Goal: Task Accomplishment & Management: Manage account settings

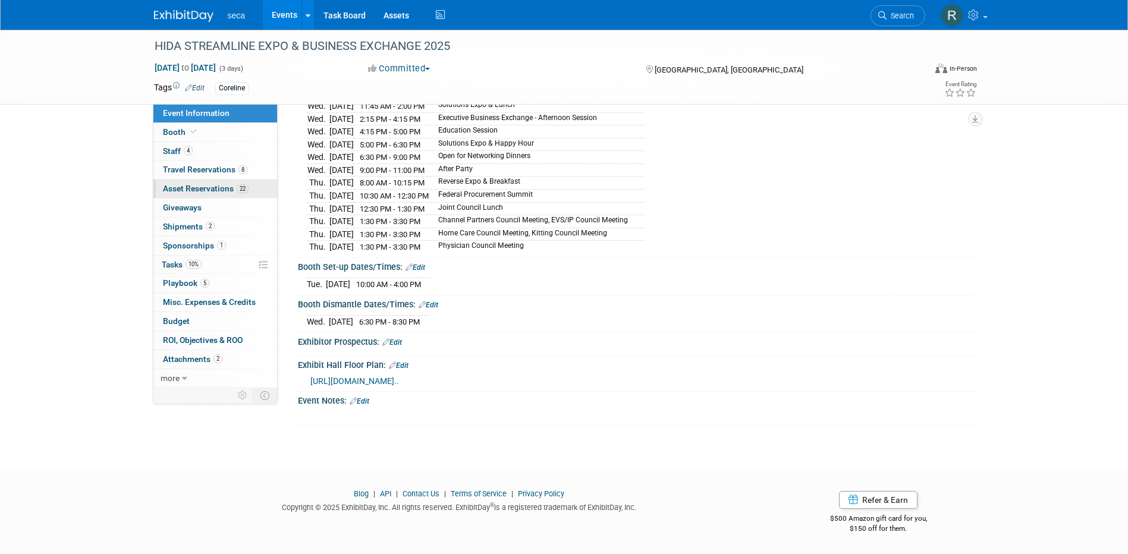
click at [203, 186] on span "Asset Reservations 22" at bounding box center [206, 189] width 86 height 10
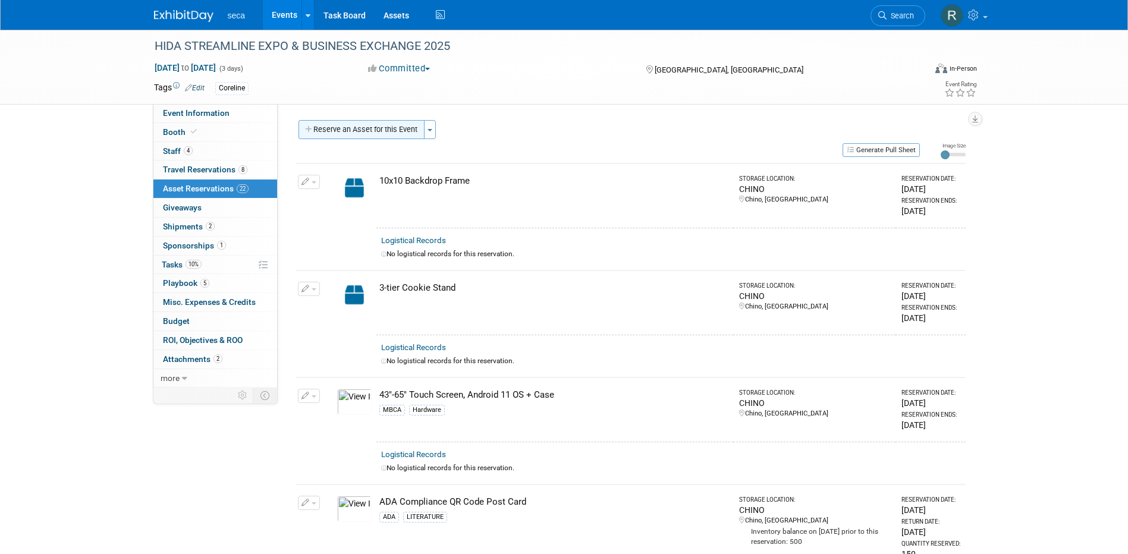
click at [367, 127] on button "Reserve an Asset for this Event" at bounding box center [362, 129] width 126 height 19
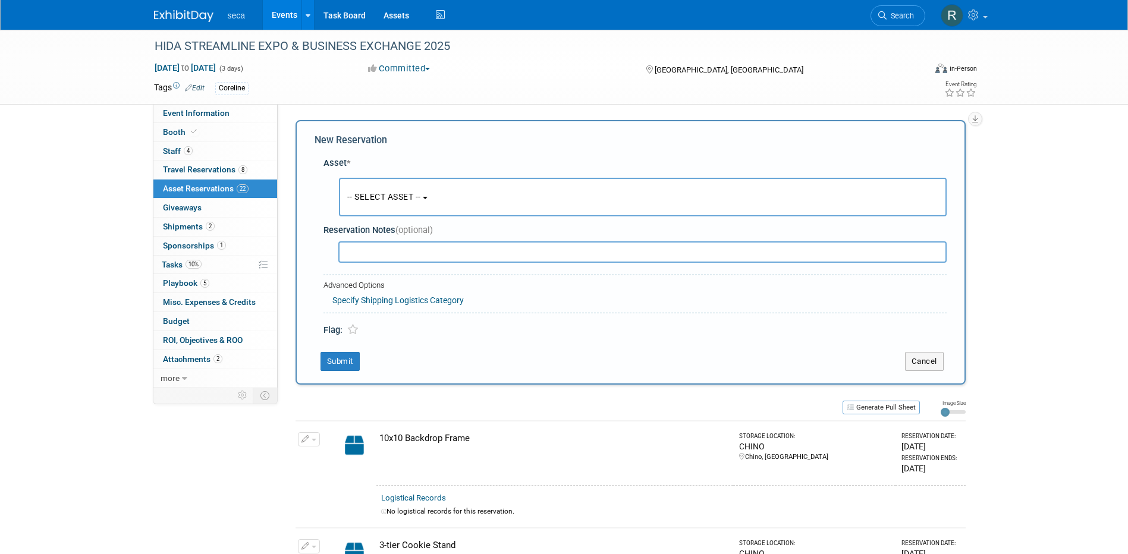
scroll to position [11, 0]
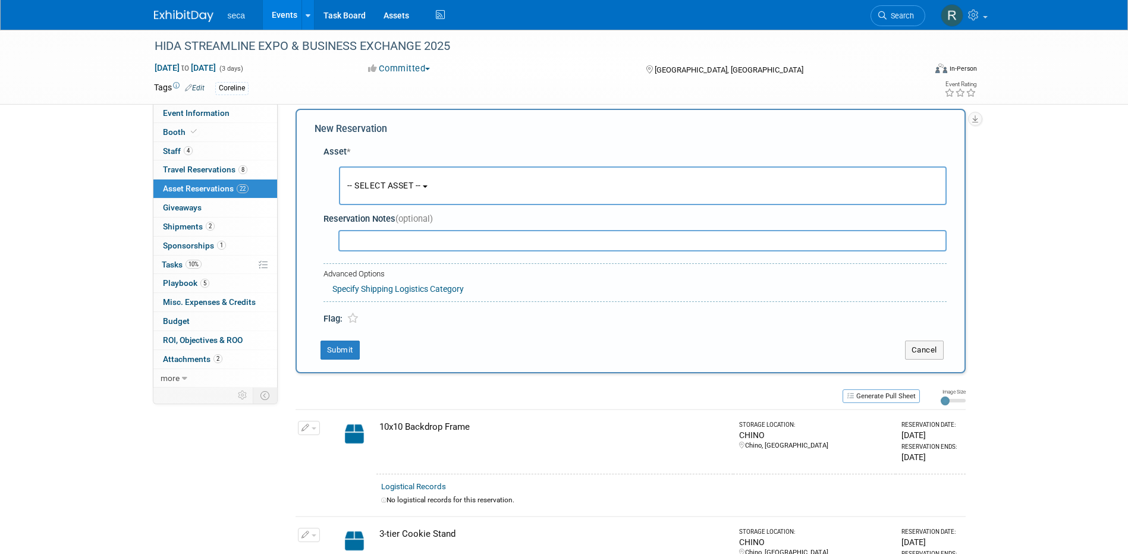
click at [375, 185] on span "-- SELECT ASSET --" at bounding box center [384, 186] width 74 height 10
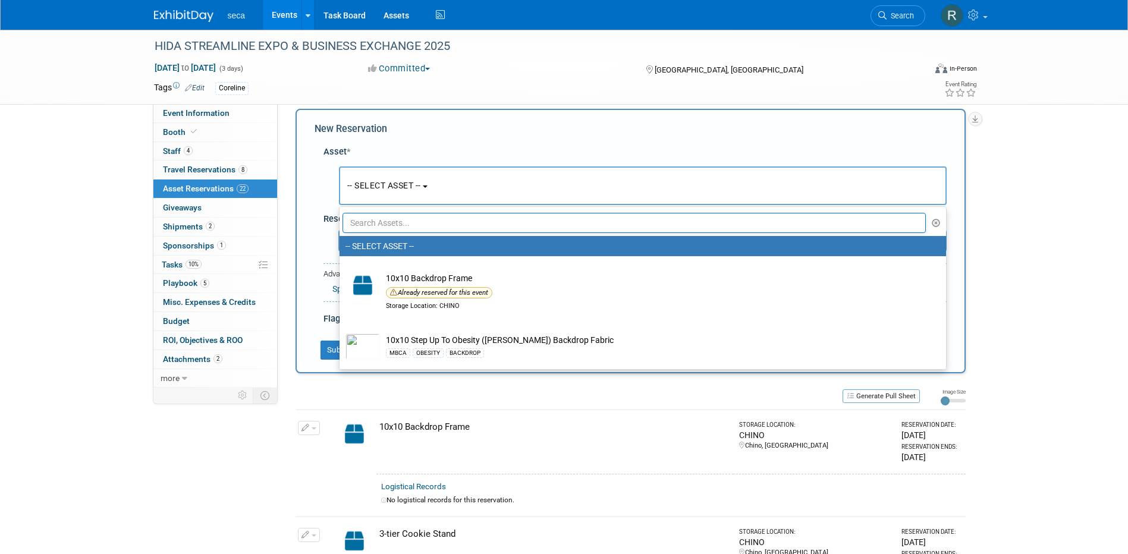
click at [390, 221] on input "text" at bounding box center [635, 223] width 584 height 20
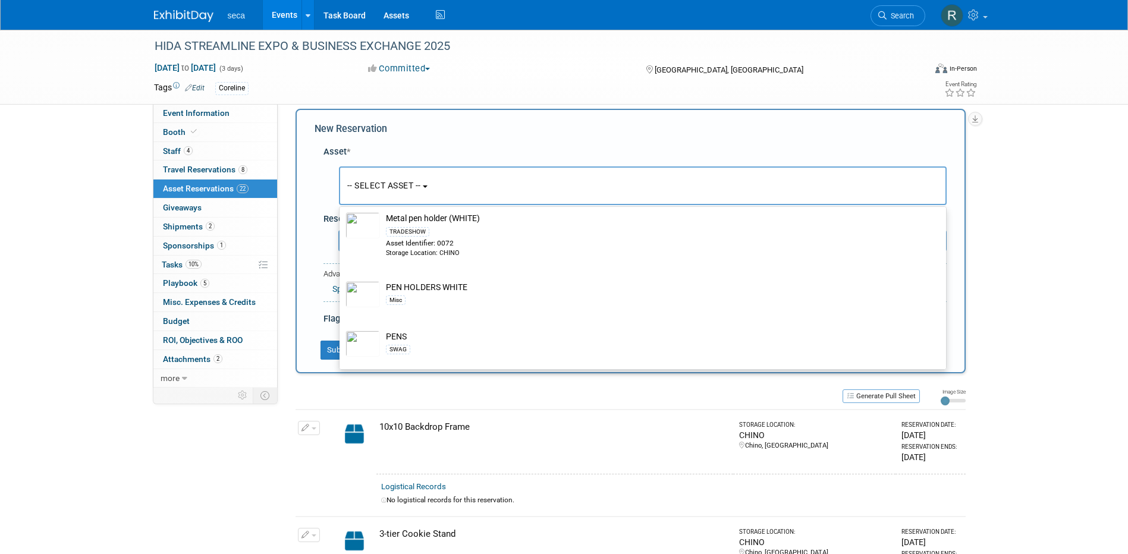
scroll to position [119, 0]
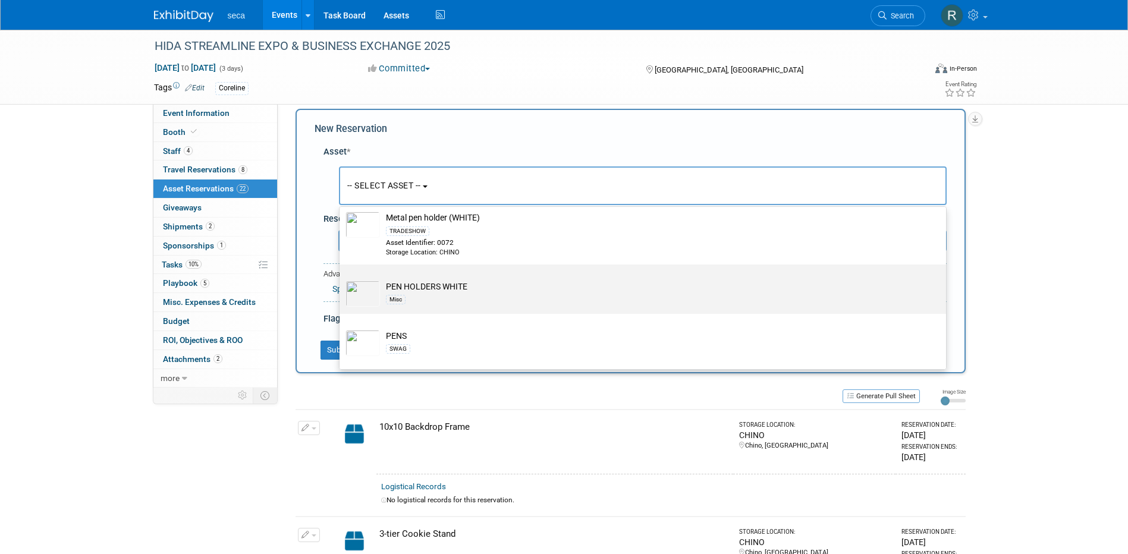
type input "pen"
click at [435, 287] on td "PEN HOLDERS WHITE Misc" at bounding box center [651, 294] width 542 height 26
click at [341, 279] on input "PEN HOLDERS WHITE Misc" at bounding box center [338, 275] width 8 height 8
select select "10727398"
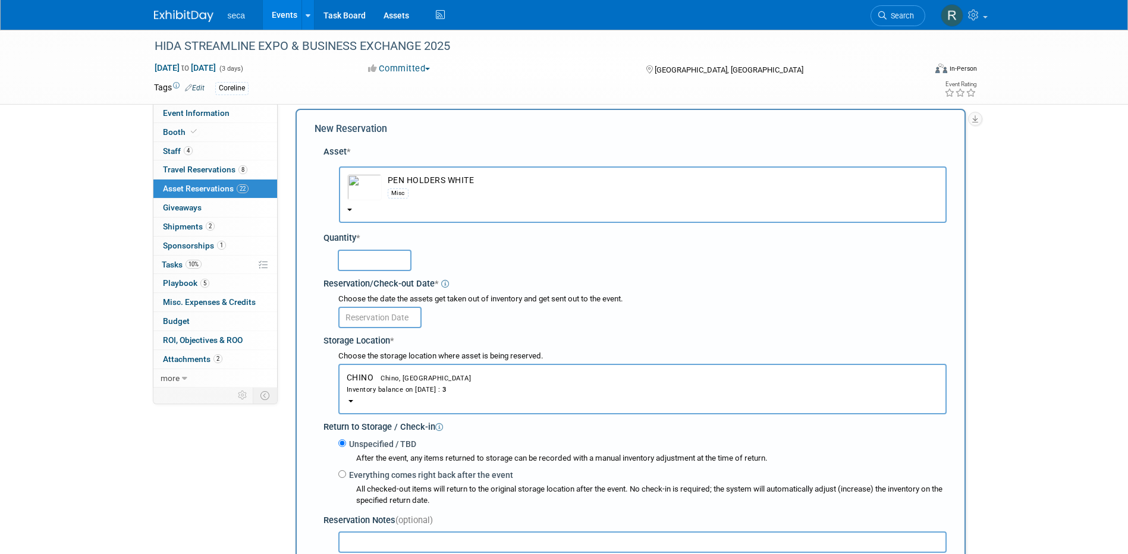
click at [366, 256] on input "text" at bounding box center [375, 260] width 74 height 21
type input "1"
click at [382, 310] on input "text" at bounding box center [379, 317] width 83 height 21
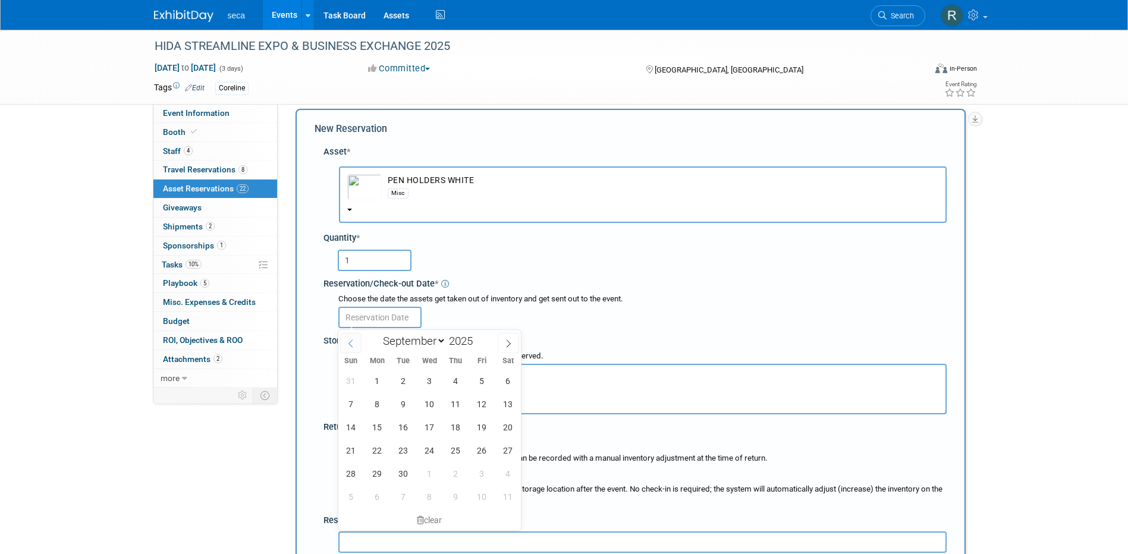
click at [351, 340] on icon at bounding box center [351, 344] width 8 height 8
select select "7"
click at [481, 480] on span "29" at bounding box center [481, 473] width 23 height 23
type input "[DATE]"
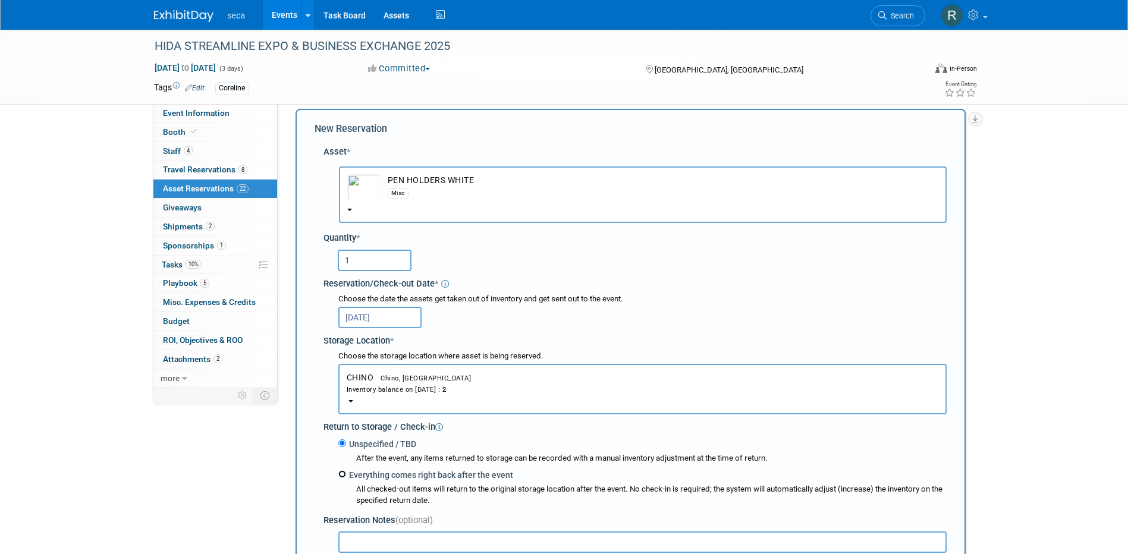
click at [343, 475] on input "Everything comes right back after the event" at bounding box center [342, 474] width 8 height 8
radio input "true"
select select "8"
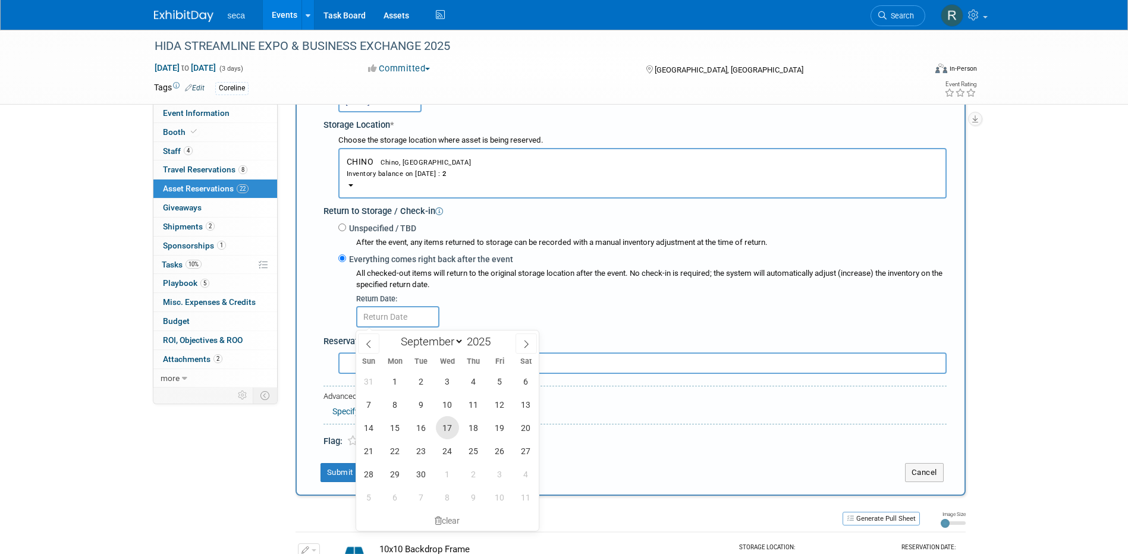
scroll to position [249, 0]
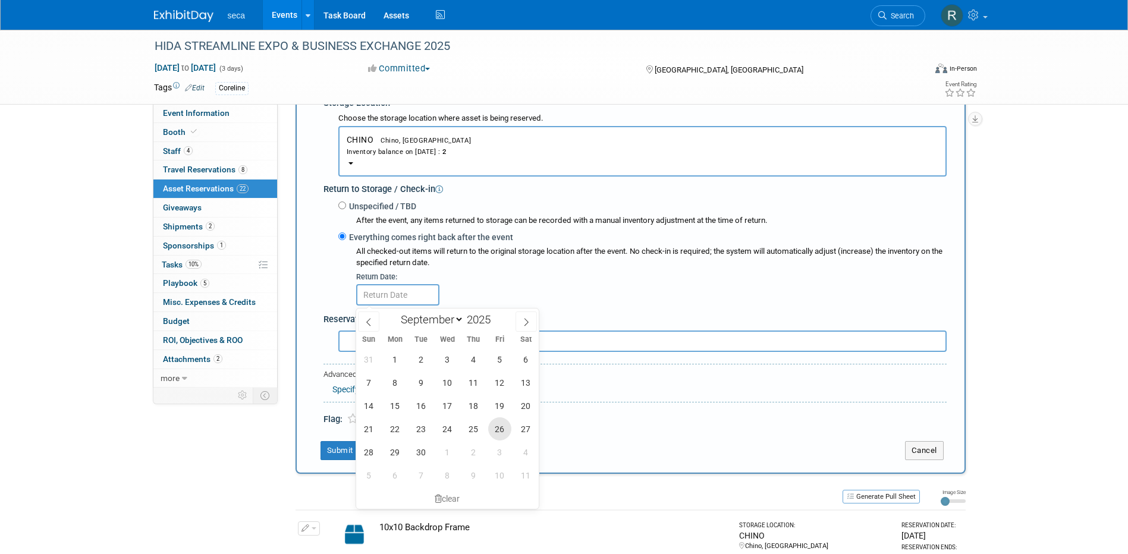
click at [504, 429] on span "26" at bounding box center [499, 428] width 23 height 23
type input "[DATE]"
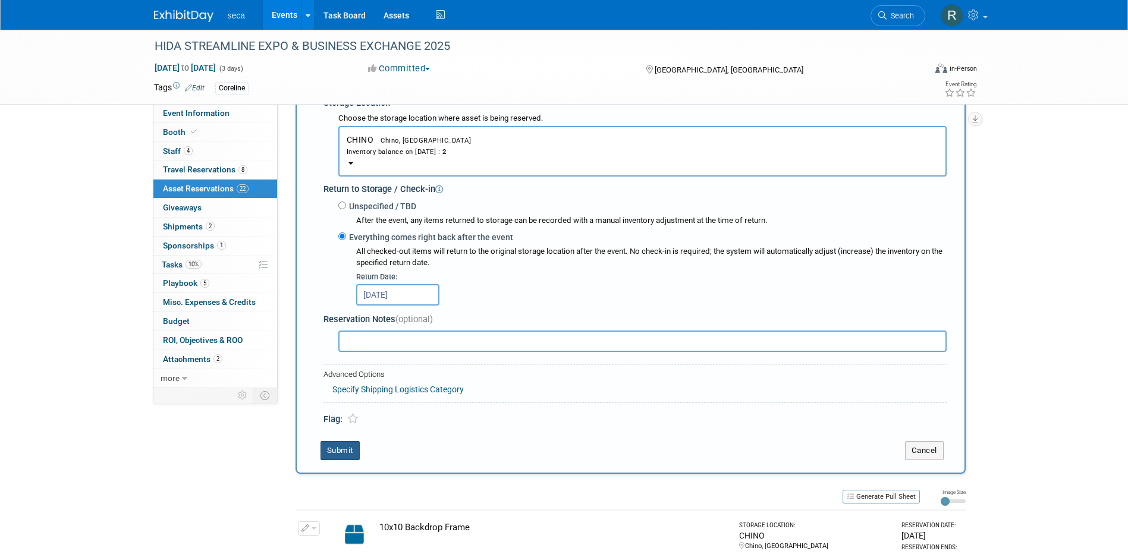
click at [334, 449] on button "Submit" at bounding box center [340, 450] width 39 height 19
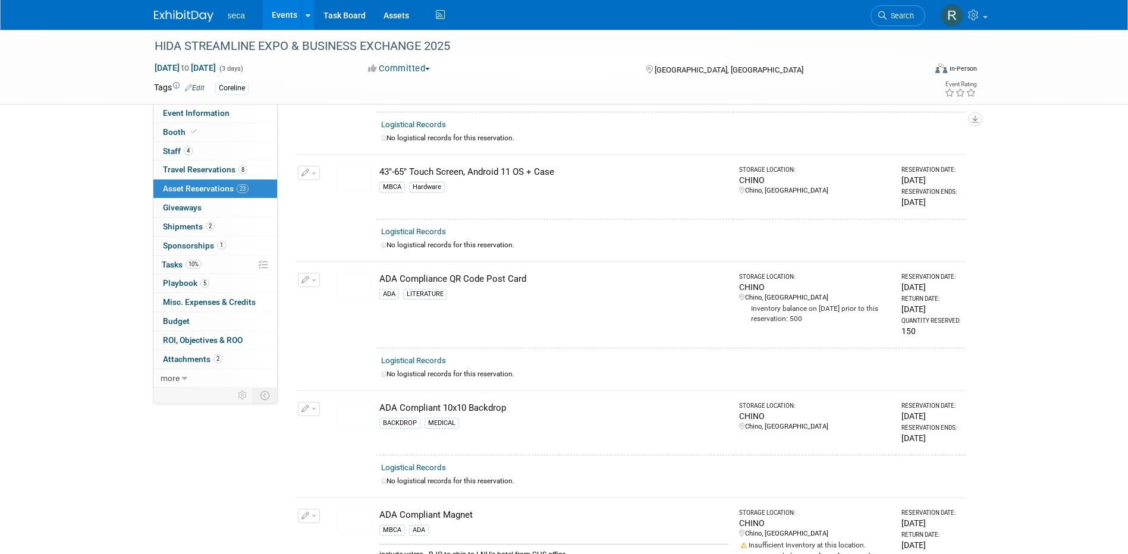
scroll to position [0, 0]
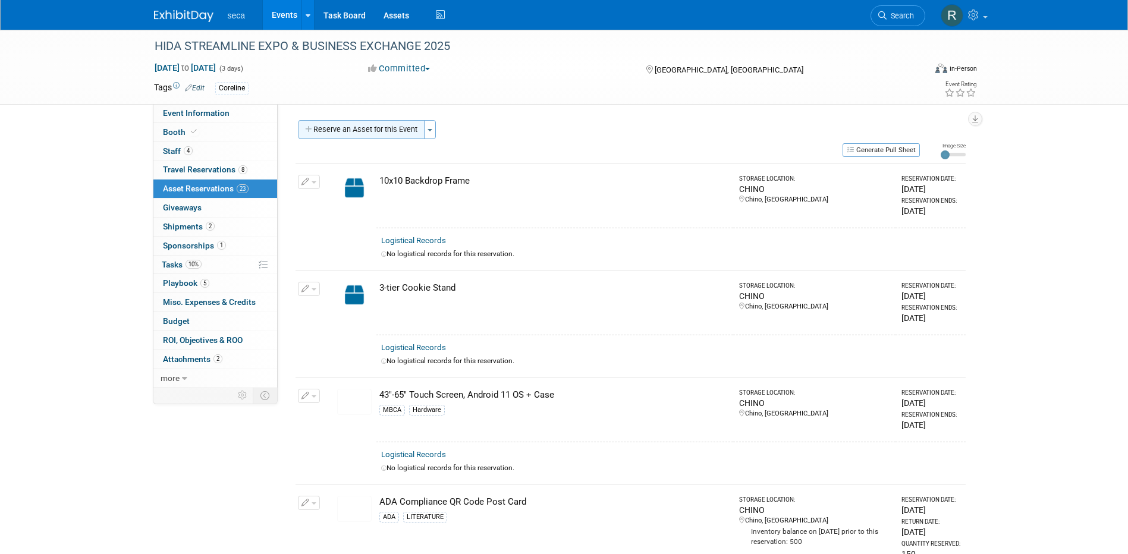
click at [340, 130] on button "Reserve an Asset for this Event" at bounding box center [362, 129] width 126 height 19
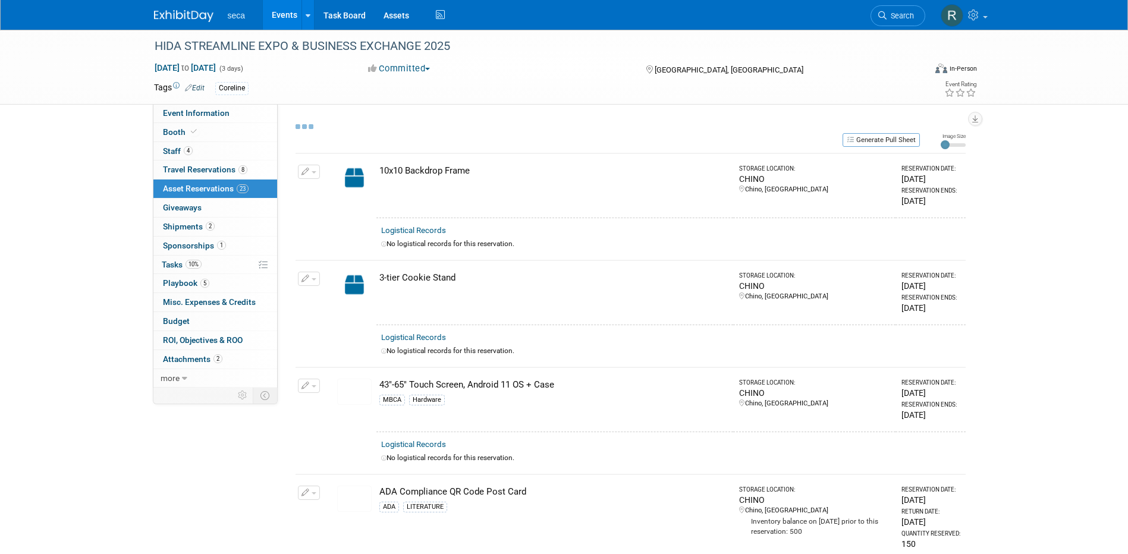
select select "8"
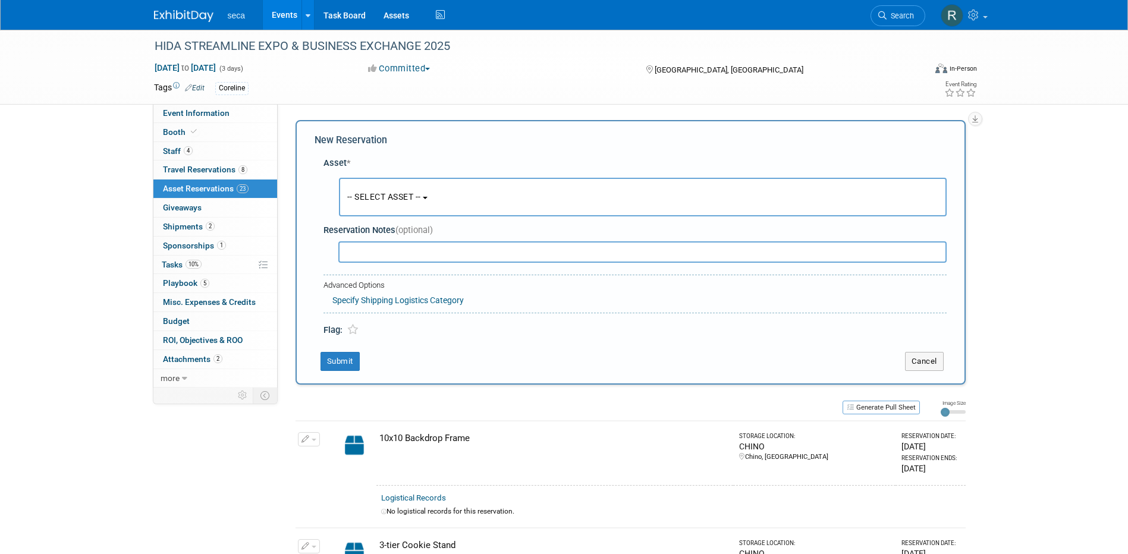
scroll to position [11, 0]
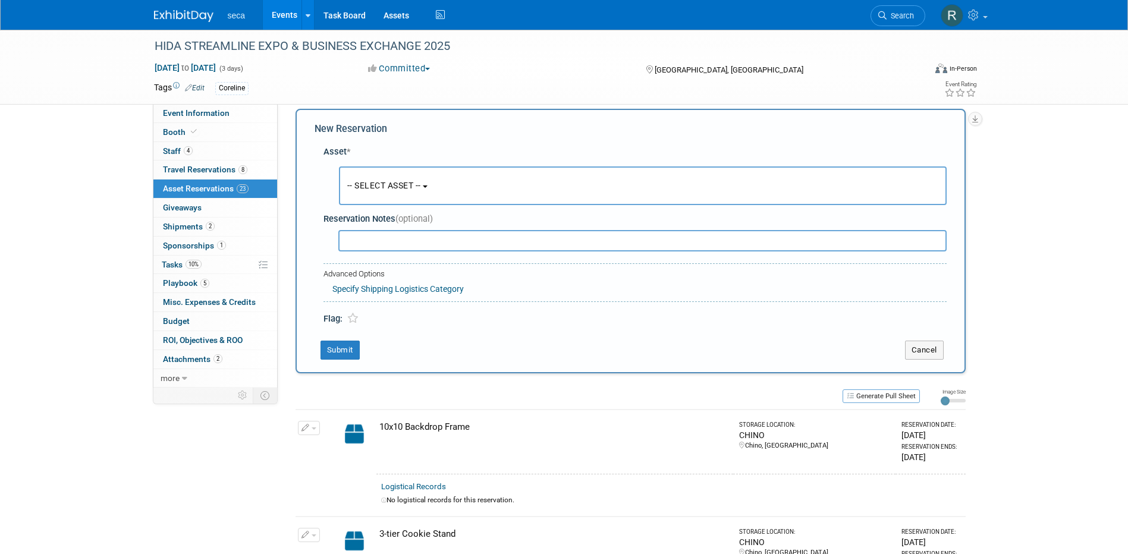
click at [402, 188] on span "-- SELECT ASSET --" at bounding box center [384, 186] width 74 height 10
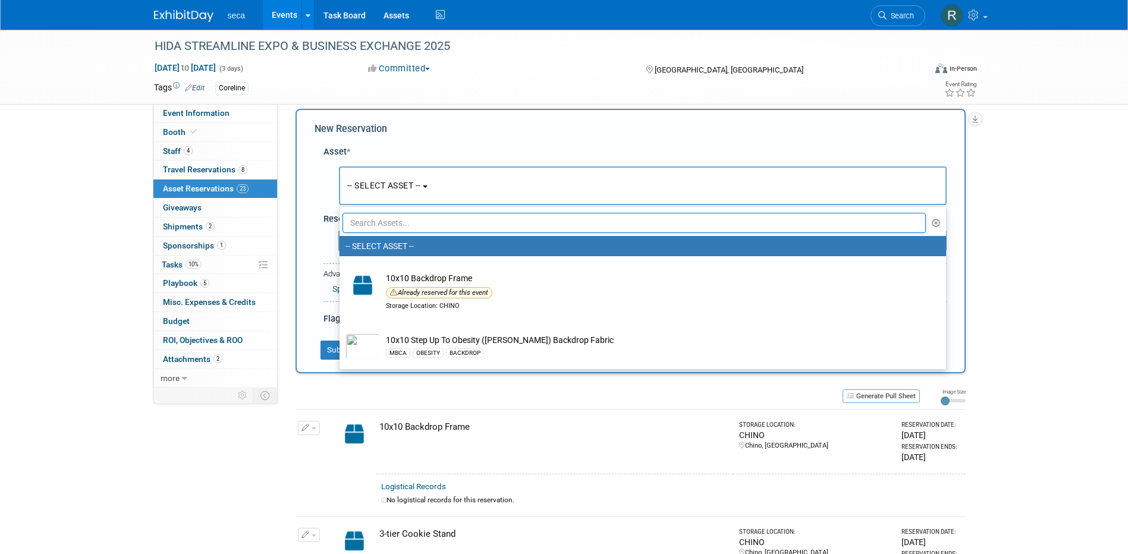
click at [408, 224] on input "text" at bounding box center [635, 223] width 584 height 20
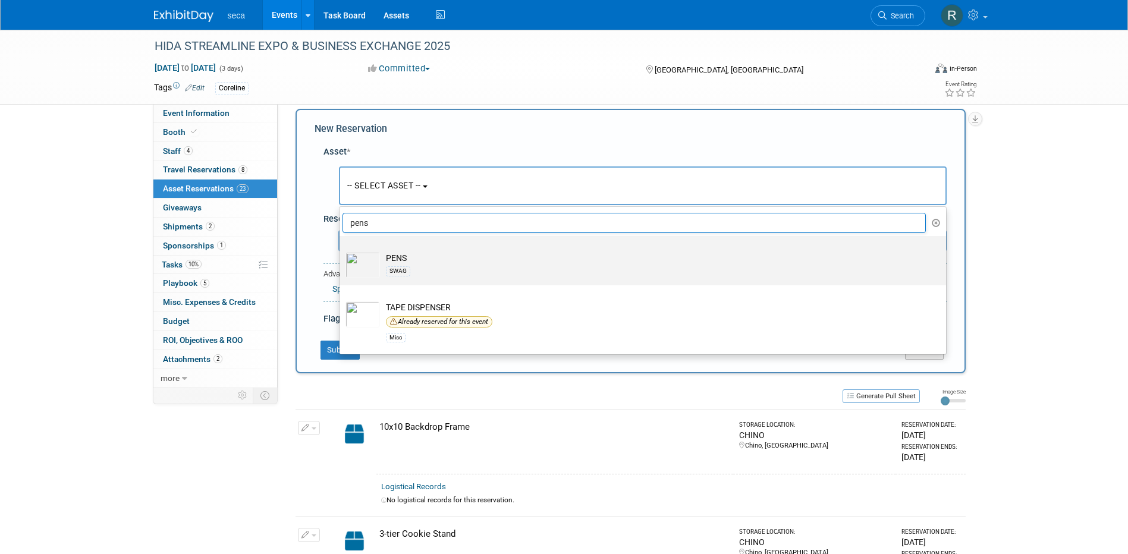
type input "pens"
click at [429, 264] on div "SWAG" at bounding box center [654, 271] width 536 height 14
click at [341, 250] on input "PENS SWAG" at bounding box center [338, 247] width 8 height 8
select select "10727404"
select select "8"
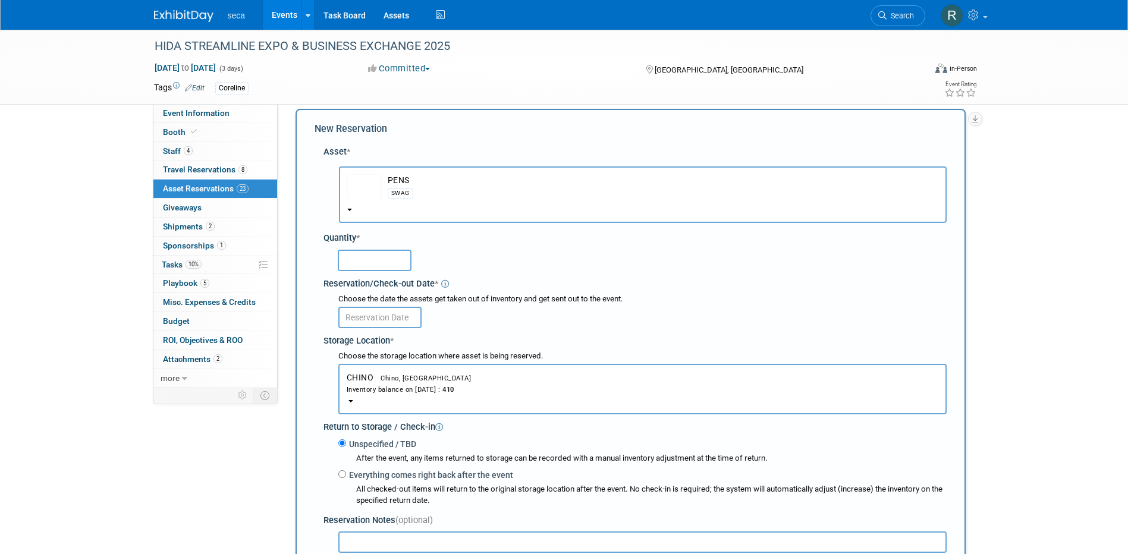
click at [366, 263] on input "text" at bounding box center [375, 260] width 74 height 21
type input "75"
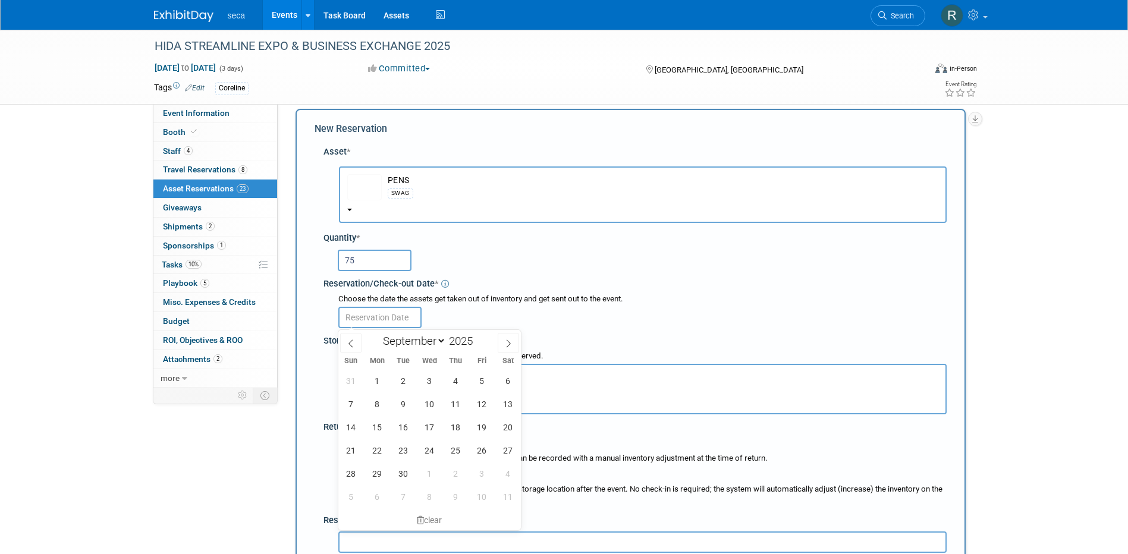
click at [390, 312] on input "text" at bounding box center [379, 317] width 83 height 21
click at [348, 346] on icon at bounding box center [351, 344] width 8 height 8
select select "7"
click at [483, 472] on span "29" at bounding box center [481, 473] width 23 height 23
type input "Aug 29, 2025"
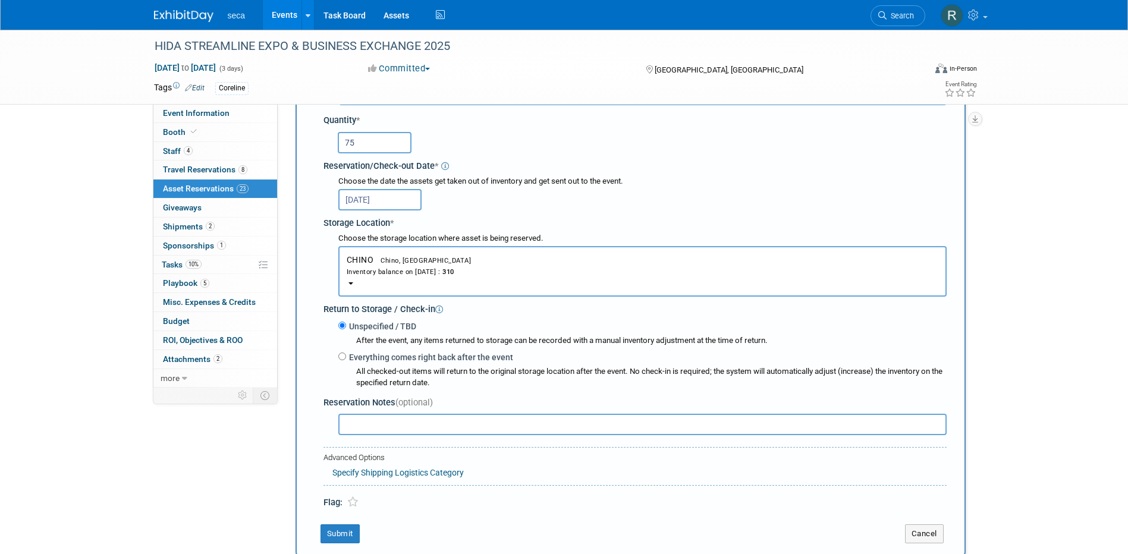
scroll to position [130, 0]
click at [344, 356] on input "Everything comes right back after the event" at bounding box center [342, 355] width 8 height 8
radio input "true"
select select "8"
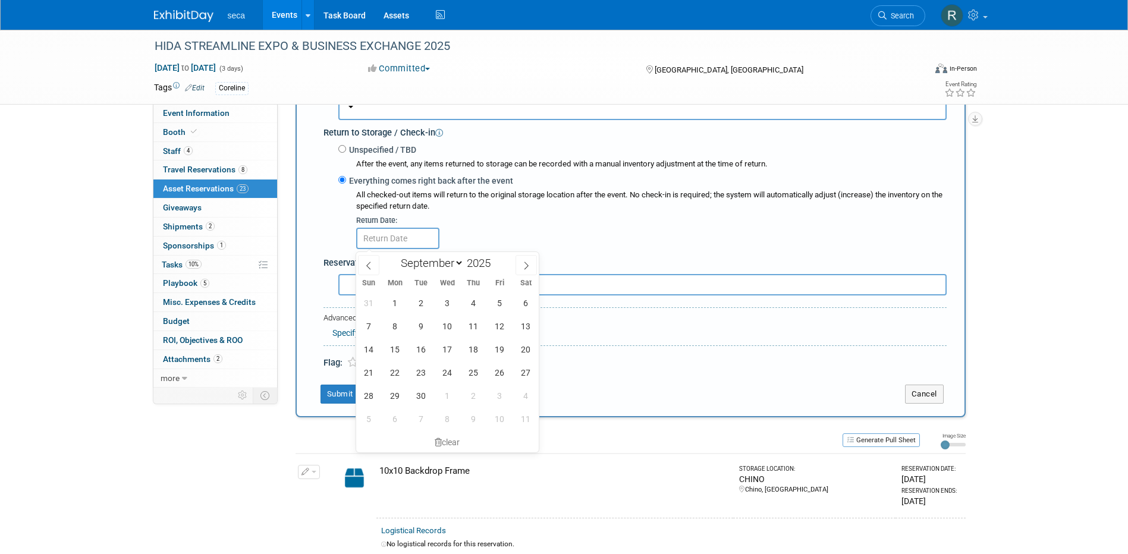
scroll to position [309, 0]
click at [496, 366] on span "26" at bounding box center [499, 369] width 23 height 23
type input "Sep 26, 2025"
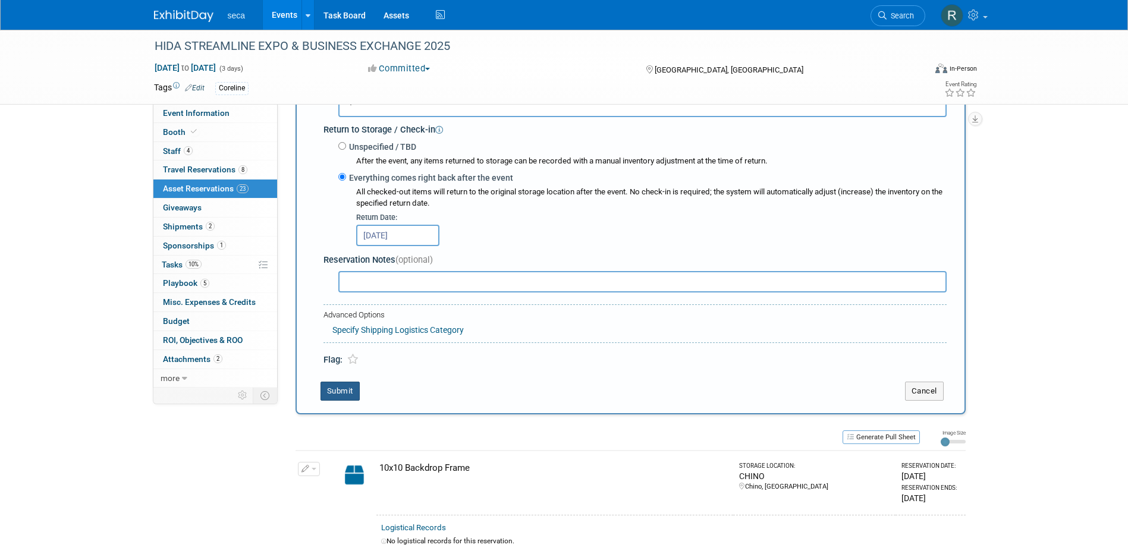
click at [342, 392] on button "Submit" at bounding box center [340, 391] width 39 height 19
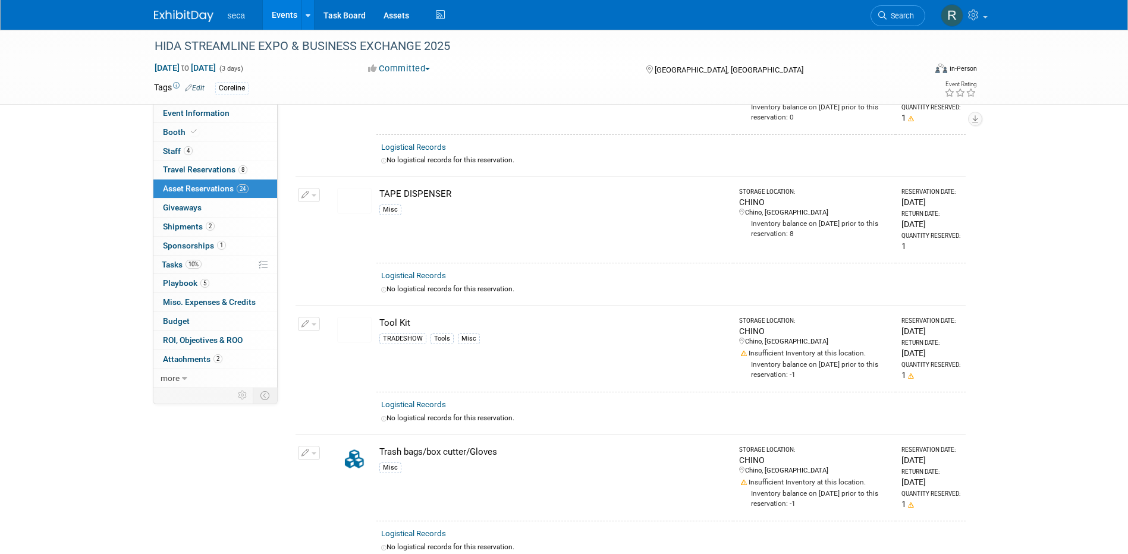
scroll to position [2414, 0]
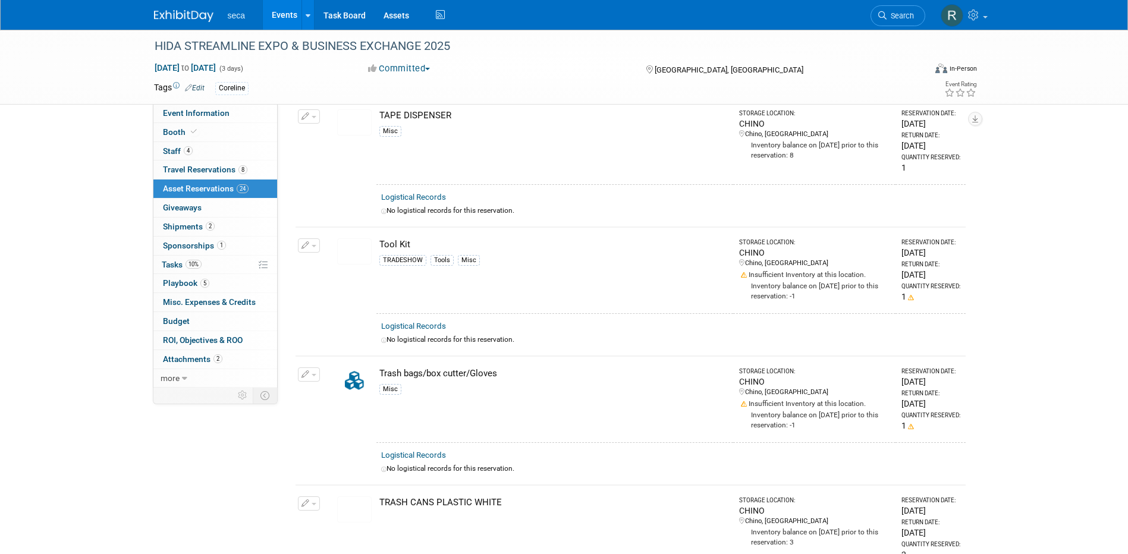
click at [303, 242] on icon "button" at bounding box center [305, 246] width 8 height 8
click at [330, 257] on button "Change Reservation" at bounding box center [354, 265] width 100 height 16
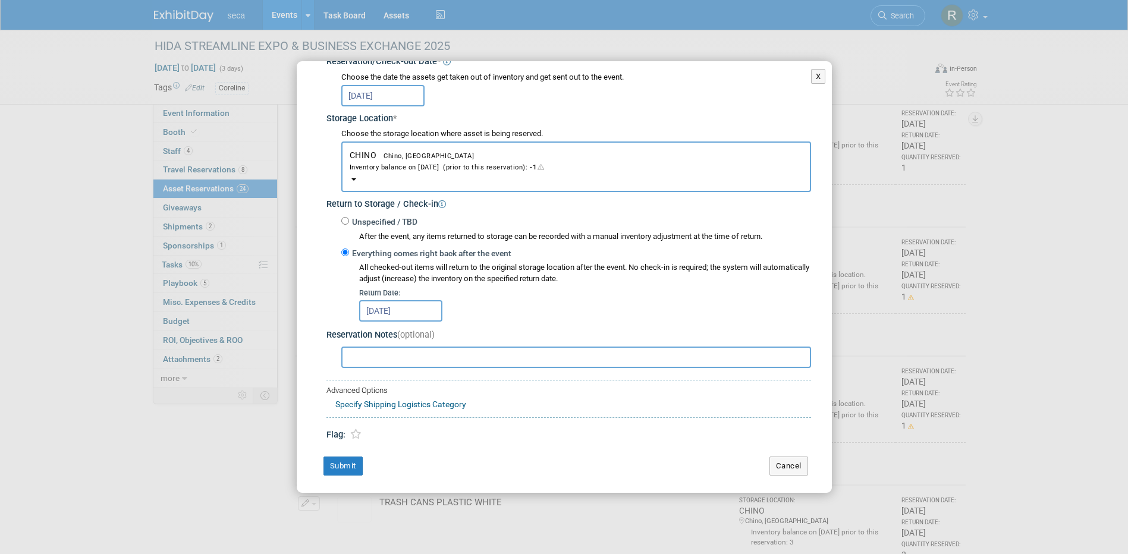
scroll to position [159, 0]
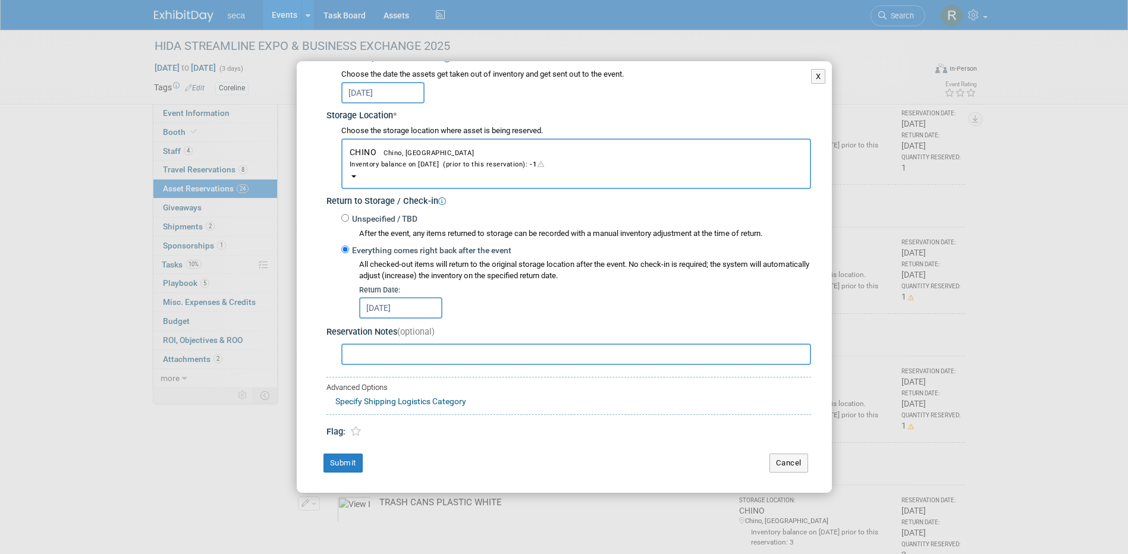
click at [426, 351] on input "text" at bounding box center [576, 354] width 470 height 21
type input "Please make sure there is a Phillips and flat head screw driver"
click at [780, 462] on button "Cancel" at bounding box center [788, 463] width 39 height 19
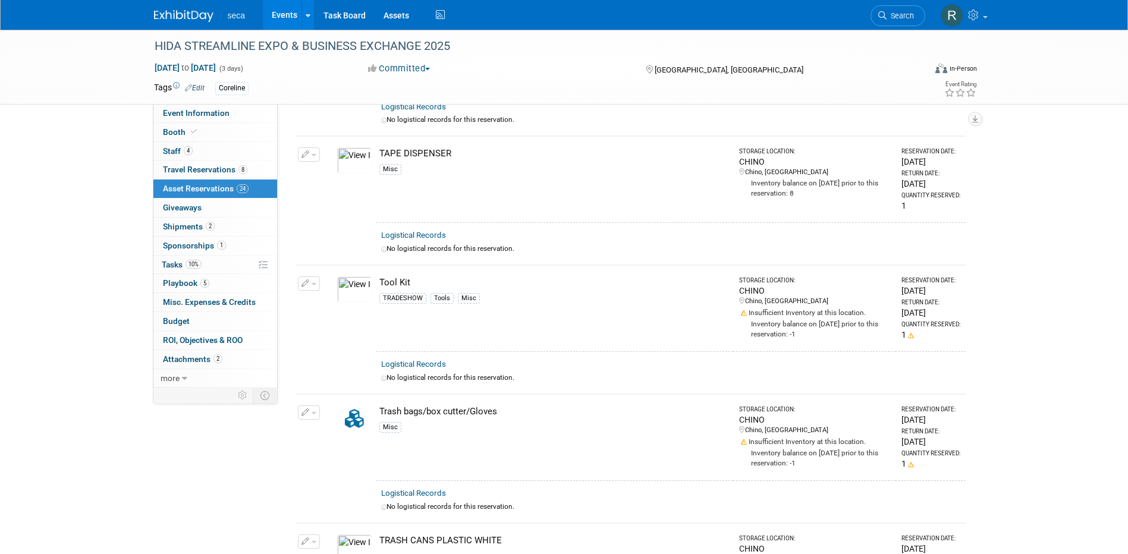
scroll to position [2348, 0]
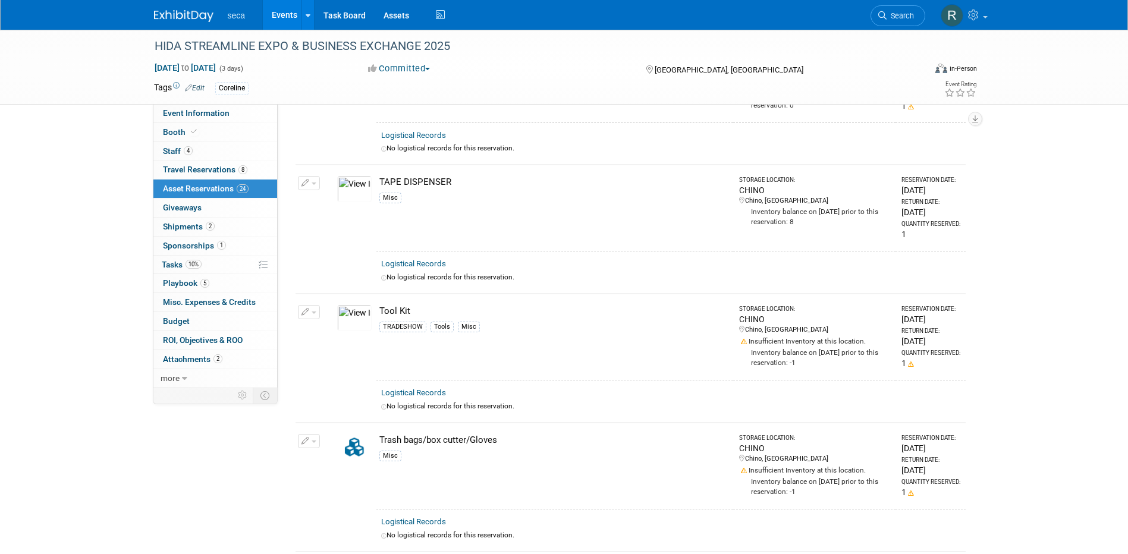
click at [304, 309] on icon "button" at bounding box center [305, 313] width 8 height 8
click at [353, 323] on button "Change Reservation" at bounding box center [354, 331] width 100 height 16
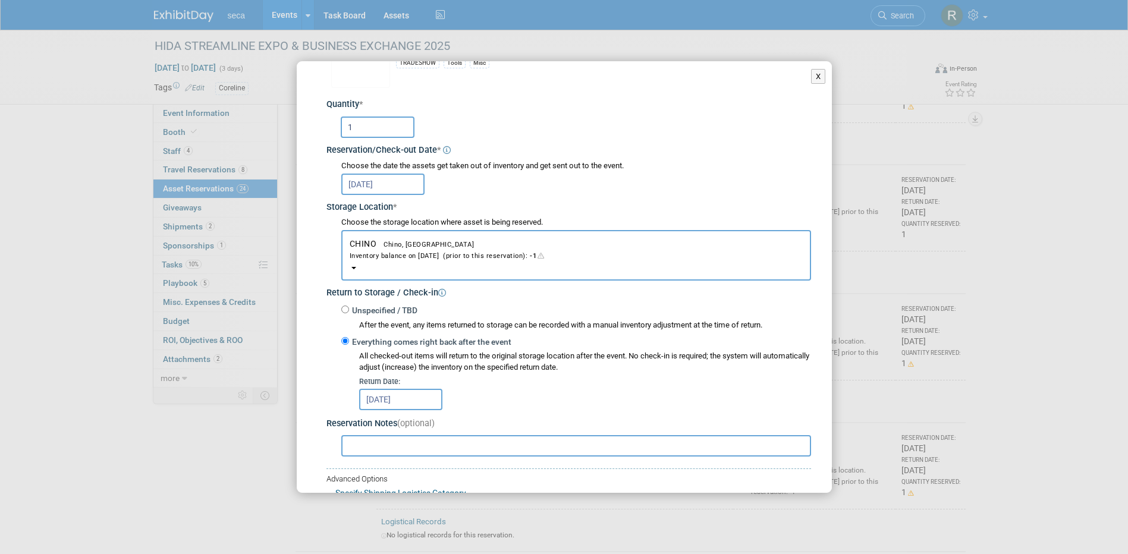
scroll to position [159, 0]
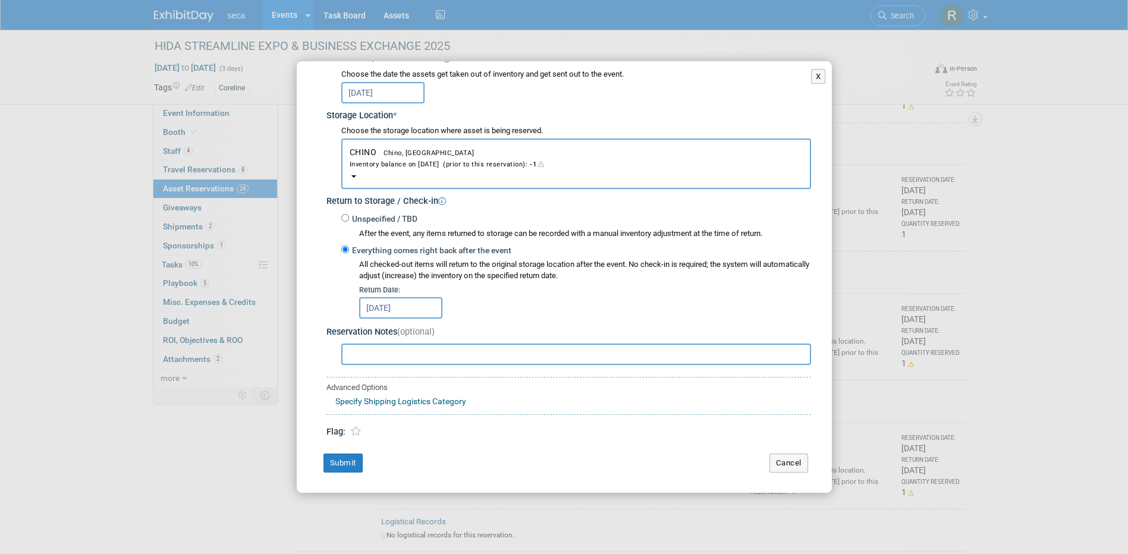
click at [477, 351] on input "text" at bounding box center [576, 354] width 470 height 21
type input "Please include Phillips & flathead screwdriver"
click at [341, 461] on button "Submit" at bounding box center [342, 463] width 39 height 19
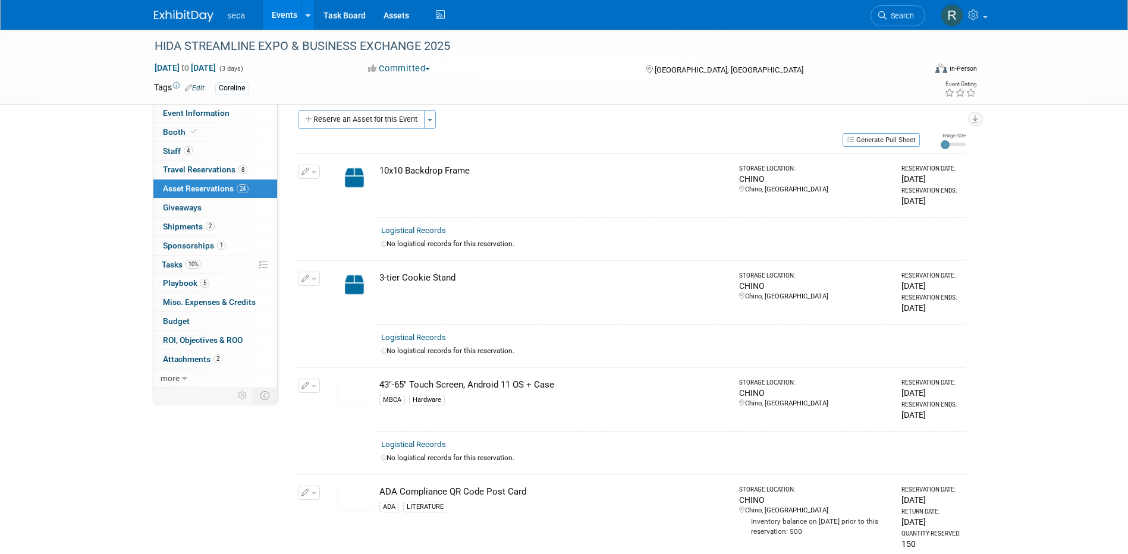
scroll to position [0, 0]
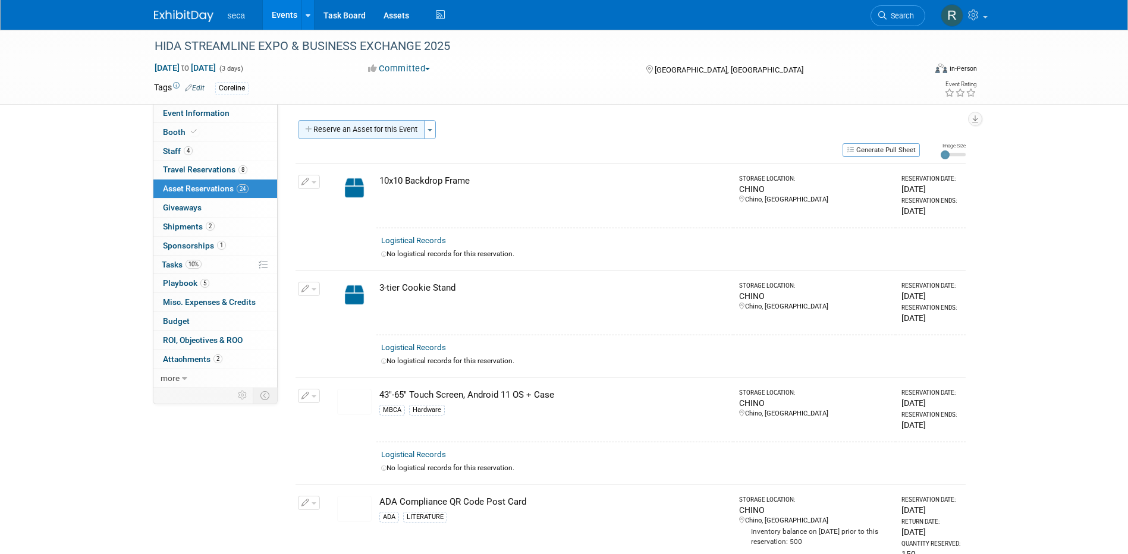
click at [367, 125] on button "Reserve an Asset for this Event" at bounding box center [362, 129] width 126 height 19
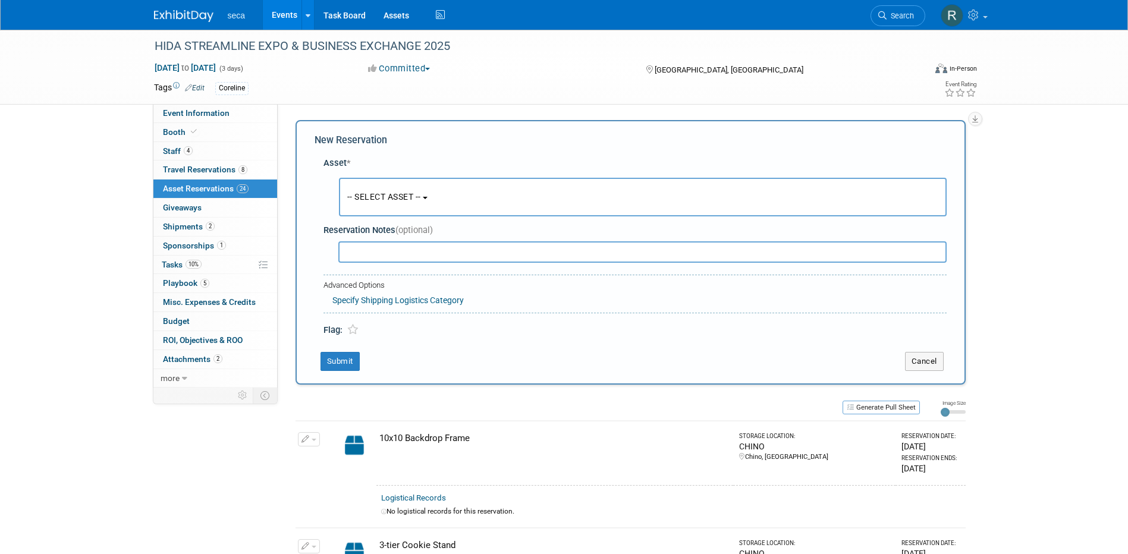
scroll to position [11, 0]
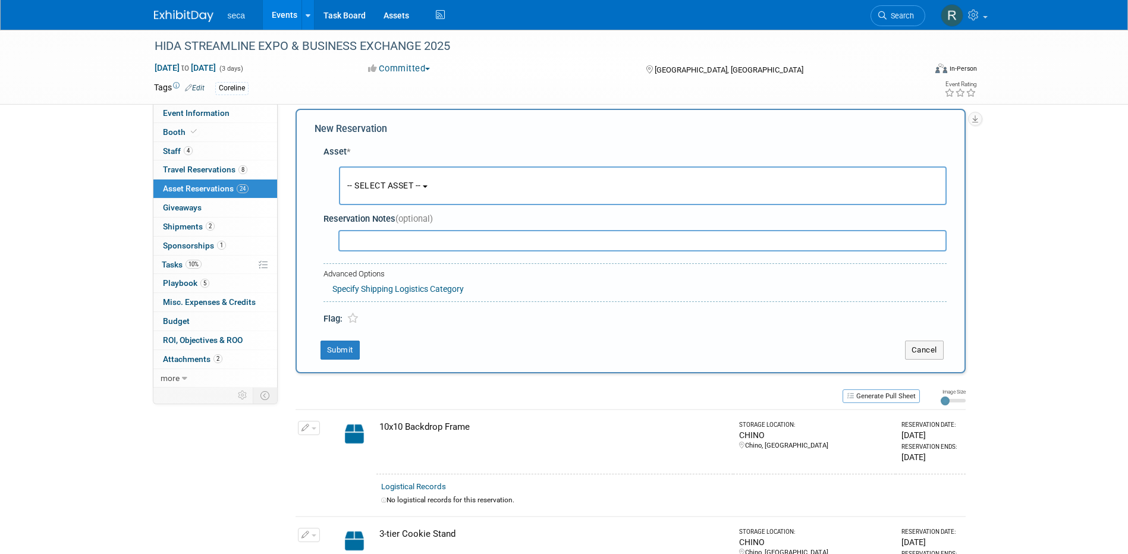
drag, startPoint x: 111, startPoint y: 127, endPoint x: 322, endPoint y: 58, distance: 221.9
click at [391, 12] on link "Assets" at bounding box center [396, 15] width 43 height 30
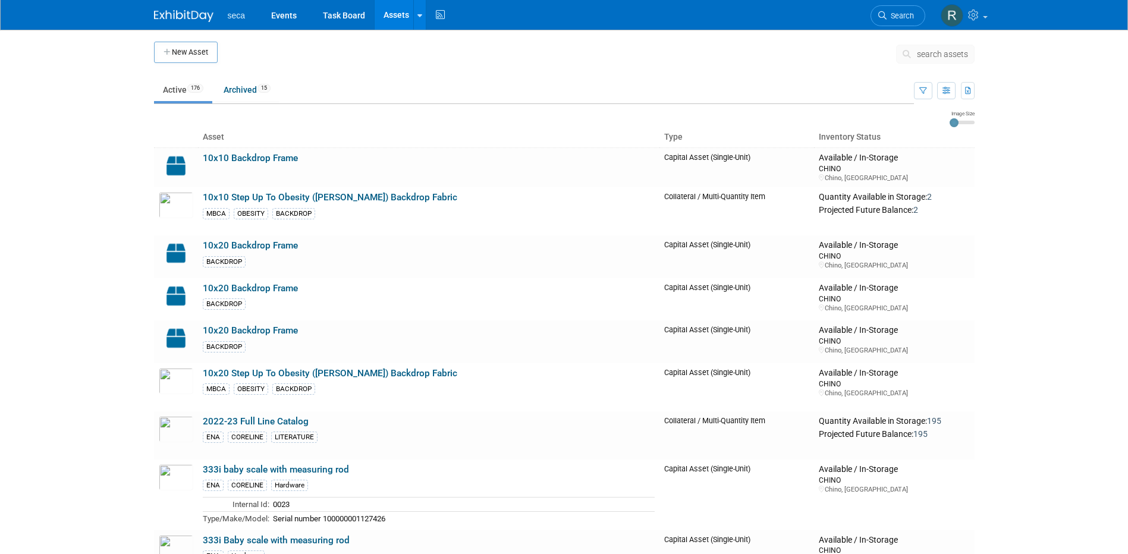
click at [163, 52] on button "New Asset" at bounding box center [186, 52] width 64 height 21
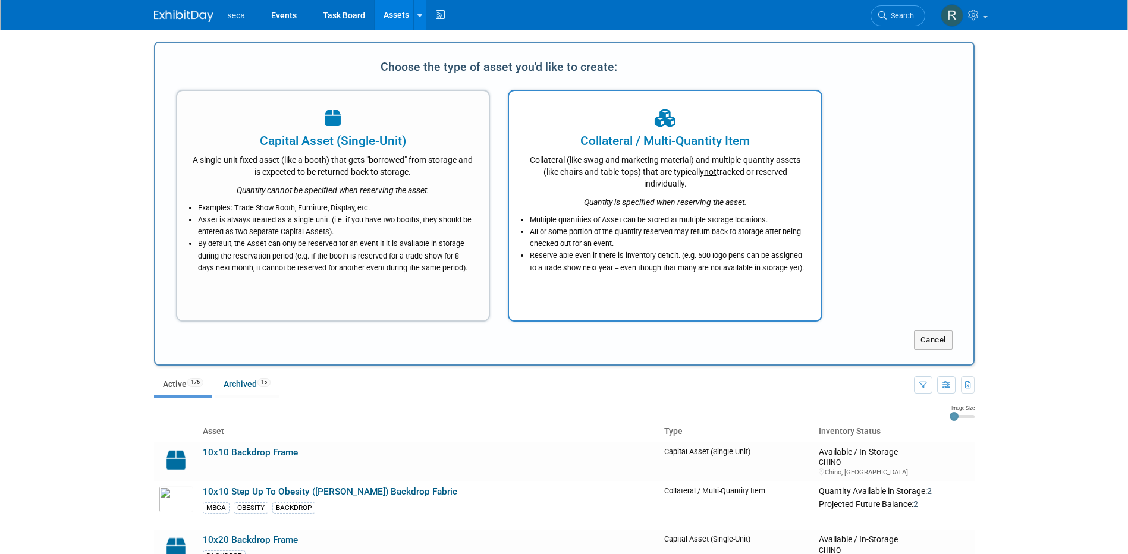
click at [656, 169] on div "Collateral (like swag and marketing material) and multiple-quantity assets (lik…" at bounding box center [665, 170] width 282 height 40
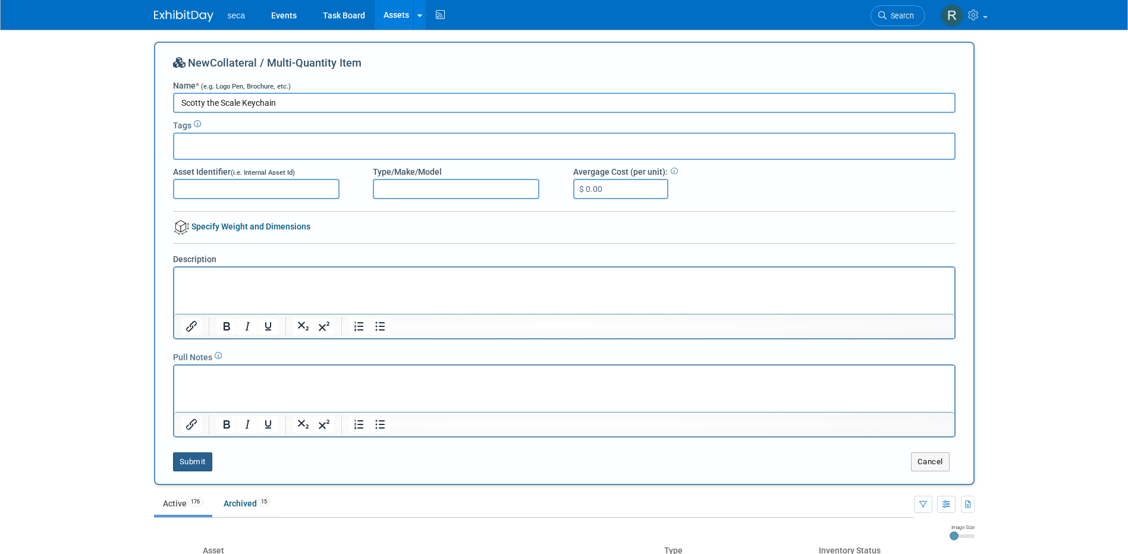
type input "Scotty the Scale Keychain"
click at [194, 460] on button "Submit" at bounding box center [192, 462] width 39 height 19
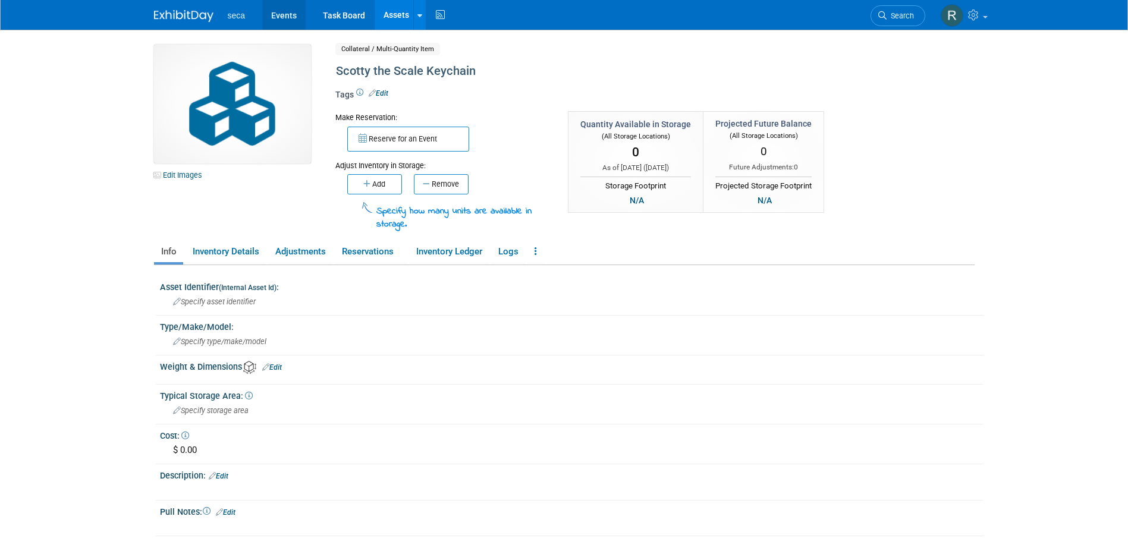
click at [284, 17] on link "Events" at bounding box center [283, 15] width 43 height 30
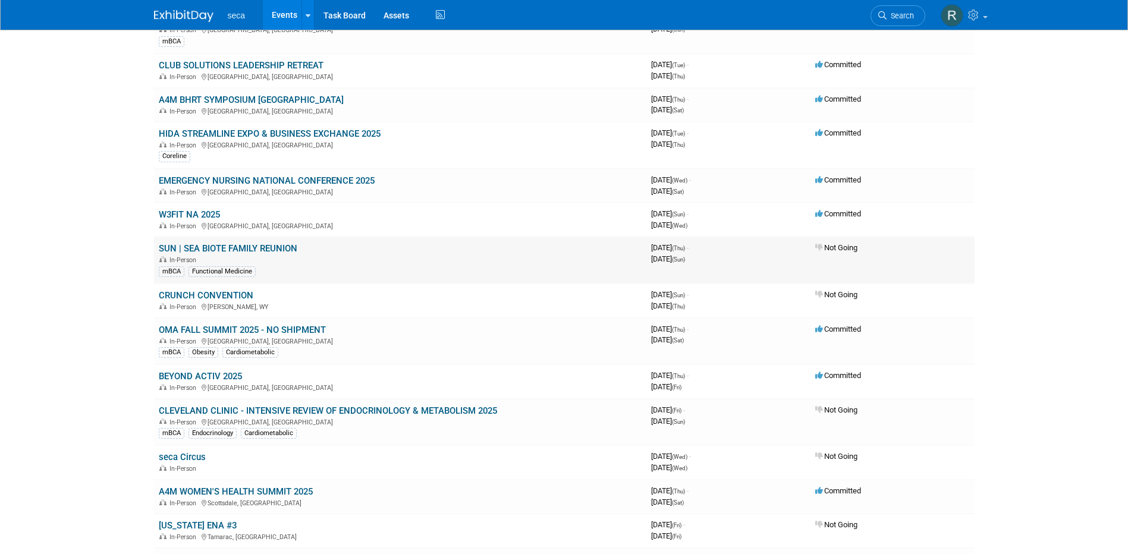
scroll to position [178, 0]
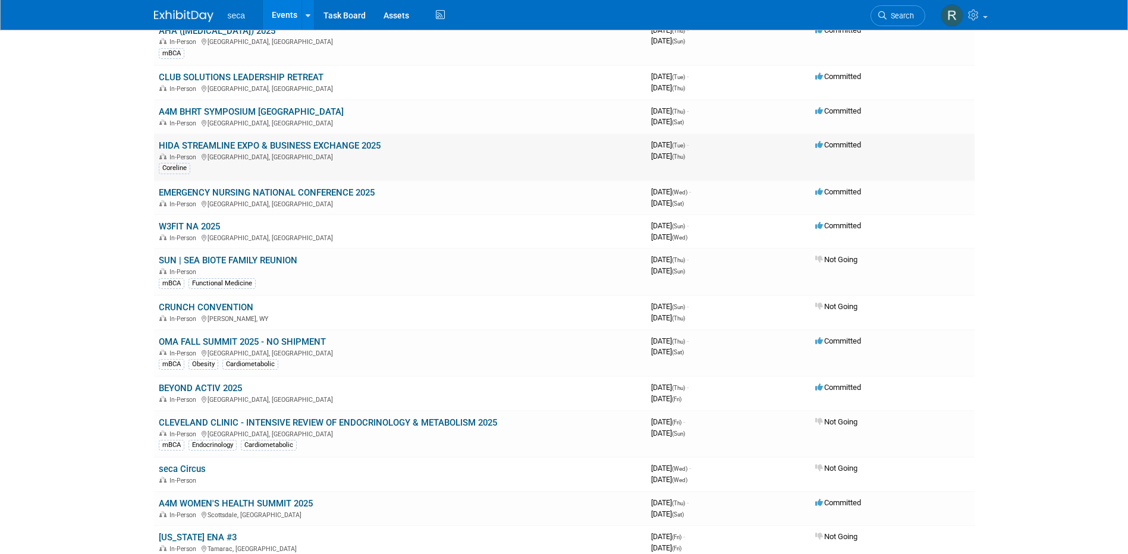
click at [227, 147] on link "HIDA STREAMLINE EXPO & BUSINESS EXCHANGE 2025" at bounding box center [270, 145] width 222 height 11
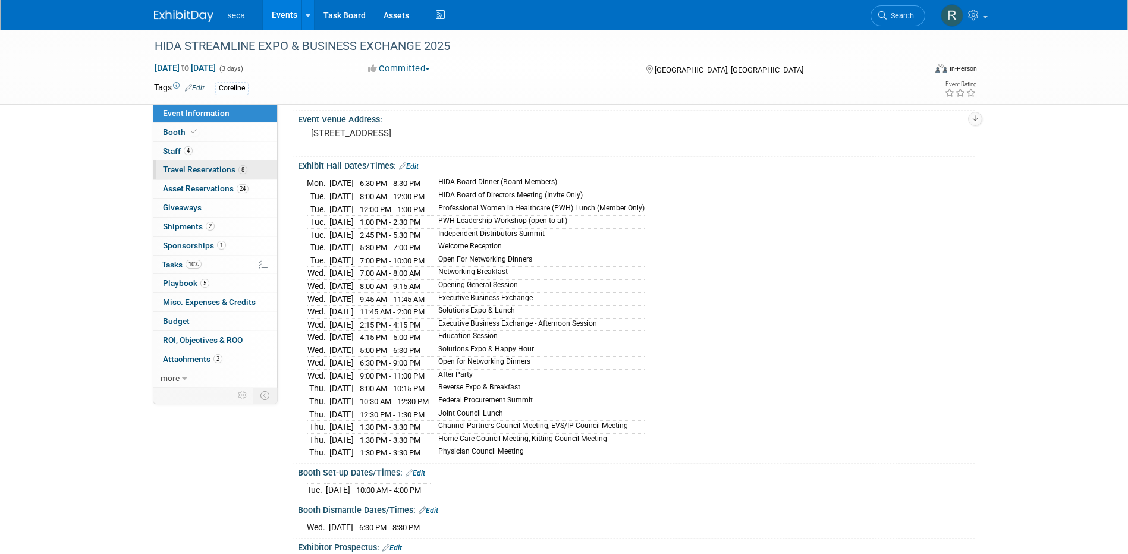
scroll to position [238, 0]
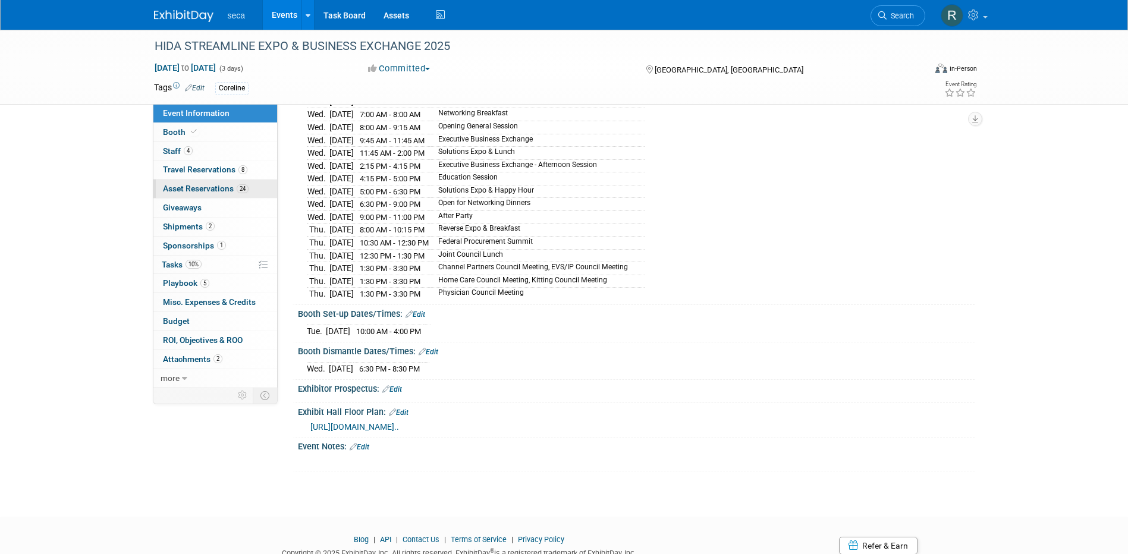
click at [210, 185] on span "Asset Reservations 24" at bounding box center [206, 189] width 86 height 10
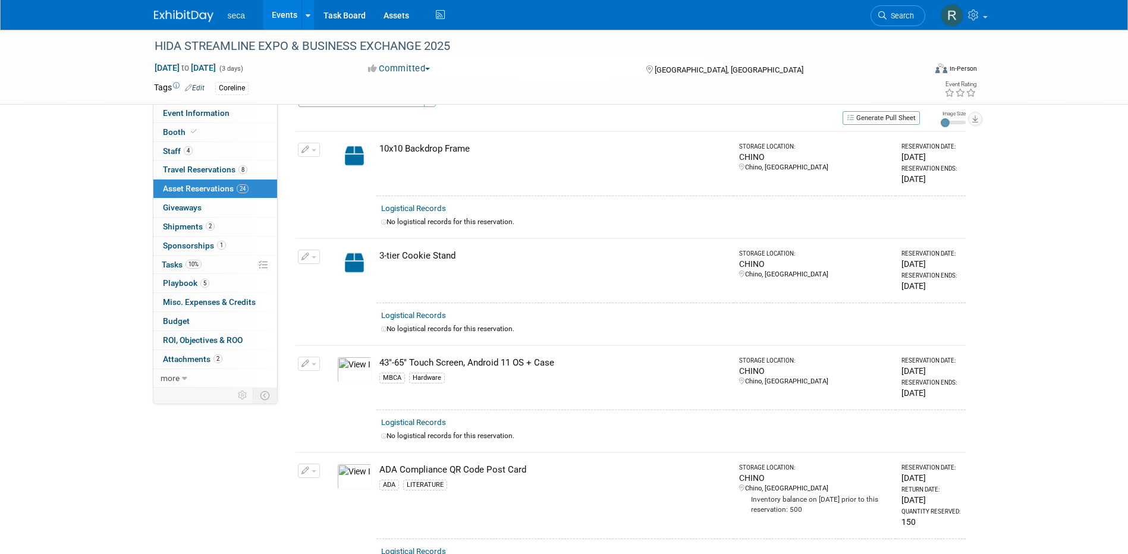
scroll to position [0, 0]
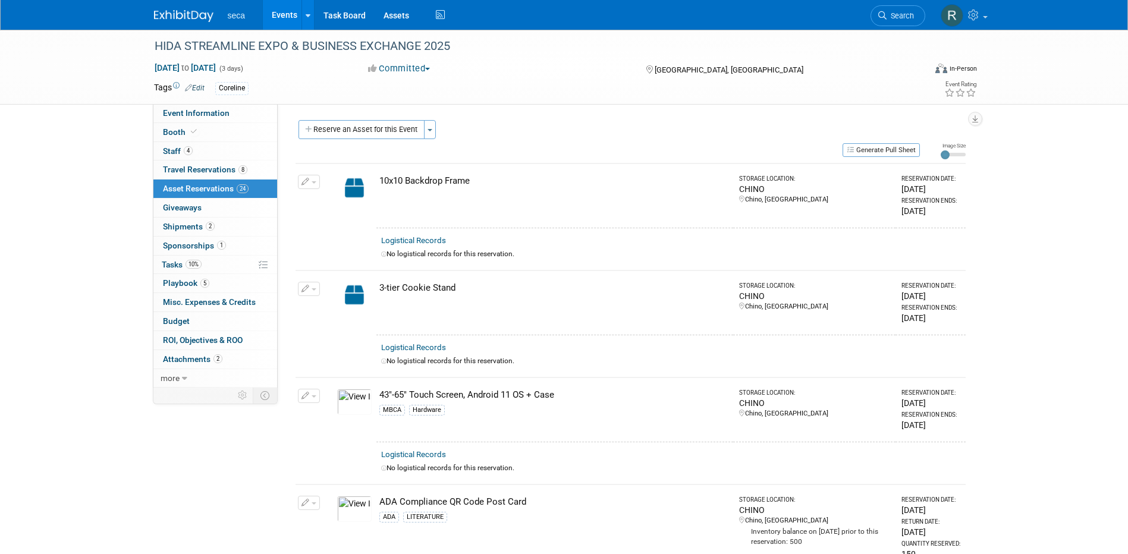
click at [284, 11] on link "Events" at bounding box center [284, 15] width 43 height 30
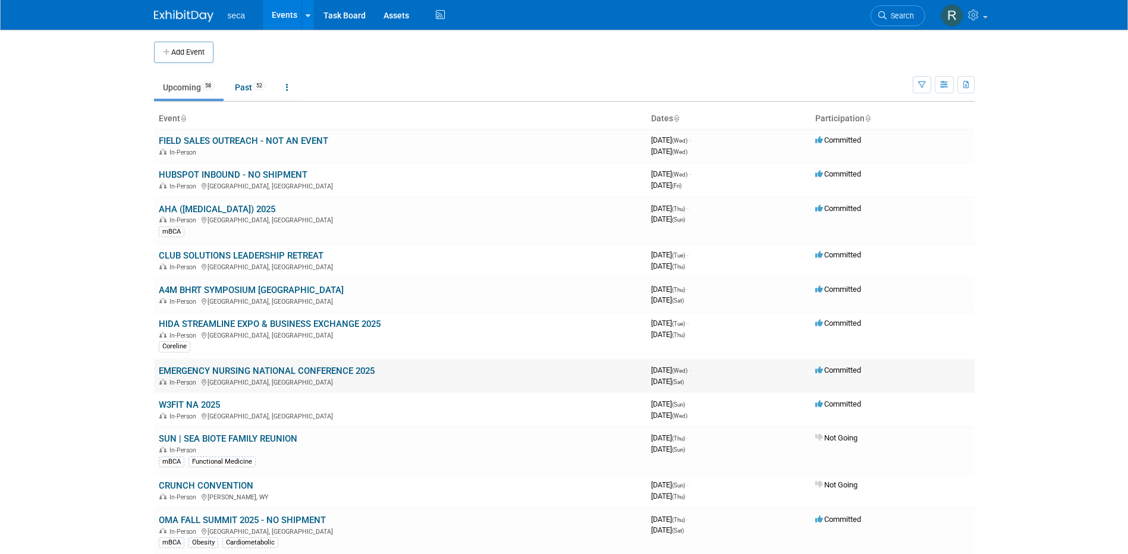
click at [219, 370] on link "EMERGENCY NURSING NATIONAL CONFERENCE 2025" at bounding box center [267, 371] width 216 height 11
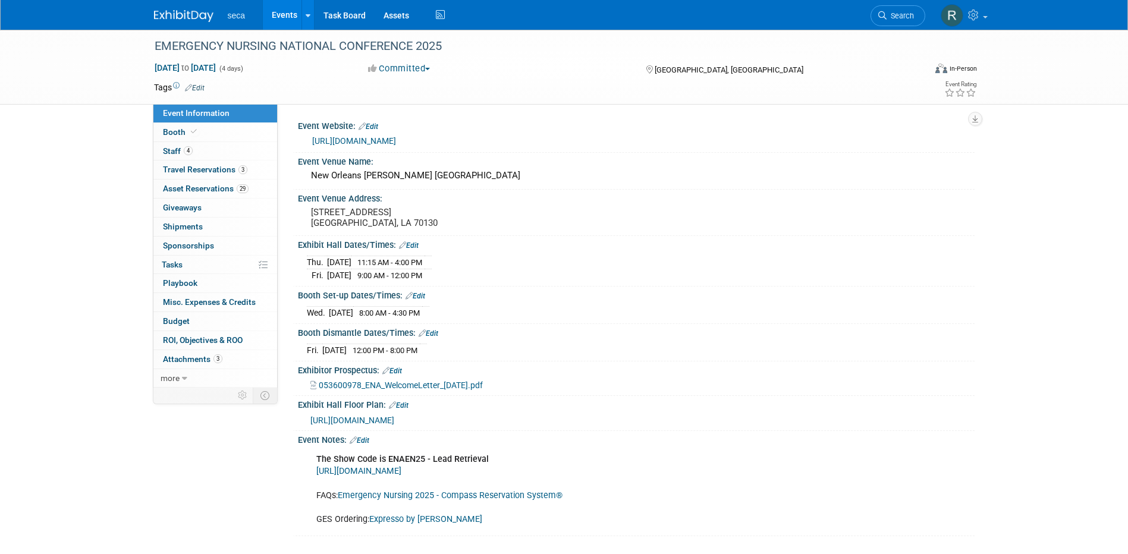
click at [282, 20] on link "Events" at bounding box center [284, 15] width 43 height 30
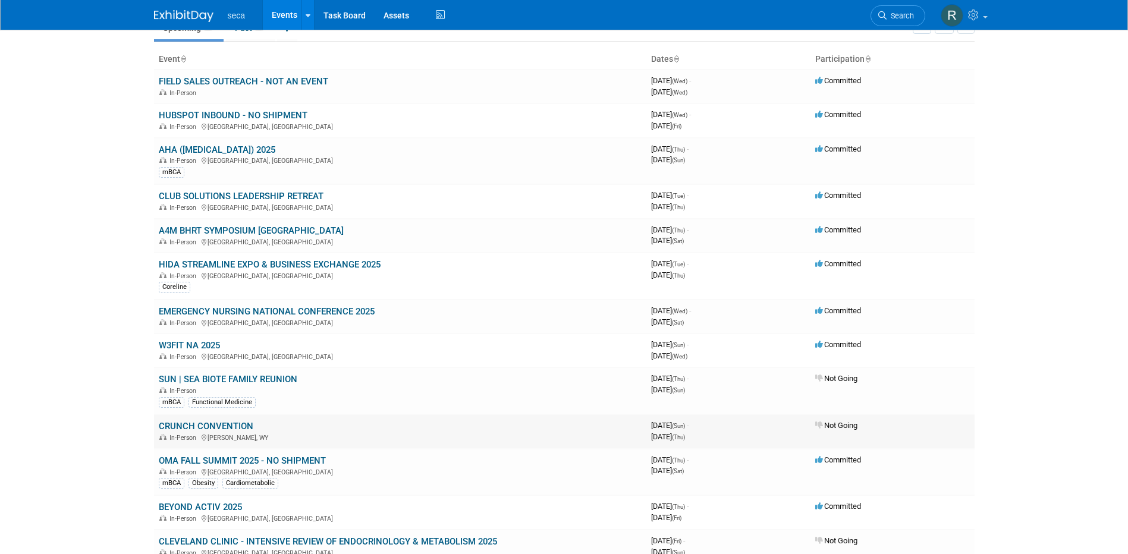
scroll to position [119, 0]
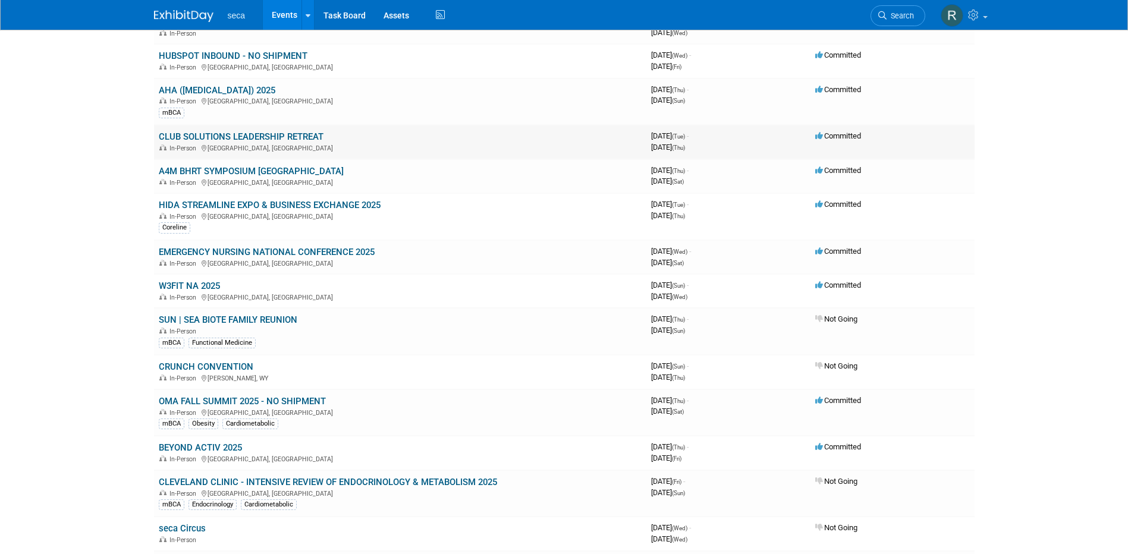
click at [219, 137] on link "CLUB SOLUTIONS LEADERSHIP RETREAT" at bounding box center [241, 136] width 165 height 11
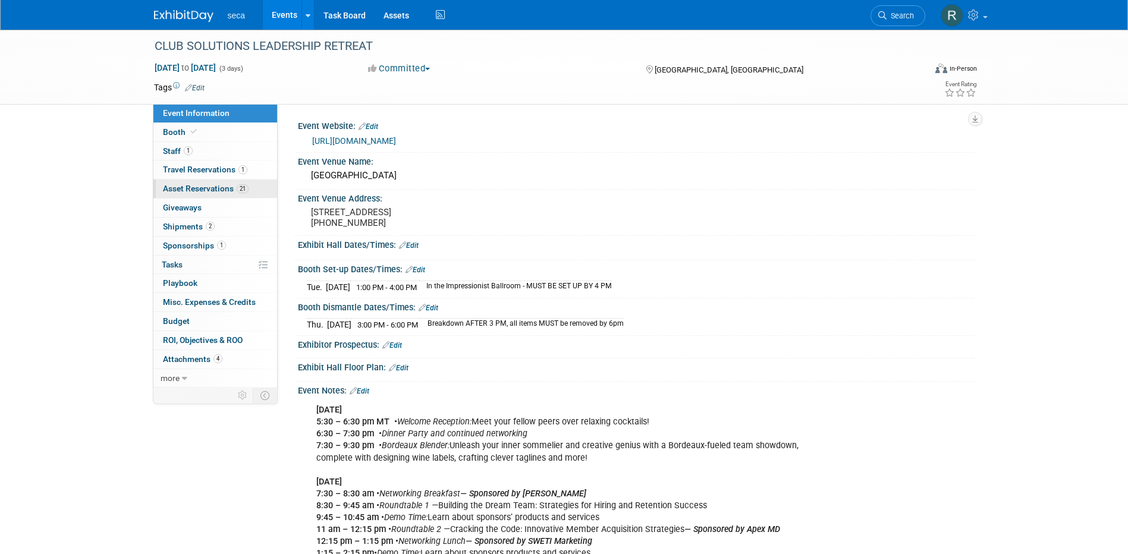
click at [216, 182] on link "21 Asset Reservations 21" at bounding box center [215, 189] width 124 height 18
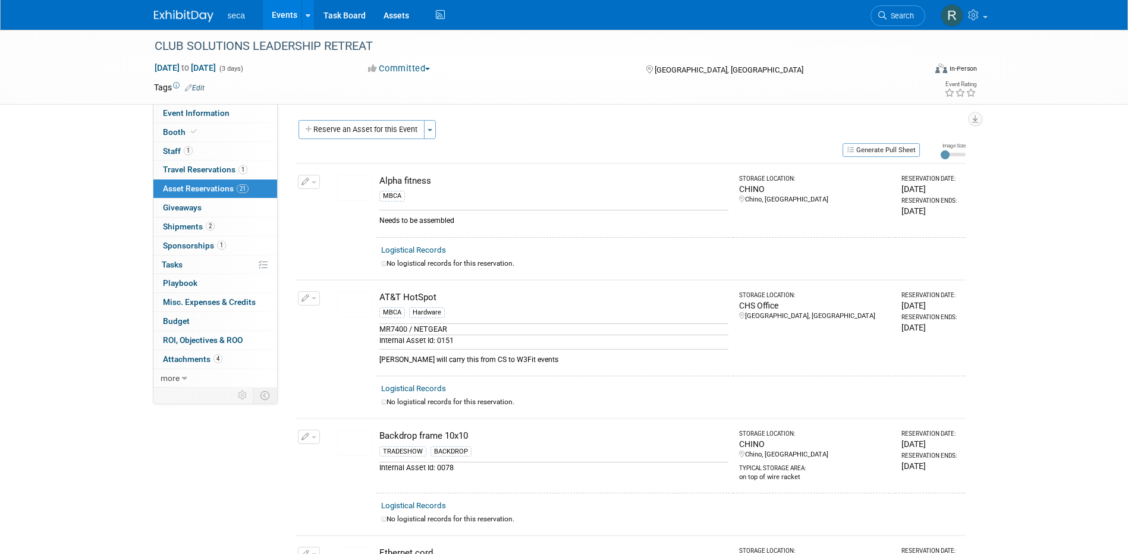
click at [335, 133] on button "Reserve an Asset for this Event" at bounding box center [362, 129] width 126 height 19
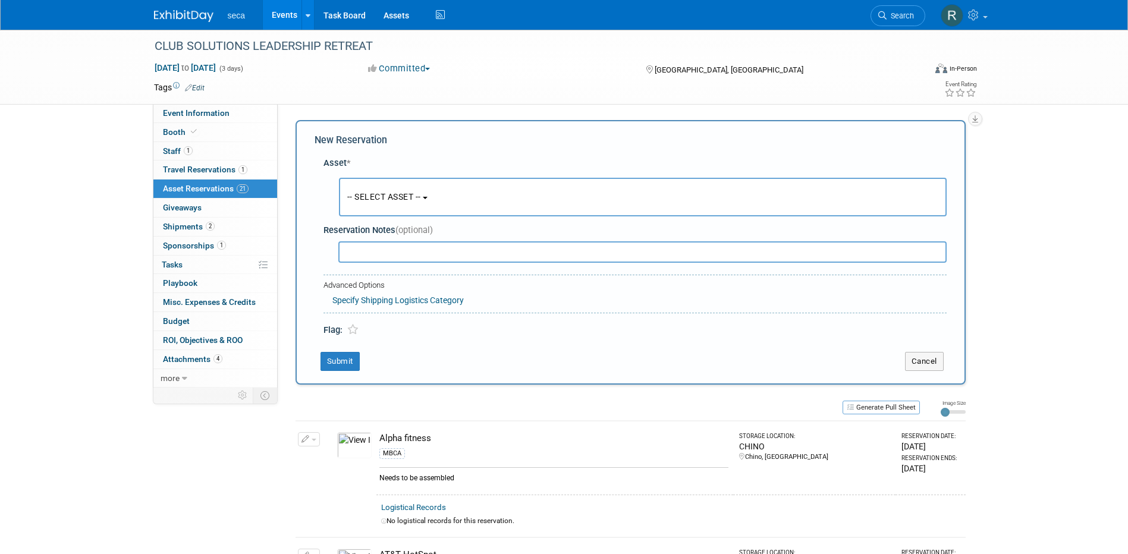
scroll to position [11, 0]
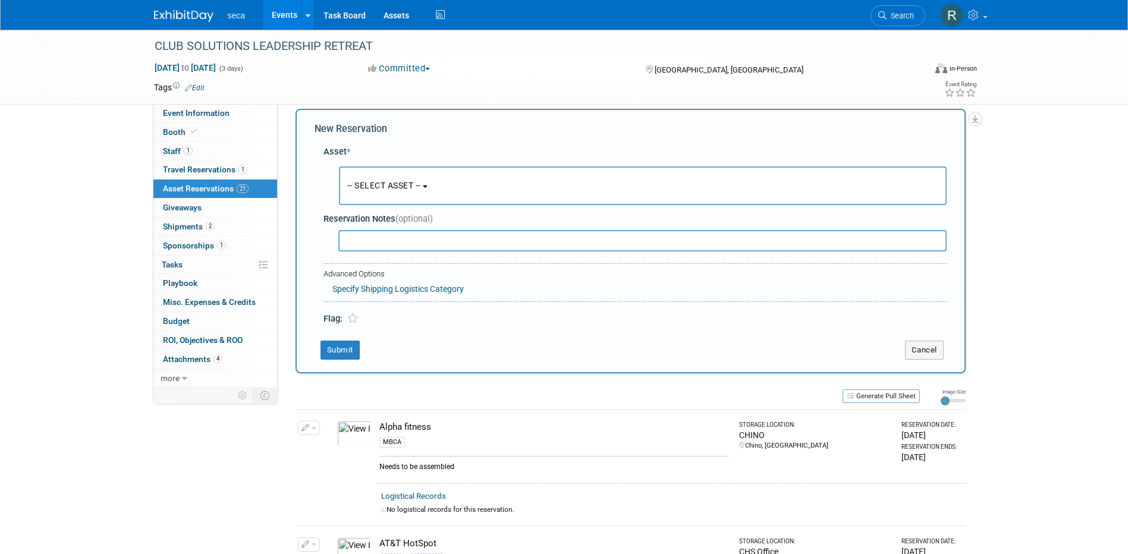
click at [404, 183] on span "-- SELECT ASSET --" at bounding box center [384, 186] width 74 height 10
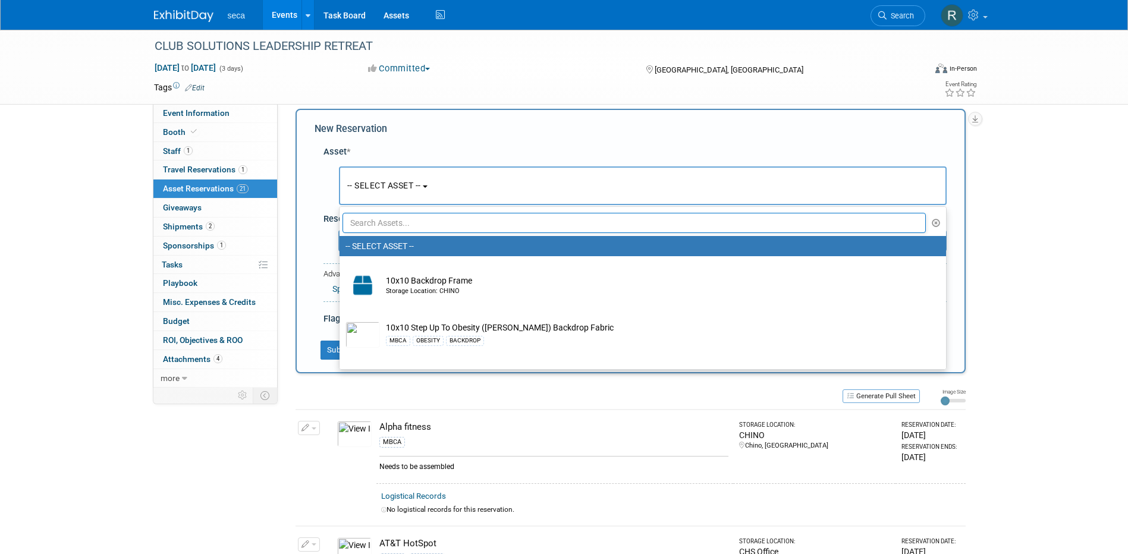
click at [409, 219] on input "text" at bounding box center [635, 223] width 584 height 20
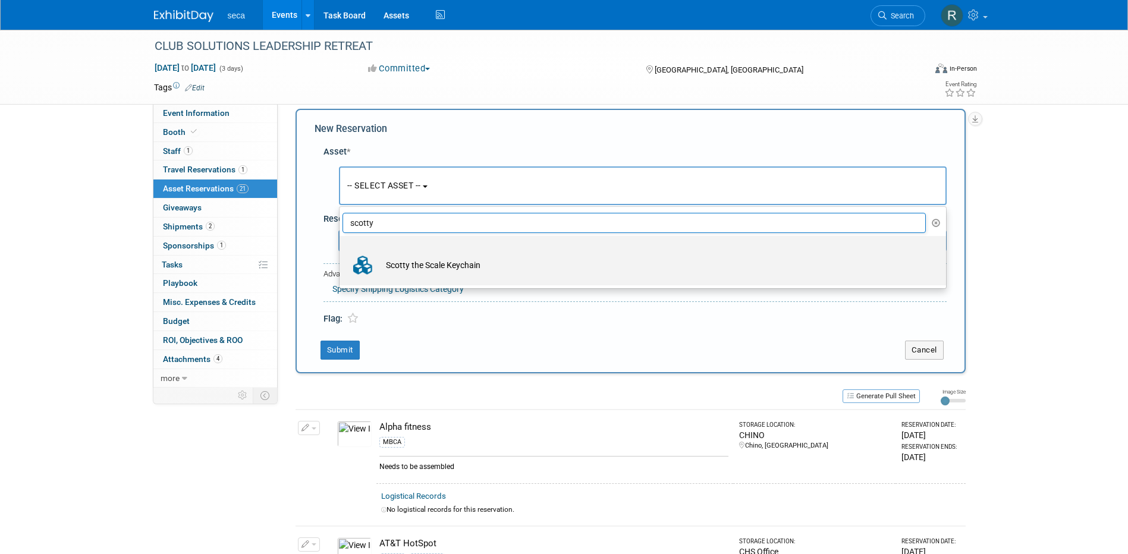
type input "scotty"
click at [419, 263] on td "Scotty the Scale Keychain" at bounding box center [651, 265] width 542 height 26
click at [341, 250] on input "Scotty the Scale Keychain" at bounding box center [338, 247] width 8 height 8
select select "10729255"
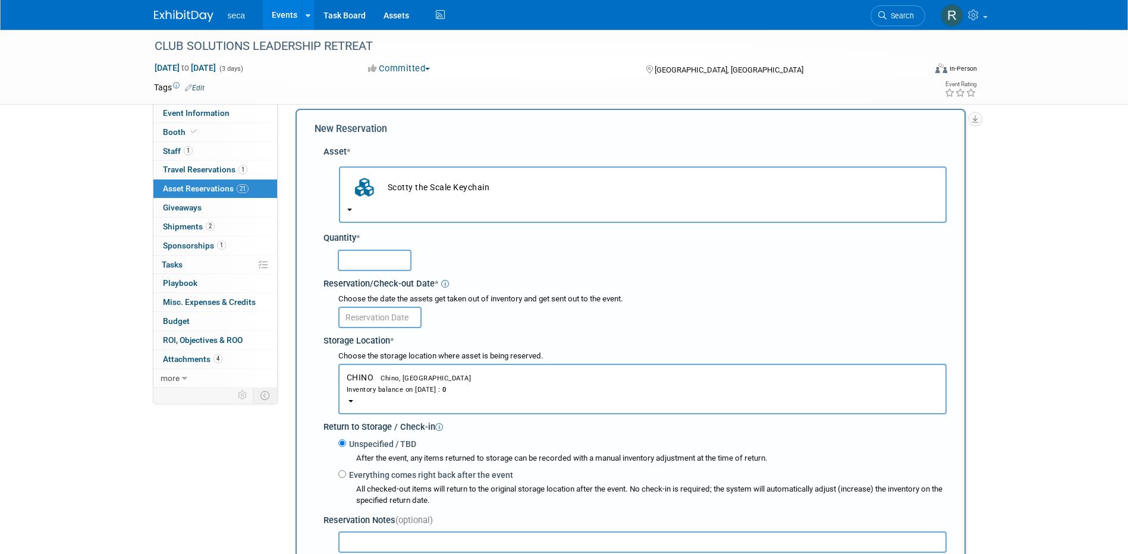
click at [380, 268] on input "text" at bounding box center [375, 260] width 74 height 21
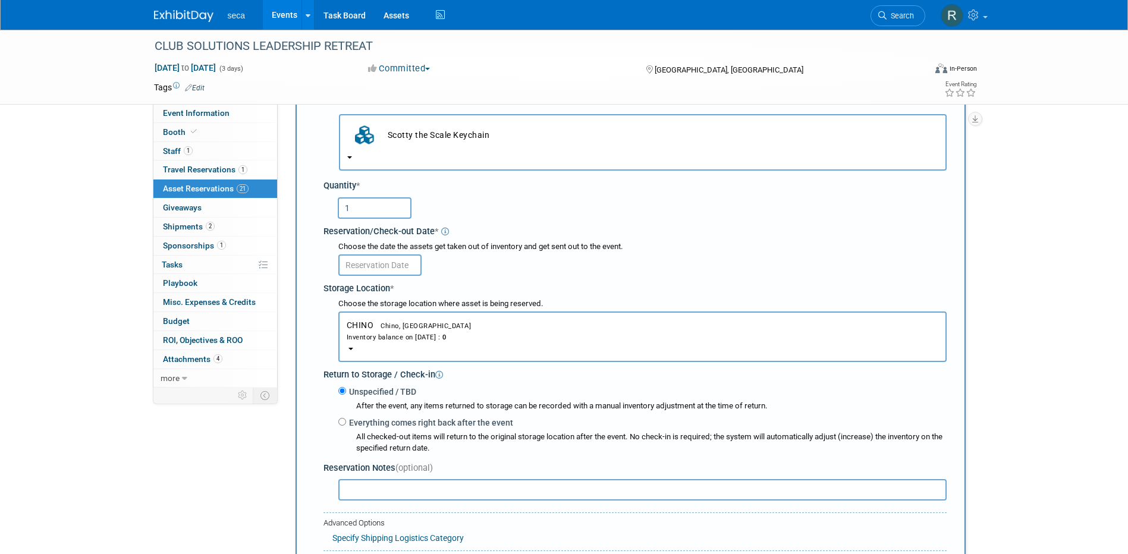
scroll to position [130, 0]
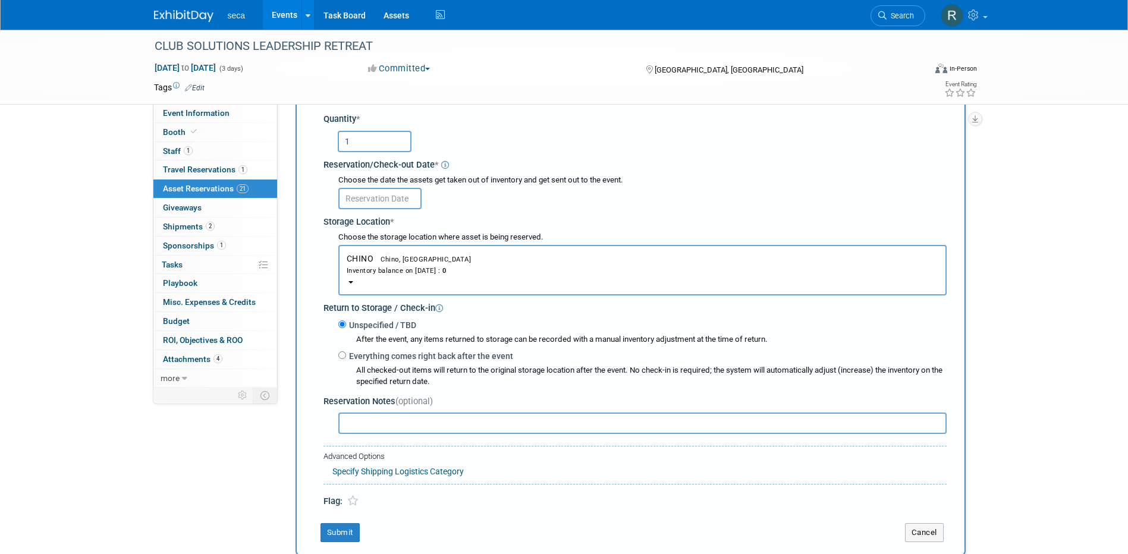
type input "1"
click at [394, 191] on input "text" at bounding box center [379, 198] width 83 height 21
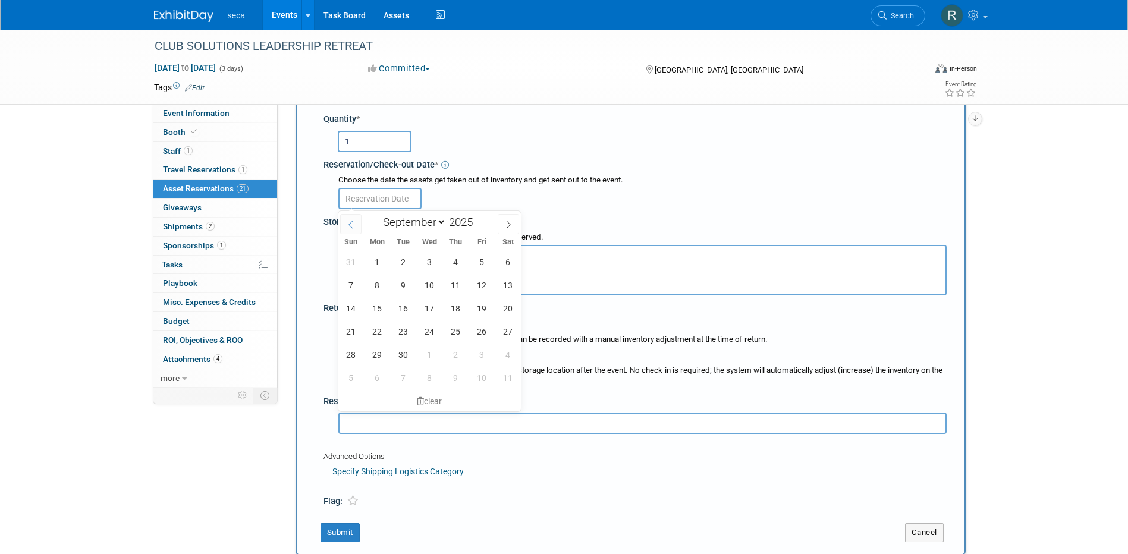
click at [350, 222] on icon at bounding box center [351, 225] width 8 height 8
select select "7"
click at [479, 356] on span "29" at bounding box center [481, 354] width 23 height 23
type input "[DATE]"
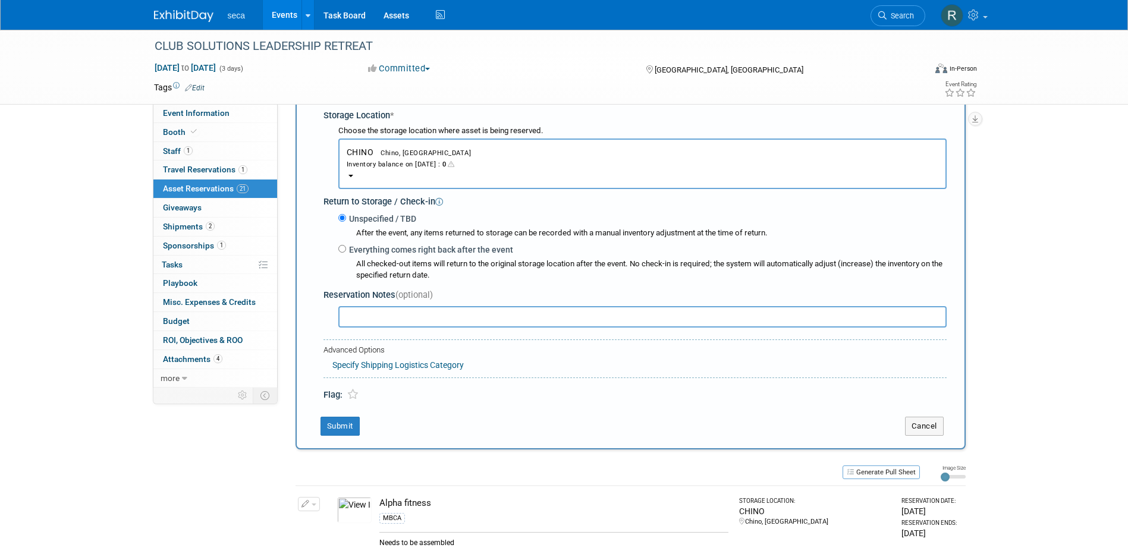
scroll to position [249, 0]
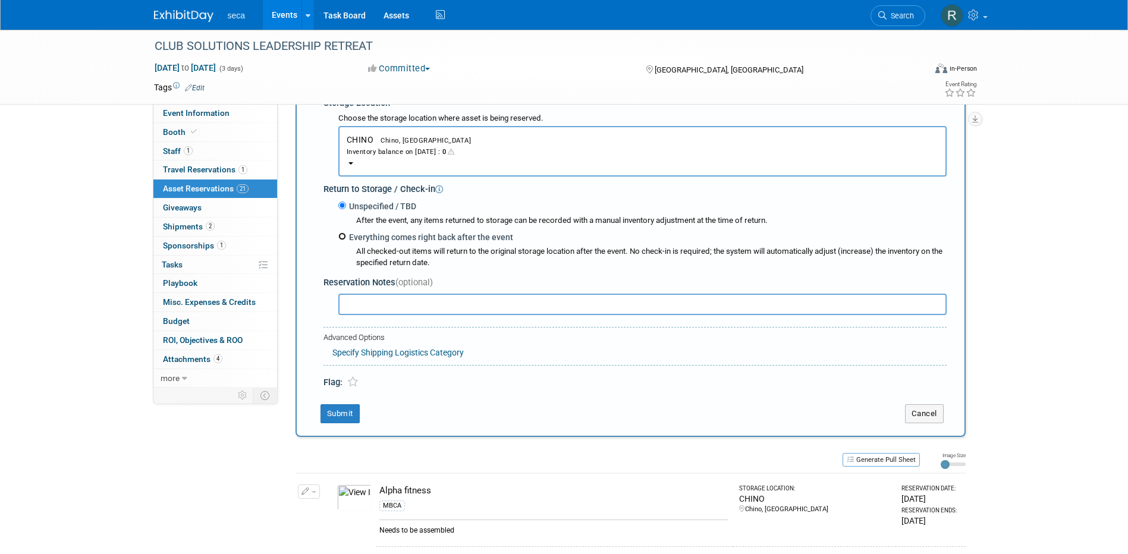
click at [341, 238] on input "Everything comes right back after the event" at bounding box center [342, 237] width 8 height 8
radio input "true"
select select "8"
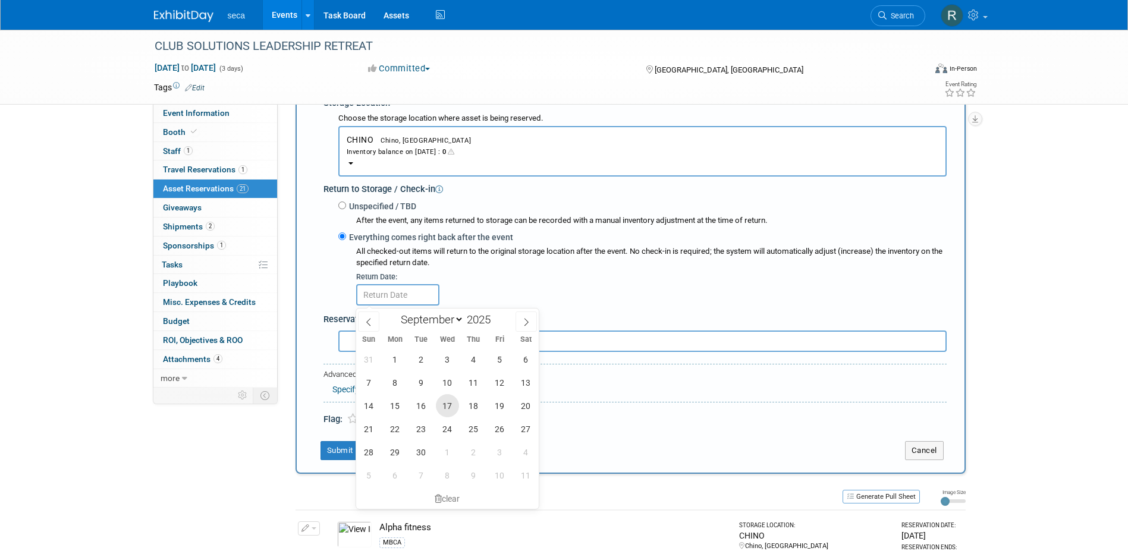
click at [451, 401] on span "17" at bounding box center [447, 405] width 23 height 23
type input "Sep 17, 2025"
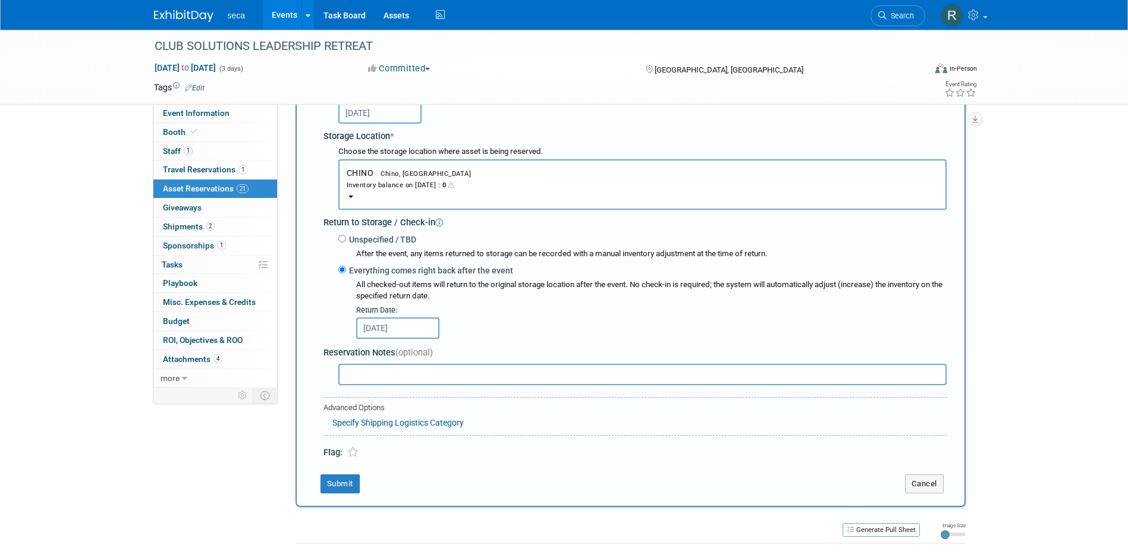
scroll to position [190, 0]
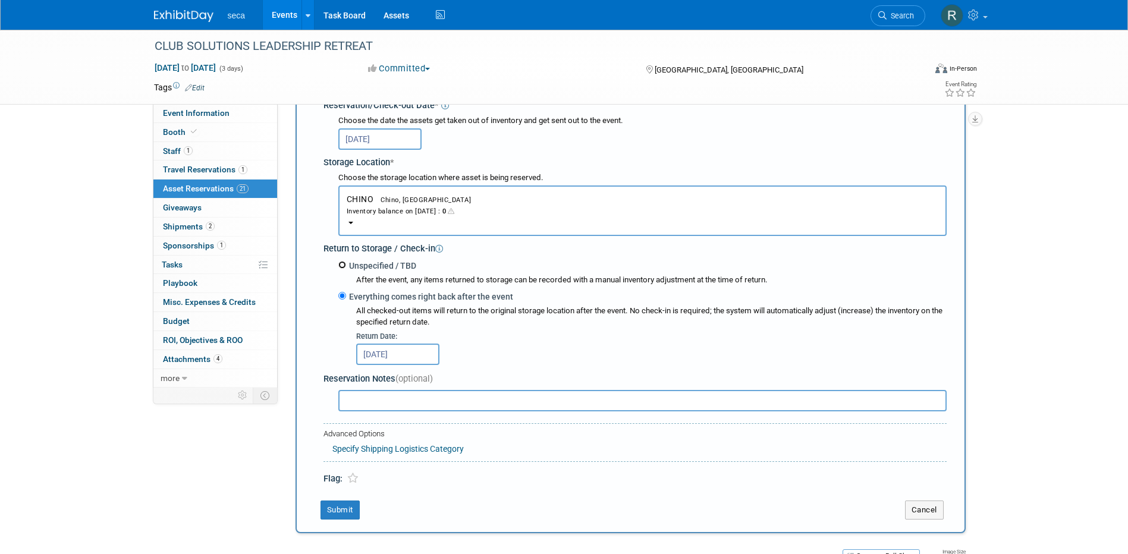
click at [342, 264] on input "Unspecified / TBD" at bounding box center [342, 265] width 8 height 8
radio input "true"
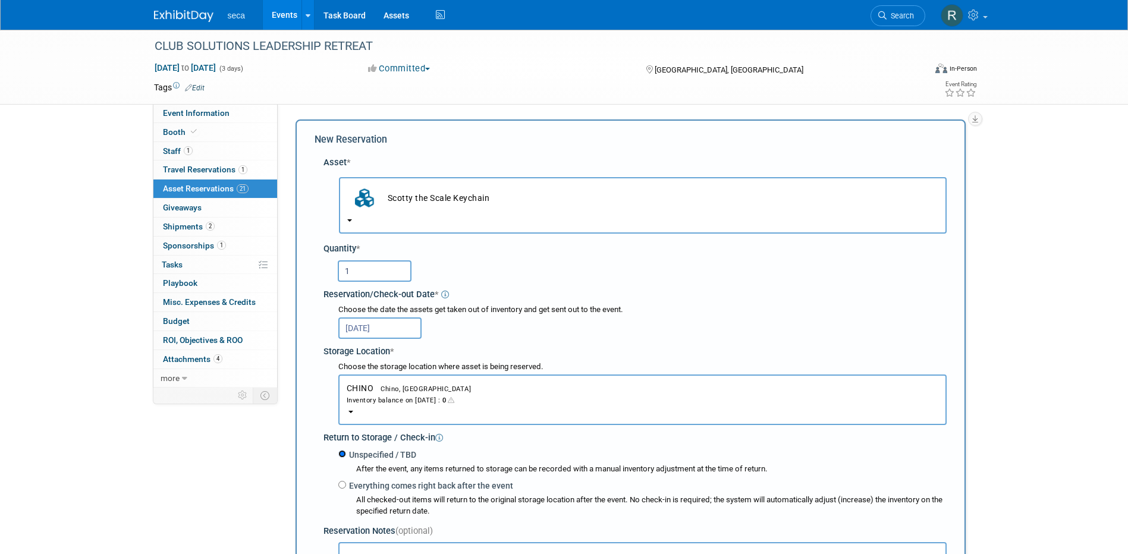
scroll to position [0, 0]
click at [365, 268] on input "1" at bounding box center [375, 271] width 74 height 21
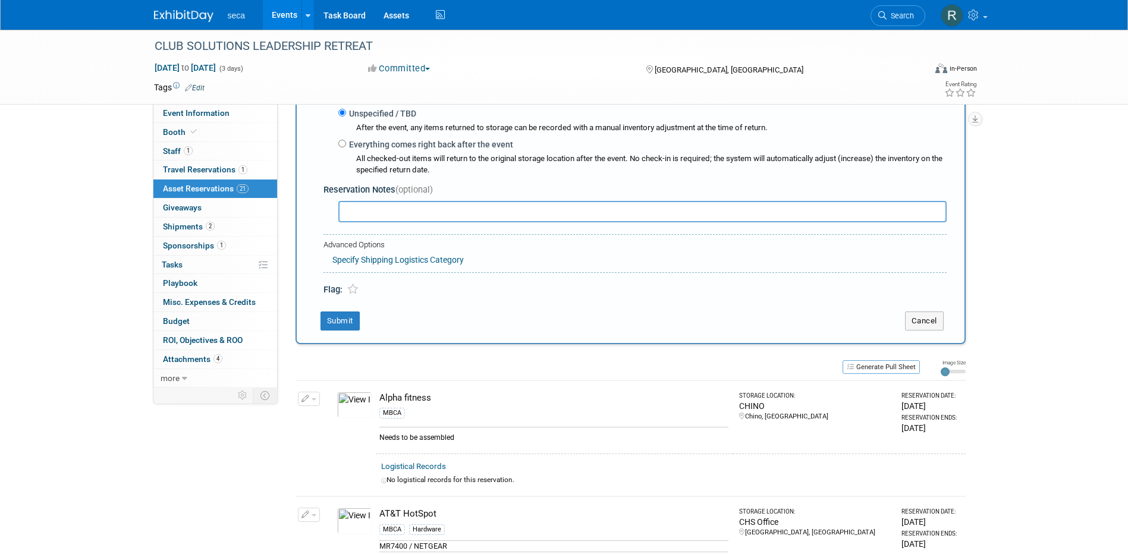
scroll to position [357, 0]
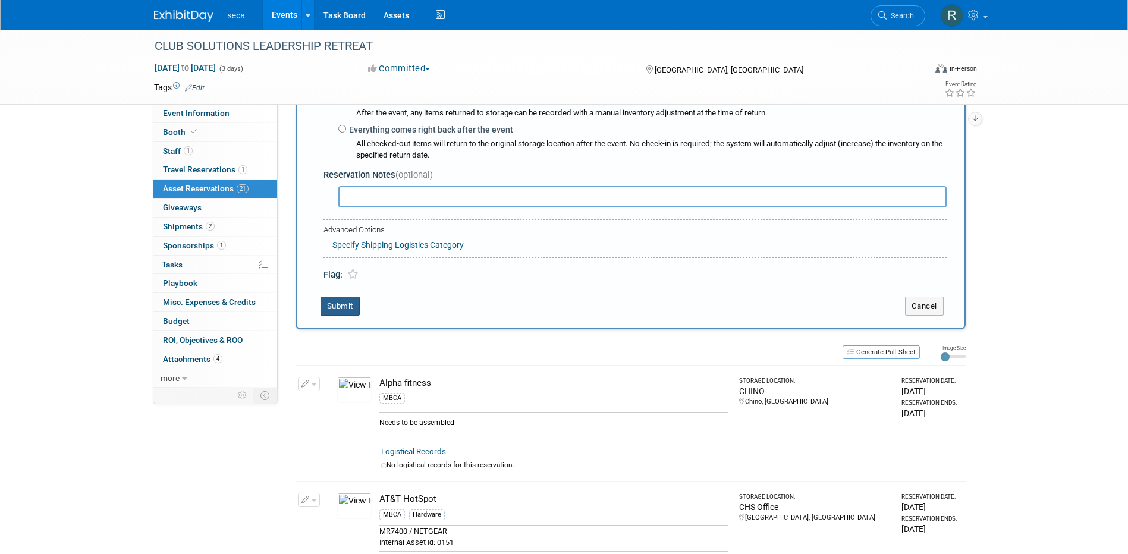
type input "2"
click at [344, 303] on button "Submit" at bounding box center [340, 306] width 39 height 19
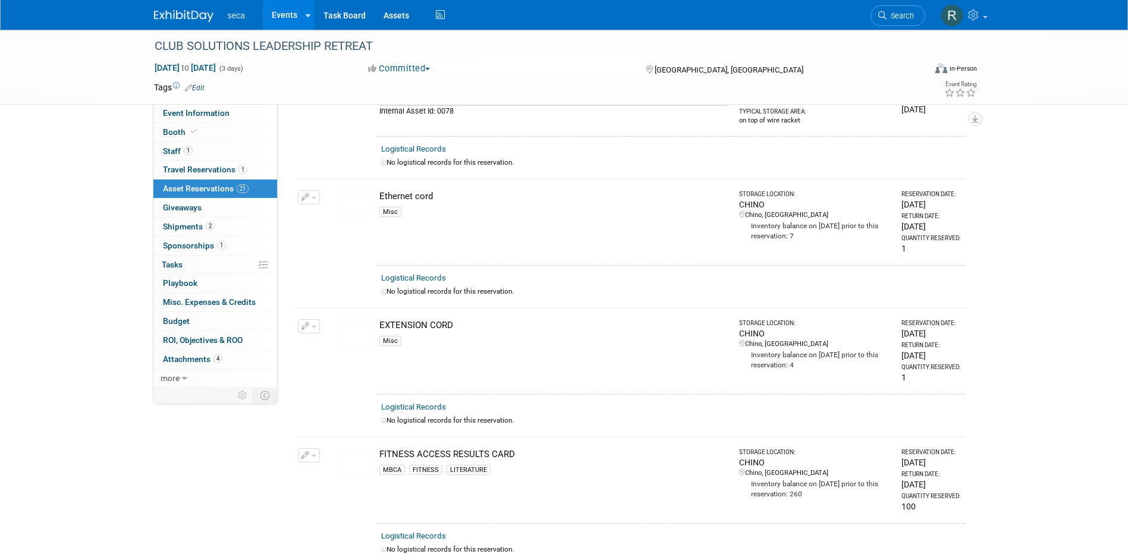
scroll to position [1870, 0]
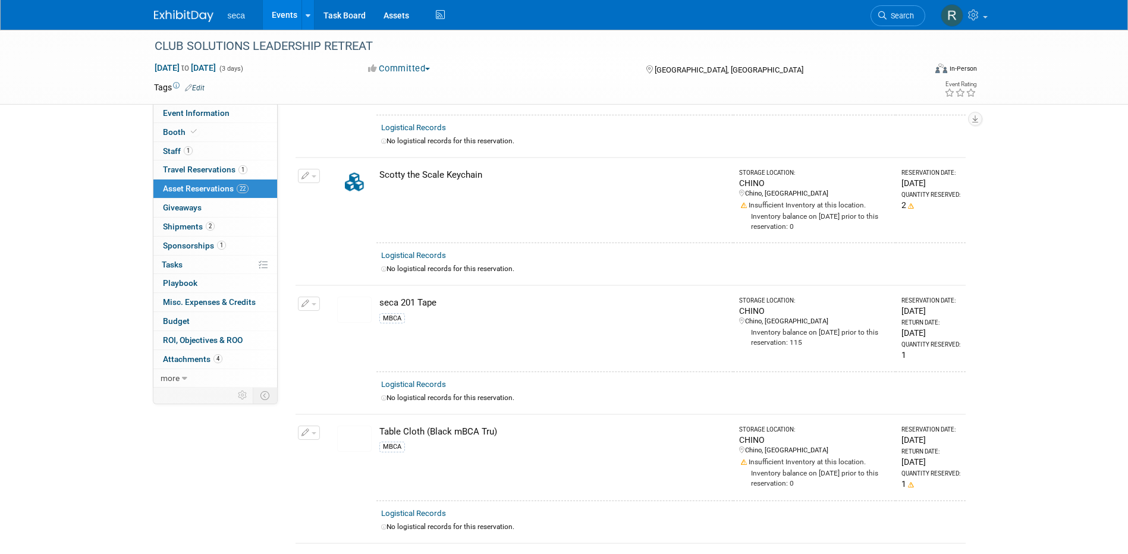
click at [275, 17] on link "Events" at bounding box center [284, 15] width 43 height 30
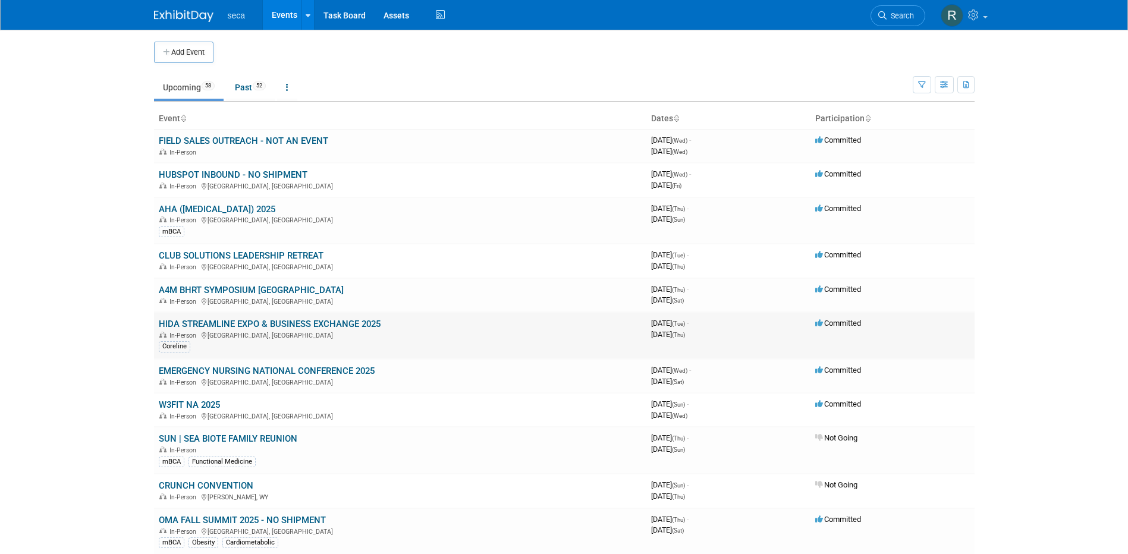
click at [250, 323] on link "HIDA STREAMLINE EXPO & BUSINESS EXCHANGE 2025" at bounding box center [270, 324] width 222 height 11
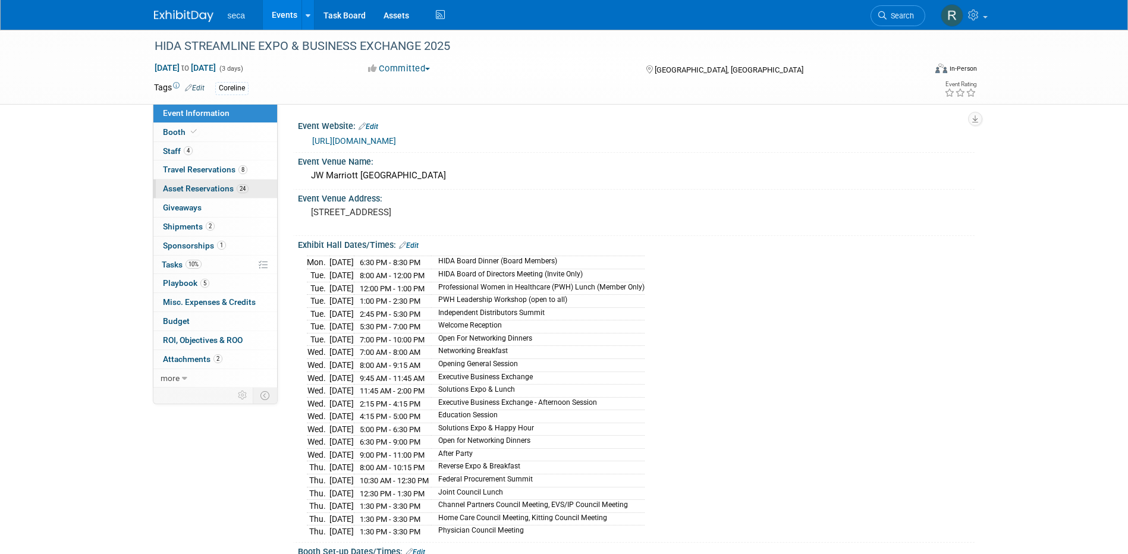
click at [217, 190] on span "Asset Reservations 24" at bounding box center [206, 189] width 86 height 10
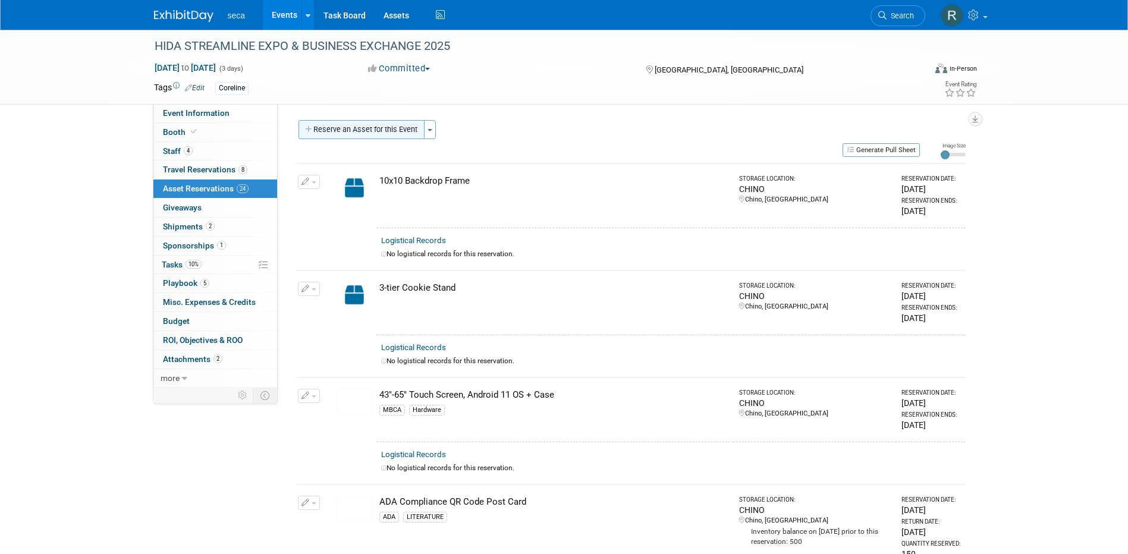
click at [385, 131] on button "Reserve an Asset for this Event" at bounding box center [362, 129] width 126 height 19
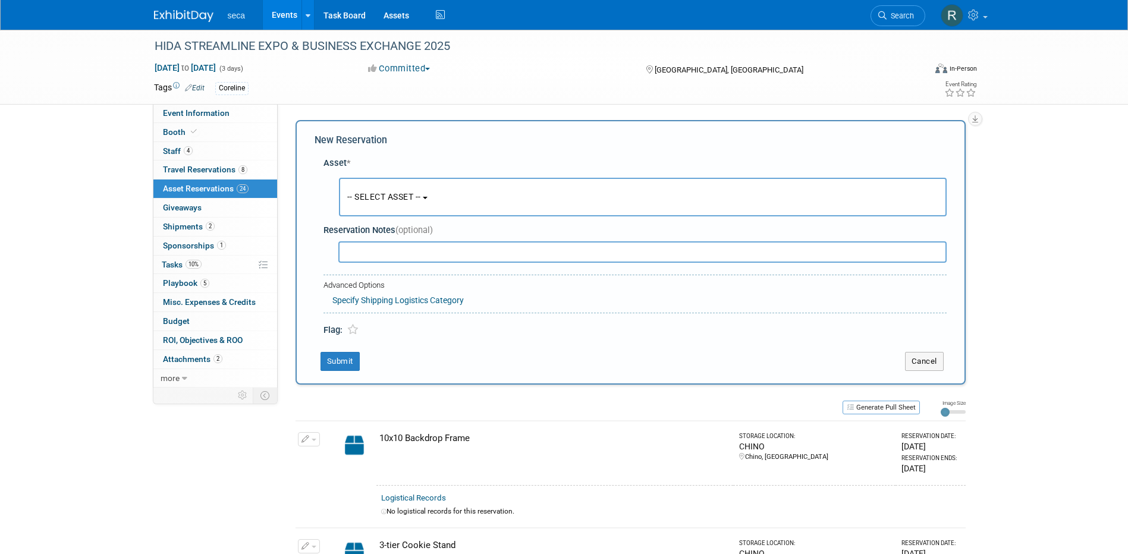
scroll to position [11, 0]
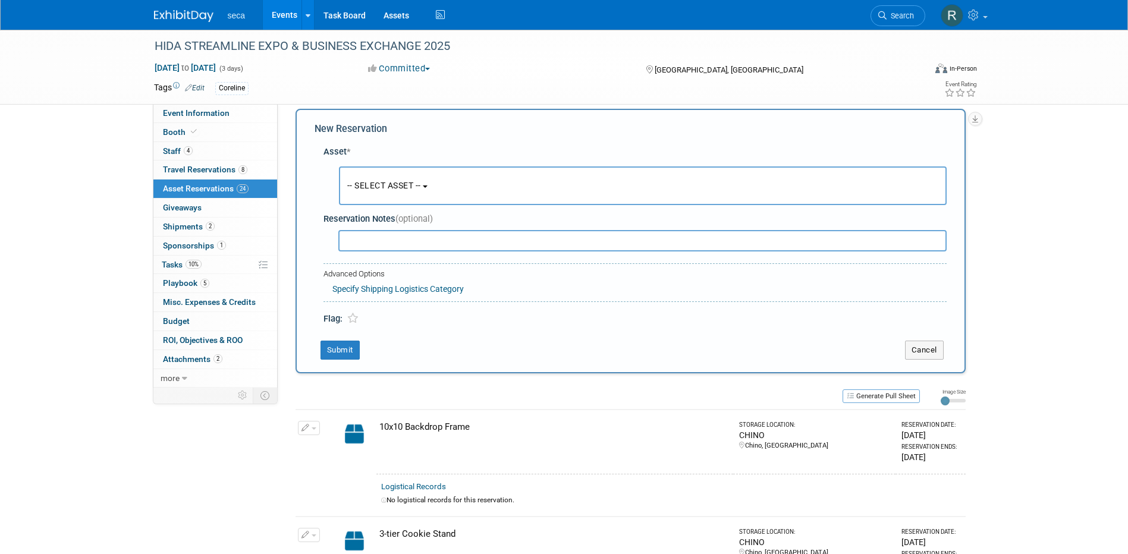
click at [387, 188] on span "-- SELECT ASSET --" at bounding box center [384, 186] width 74 height 10
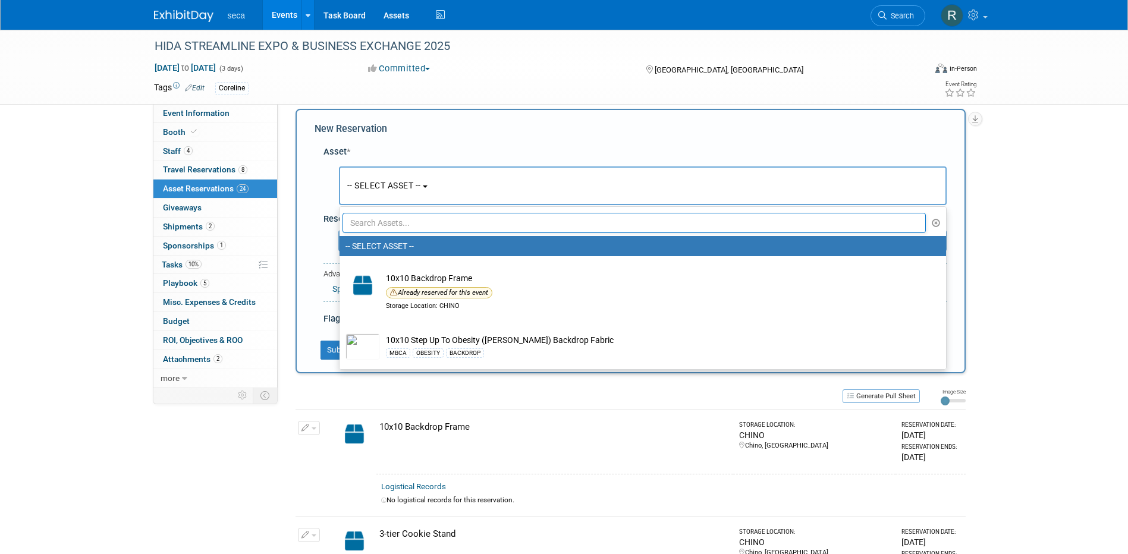
click at [390, 222] on input "text" at bounding box center [635, 223] width 584 height 20
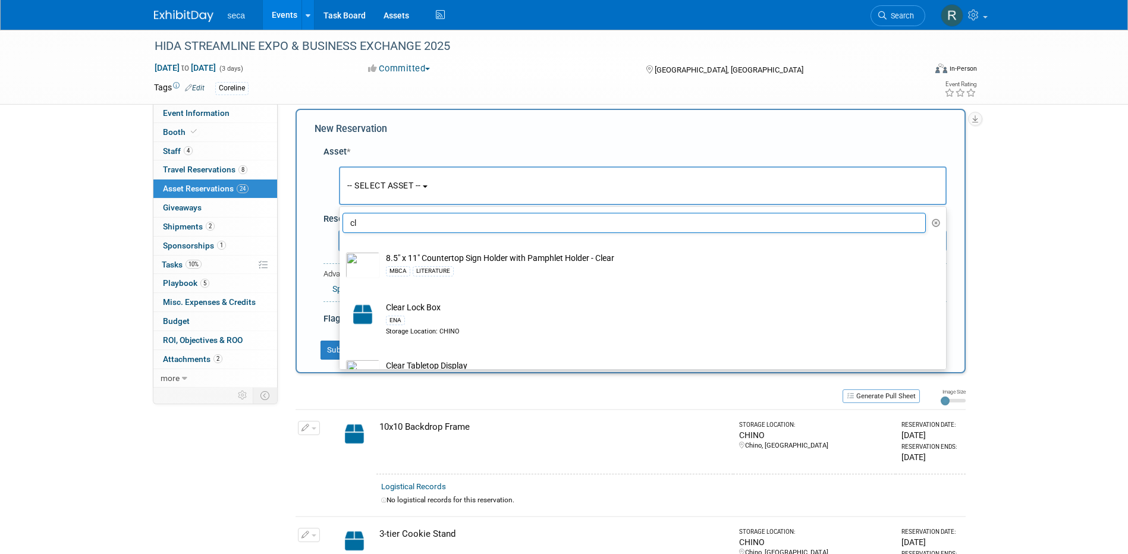
type input "c"
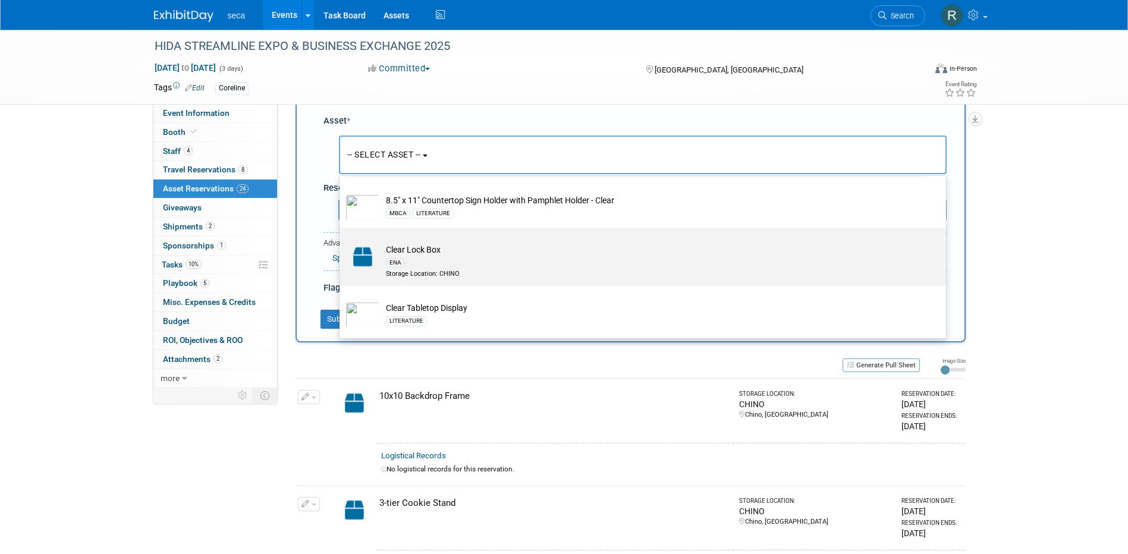
scroll to position [71, 0]
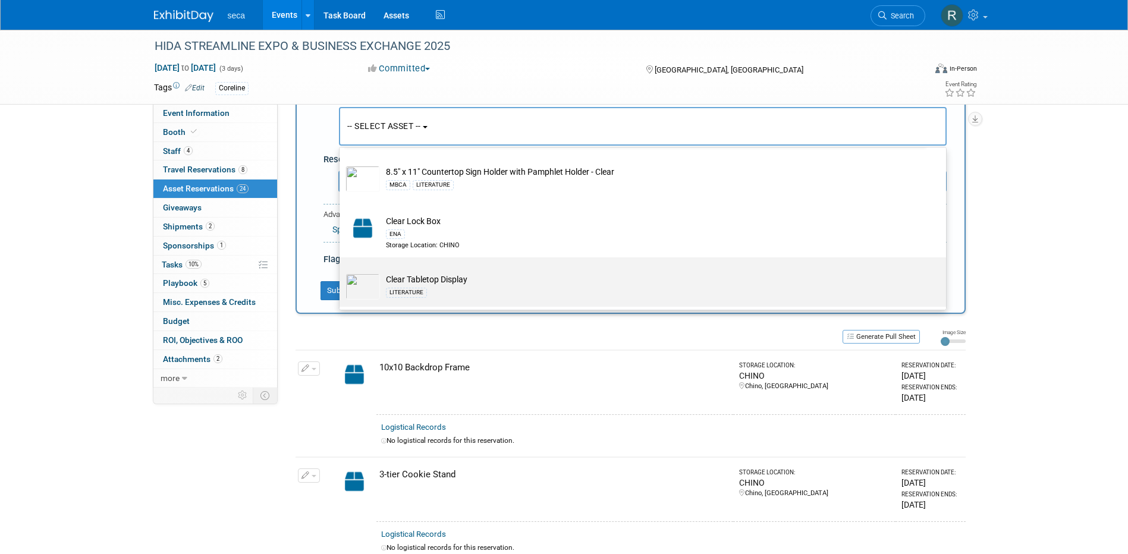
type input "clear"
click at [433, 278] on td "Clear Tabletop Display LITERATURE" at bounding box center [651, 287] width 542 height 26
click at [341, 272] on input "Clear Tabletop Display LITERATURE" at bounding box center [338, 268] width 8 height 8
select select "10728277"
select select "8"
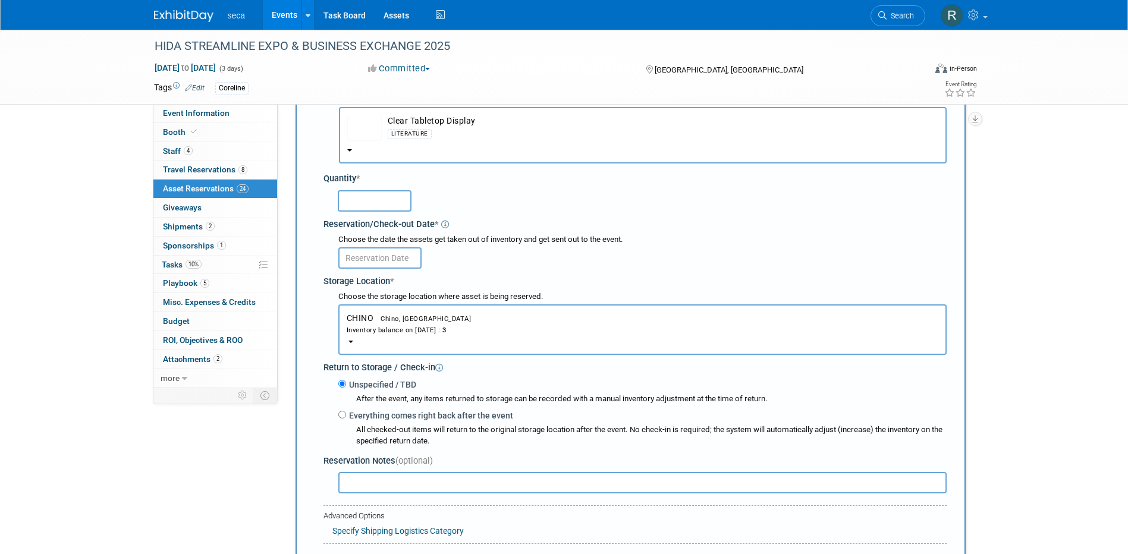
click at [390, 205] on input "text" at bounding box center [375, 200] width 74 height 21
type input "1"
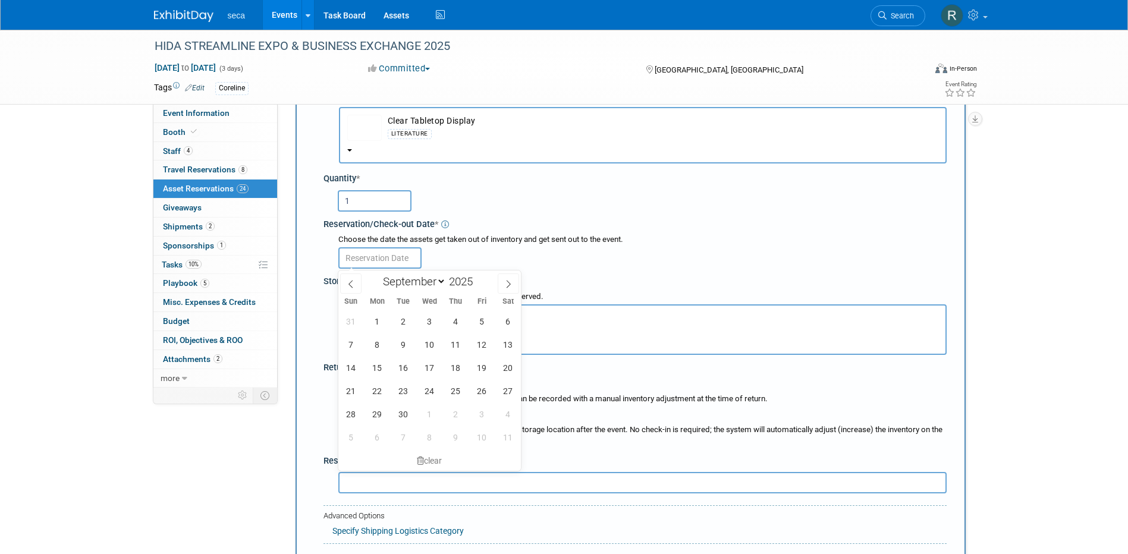
click at [389, 255] on input "text" at bounding box center [379, 257] width 83 height 21
click at [354, 278] on span at bounding box center [350, 284] width 21 height 20
select select "7"
click at [486, 412] on span "29" at bounding box center [481, 414] width 23 height 23
type input "Aug 29, 2025"
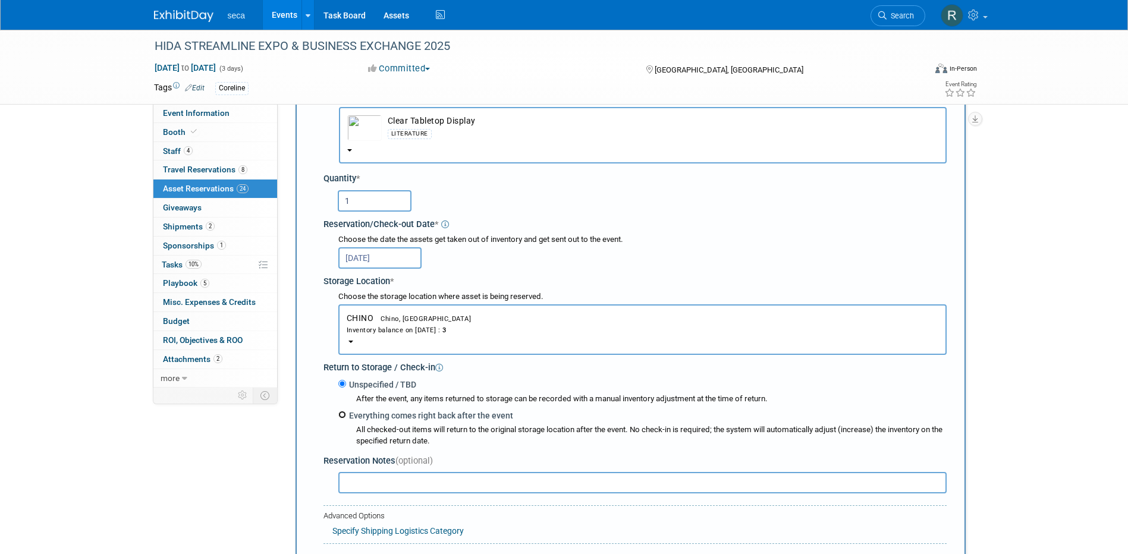
click at [344, 417] on input "Everything comes right back after the event" at bounding box center [342, 415] width 8 height 8
radio input "true"
select select "8"
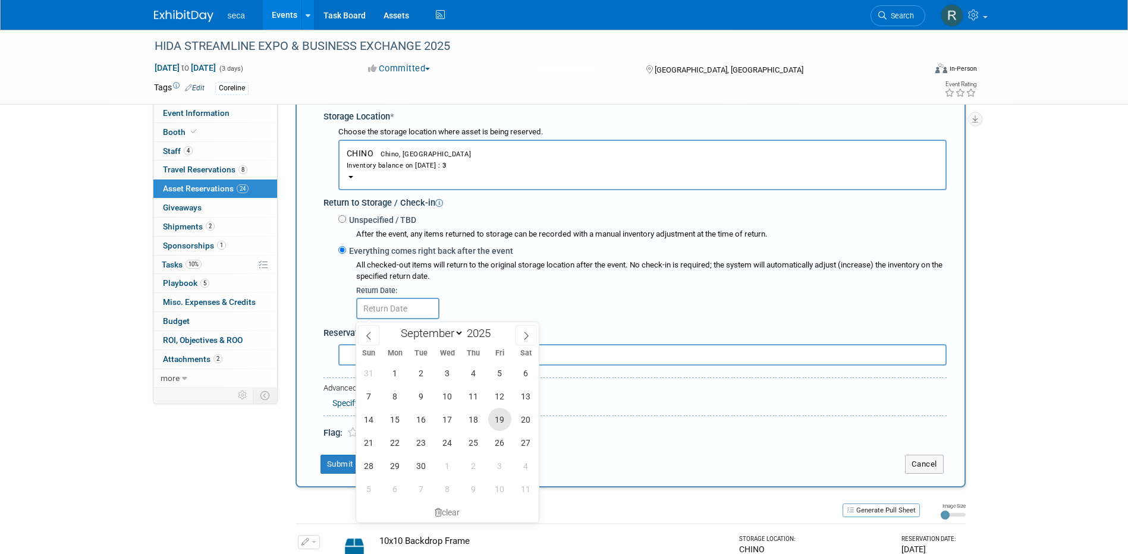
scroll to position [249, 0]
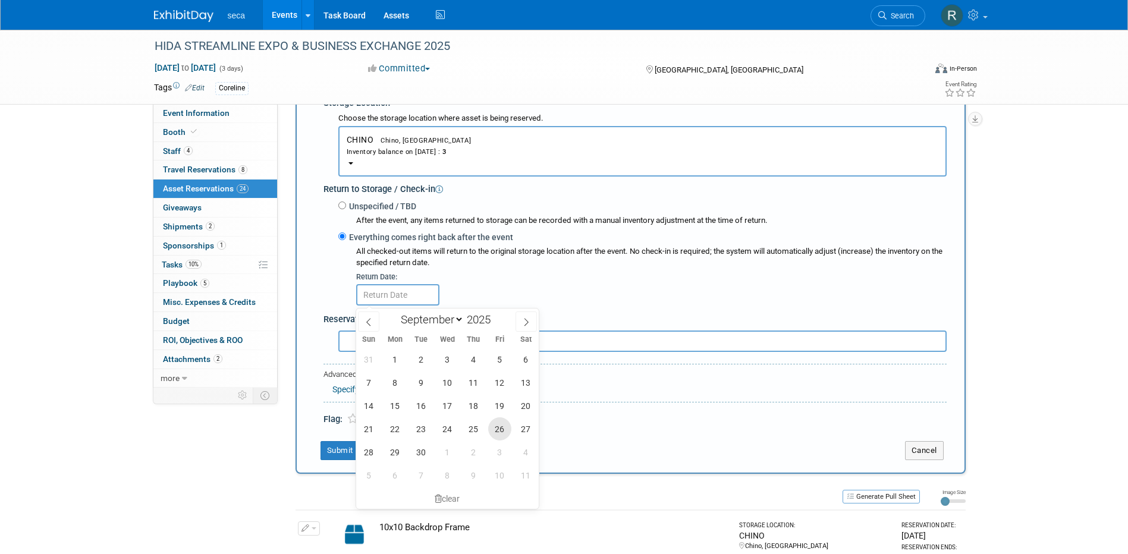
click at [498, 425] on span "26" at bounding box center [499, 428] width 23 height 23
type input "Sep 26, 2025"
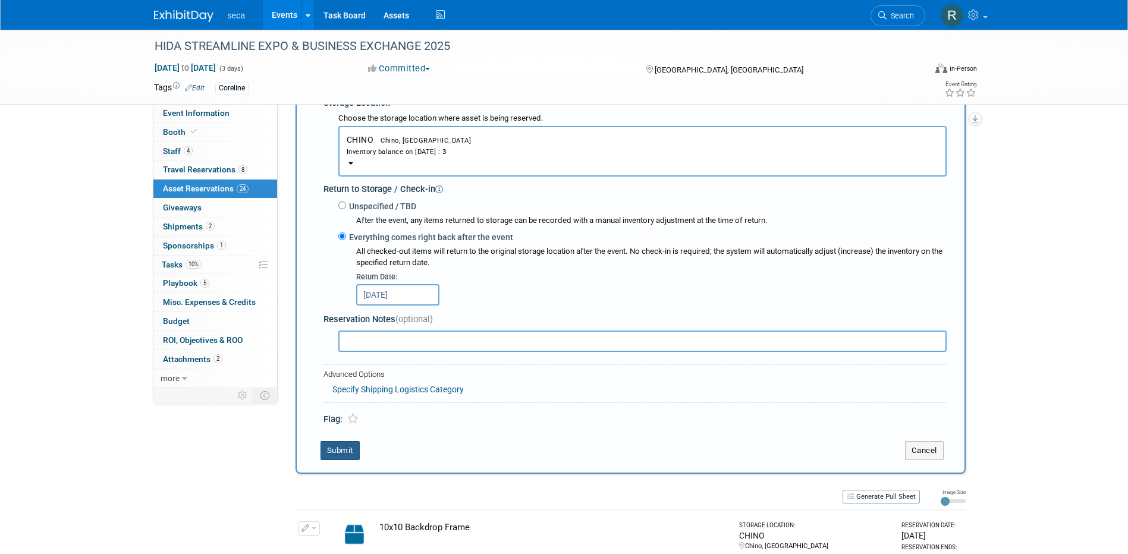
click at [340, 445] on button "Submit" at bounding box center [340, 450] width 39 height 19
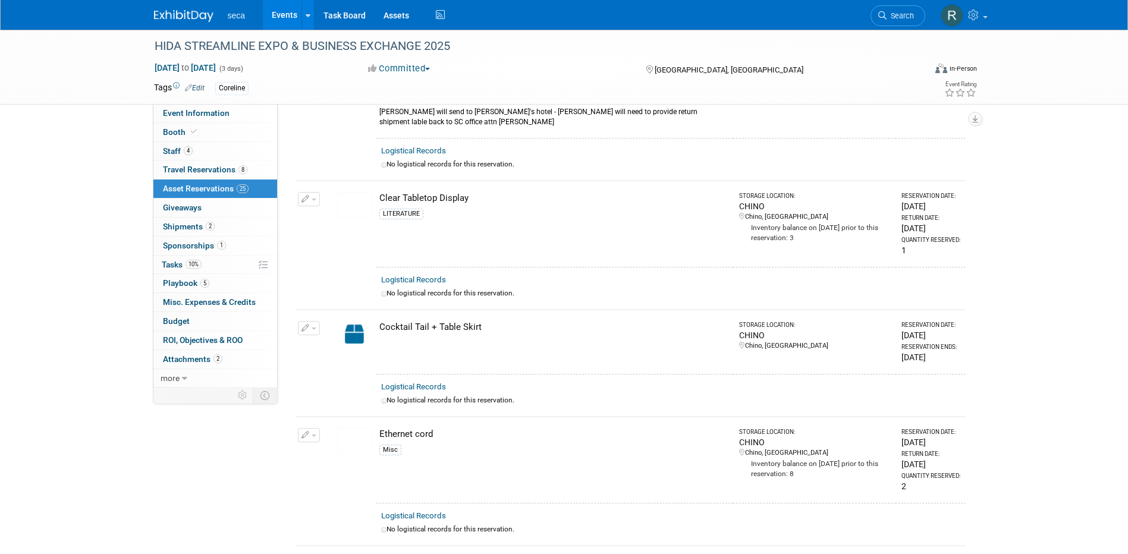
scroll to position [1200, 0]
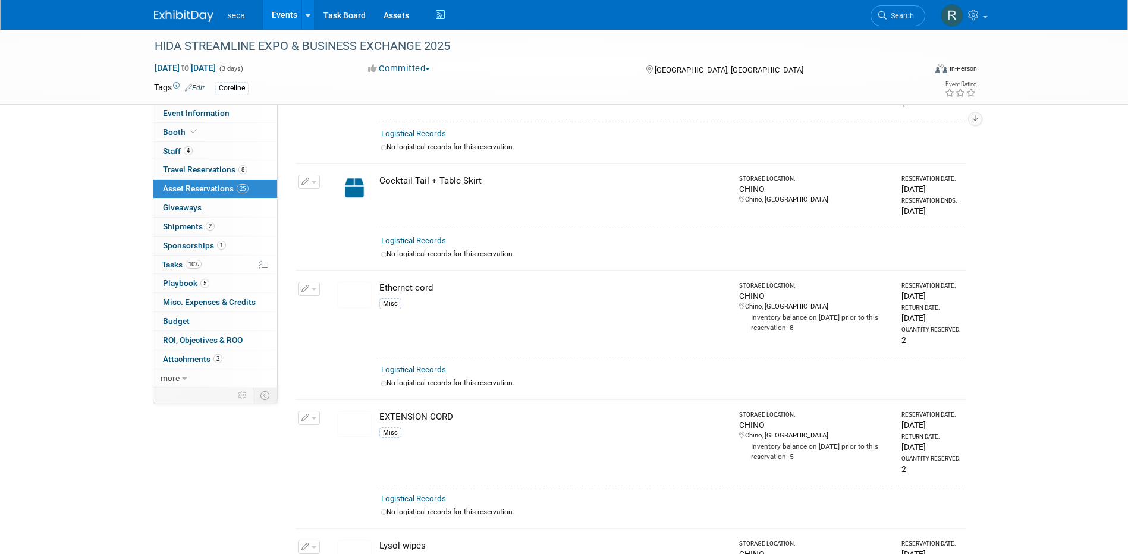
click at [281, 15] on link "Events" at bounding box center [284, 15] width 43 height 30
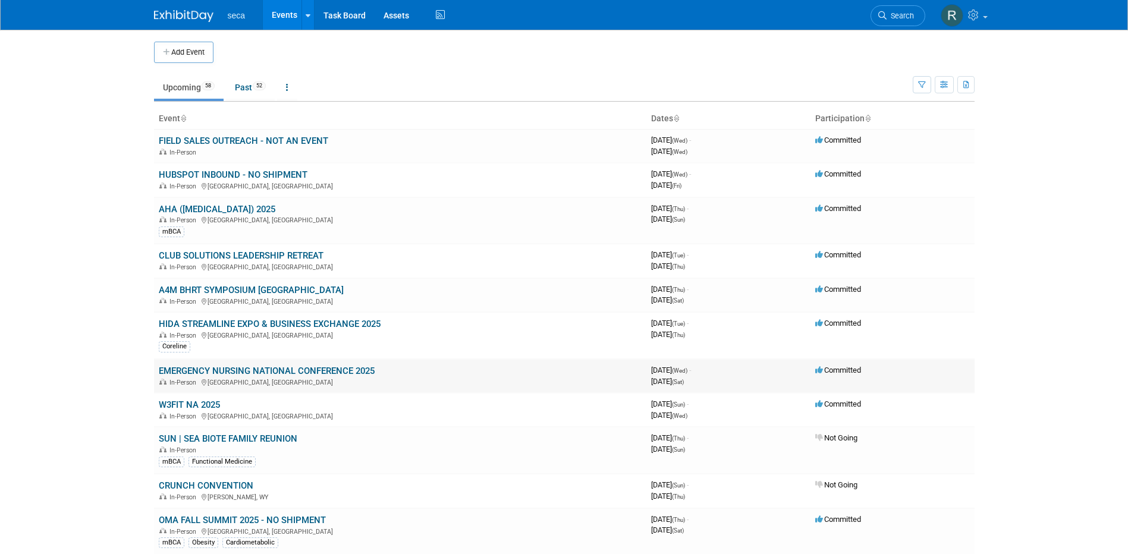
click at [200, 369] on link "EMERGENCY NURSING NATIONAL CONFERENCE 2025" at bounding box center [267, 371] width 216 height 11
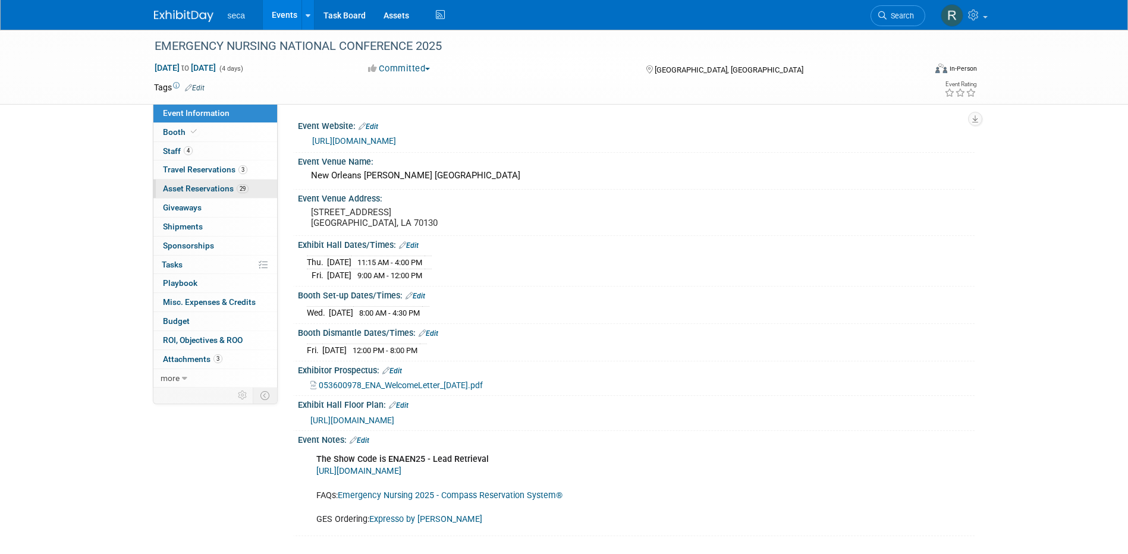
click at [203, 185] on span "Asset Reservations 29" at bounding box center [206, 189] width 86 height 10
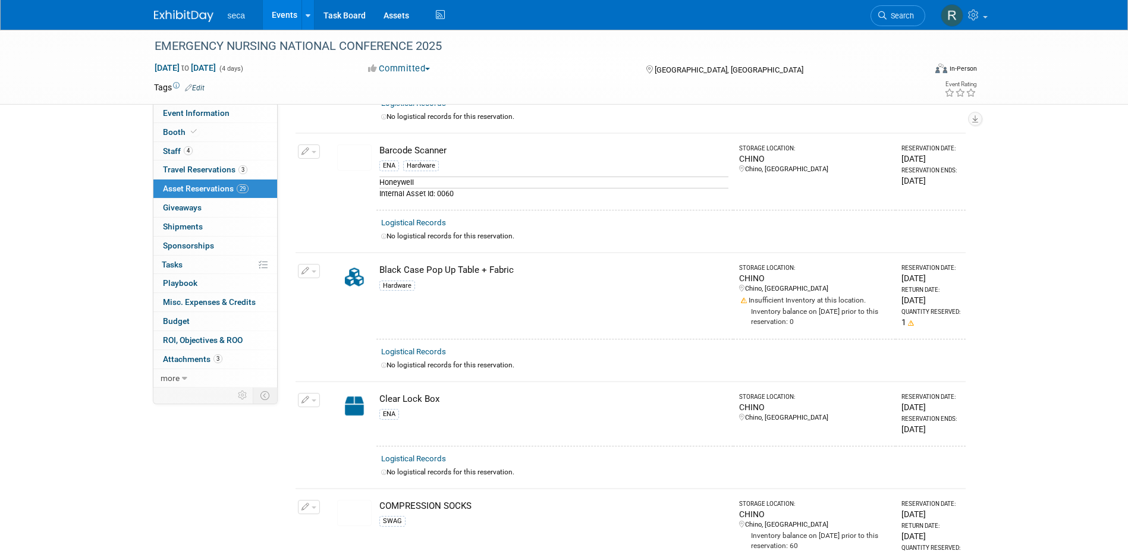
scroll to position [832, 0]
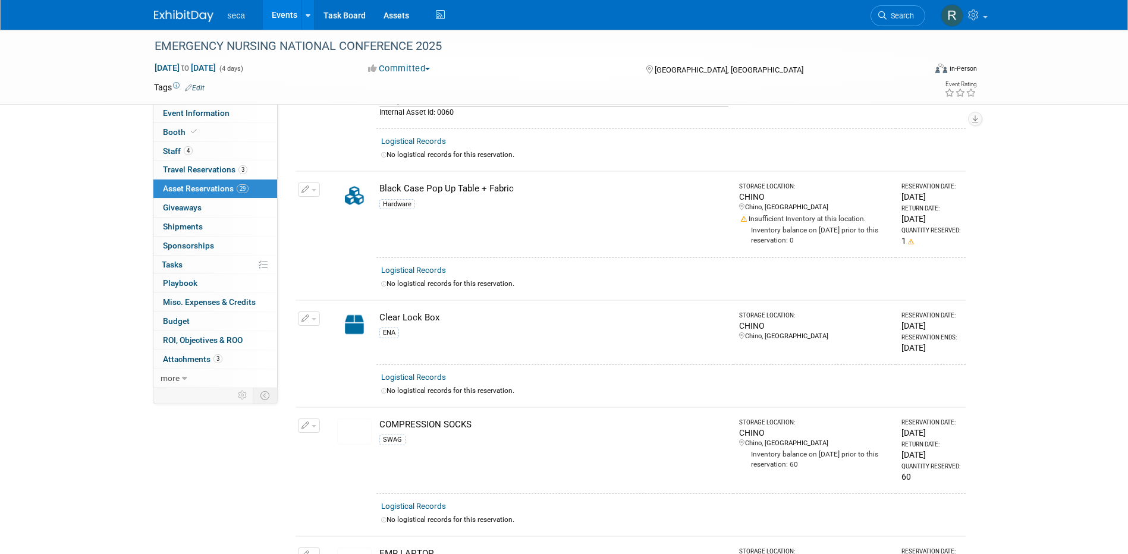
click at [307, 315] on icon "button" at bounding box center [305, 319] width 8 height 8
click at [329, 372] on span "Cancel Reservation" at bounding box center [359, 375] width 76 height 10
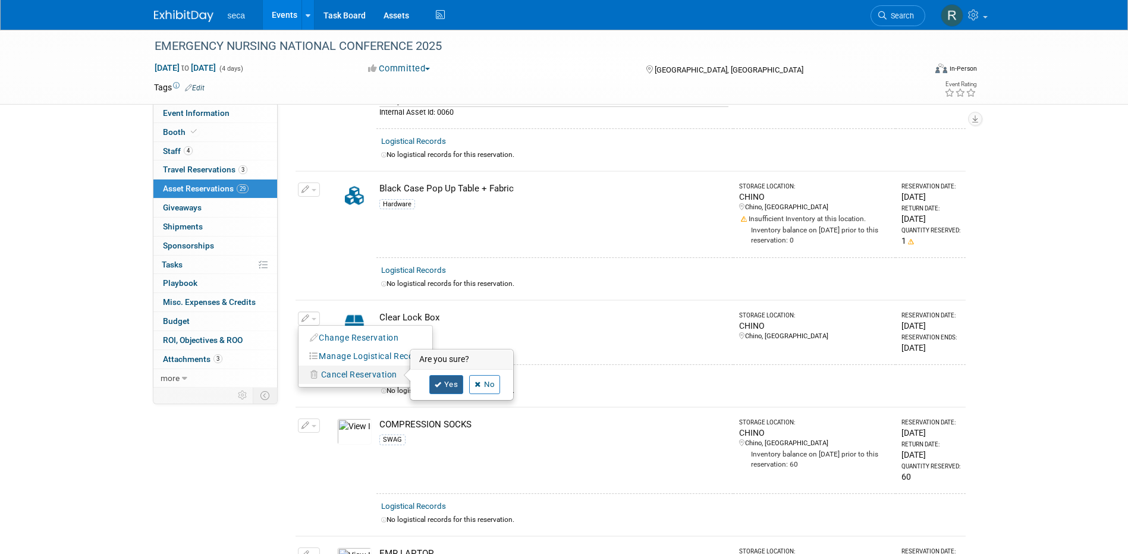
click at [451, 379] on link "Yes" at bounding box center [446, 384] width 34 height 19
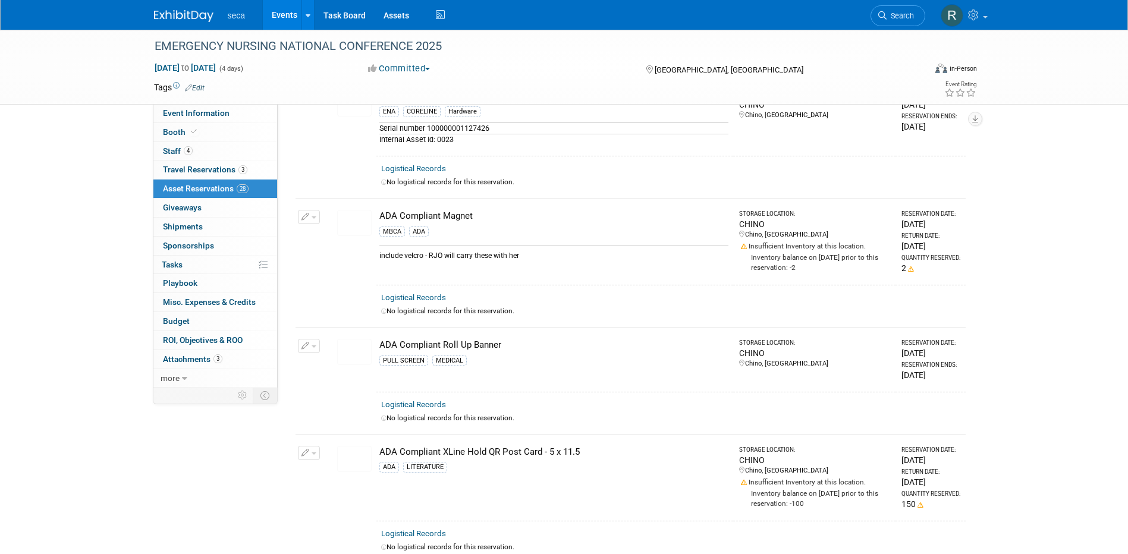
scroll to position [0, 0]
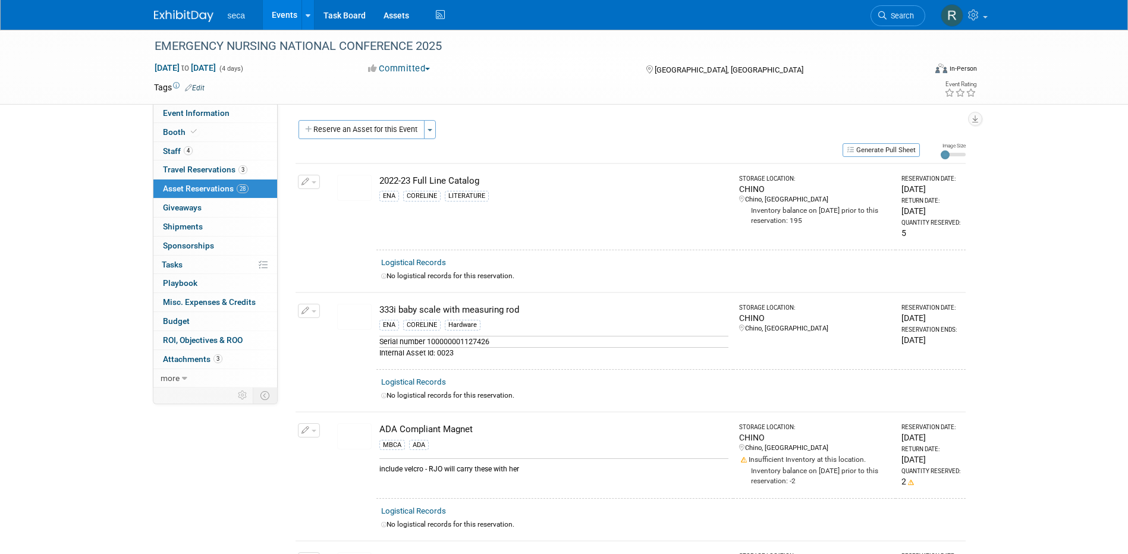
click at [367, 131] on button "Reserve an Asset for this Event" at bounding box center [362, 129] width 126 height 19
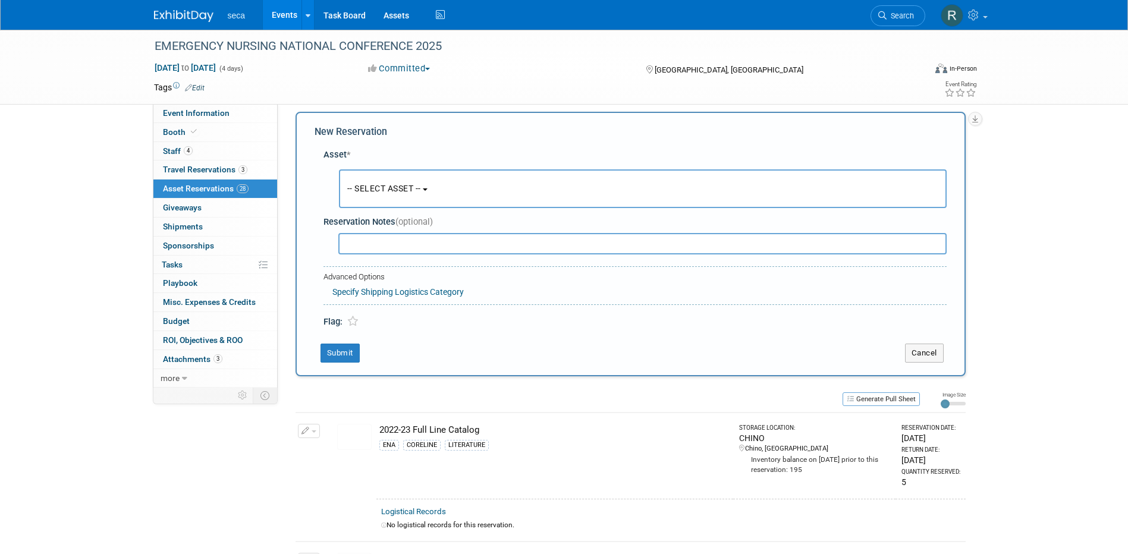
scroll to position [11, 0]
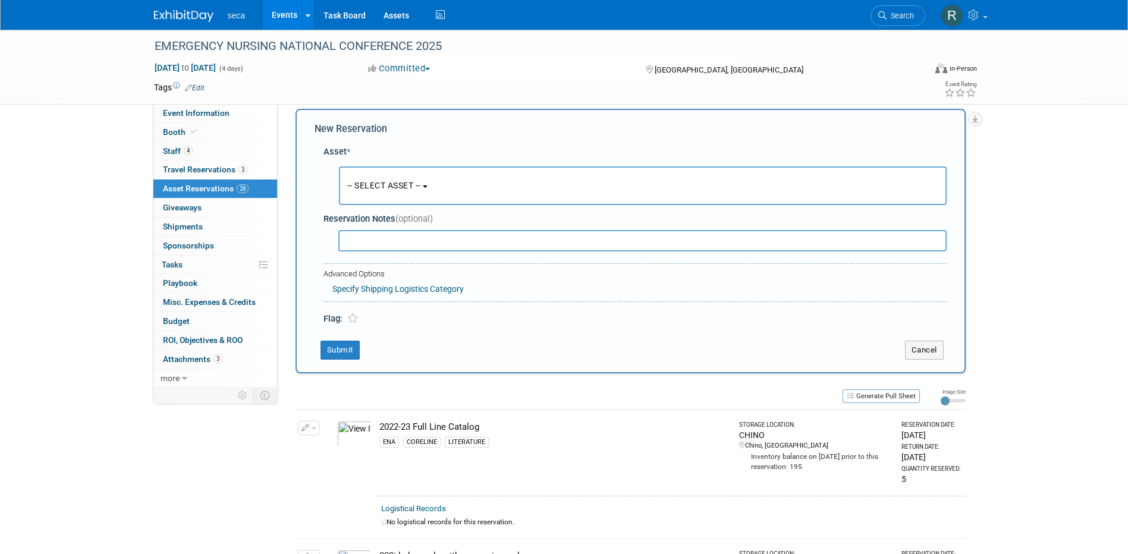
click at [382, 186] on span "-- SELECT ASSET --" at bounding box center [384, 186] width 74 height 10
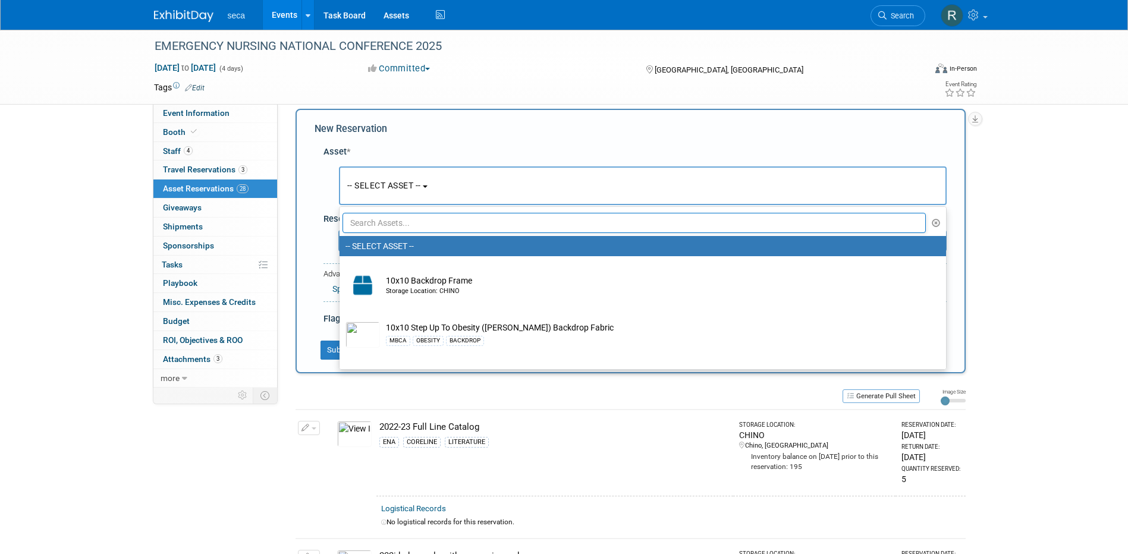
click at [332, 70] on div "Sep 17, 2025 to Sep 20, 2025 (4 days)" at bounding box center [250, 68] width 193 height 12
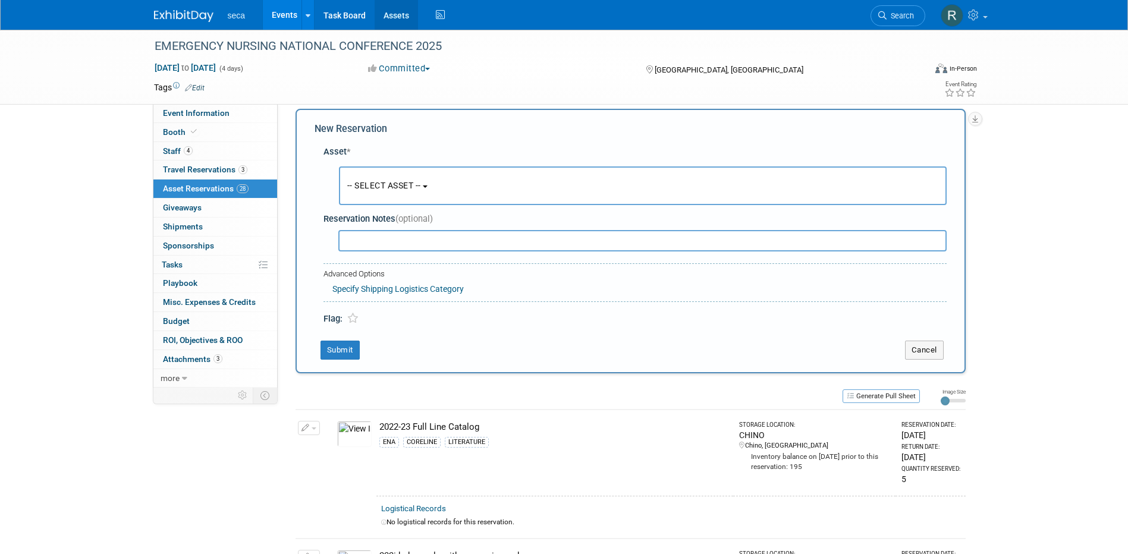
click at [397, 12] on link "Assets" at bounding box center [396, 15] width 43 height 30
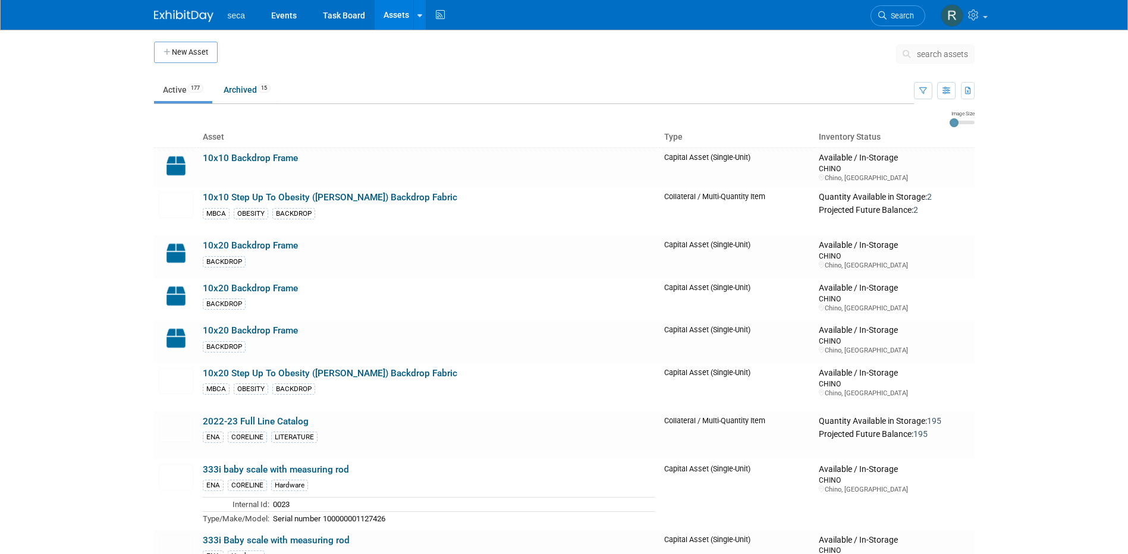
click at [938, 51] on span "search assets" at bounding box center [942, 54] width 51 height 10
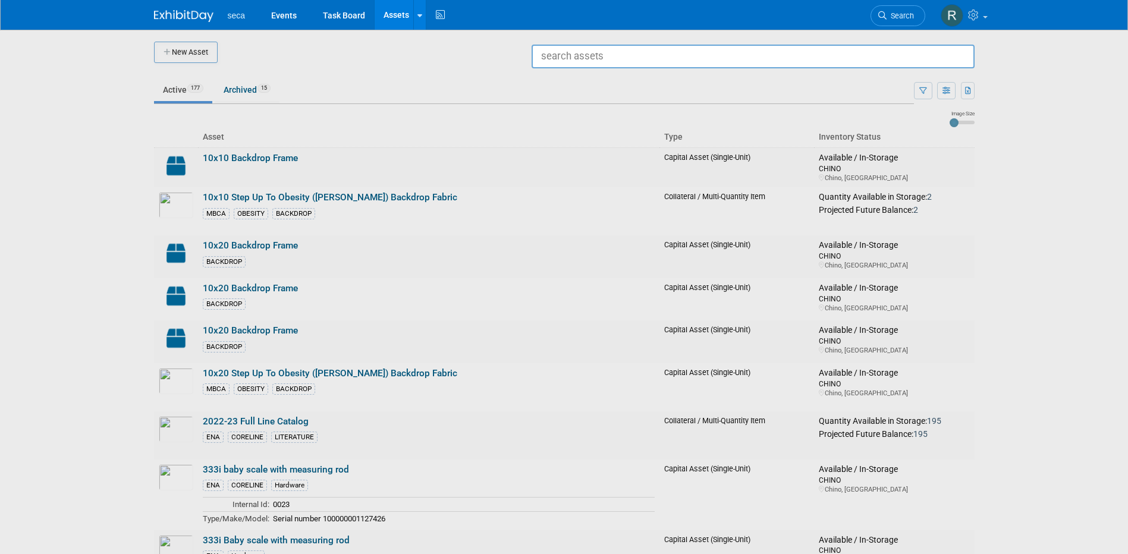
click at [564, 65] on div at bounding box center [564, 277] width 0 height 554
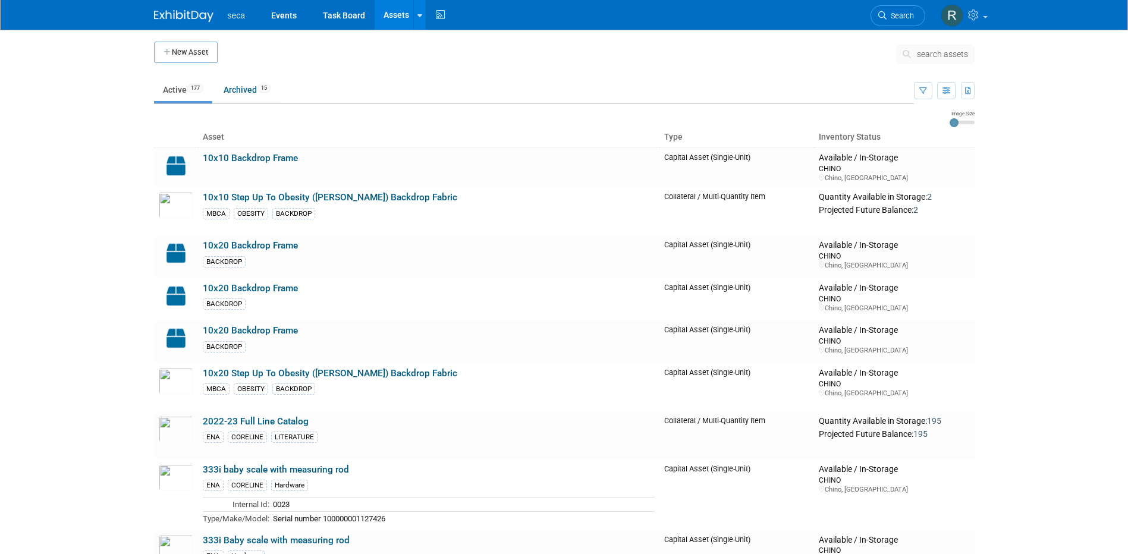
click at [187, 52] on button "New Asset" at bounding box center [186, 52] width 64 height 21
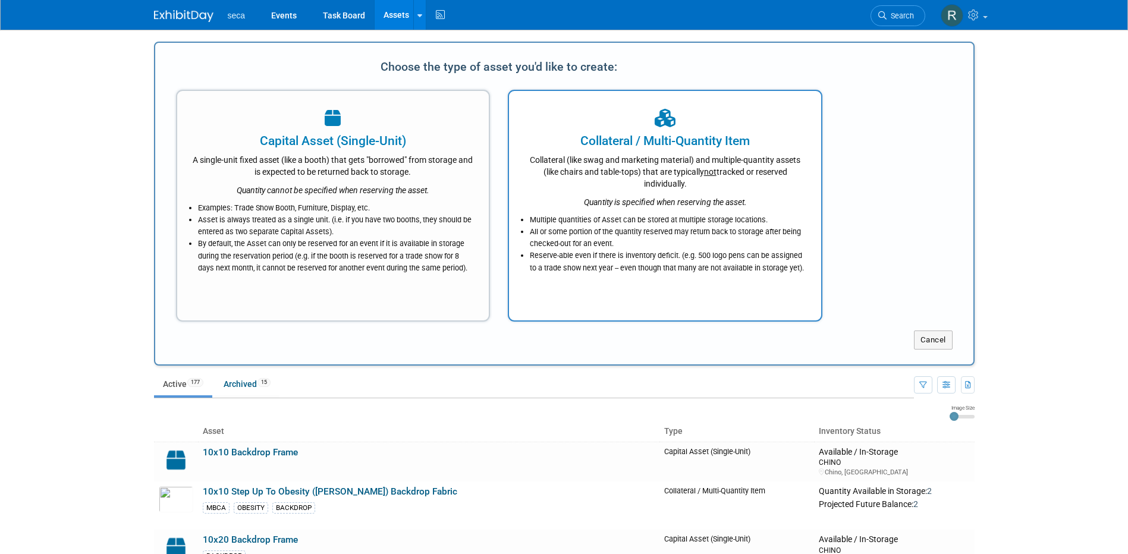
click at [637, 211] on div "Multiple quantities of Asset can be stored at multiple storage locations. All o…" at bounding box center [665, 241] width 282 height 66
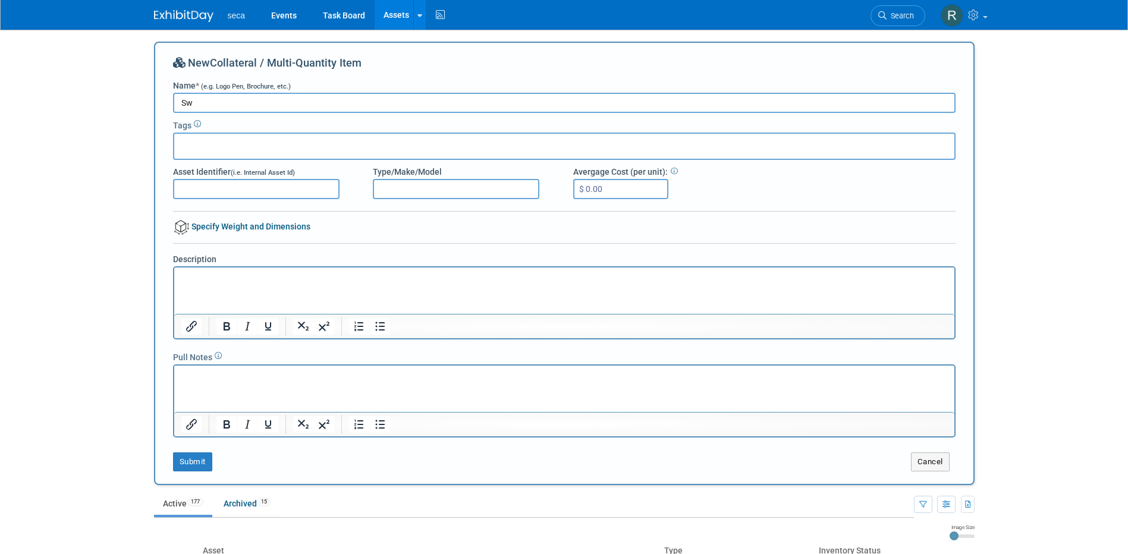
type input "S"
type input "F"
drag, startPoint x: 204, startPoint y: 101, endPoint x: 216, endPoint y: 98, distance: 12.3
click at [204, 101] on input "White Gift Basket" at bounding box center [564, 103] width 783 height 20
click at [215, 104] on input "White Rope Gift Basket" at bounding box center [564, 103] width 783 height 20
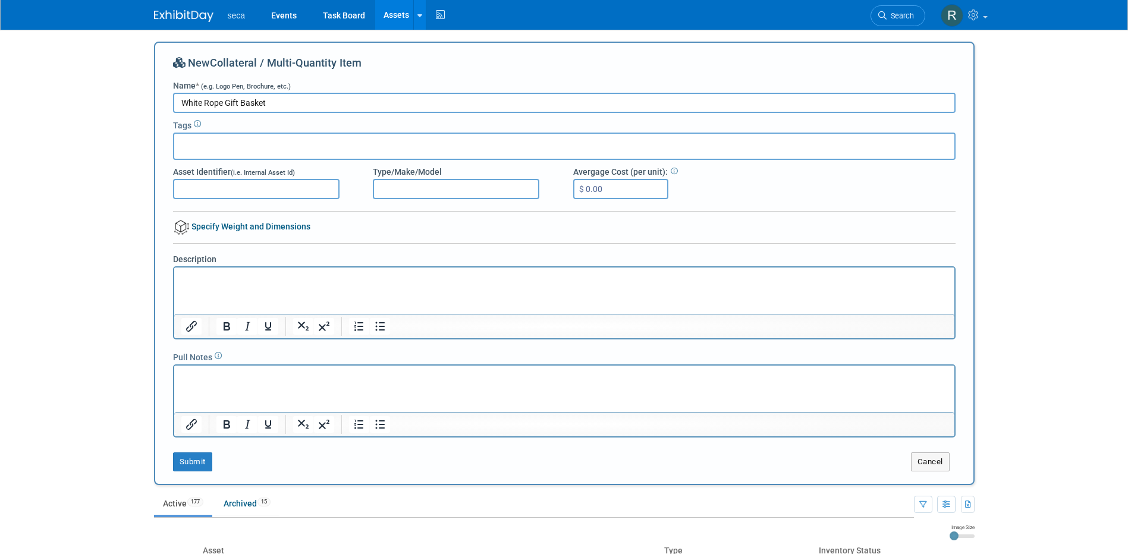
click at [215, 104] on input "White Rope Gift Basket" at bounding box center [564, 103] width 783 height 20
type input "White Woven Gift Basket"
click at [187, 461] on button "Submit" at bounding box center [192, 462] width 39 height 19
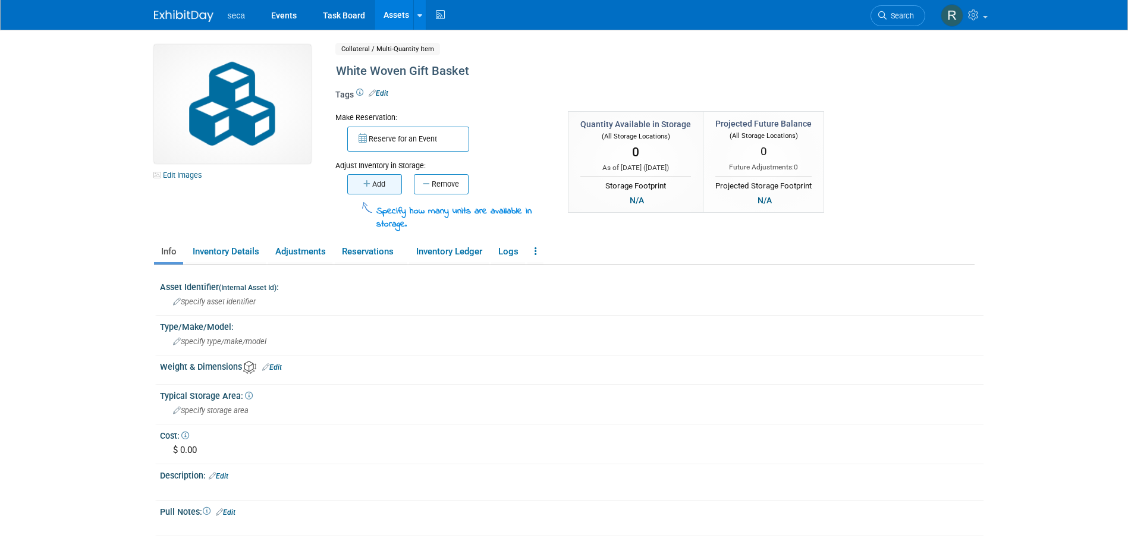
click at [375, 184] on button "Add" at bounding box center [374, 184] width 55 height 20
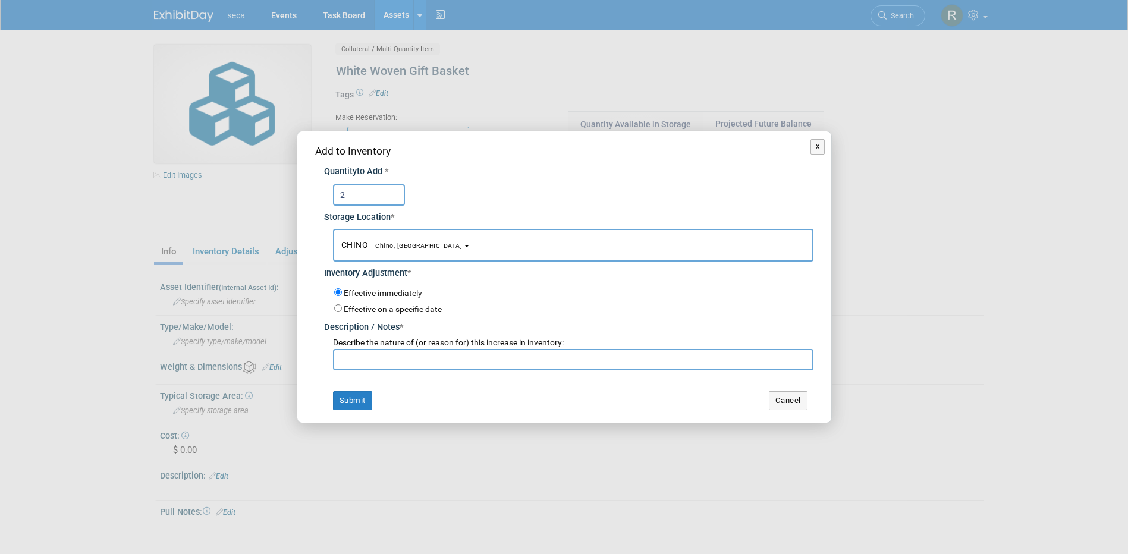
type input "2"
click at [336, 307] on input "Effective on a specific date" at bounding box center [338, 308] width 8 height 8
radio input "true"
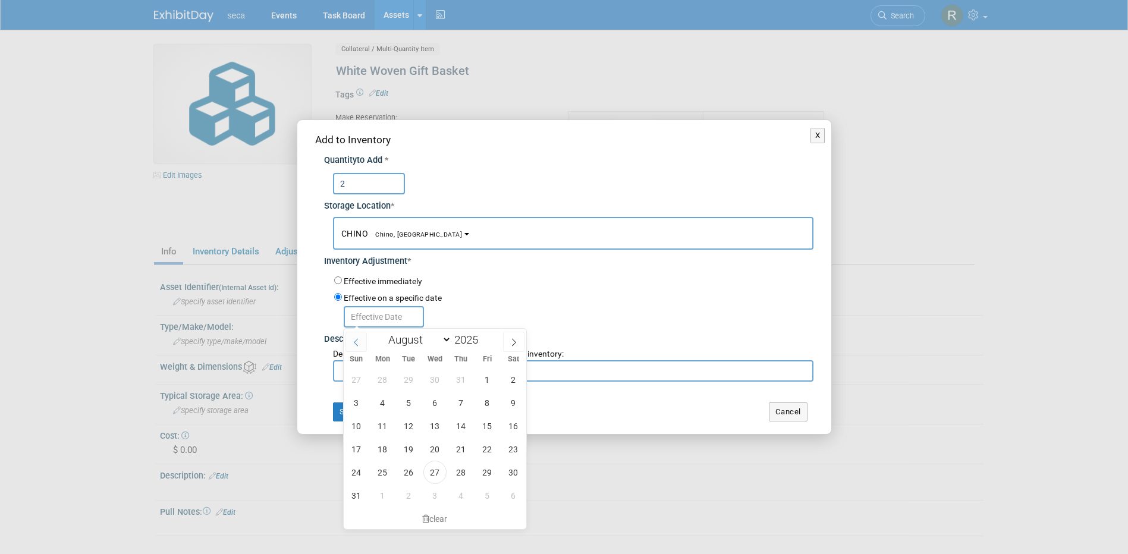
click at [354, 341] on icon at bounding box center [356, 342] width 8 height 8
click at [509, 338] on span at bounding box center [513, 342] width 21 height 20
select select "7"
click at [440, 476] on span "27" at bounding box center [434, 472] width 23 height 23
type input "Aug 27, 2025"
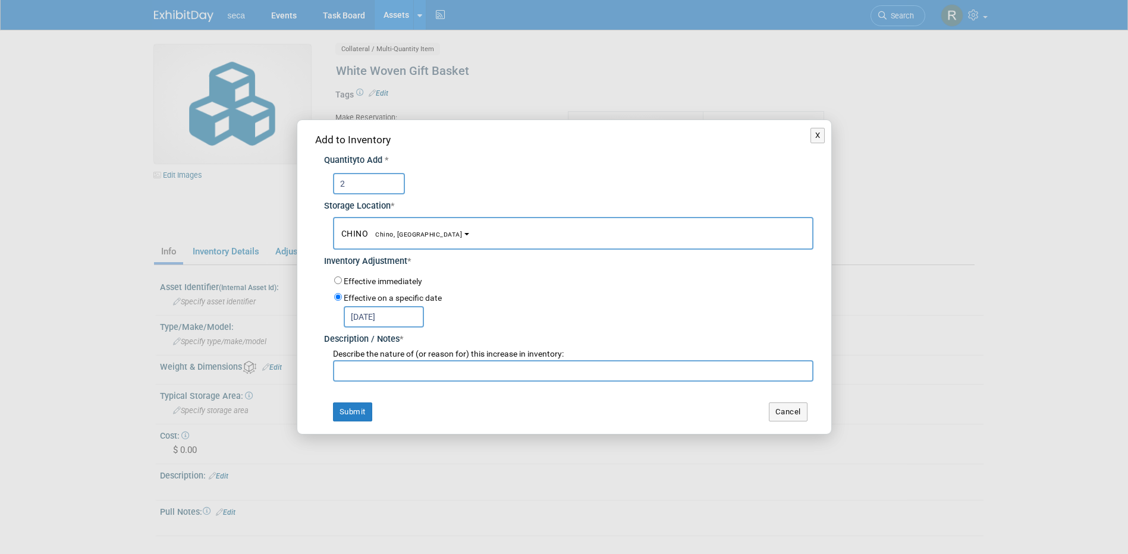
click at [381, 373] on input "text" at bounding box center [573, 370] width 480 height 21
type input "Delivering from Amazon today between 2 - 6pm"
click at [356, 407] on button "Submit" at bounding box center [352, 412] width 39 height 19
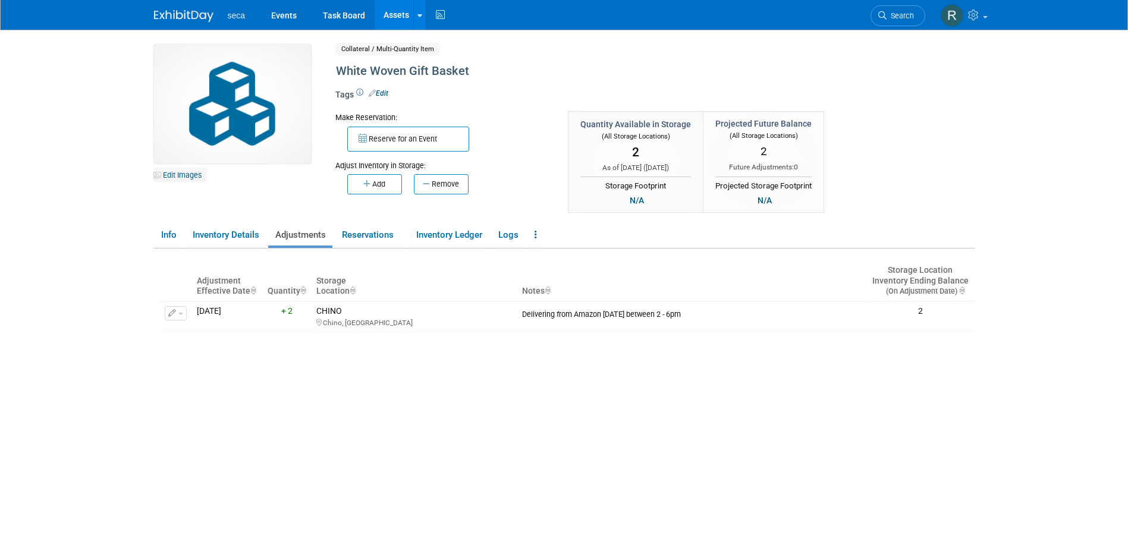
click at [183, 172] on link "Edit Images" at bounding box center [180, 175] width 53 height 15
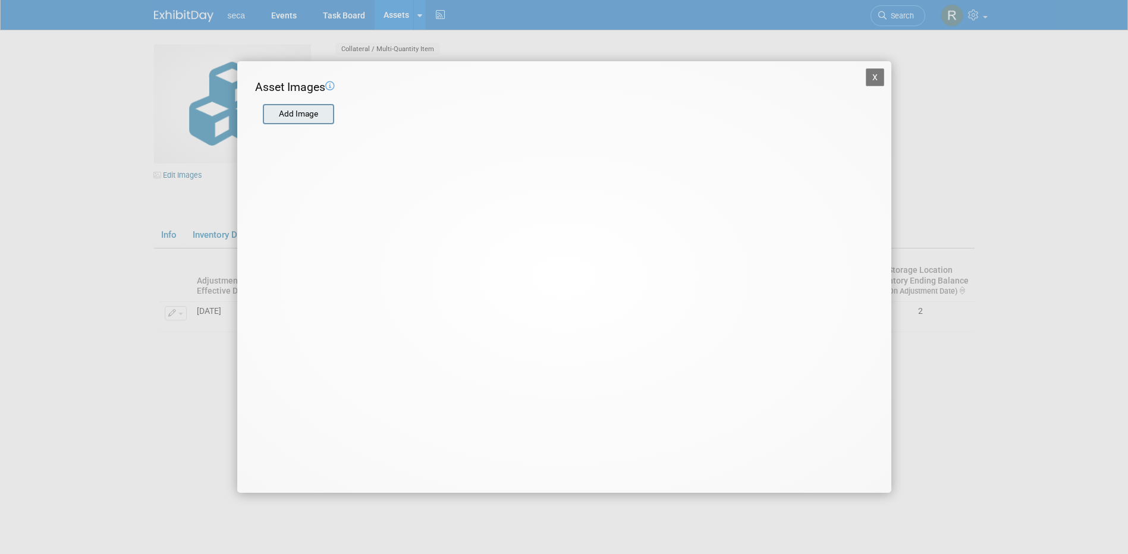
click at [297, 114] on input "file" at bounding box center [262, 114] width 142 height 18
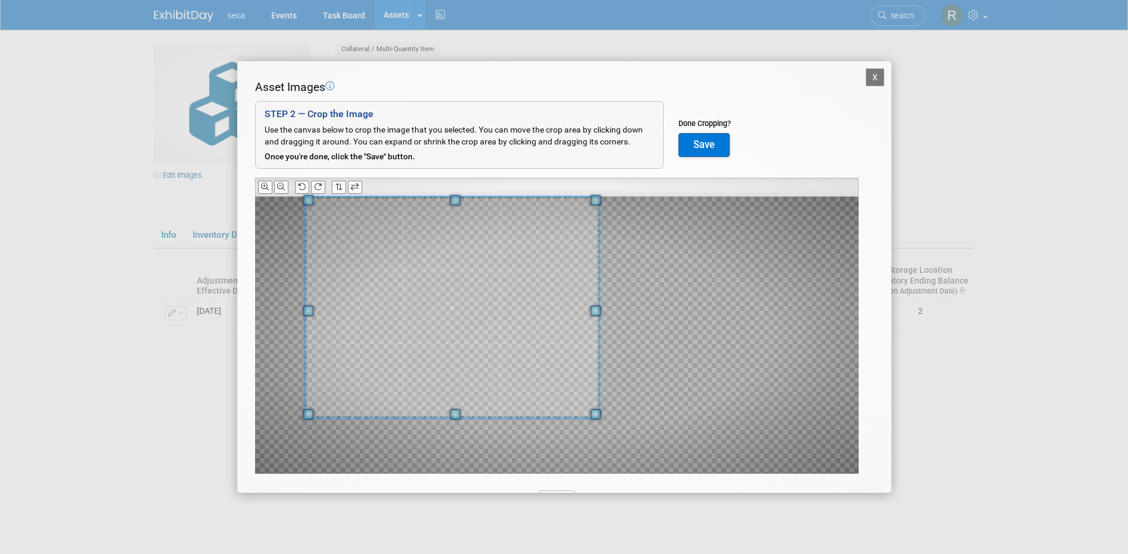
click at [444, 241] on span at bounding box center [451, 308] width 295 height 222
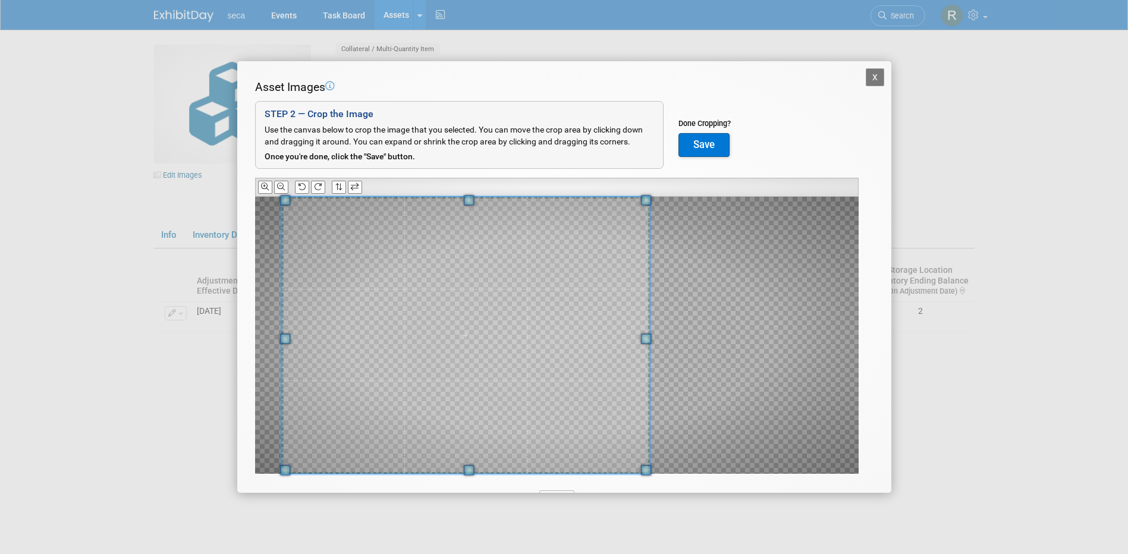
click at [878, 479] on div "X Asset Images Add Image STEP 2 — Crop the Image Use the canvas below to crop t…" at bounding box center [564, 277] width 654 height 432
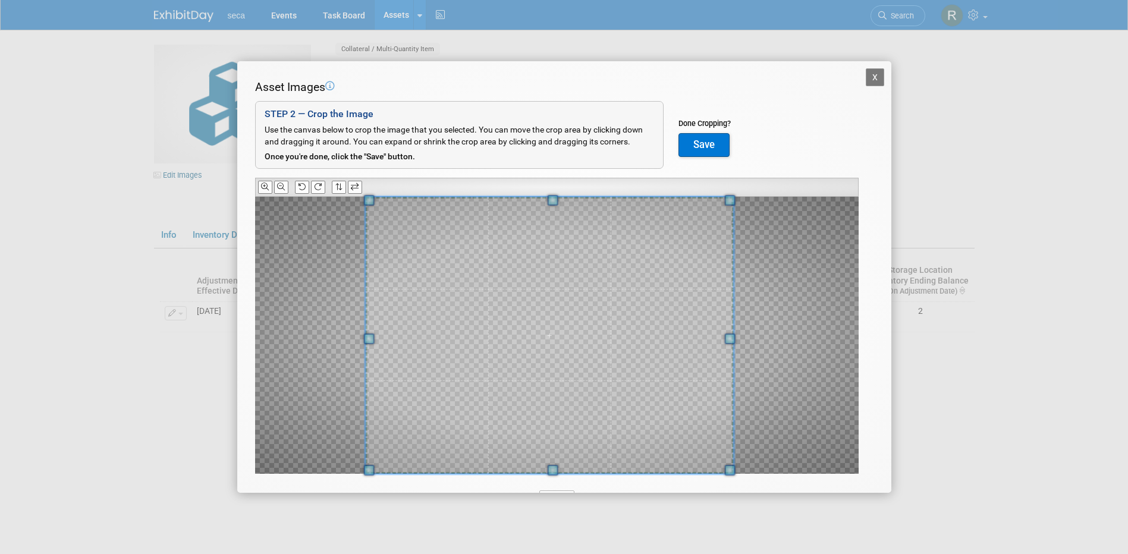
click at [595, 376] on span at bounding box center [549, 335] width 369 height 277
click at [264, 190] on icon at bounding box center [265, 187] width 8 height 8
click at [278, 187] on icon at bounding box center [281, 187] width 8 height 8
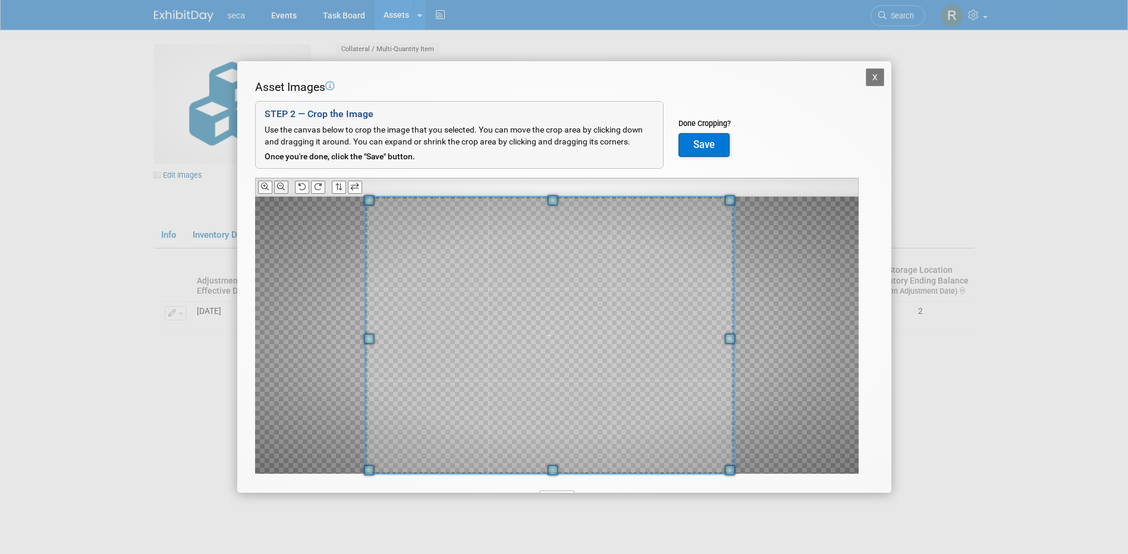
click at [278, 187] on icon at bounding box center [281, 187] width 8 height 8
click at [455, 317] on span at bounding box center [555, 335] width 369 height 277
click at [700, 144] on button "Save" at bounding box center [703, 145] width 51 height 24
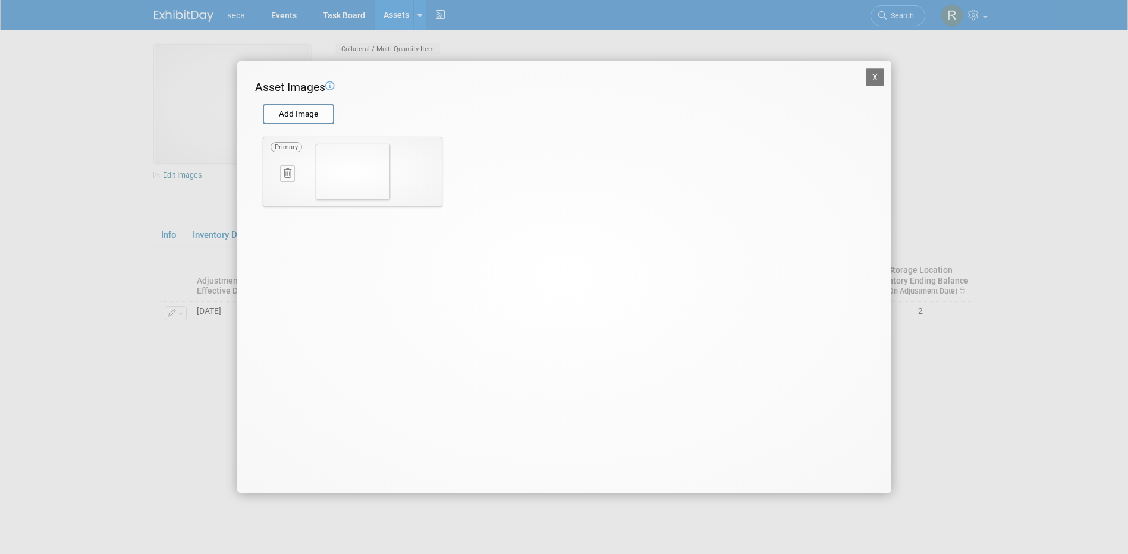
click at [876, 76] on button "X" at bounding box center [875, 77] width 19 height 18
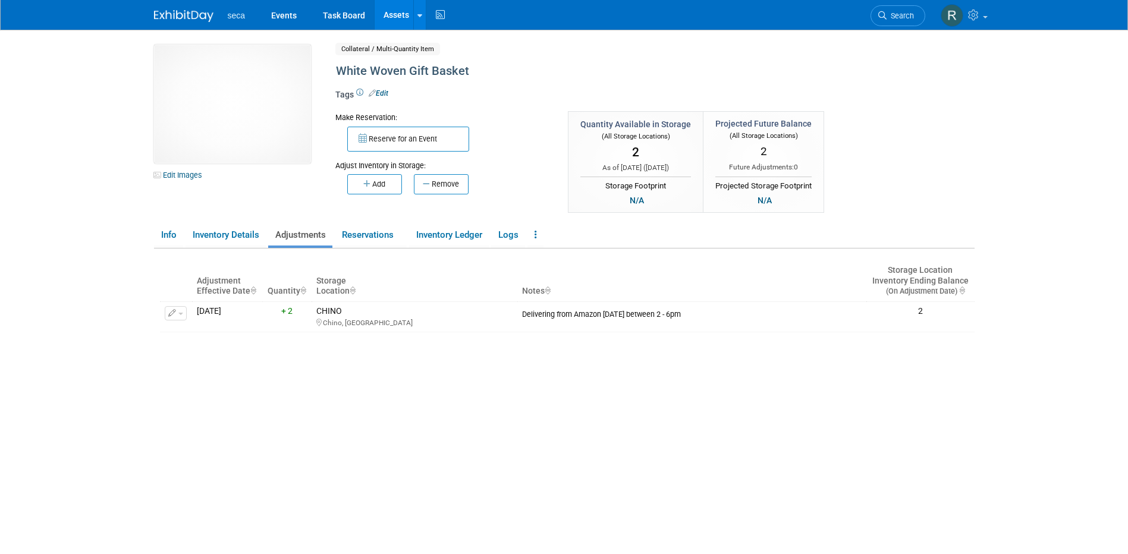
click at [393, 13] on link "Assets" at bounding box center [396, 15] width 43 height 30
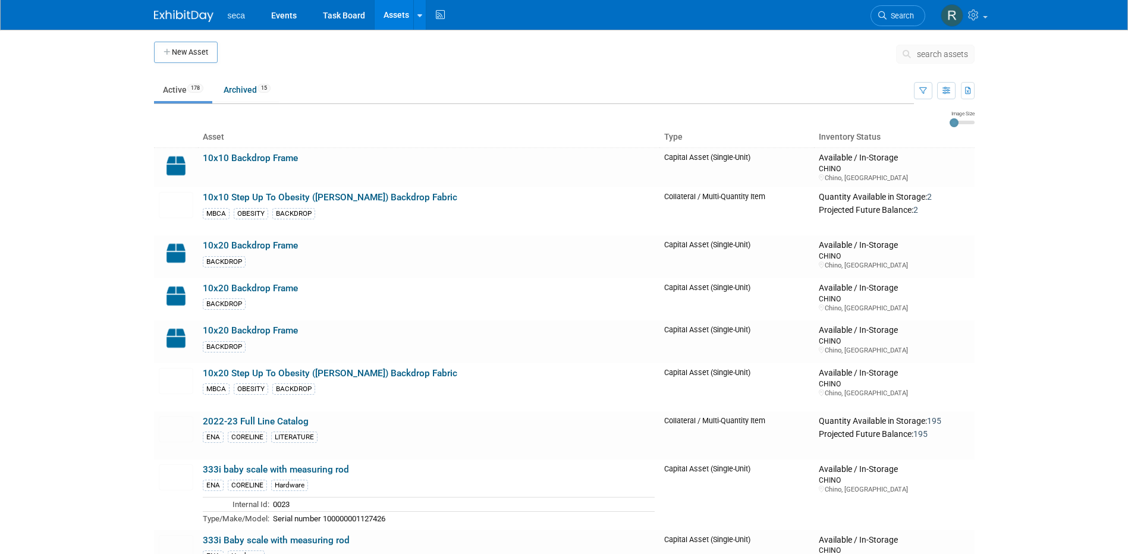
click at [183, 54] on button "New Asset" at bounding box center [186, 52] width 64 height 21
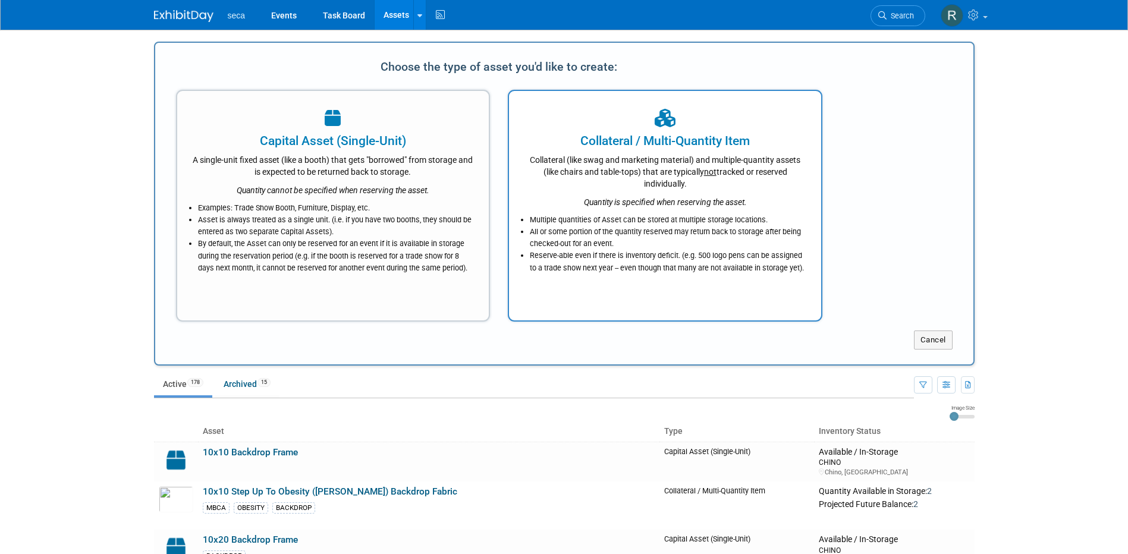
click at [665, 171] on div "Collateral (like swag and marketing material) and multiple-quantity assets (lik…" at bounding box center [665, 170] width 282 height 40
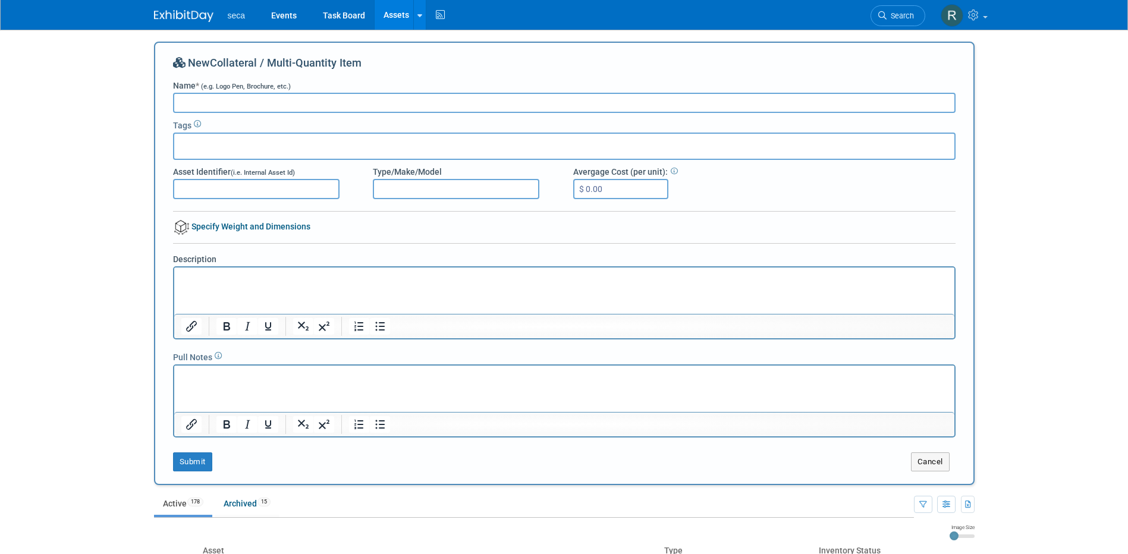
drag, startPoint x: 327, startPoint y: 106, endPoint x: 335, endPoint y: 92, distance: 16.0
click at [327, 105] on input "Name * (e.g. Logo Pen, Brochure, etc.)" at bounding box center [564, 103] width 783 height 20
type input "Yeti Colster"
click at [190, 463] on button "Submit" at bounding box center [192, 462] width 39 height 19
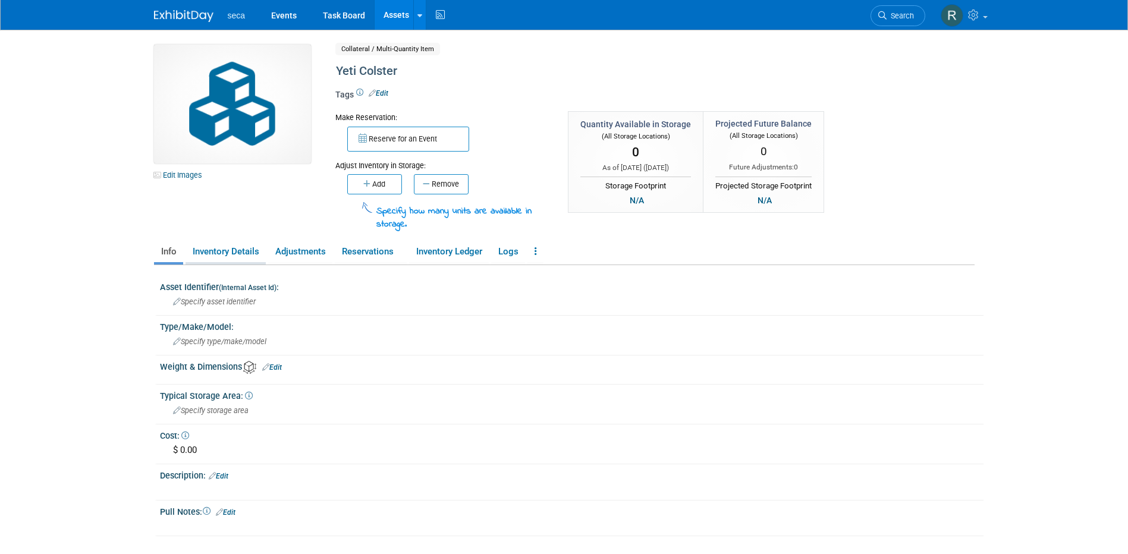
click at [216, 251] on link "Inventory Details" at bounding box center [226, 251] width 80 height 21
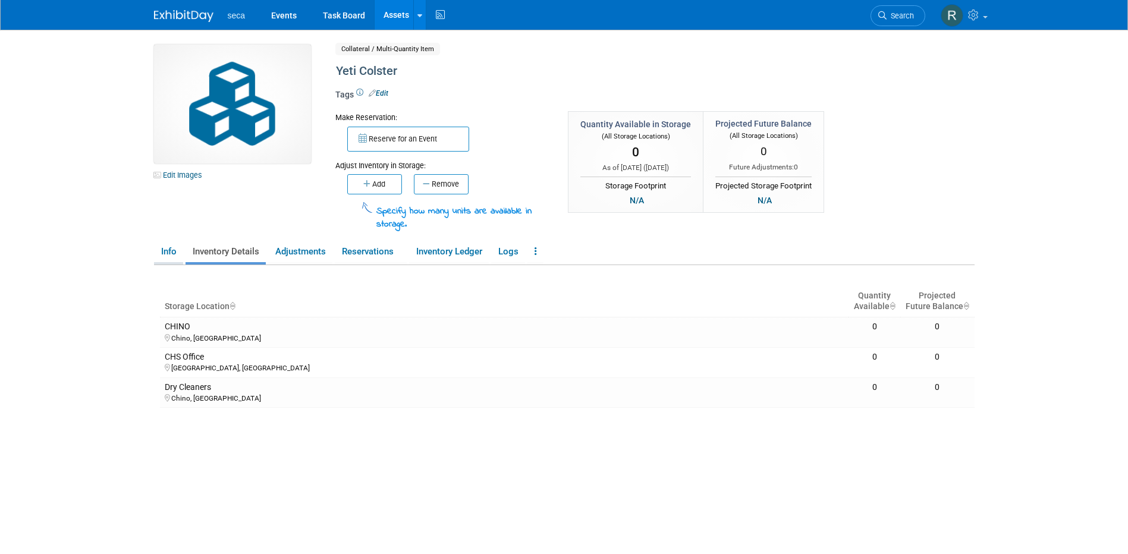
click at [173, 251] on link "Info" at bounding box center [168, 251] width 29 height 21
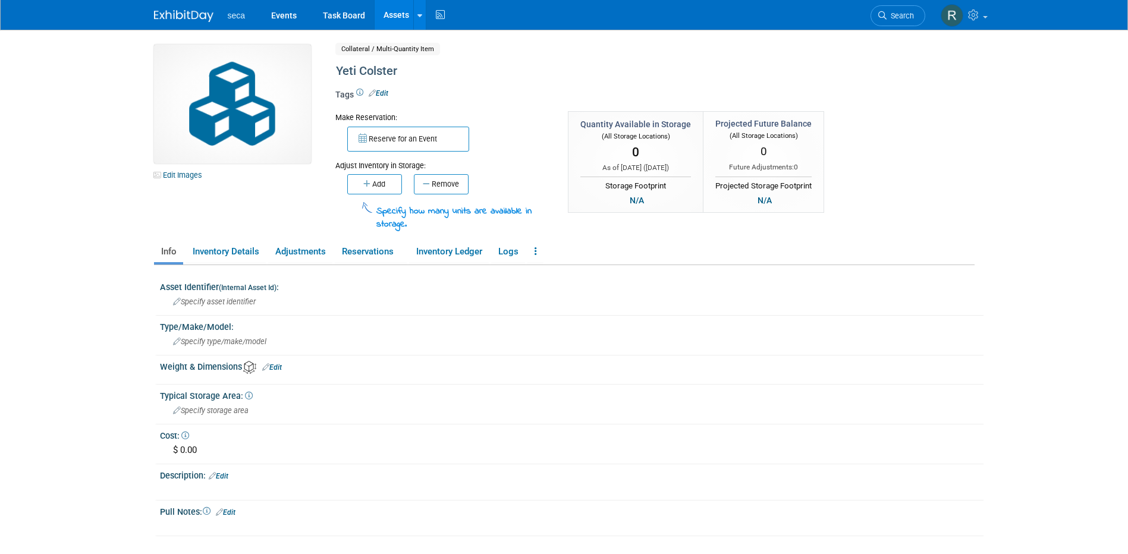
click at [387, 16] on link "Assets" at bounding box center [396, 15] width 43 height 30
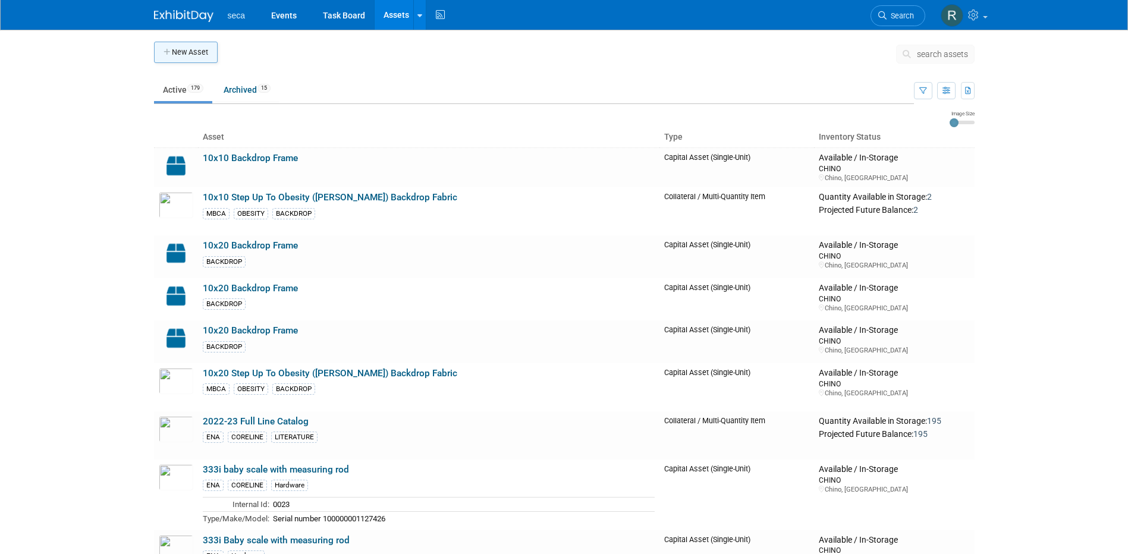
click at [178, 55] on button "New Asset" at bounding box center [186, 52] width 64 height 21
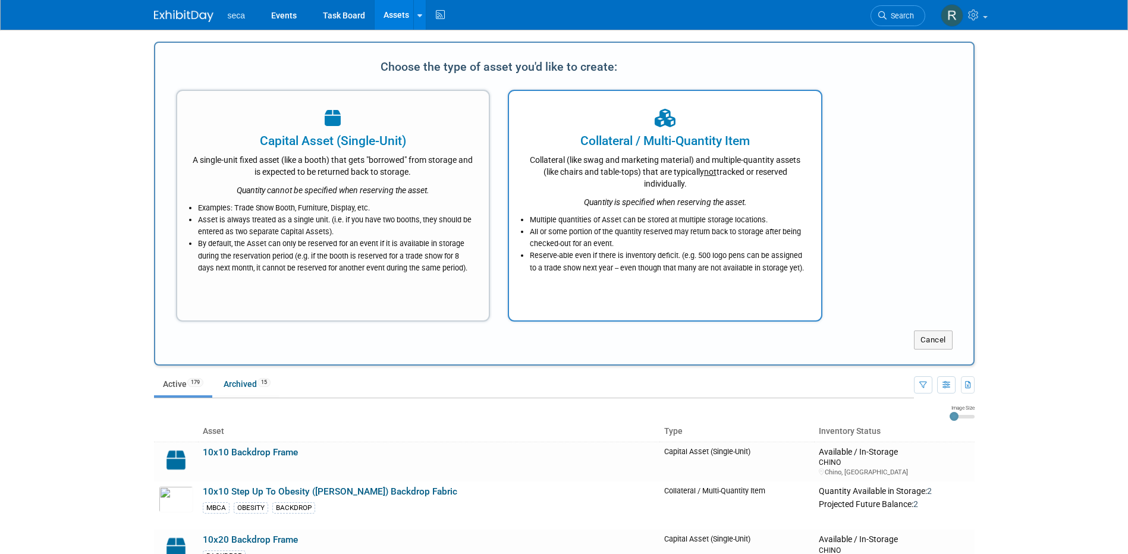
click at [624, 197] on icon "Quantity is specified when reserving the asset." at bounding box center [665, 202] width 163 height 10
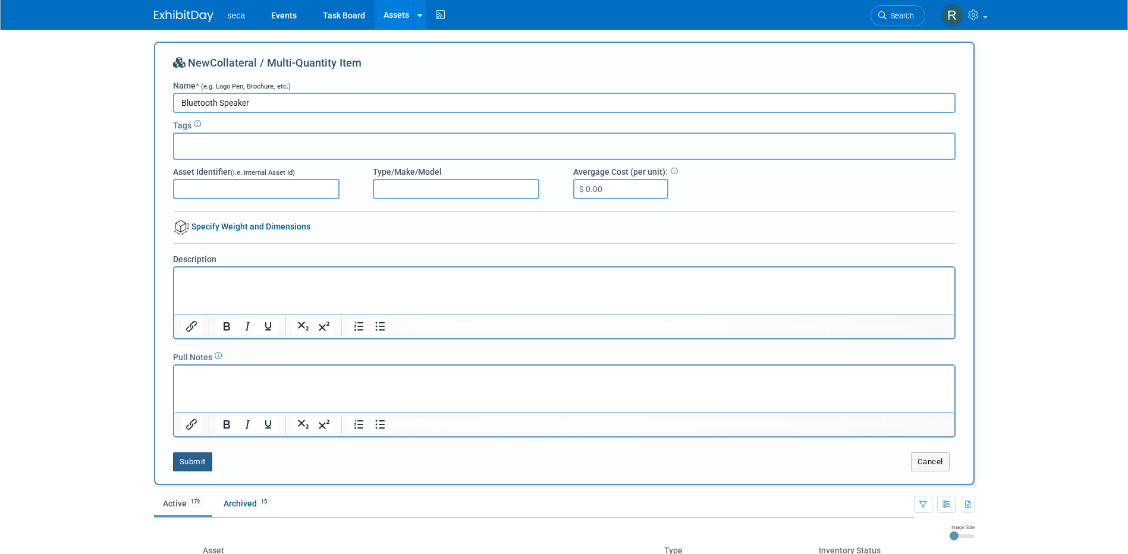
type input "Bluetooth Speaker"
click at [186, 456] on button "Submit" at bounding box center [192, 462] width 39 height 19
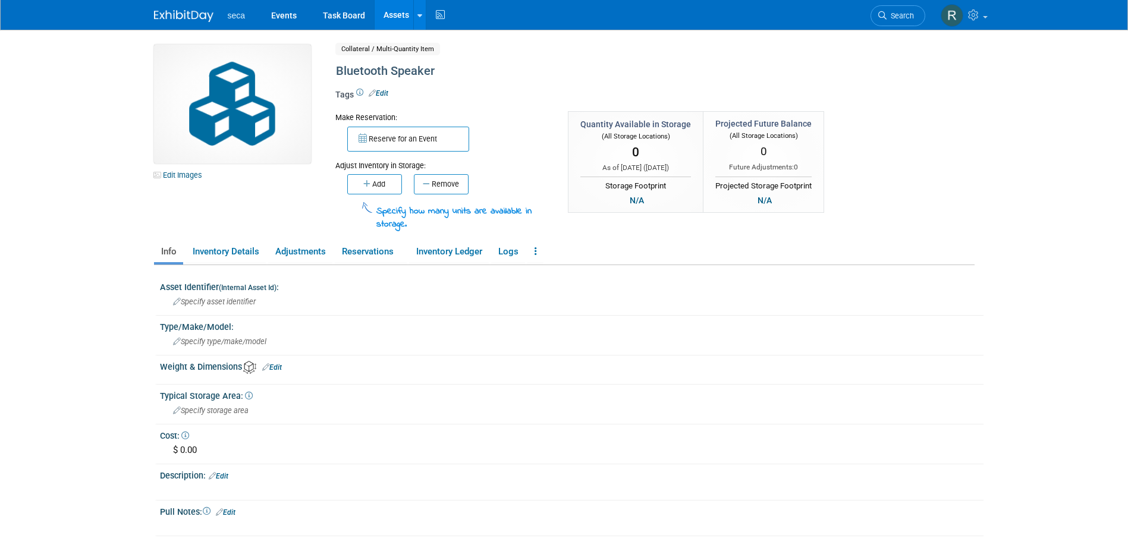
click at [391, 17] on link "Assets" at bounding box center [396, 15] width 43 height 30
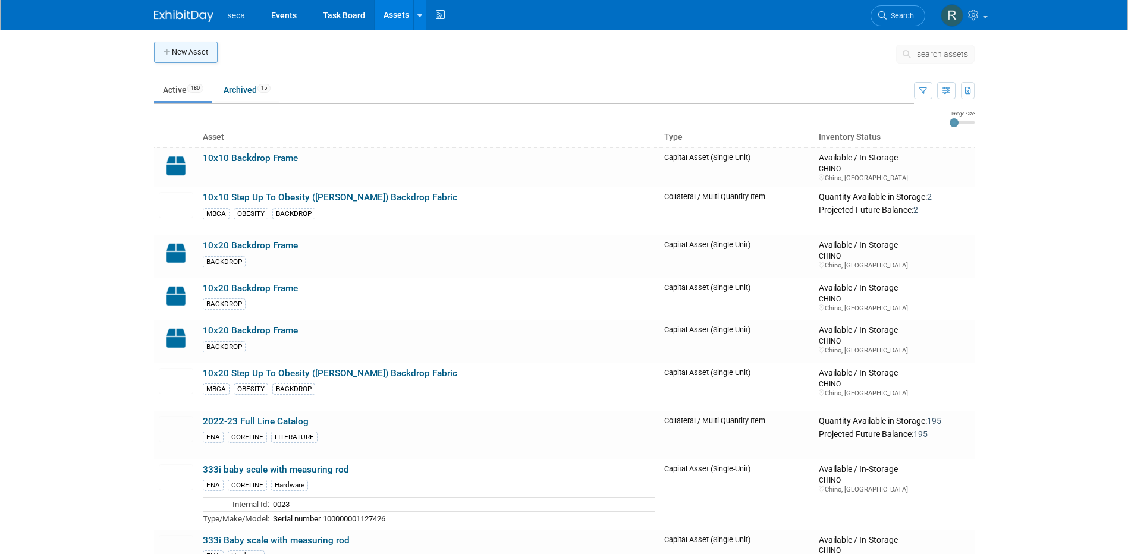
click at [194, 54] on button "New Asset" at bounding box center [186, 52] width 64 height 21
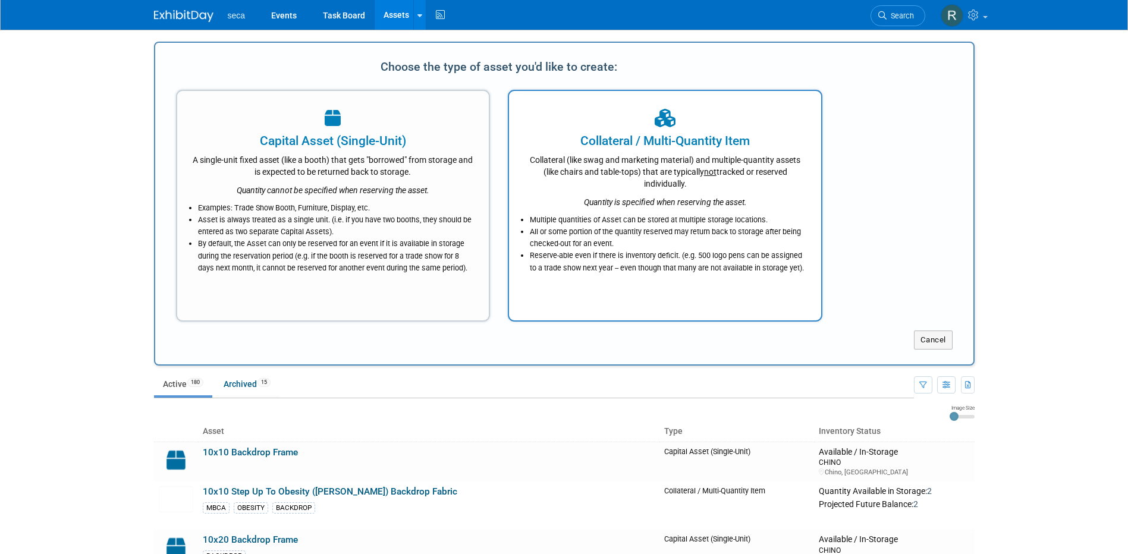
click at [623, 184] on div "Collateral (like swag and marketing material) and multiple-quantity assets (lik…" at bounding box center [665, 170] width 282 height 40
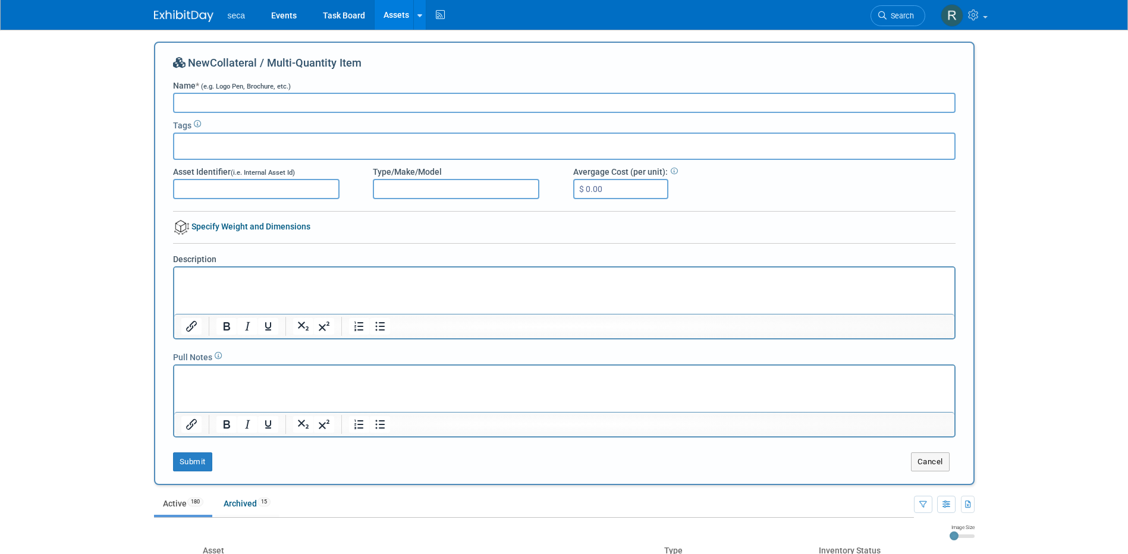
click at [243, 91] on label "Name * (e.g. Logo Pen, Brochure, etc.)" at bounding box center [232, 86] width 118 height 12
click at [243, 93] on input "Name * (e.g. Logo Pen, Brochure, etc.)" at bounding box center [564, 103] width 783 height 20
type input "Black seca Notebook"
click at [192, 460] on button "Submit" at bounding box center [192, 462] width 39 height 19
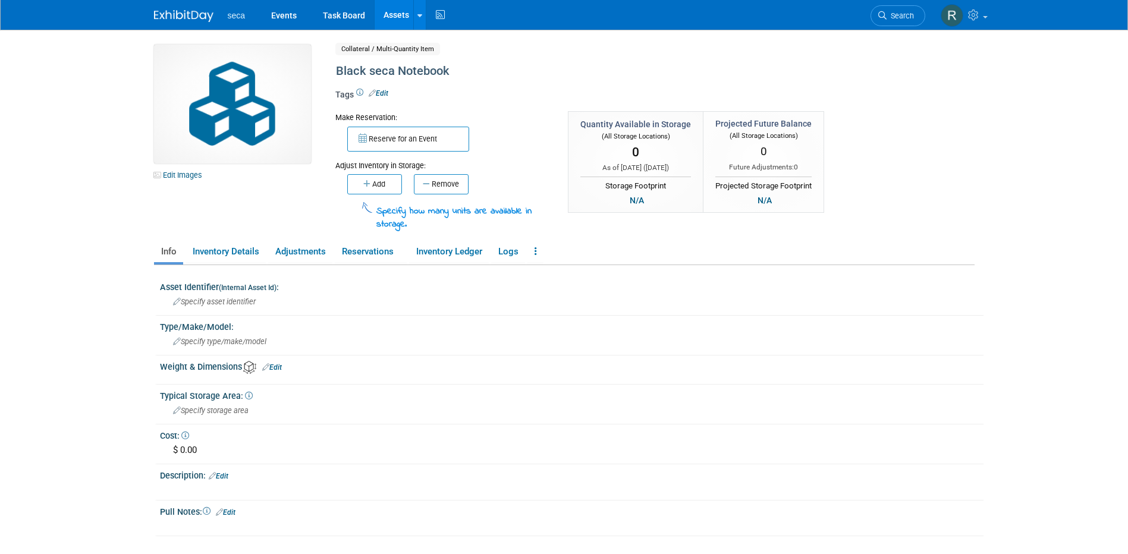
click at [389, 13] on link "Assets" at bounding box center [396, 15] width 43 height 30
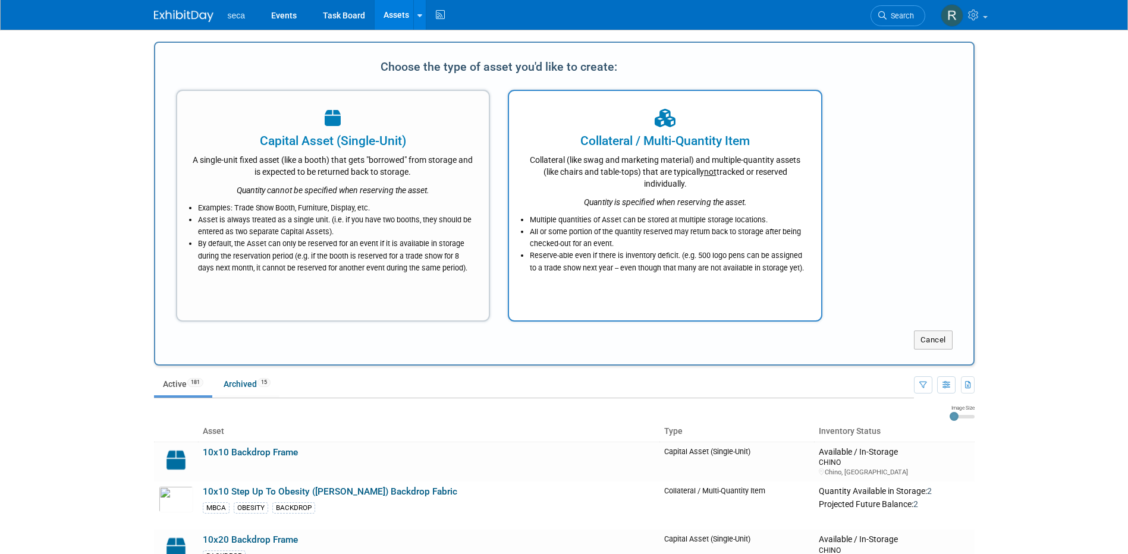
click at [672, 199] on icon "Quantity is specified when reserving the asset." at bounding box center [665, 202] width 163 height 10
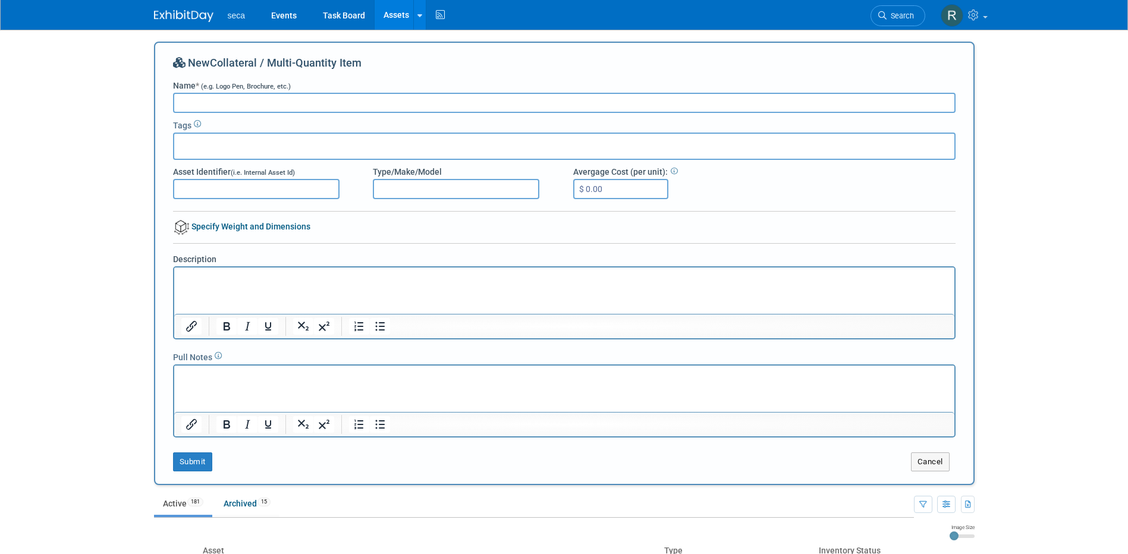
drag, startPoint x: 237, startPoint y: 106, endPoint x: 245, endPoint y: 102, distance: 9.1
click at [244, 102] on input "Name * (e.g. Logo Pen, Brochure, etc.)" at bounding box center [564, 103] width 783 height 20
type input "Black seca Wallet"
click at [190, 463] on button "Submit" at bounding box center [192, 462] width 39 height 19
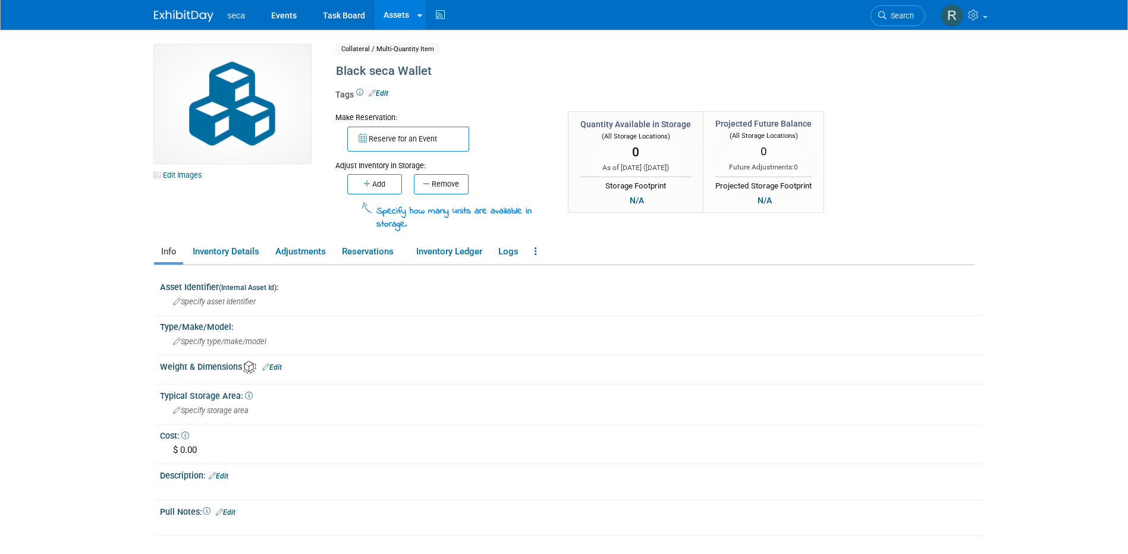
click at [396, 22] on link "Assets" at bounding box center [396, 15] width 43 height 30
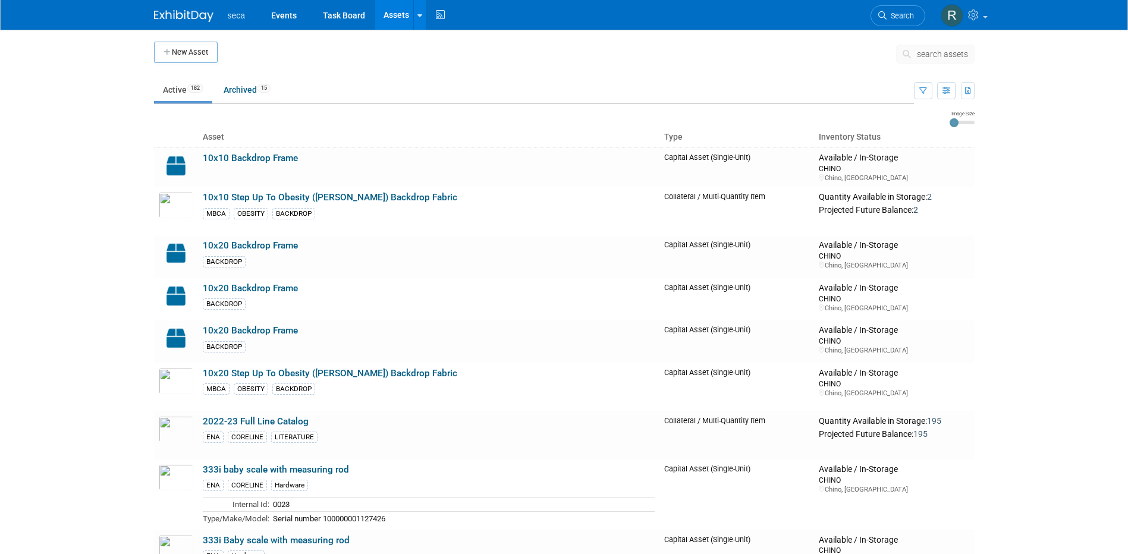
click at [191, 51] on button "New Asset" at bounding box center [186, 52] width 64 height 21
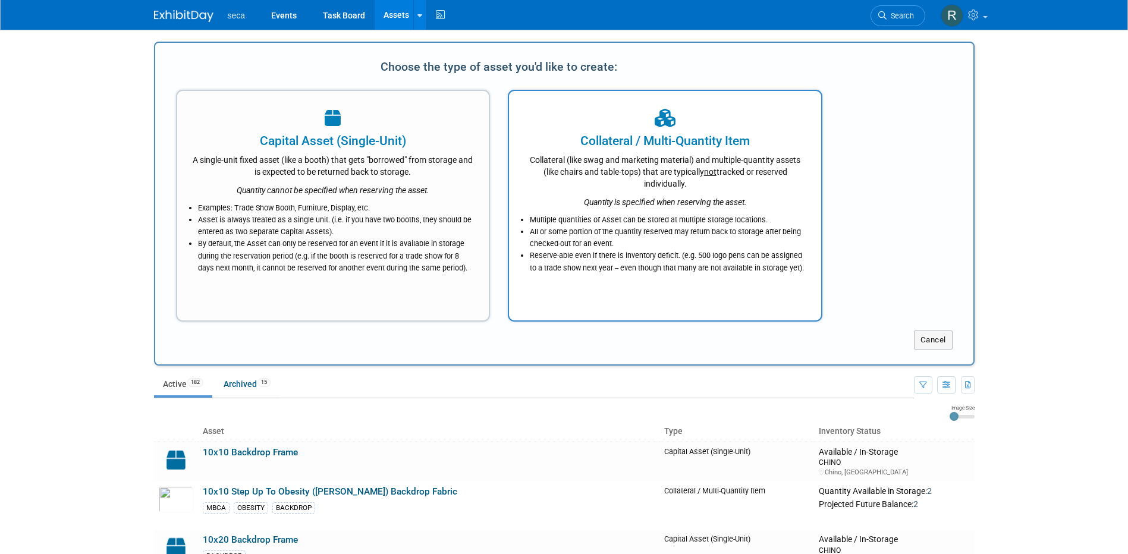
click at [631, 205] on icon "Quantity is specified when reserving the asset." at bounding box center [665, 202] width 163 height 10
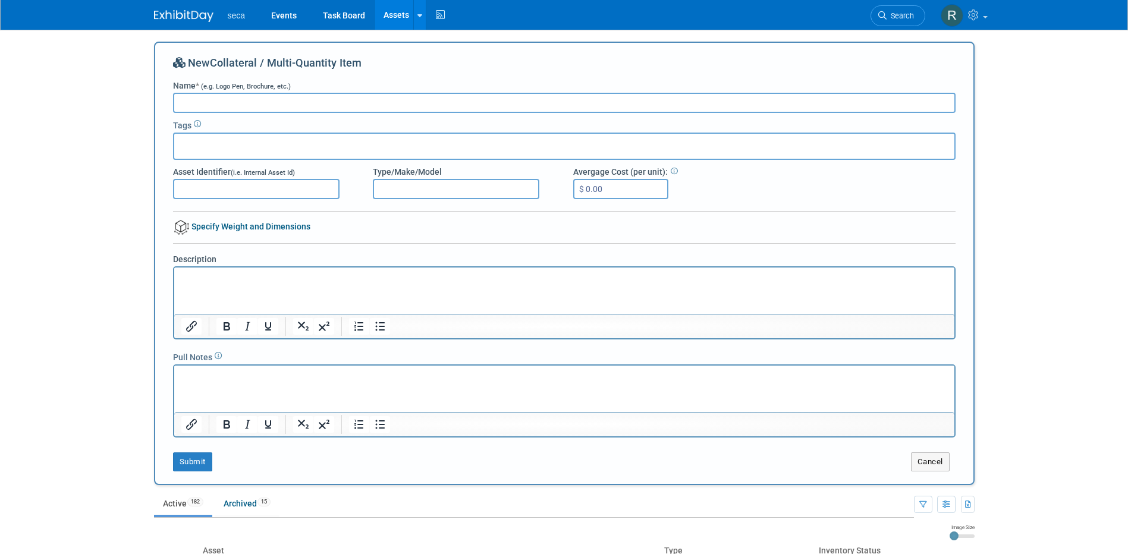
click at [275, 102] on input "Name * (e.g. Logo Pen, Brochure, etc.)" at bounding box center [564, 103] width 783 height 20
type input "B"
type input "seca Beach Towel"
click at [196, 461] on button "Submit" at bounding box center [192, 462] width 39 height 19
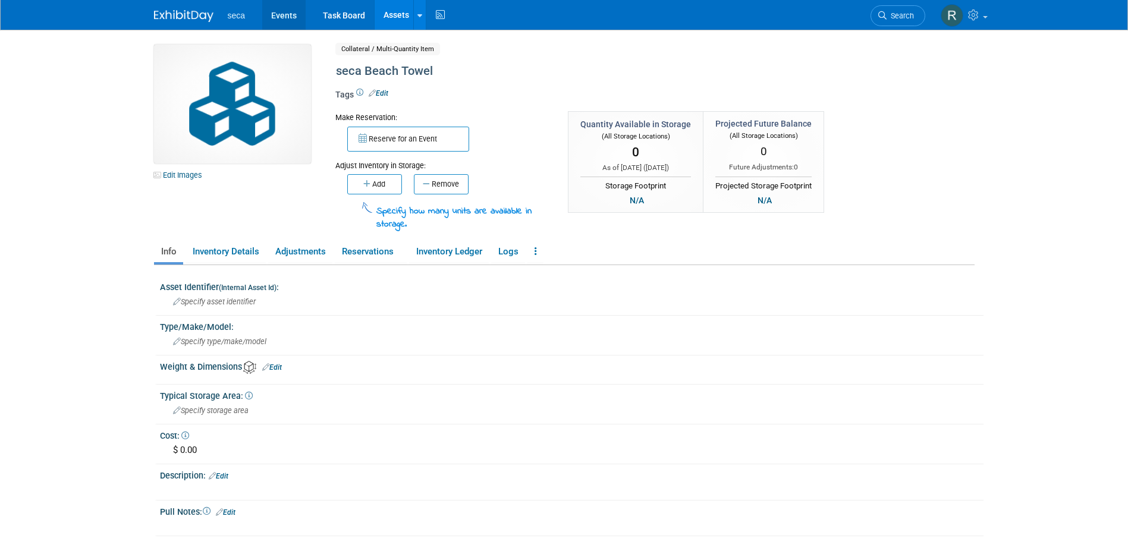
click at [275, 15] on link "Events" at bounding box center [283, 15] width 43 height 30
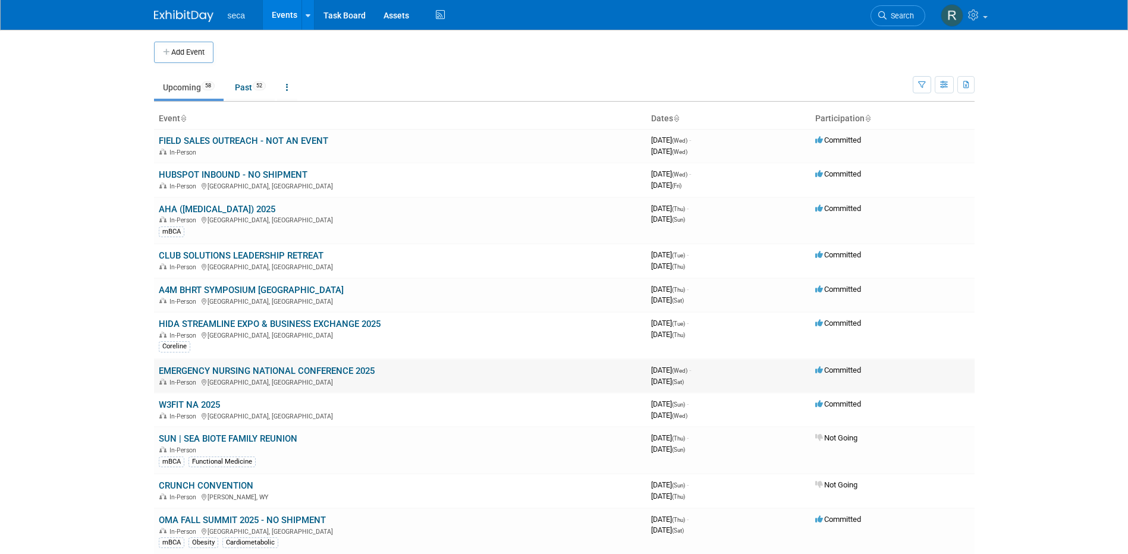
click at [218, 372] on link "EMERGENCY NURSING NATIONAL CONFERENCE 2025" at bounding box center [267, 371] width 216 height 11
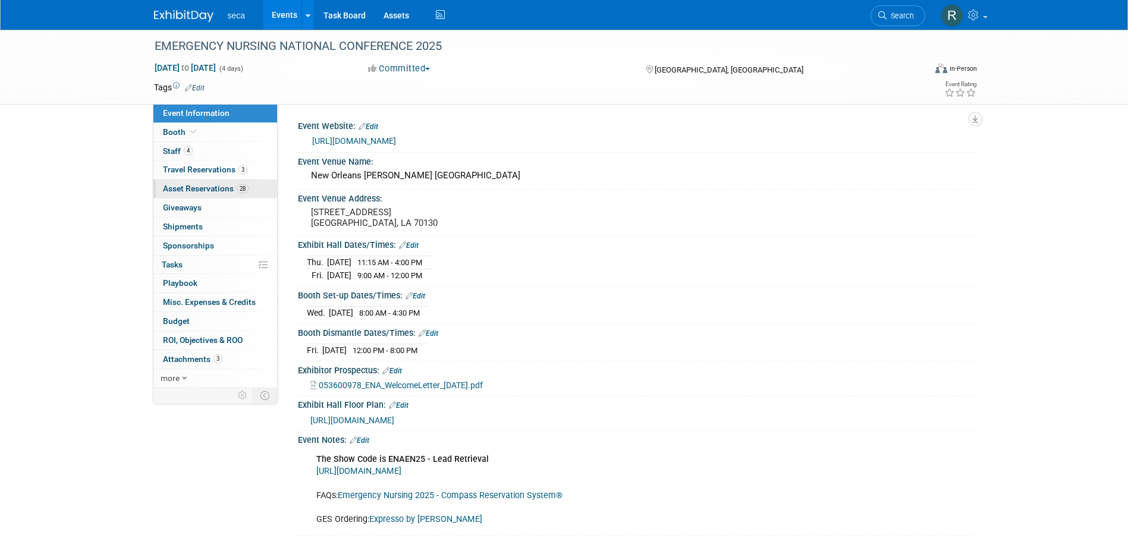
click at [194, 188] on span "Asset Reservations 28" at bounding box center [206, 189] width 86 height 10
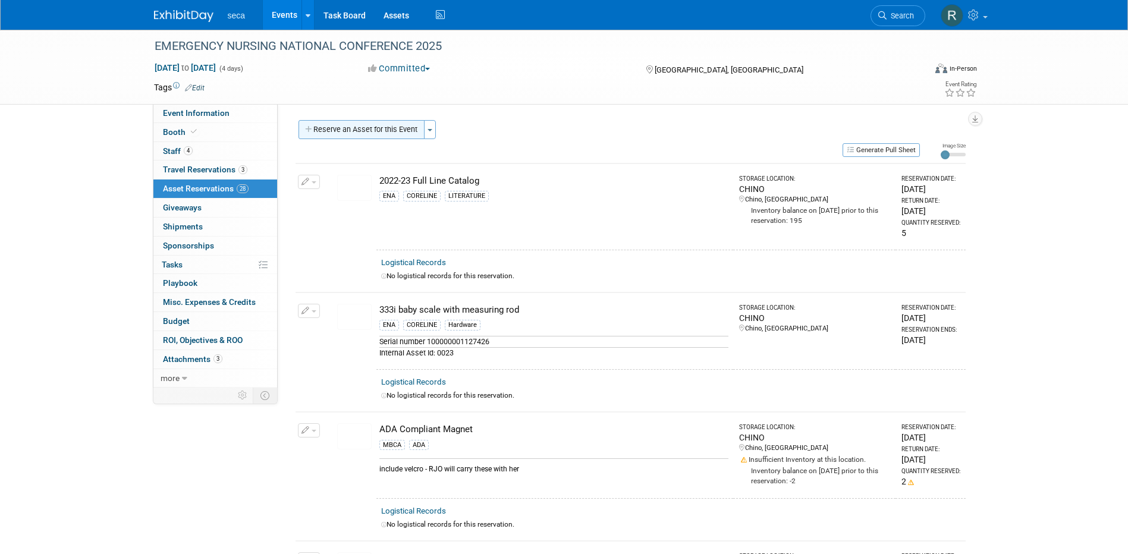
click at [371, 126] on button "Reserve an Asset for this Event" at bounding box center [362, 129] width 126 height 19
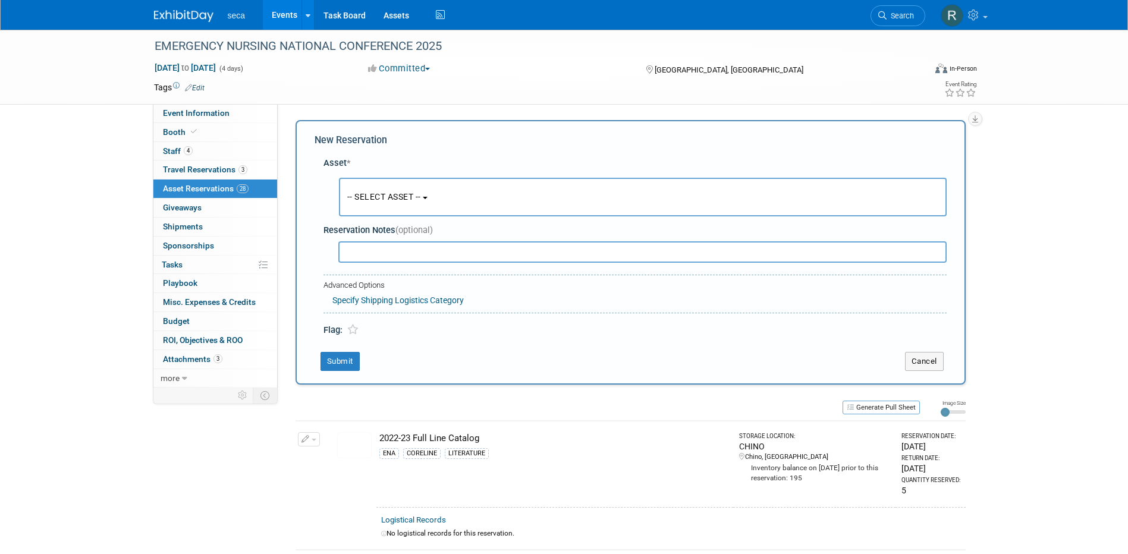
scroll to position [11, 0]
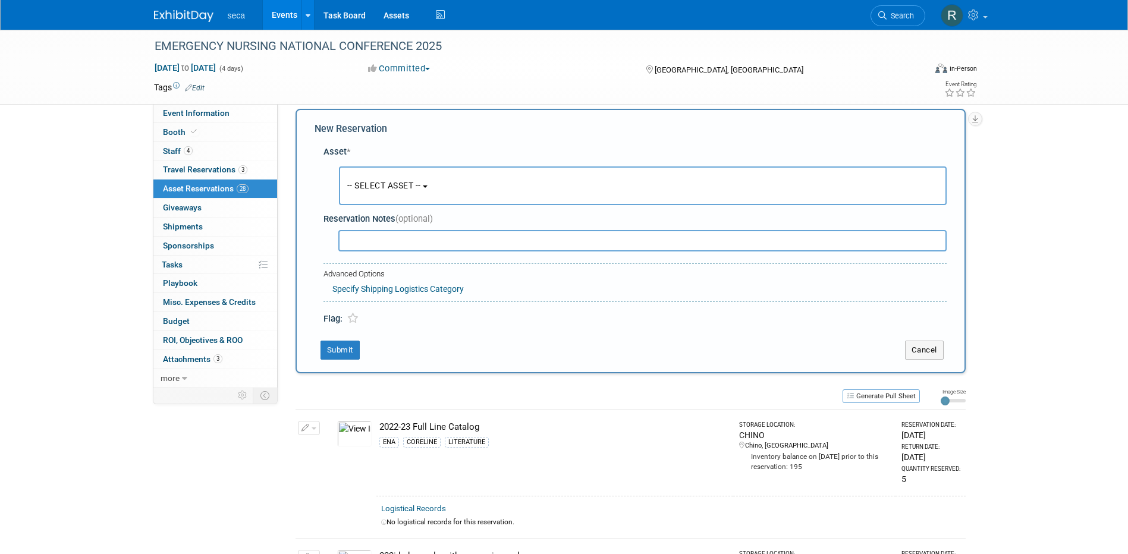
click at [369, 184] on span "-- SELECT ASSET --" at bounding box center [384, 186] width 74 height 10
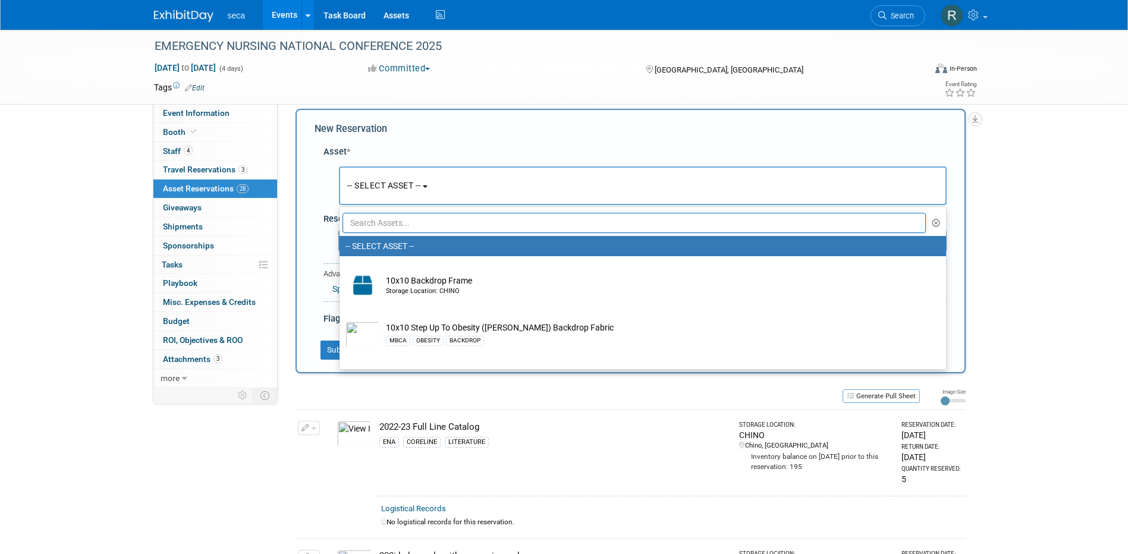
click at [385, 224] on input "text" at bounding box center [635, 223] width 584 height 20
type input "i"
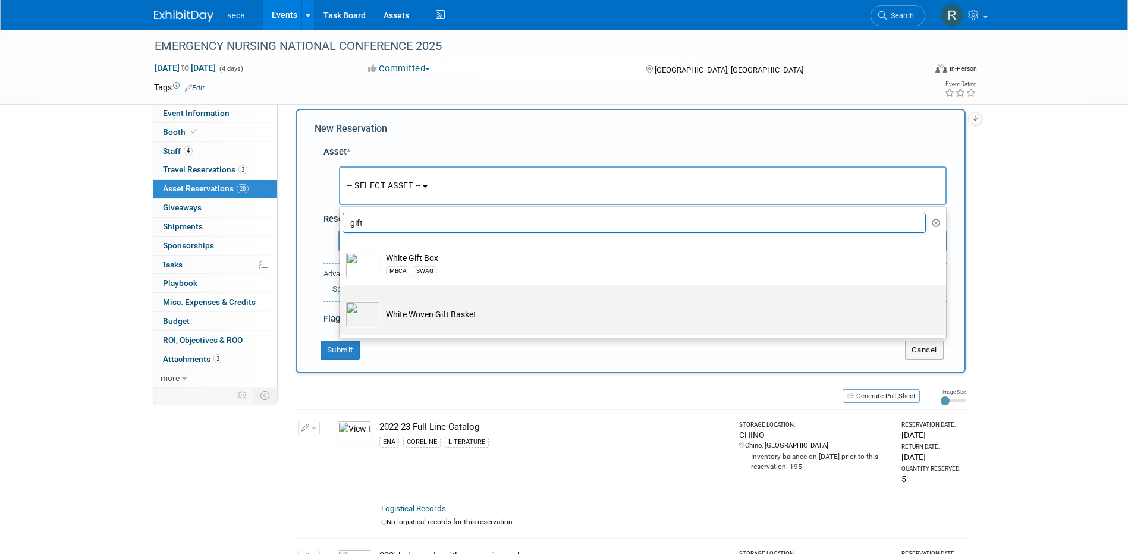
type input "gift"
click at [425, 313] on td "White Woven Gift Basket" at bounding box center [651, 314] width 542 height 26
click at [341, 300] on input "White Woven Gift Basket" at bounding box center [338, 296] width 8 height 8
select select "10729256"
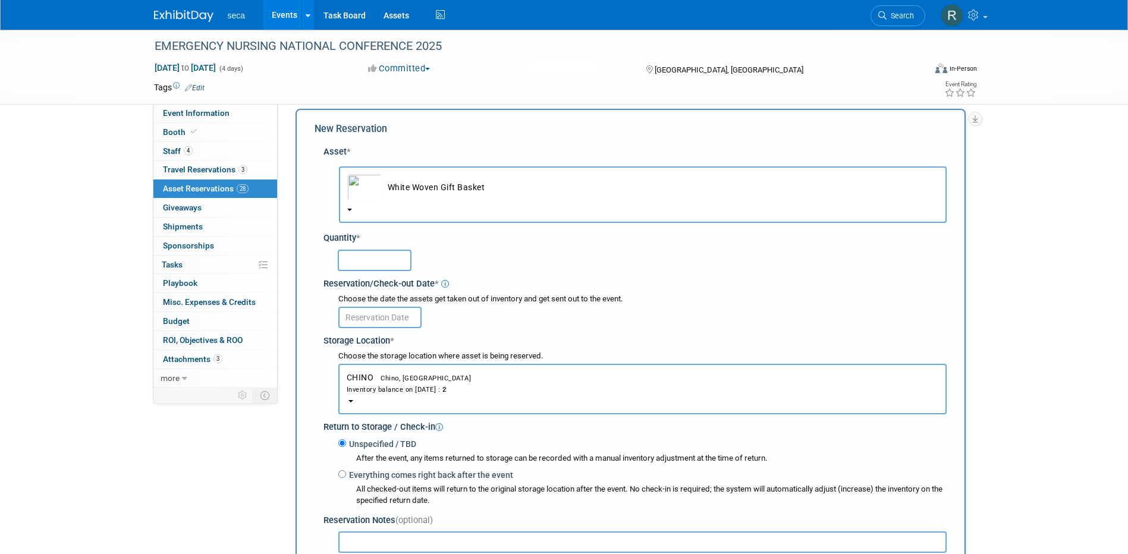
click at [395, 268] on input "text" at bounding box center [375, 260] width 74 height 21
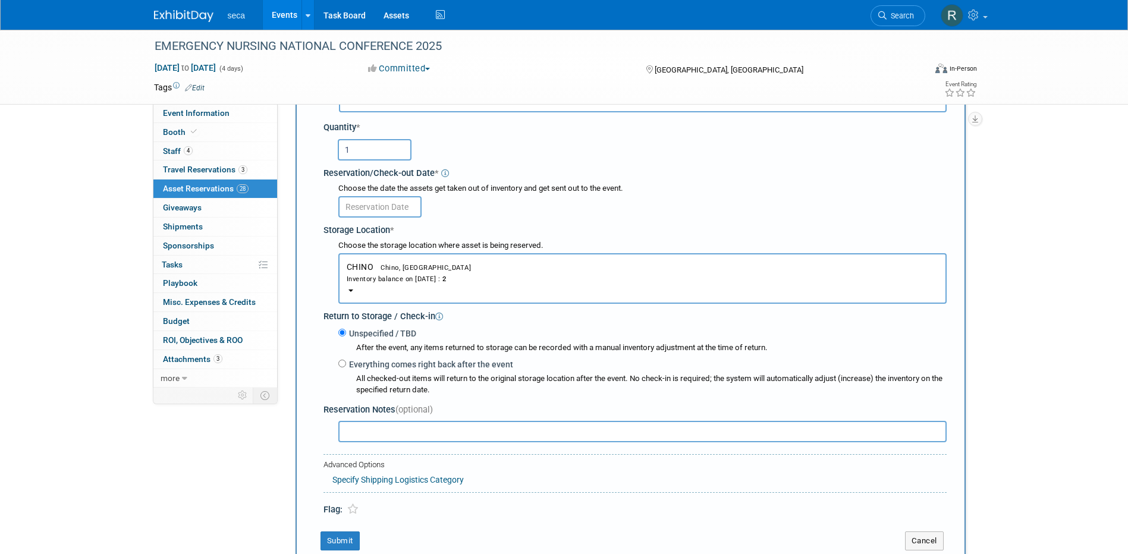
scroll to position [130, 0]
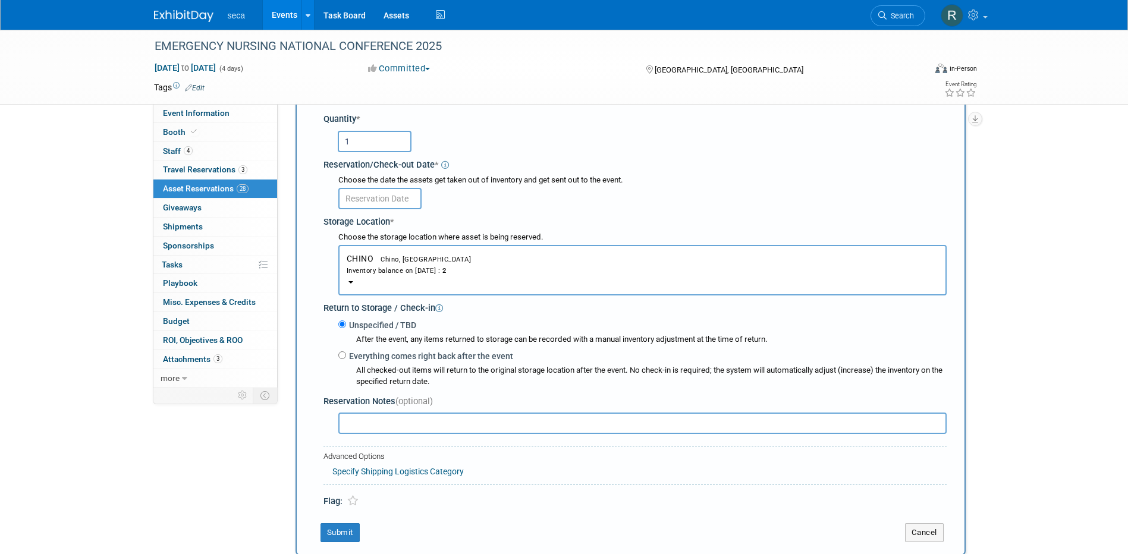
type input "1"
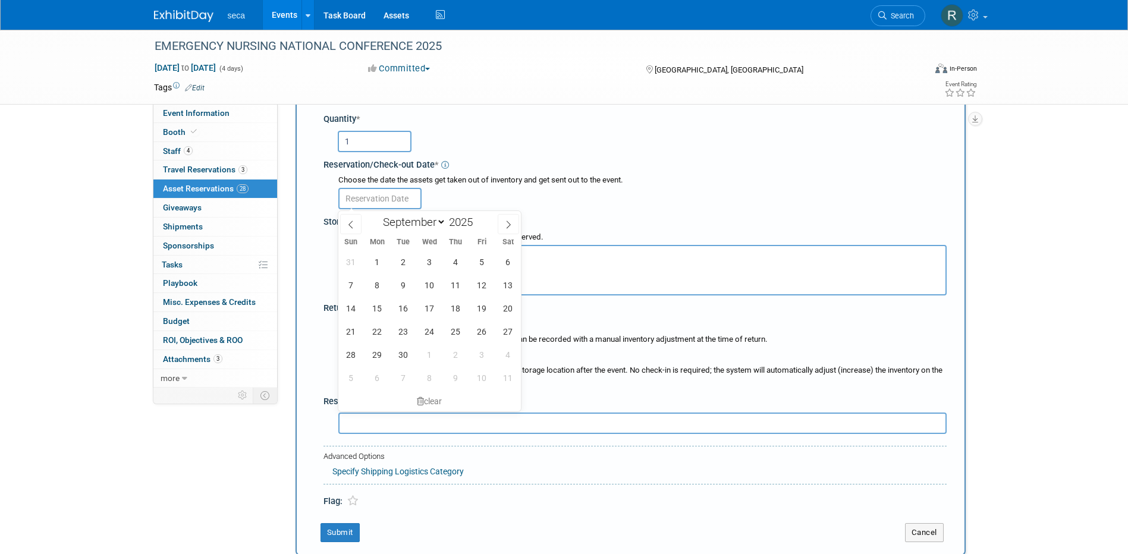
click at [378, 206] on input "text" at bounding box center [379, 198] width 83 height 21
click at [346, 217] on span at bounding box center [350, 224] width 21 height 20
select select "7"
click at [484, 346] on span "29" at bounding box center [481, 354] width 23 height 23
type input "[DATE]"
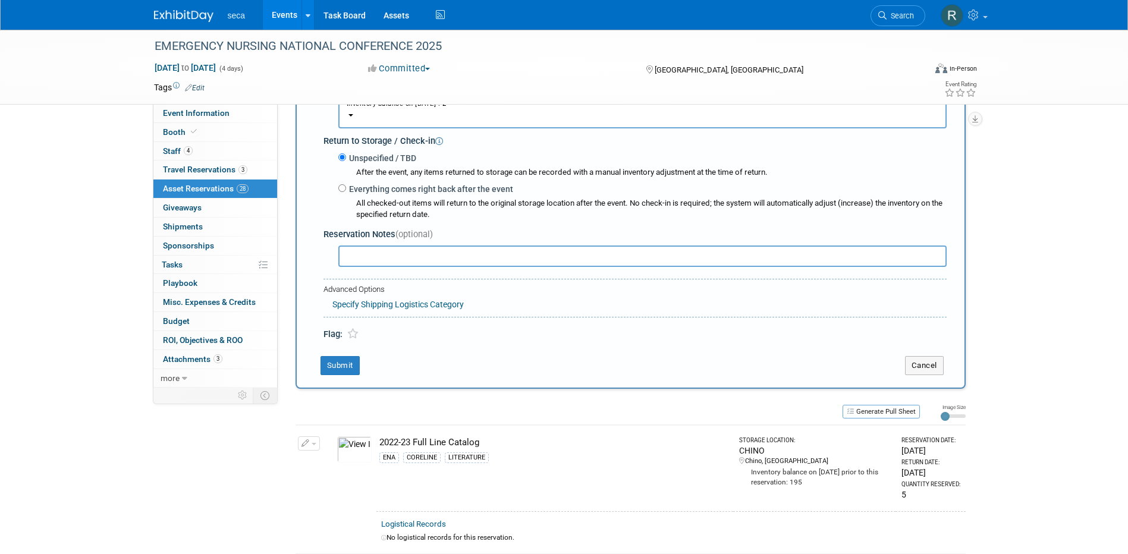
scroll to position [309, 0]
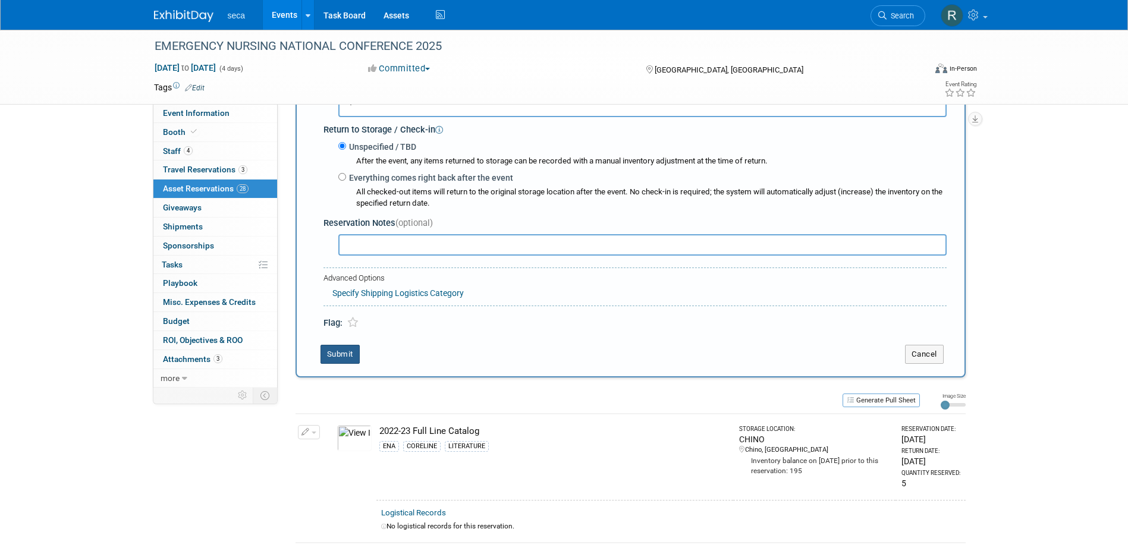
click at [338, 353] on button "Submit" at bounding box center [340, 354] width 39 height 19
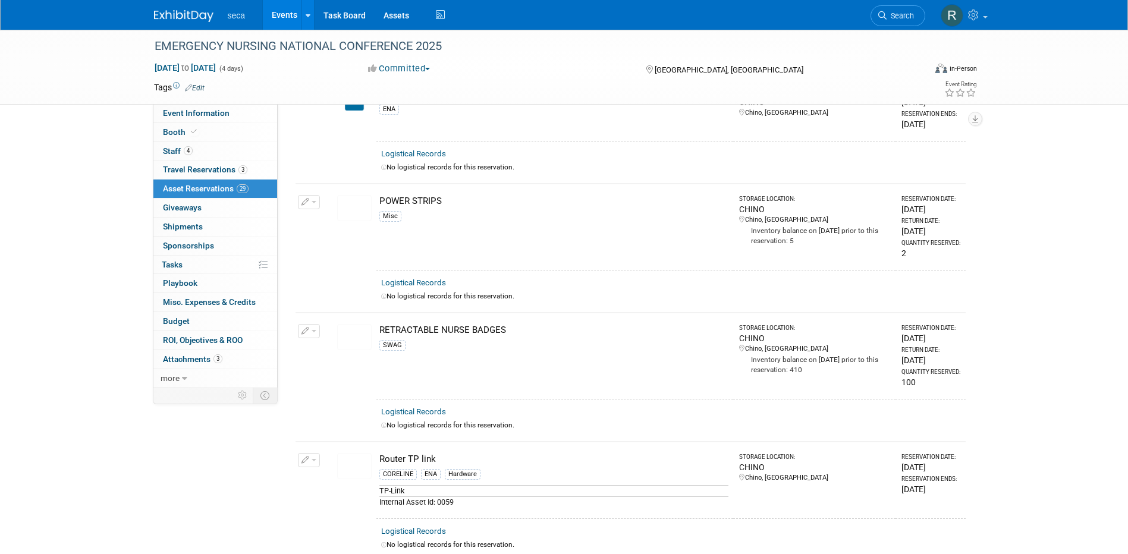
scroll to position [1900, 0]
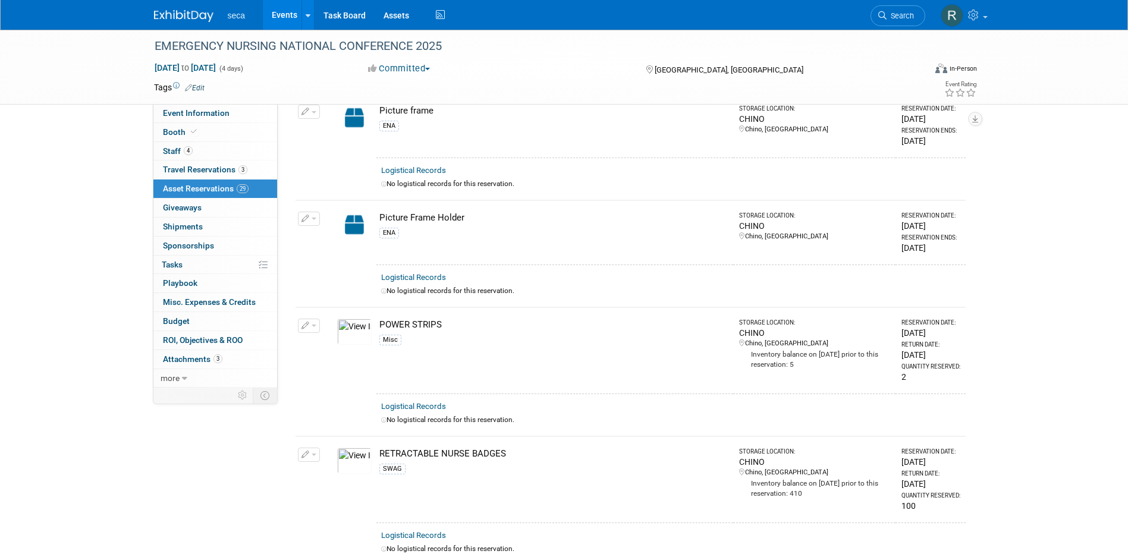
click at [288, 14] on link "Events" at bounding box center [284, 15] width 43 height 30
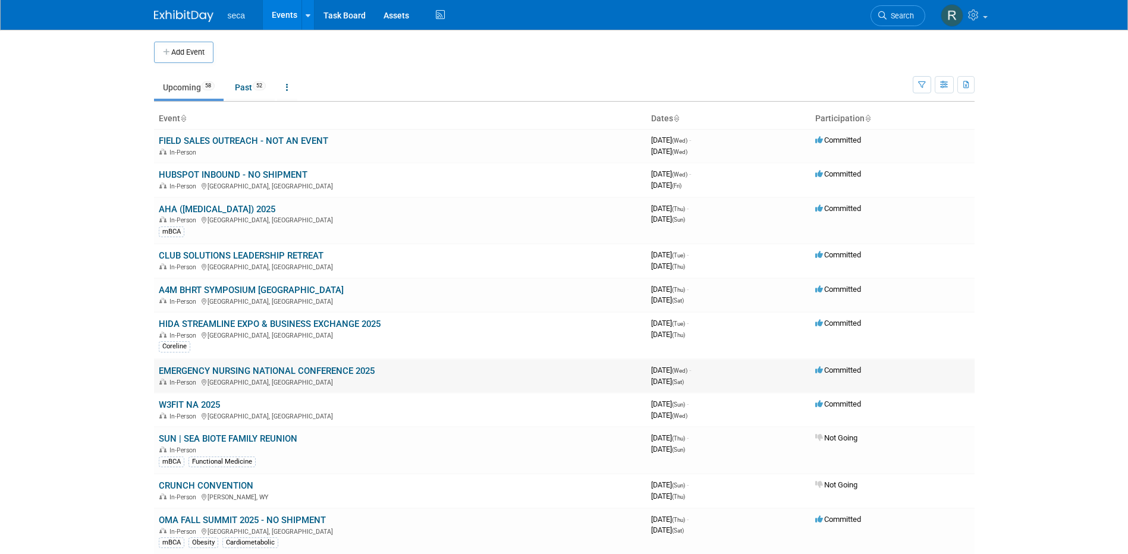
click at [199, 371] on link "EMERGENCY NURSING NATIONAL CONFERENCE 2025" at bounding box center [267, 371] width 216 height 11
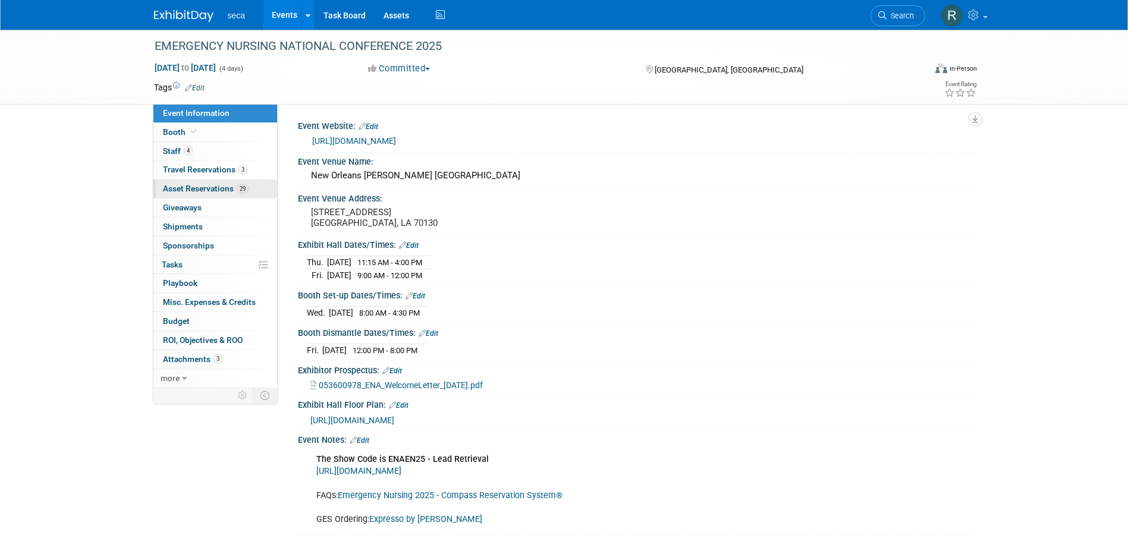
click at [198, 191] on span "Asset Reservations 29" at bounding box center [206, 189] width 86 height 10
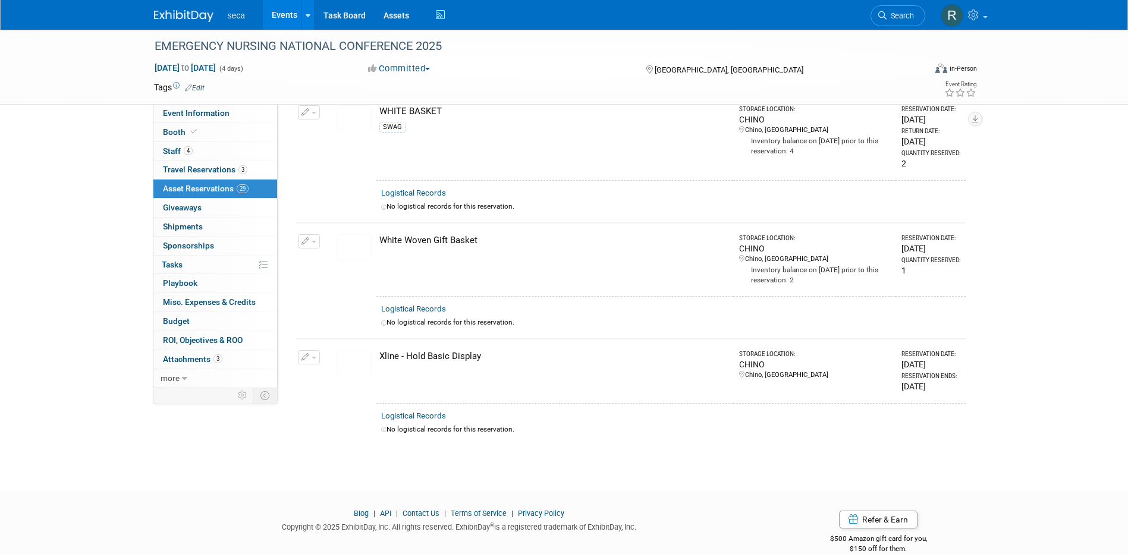
scroll to position [3268, 0]
click at [307, 235] on icon "button" at bounding box center [305, 239] width 8 height 8
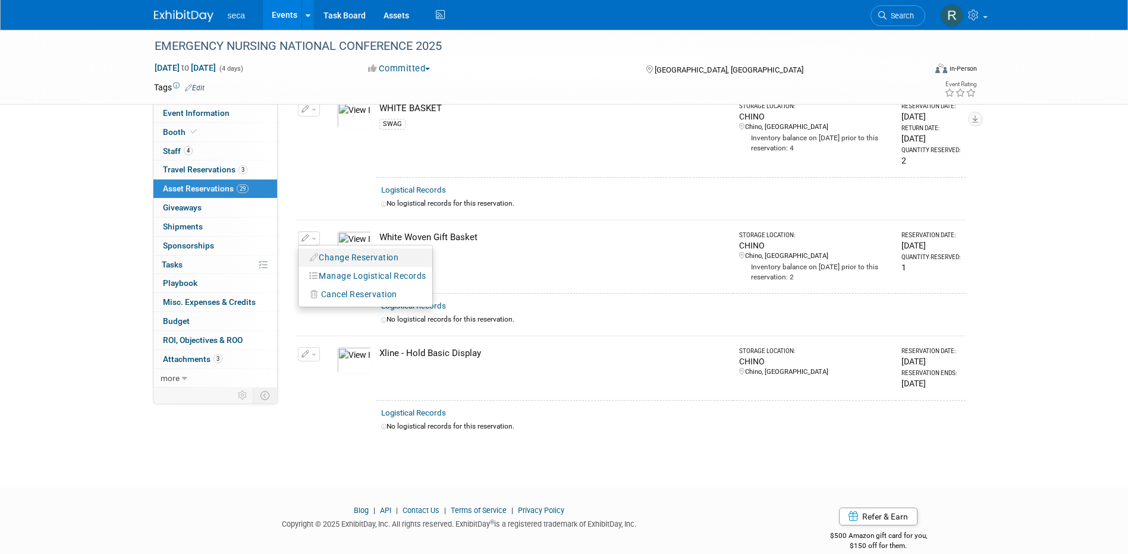
click at [345, 250] on button "Change Reservation" at bounding box center [354, 258] width 100 height 16
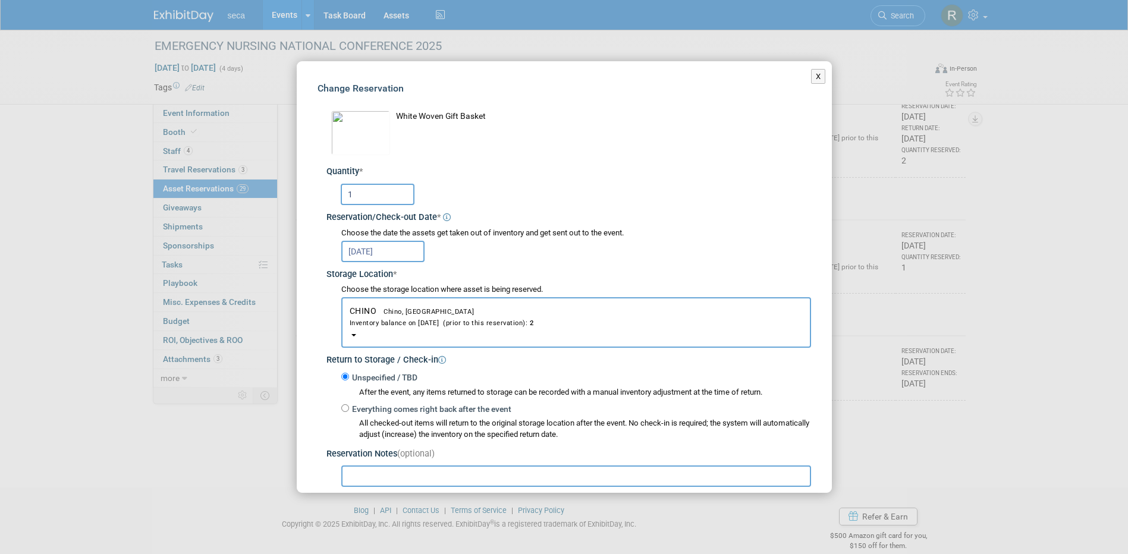
click at [399, 479] on input "text" at bounding box center [576, 476] width 470 height 21
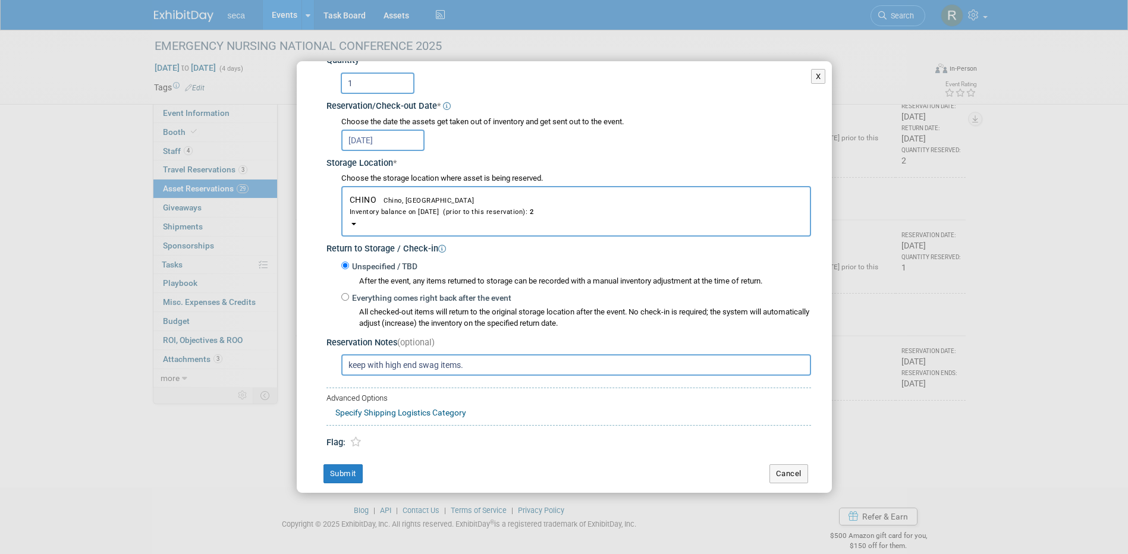
scroll to position [122, 0]
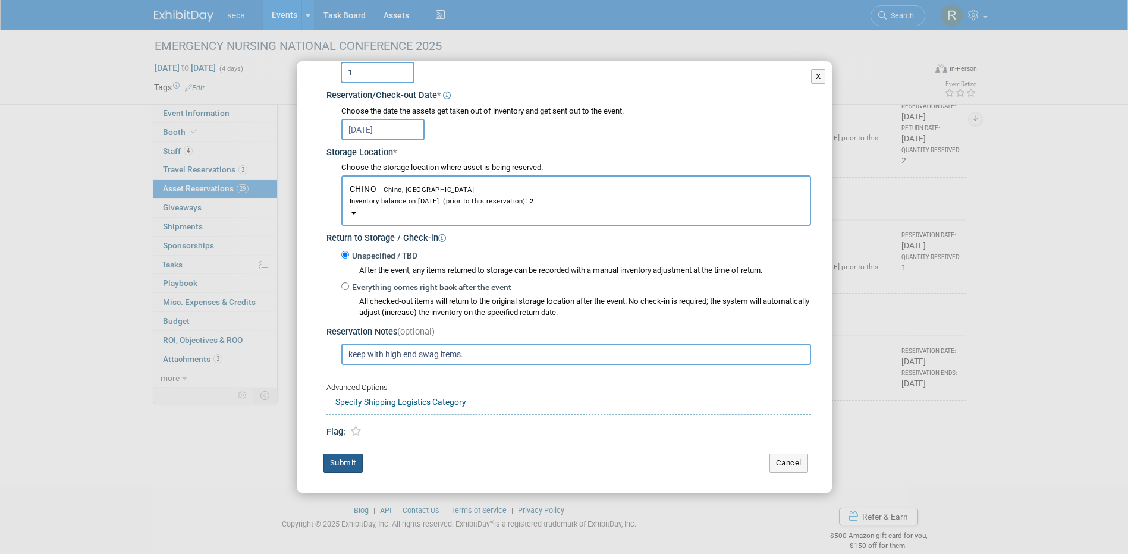
type input "keep with high end swag items."
click at [350, 457] on button "Submit" at bounding box center [342, 463] width 39 height 19
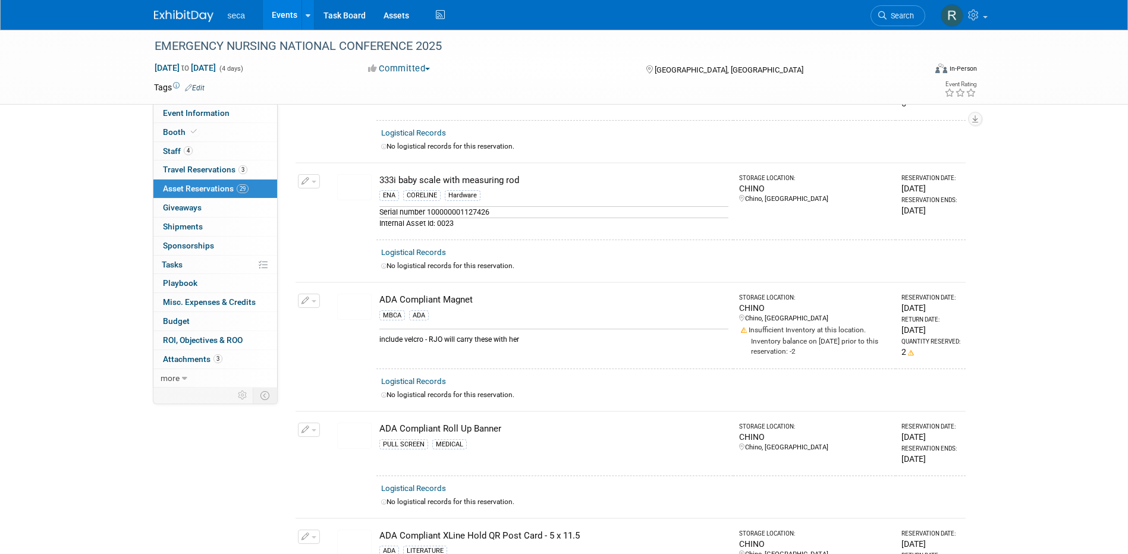
scroll to position [0, 0]
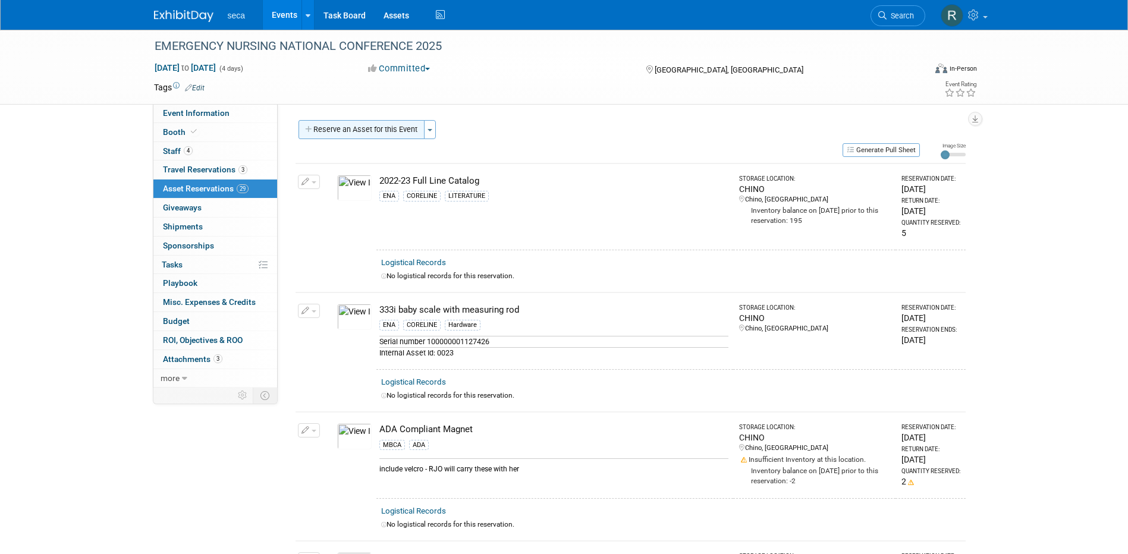
click at [349, 131] on button "Reserve an Asset for this Event" at bounding box center [362, 129] width 126 height 19
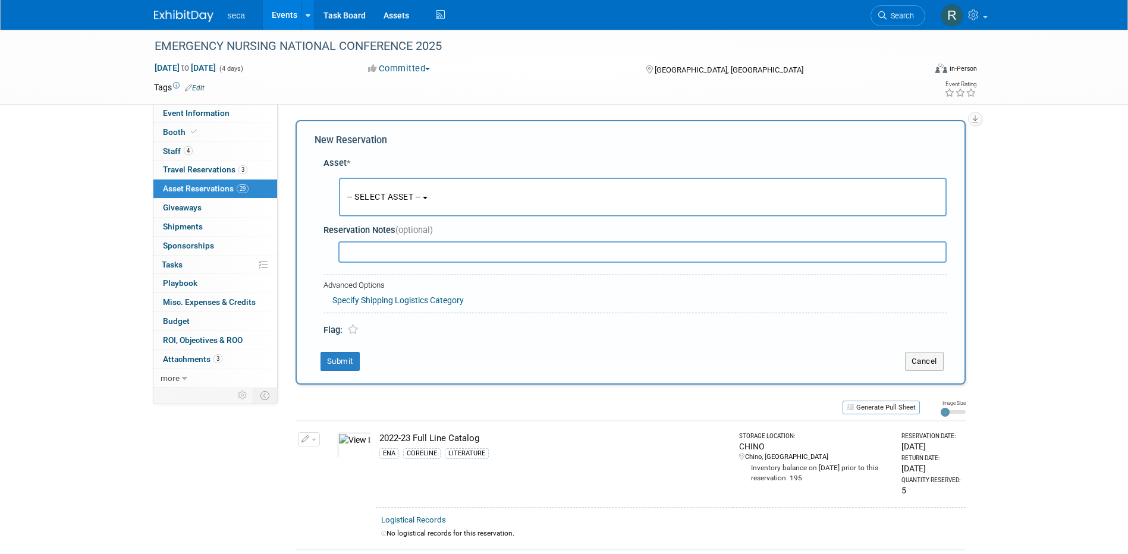
scroll to position [11, 0]
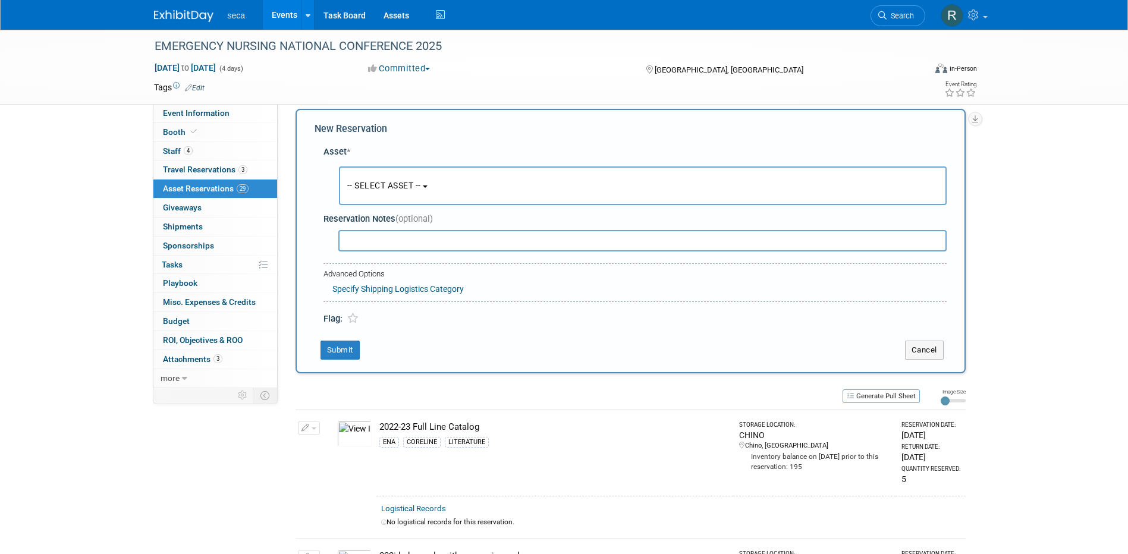
click at [385, 176] on button "-- SELECT ASSET --" at bounding box center [643, 185] width 608 height 39
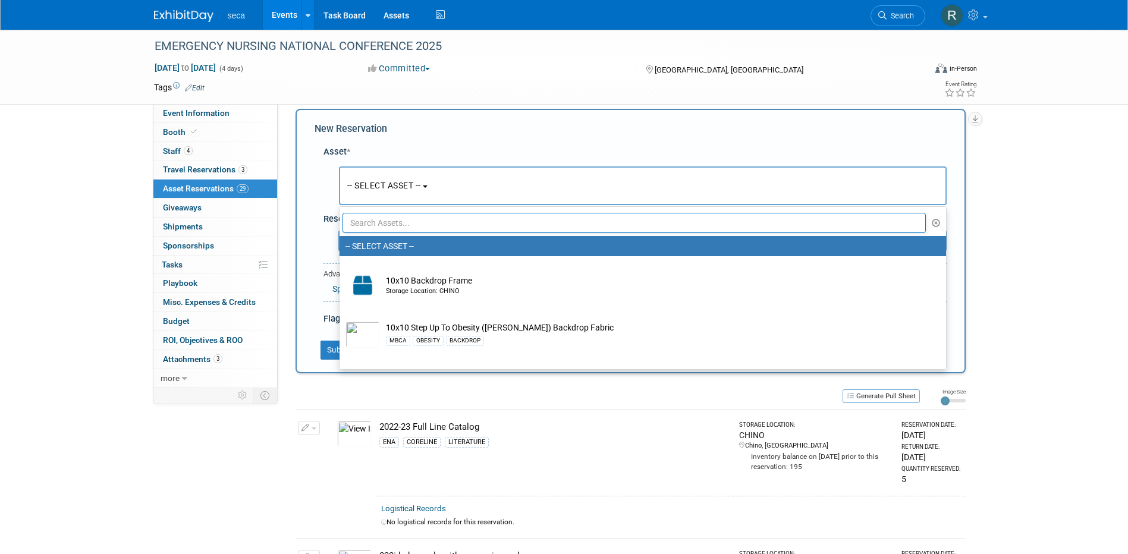
click at [385, 223] on input "text" at bounding box center [635, 223] width 584 height 20
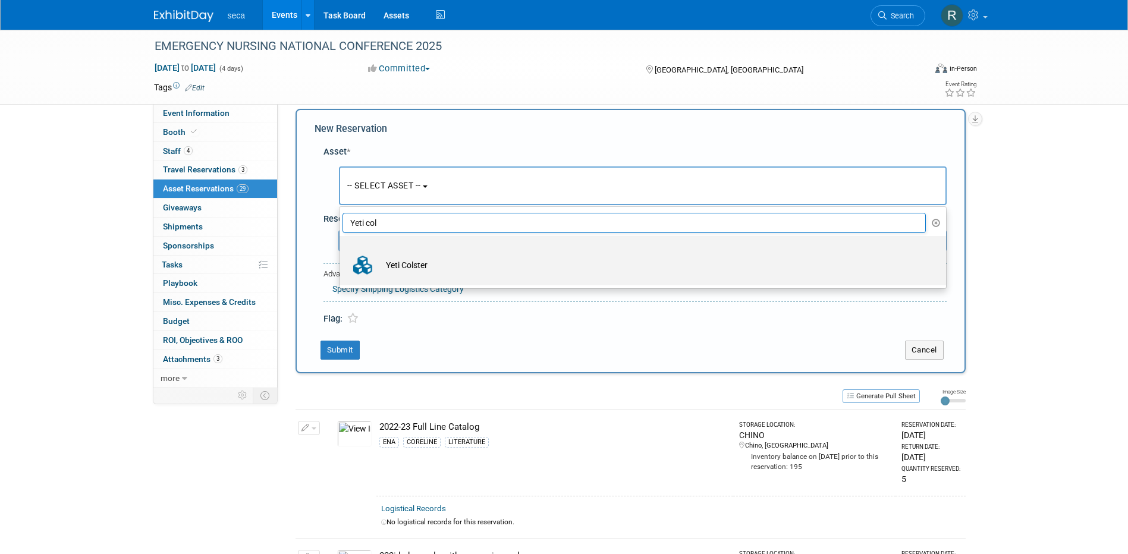
type input "Yeti col"
click at [398, 259] on td "Yeti Colster" at bounding box center [651, 265] width 542 height 26
click at [341, 250] on input "Yeti Colster" at bounding box center [338, 247] width 8 height 8
select select "10729257"
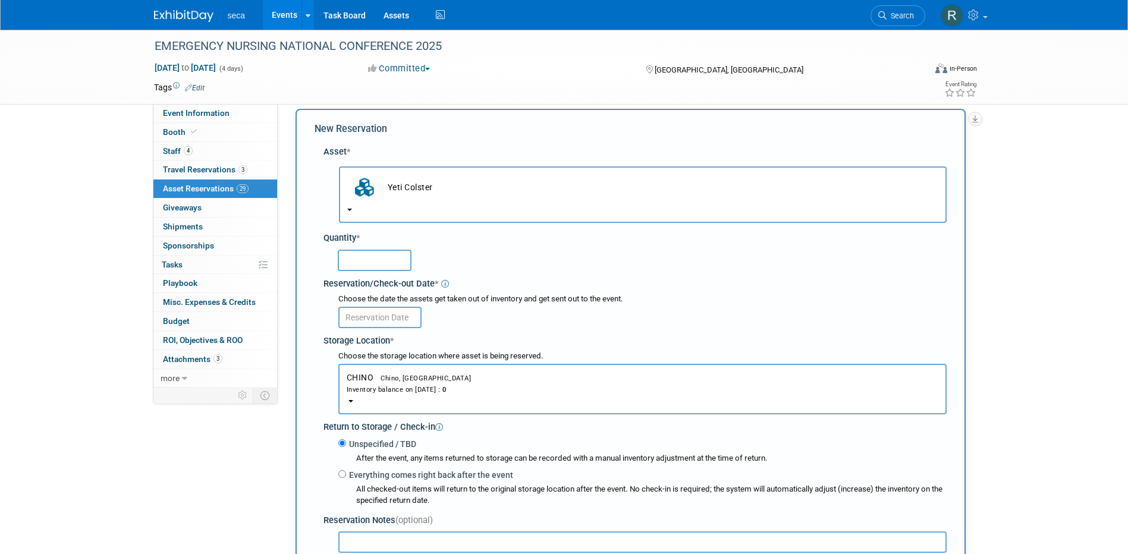
click at [380, 269] on input "text" at bounding box center [375, 260] width 74 height 21
type input "1"
click at [387, 321] on input "text" at bounding box center [379, 317] width 83 height 21
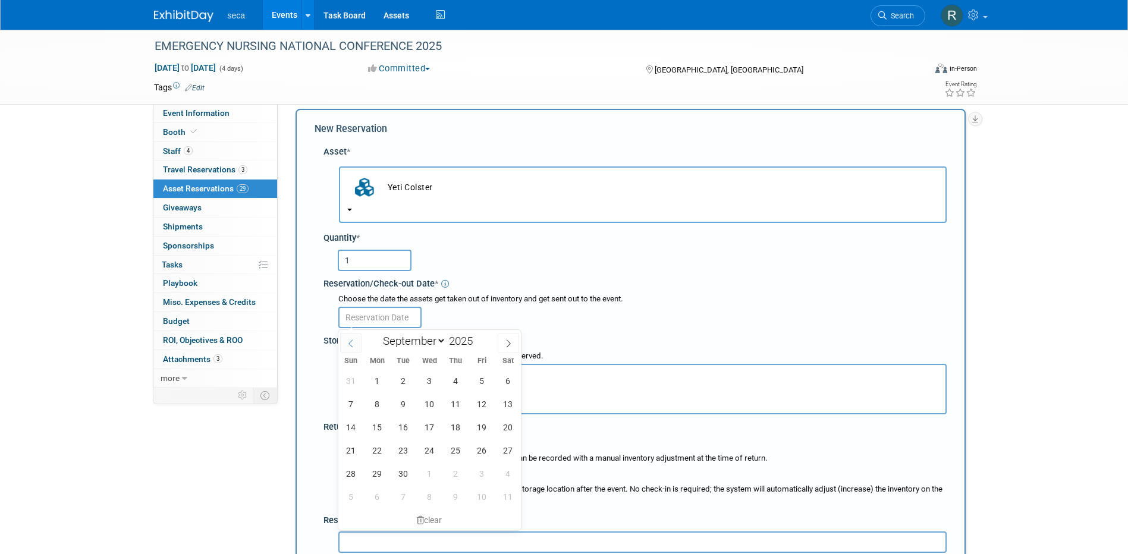
click at [353, 347] on span at bounding box center [350, 343] width 21 height 20
select select "7"
click at [485, 477] on span "29" at bounding box center [481, 473] width 23 height 23
type input "[DATE]"
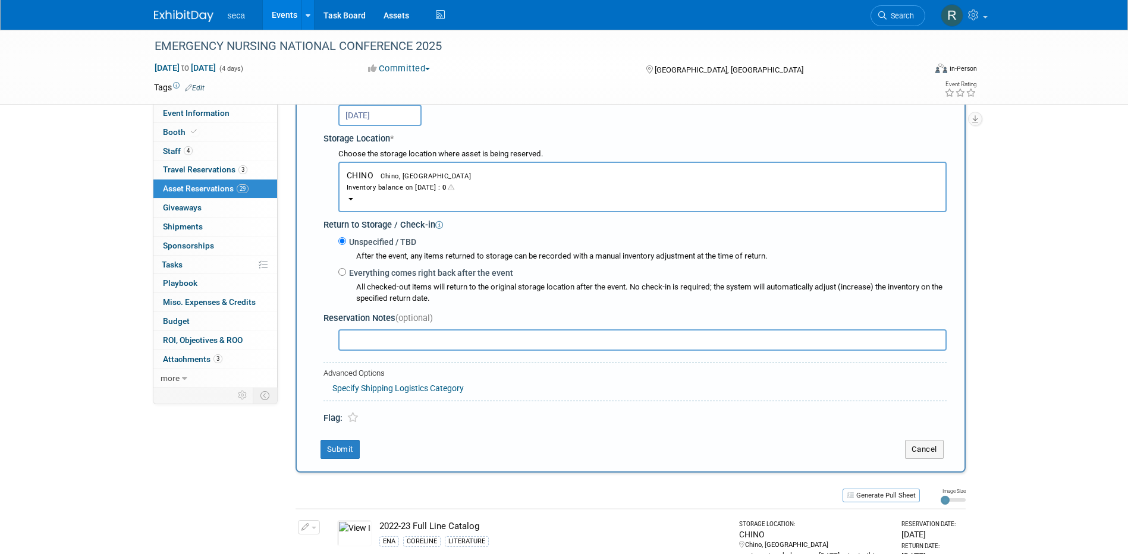
scroll to position [249, 0]
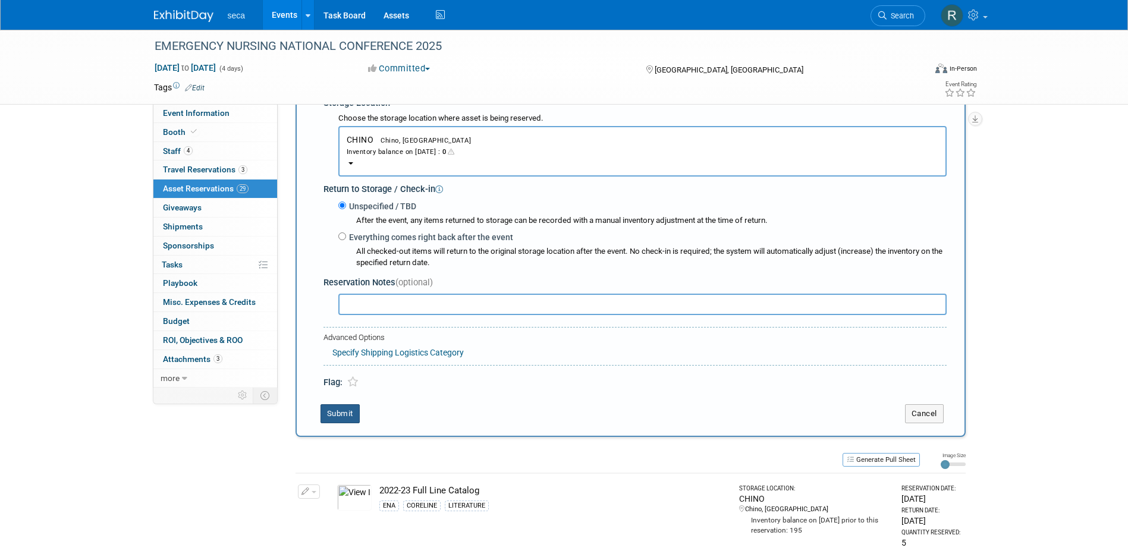
click at [335, 413] on button "Submit" at bounding box center [340, 413] width 39 height 19
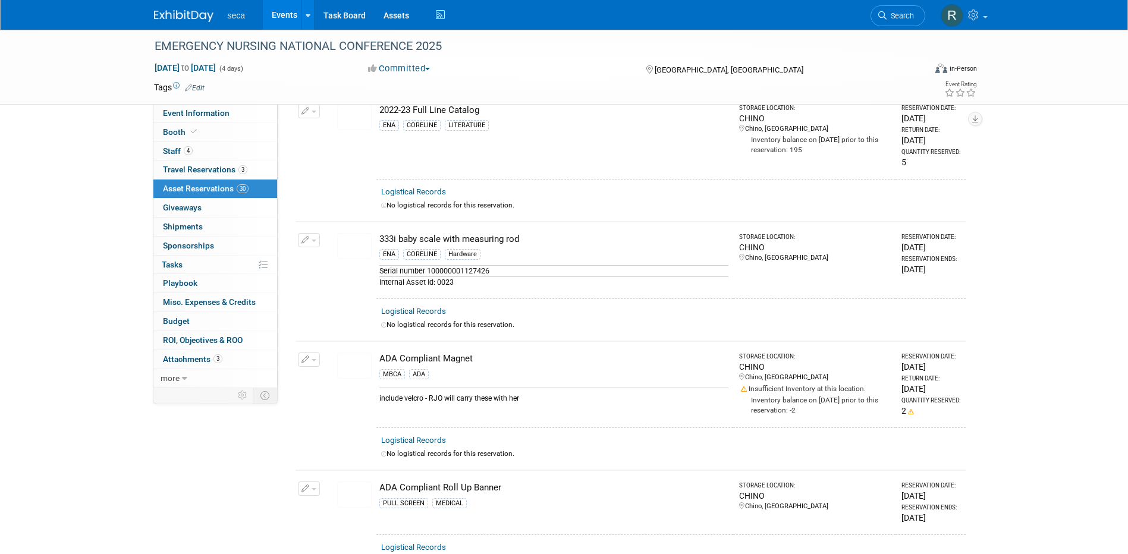
scroll to position [0, 0]
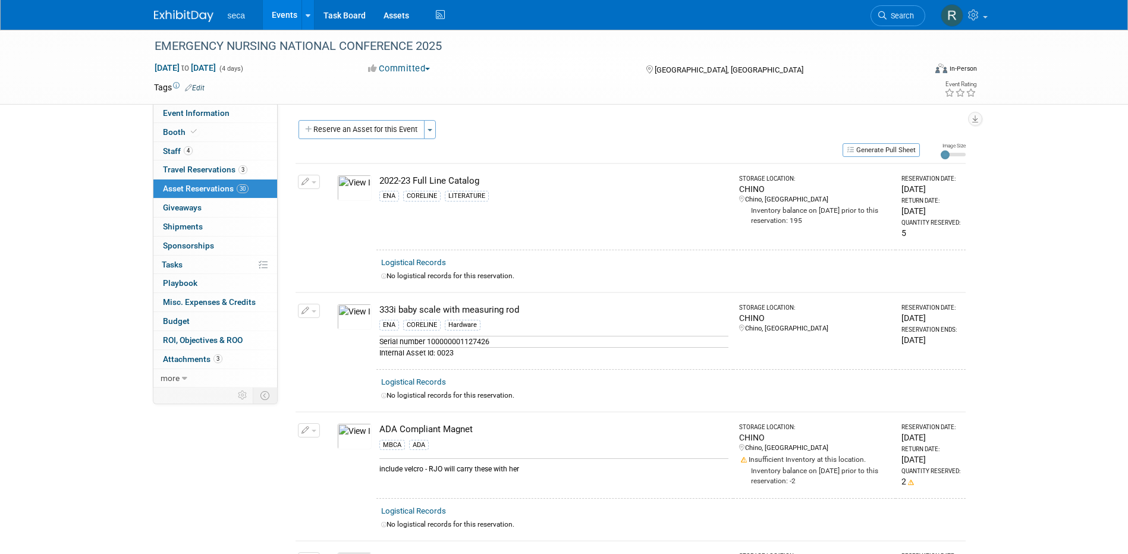
click at [363, 121] on button "Reserve an Asset for this Event" at bounding box center [362, 129] width 126 height 19
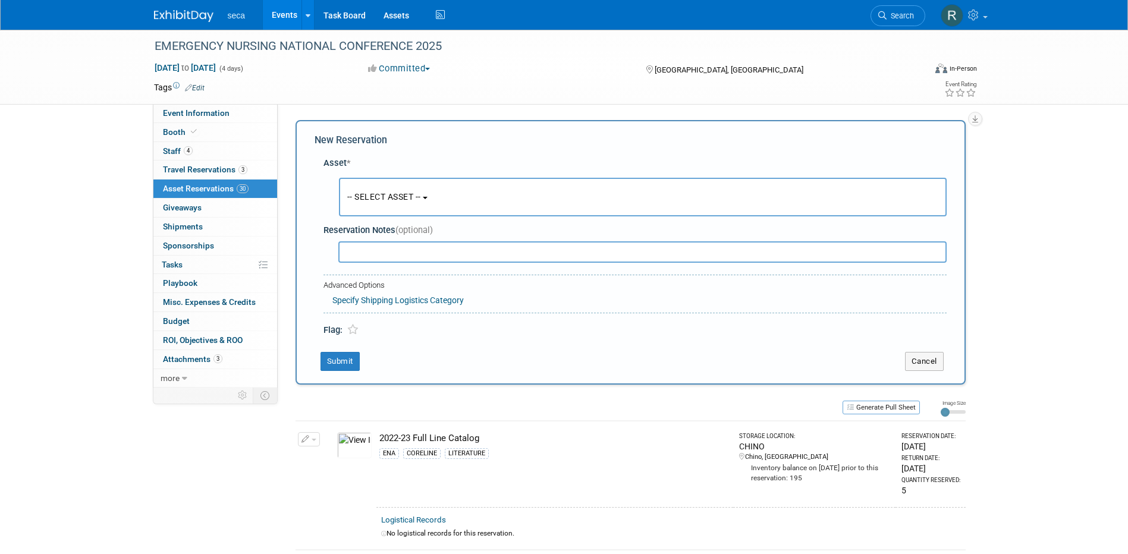
scroll to position [11, 0]
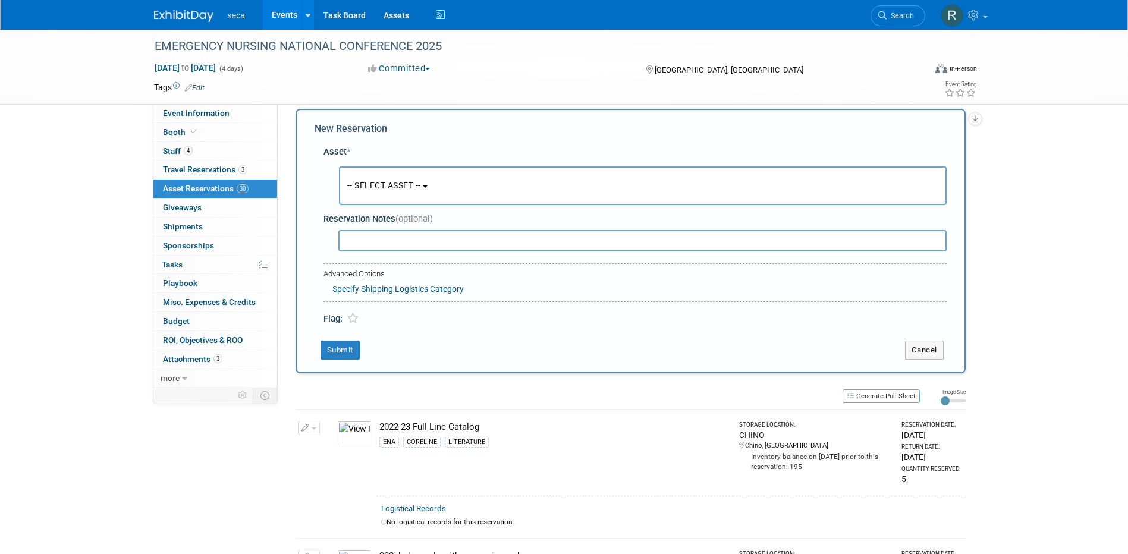
click at [369, 181] on span "-- SELECT ASSET --" at bounding box center [384, 186] width 74 height 10
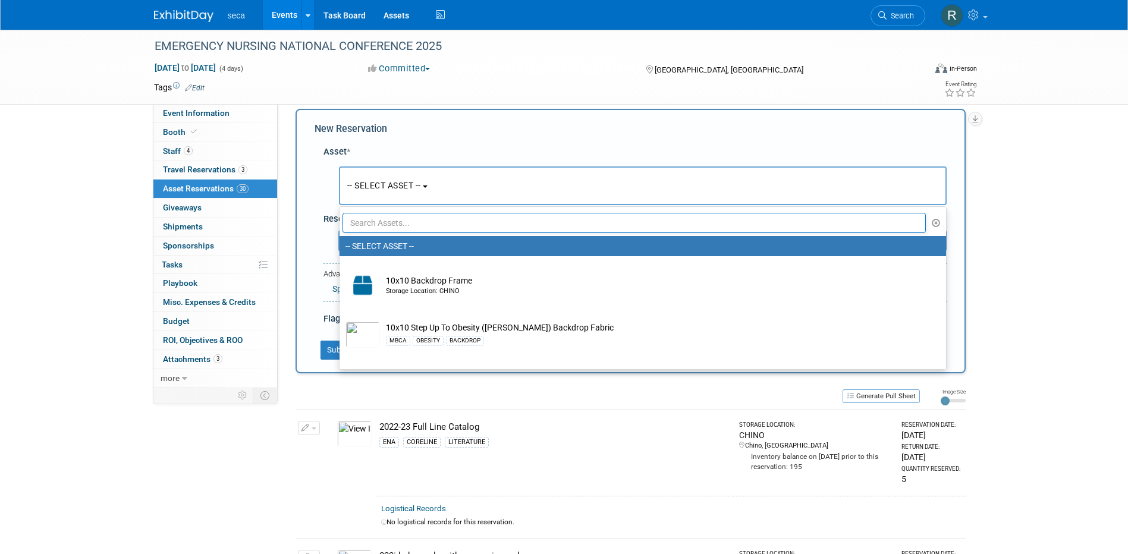
click at [382, 186] on span "-- SELECT ASSET --" at bounding box center [384, 186] width 74 height 10
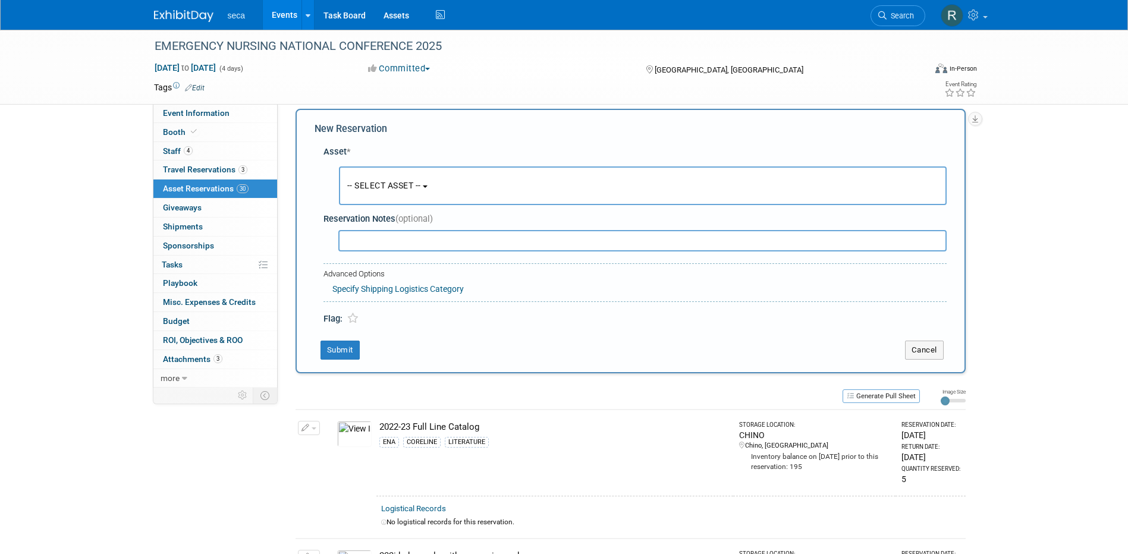
click at [379, 187] on span "-- SELECT ASSET --" at bounding box center [384, 186] width 74 height 10
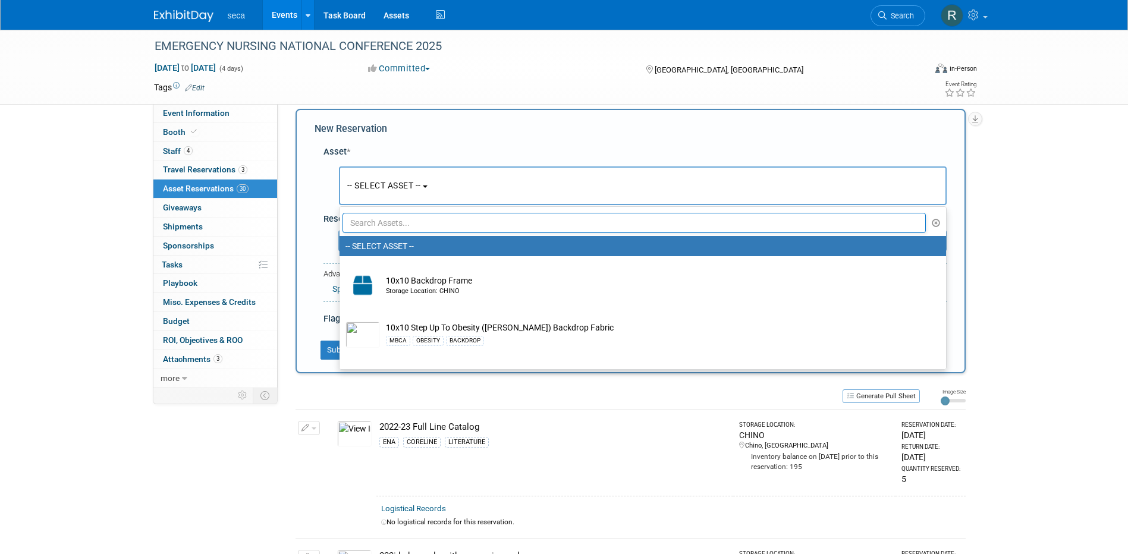
click at [384, 225] on input "text" at bounding box center [635, 223] width 584 height 20
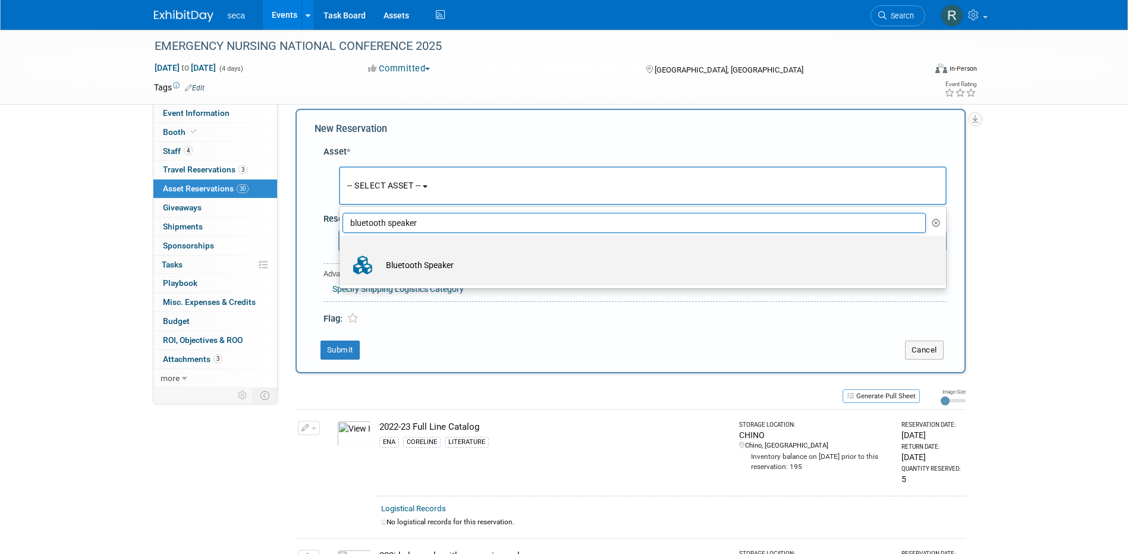
type input "bluetooth speaker"
click at [399, 258] on td "Bluetooth Speaker" at bounding box center [651, 265] width 542 height 26
click at [341, 250] on input "Bluetooth Speaker" at bounding box center [338, 247] width 8 height 8
select select "10729258"
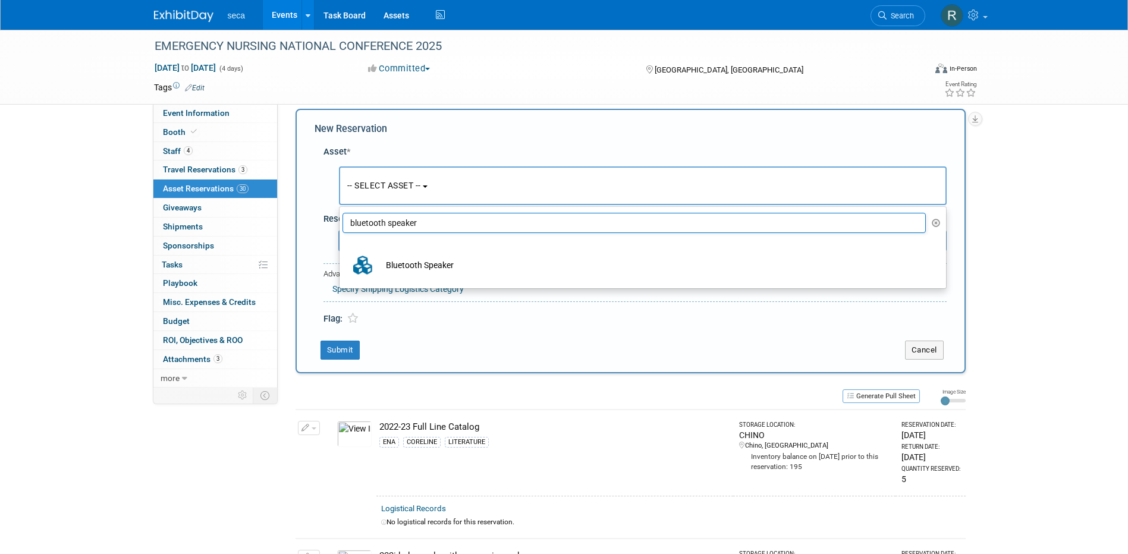
select select "8"
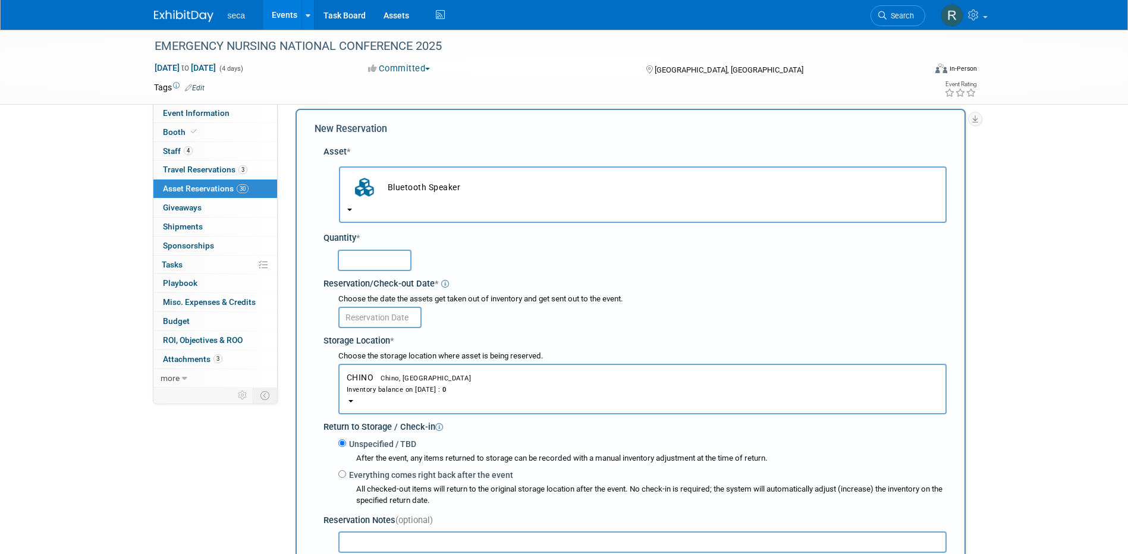
click at [394, 253] on input "text" at bounding box center [375, 260] width 74 height 21
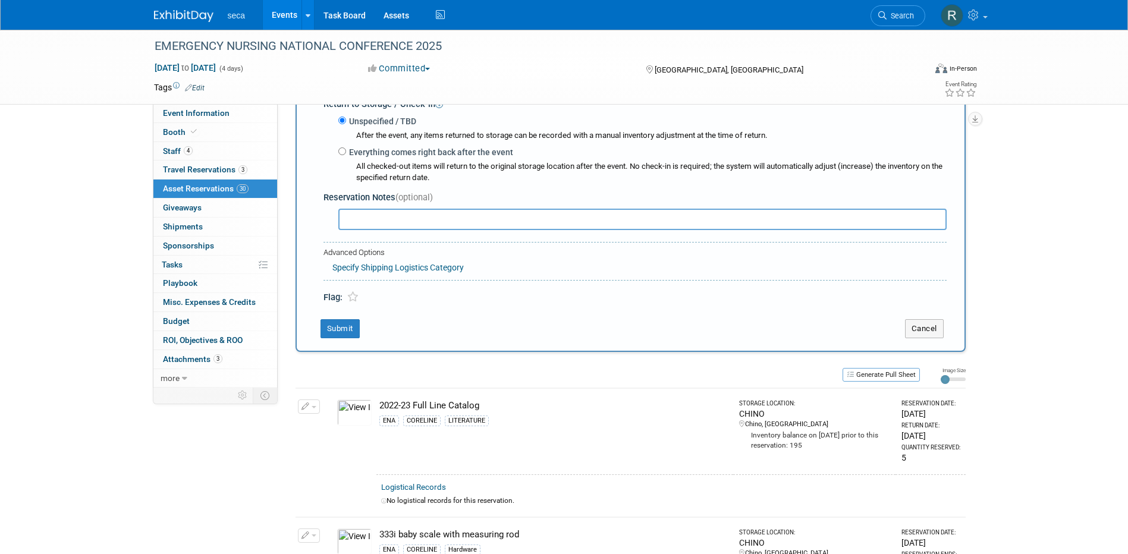
scroll to position [190, 0]
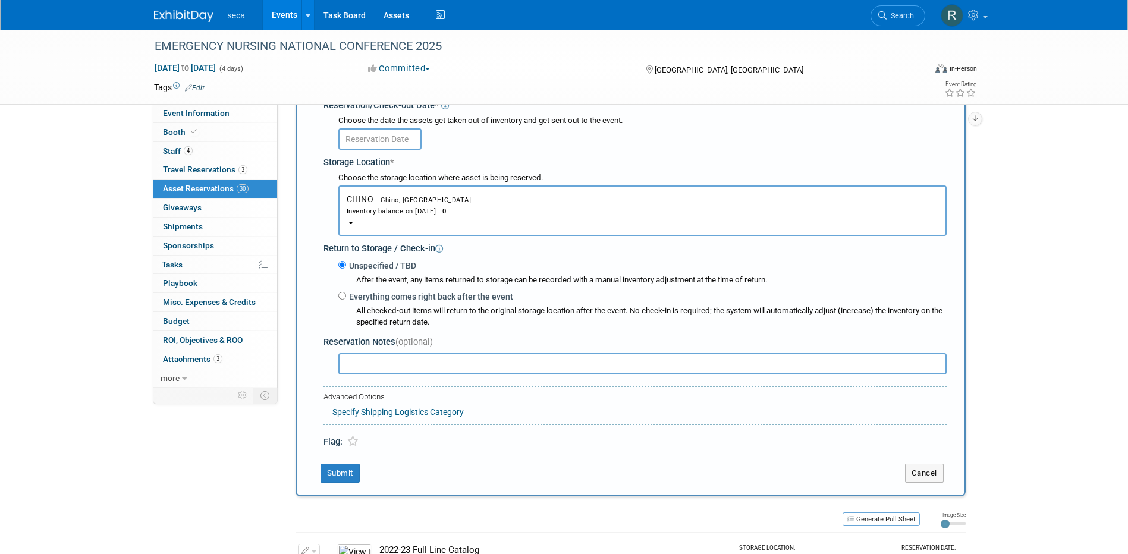
type input "1"
click at [372, 139] on body "seca Events Add Event Bulk Upload Events Shareable Event Boards Recently Viewed…" at bounding box center [564, 87] width 1128 height 554
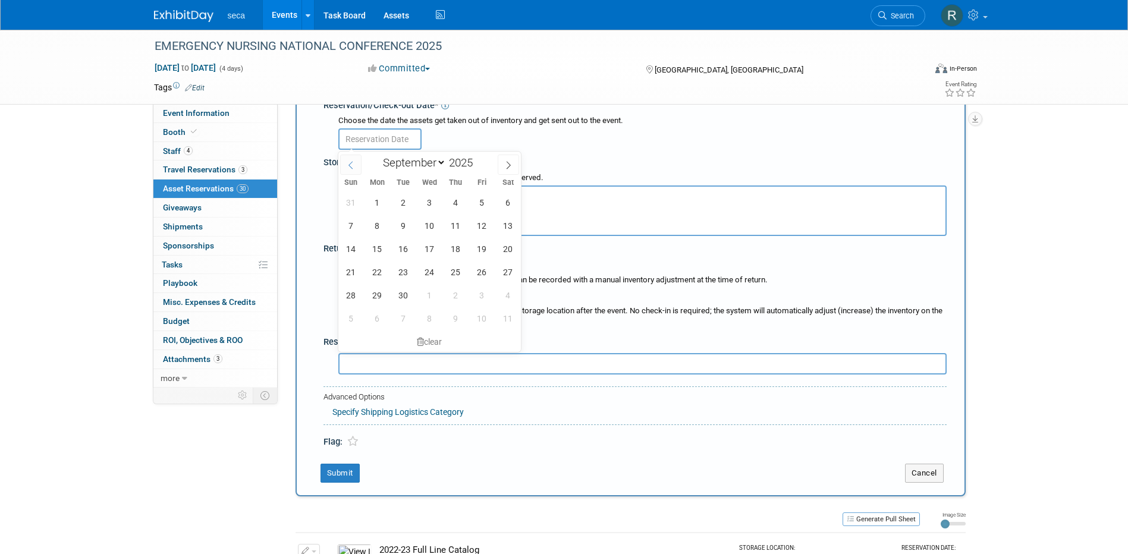
click at [348, 164] on icon at bounding box center [351, 165] width 8 height 8
select select "7"
click at [484, 299] on span "29" at bounding box center [481, 295] width 23 height 23
type input "[DATE]"
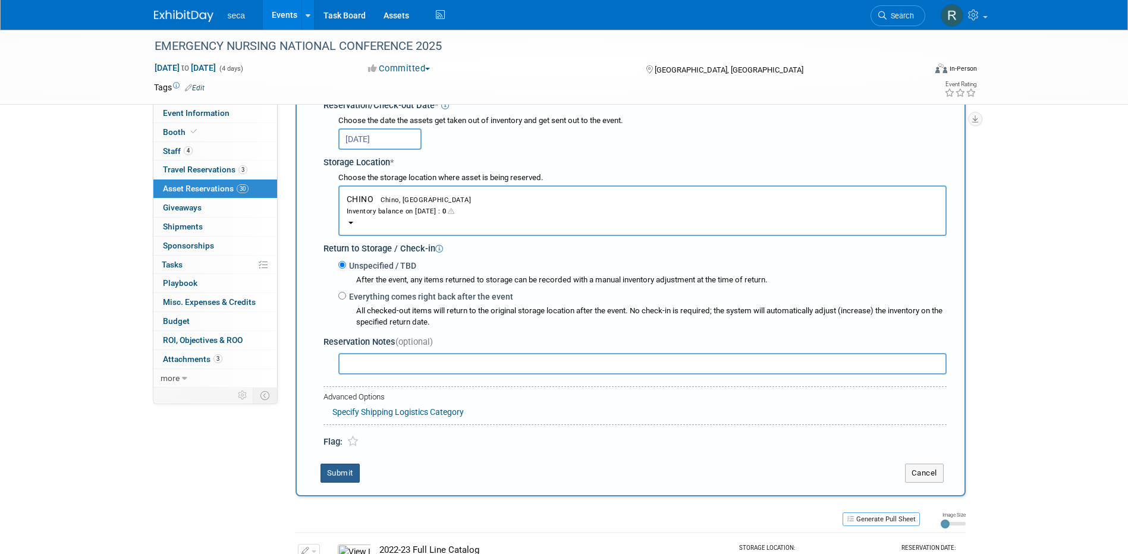
click at [344, 469] on button "Submit" at bounding box center [340, 473] width 39 height 19
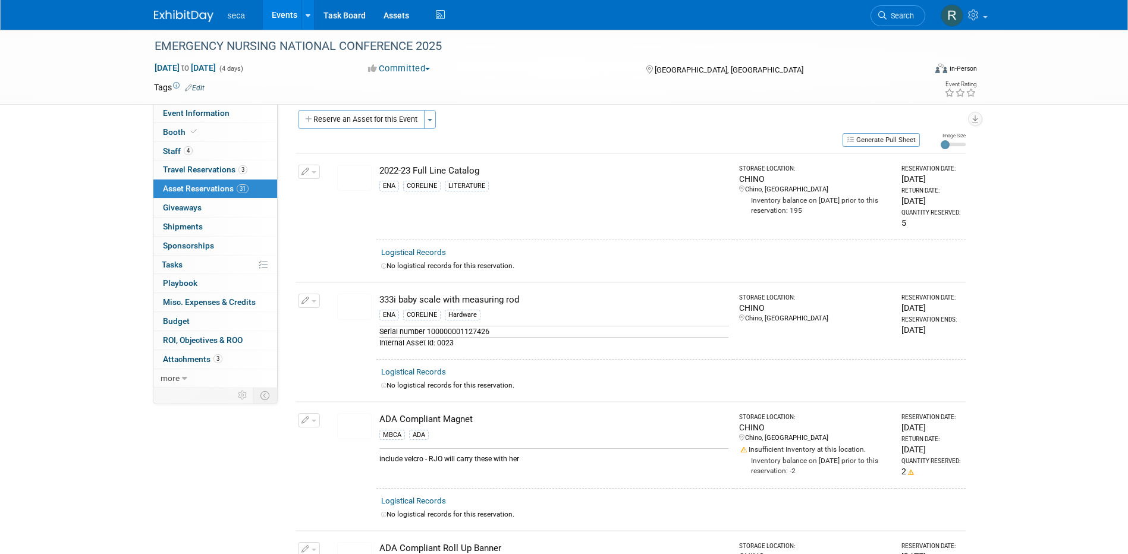
scroll to position [0, 0]
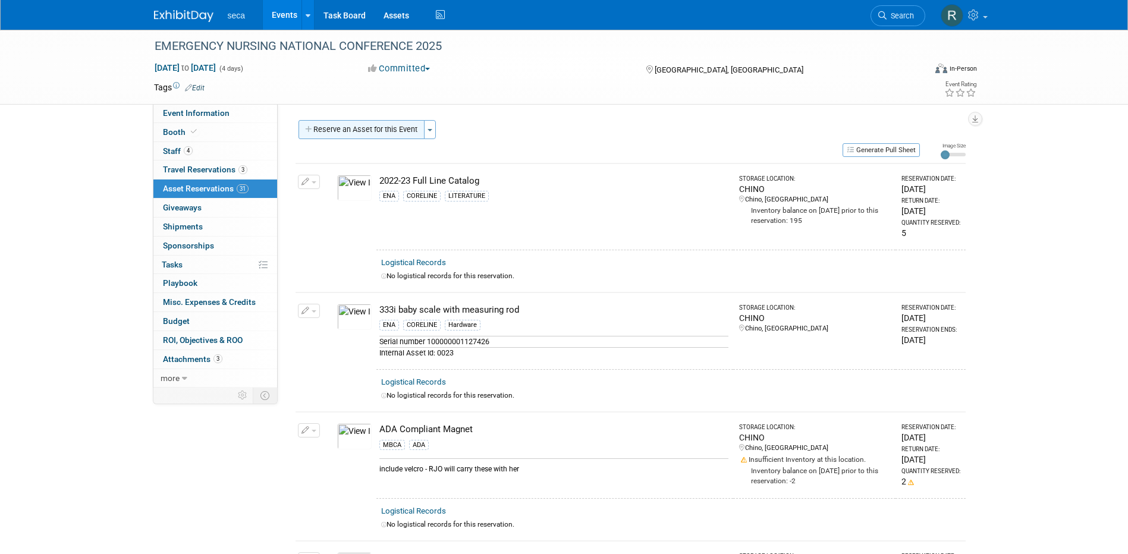
click at [355, 129] on button "Reserve an Asset for this Event" at bounding box center [362, 129] width 126 height 19
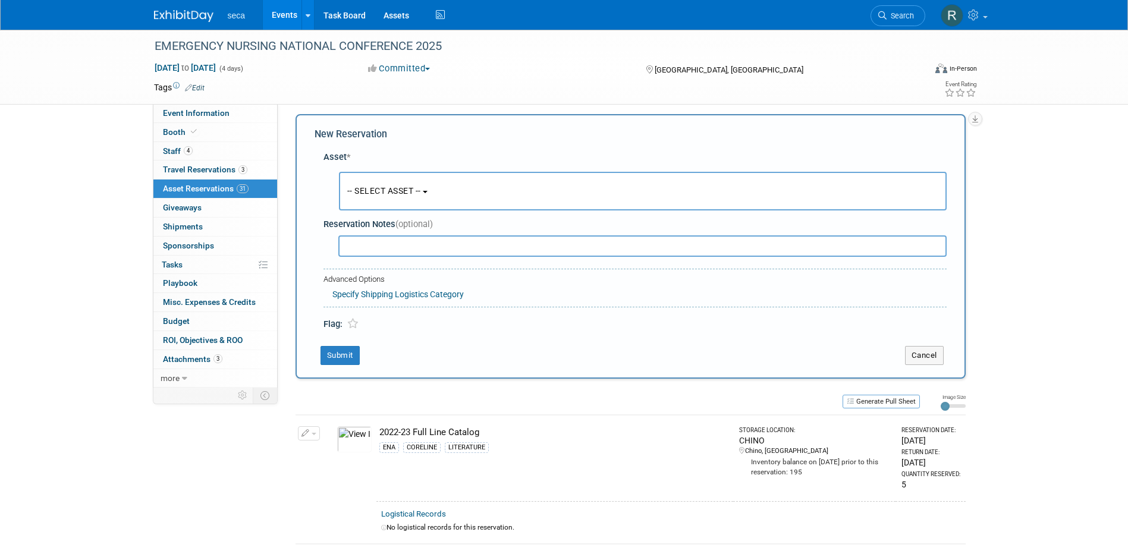
scroll to position [11, 0]
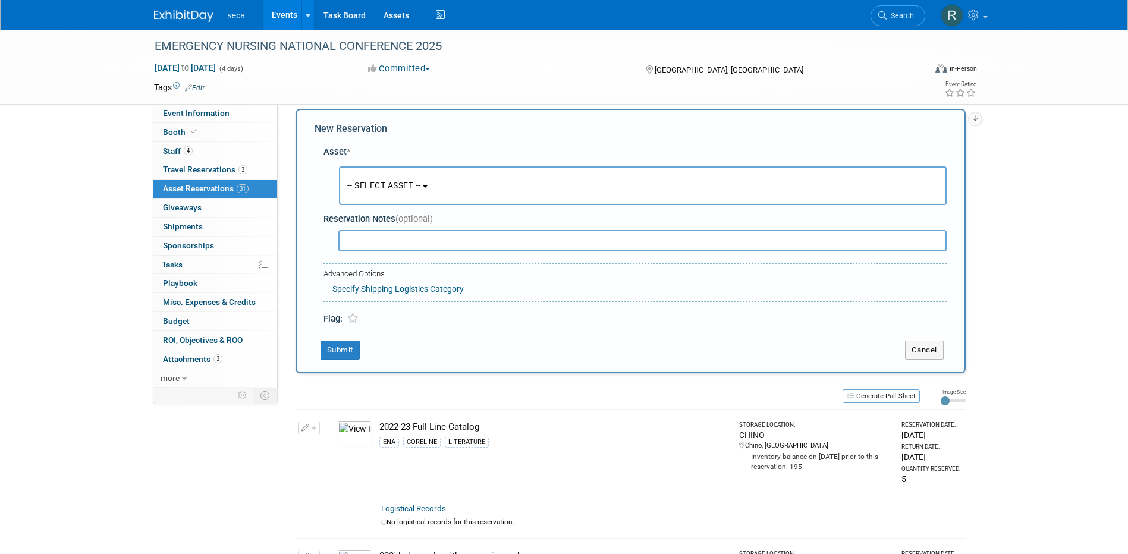
click at [379, 184] on span "-- SELECT ASSET --" at bounding box center [384, 186] width 74 height 10
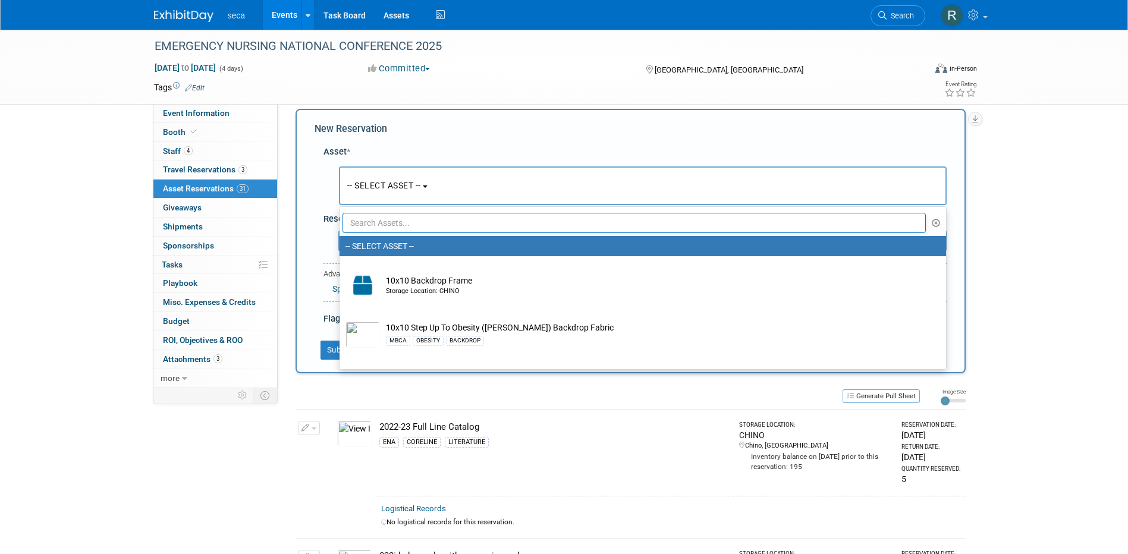
click at [381, 220] on input "text" at bounding box center [635, 223] width 584 height 20
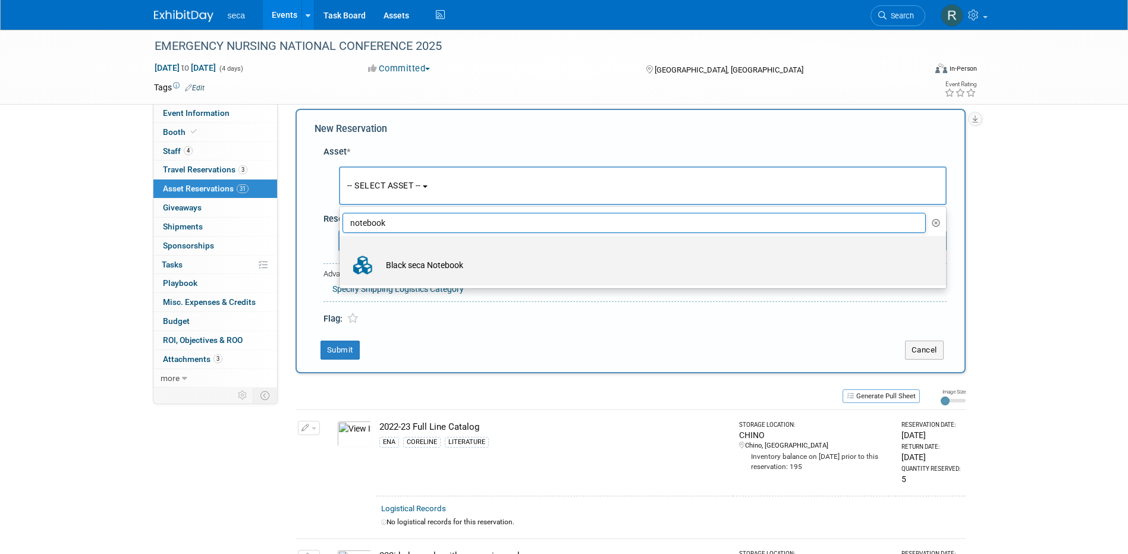
type input "notebook"
click at [419, 265] on td "Black seca Notebook" at bounding box center [651, 265] width 542 height 26
click at [341, 250] on input "Black seca Notebook" at bounding box center [338, 247] width 8 height 8
select select "10729259"
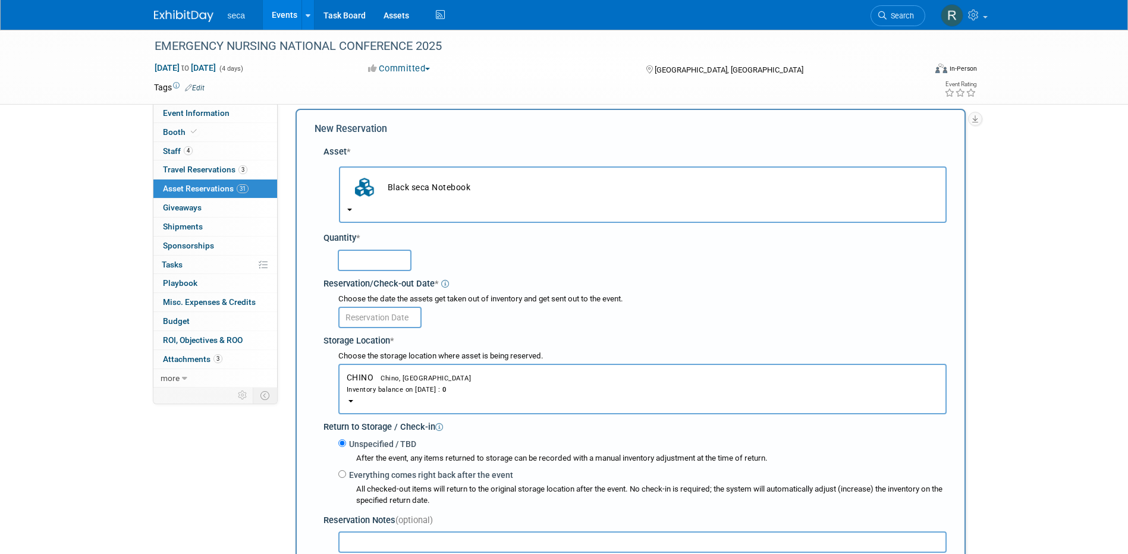
click at [359, 260] on input "text" at bounding box center [375, 260] width 74 height 21
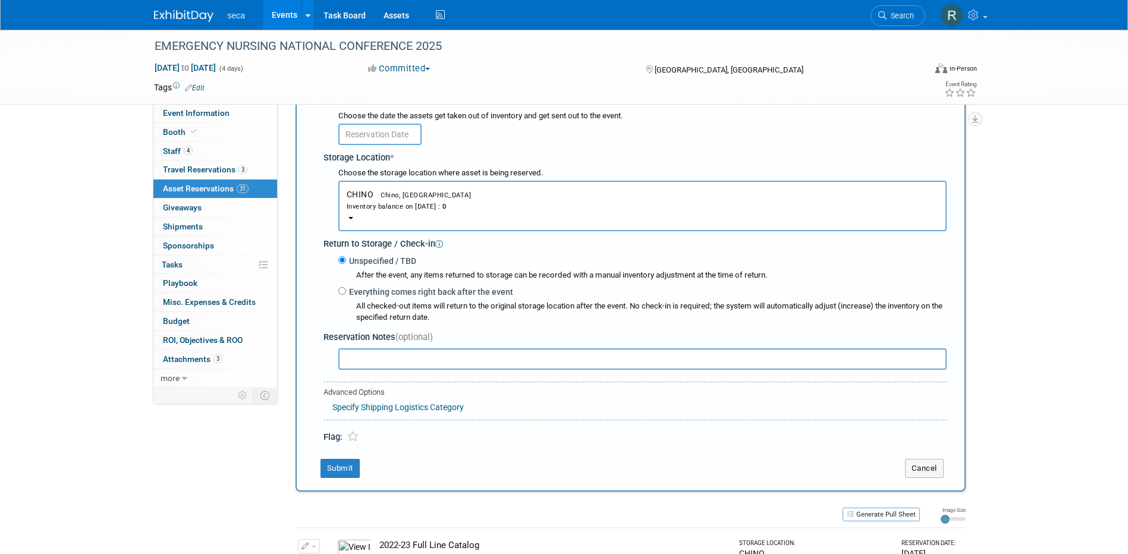
scroll to position [190, 0]
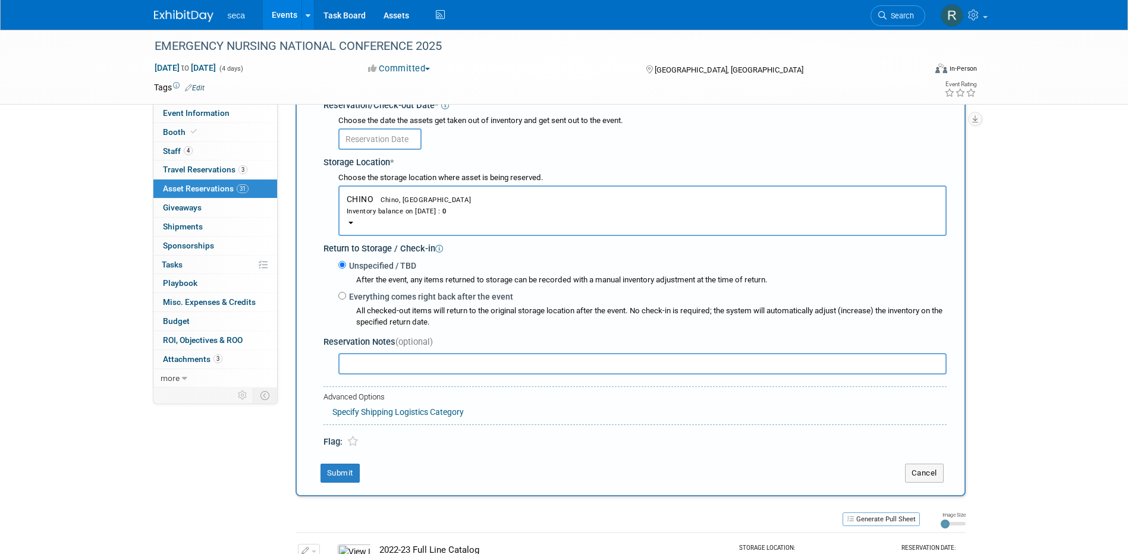
type input "1"
click at [373, 143] on body "seca Events Add Event Bulk Upload Events Shareable Event Boards Recently Viewed…" at bounding box center [564, 87] width 1128 height 554
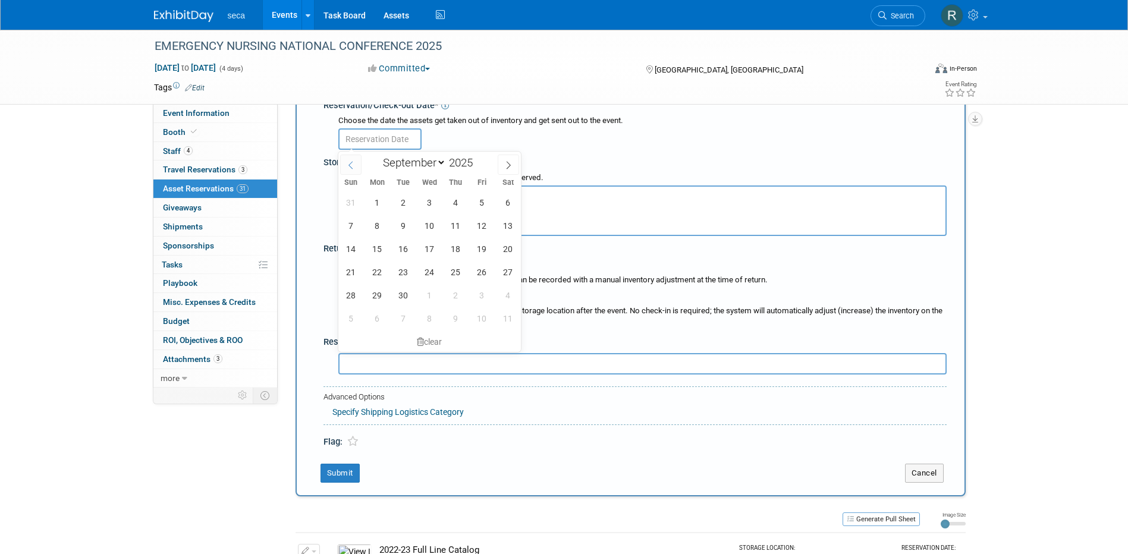
click at [350, 162] on icon at bounding box center [351, 165] width 8 height 8
select select "7"
click at [476, 290] on span "29" at bounding box center [481, 295] width 23 height 23
type input "[DATE]"
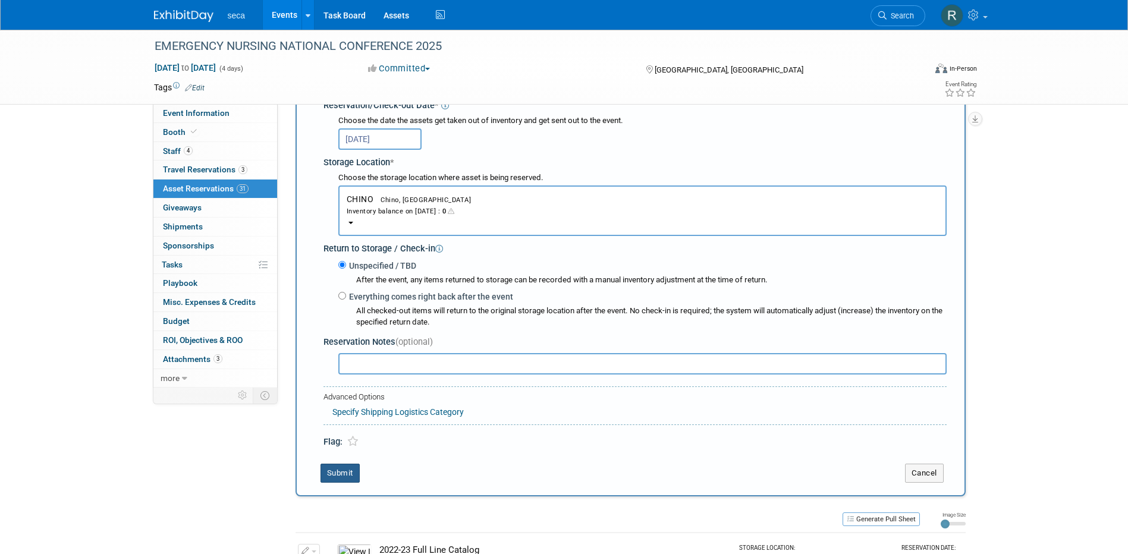
click at [345, 471] on button "Submit" at bounding box center [340, 473] width 39 height 19
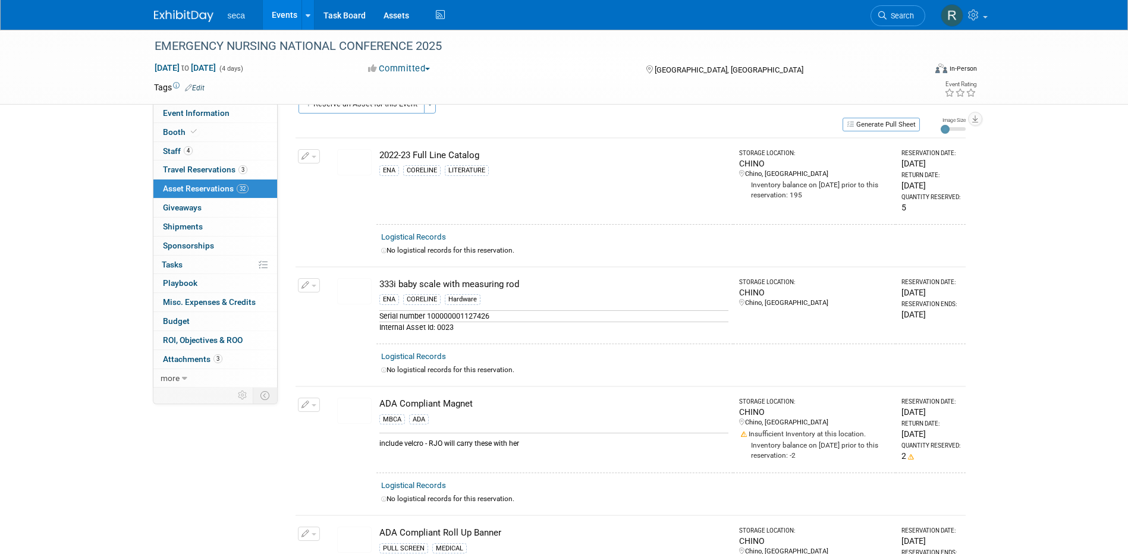
scroll to position [0, 0]
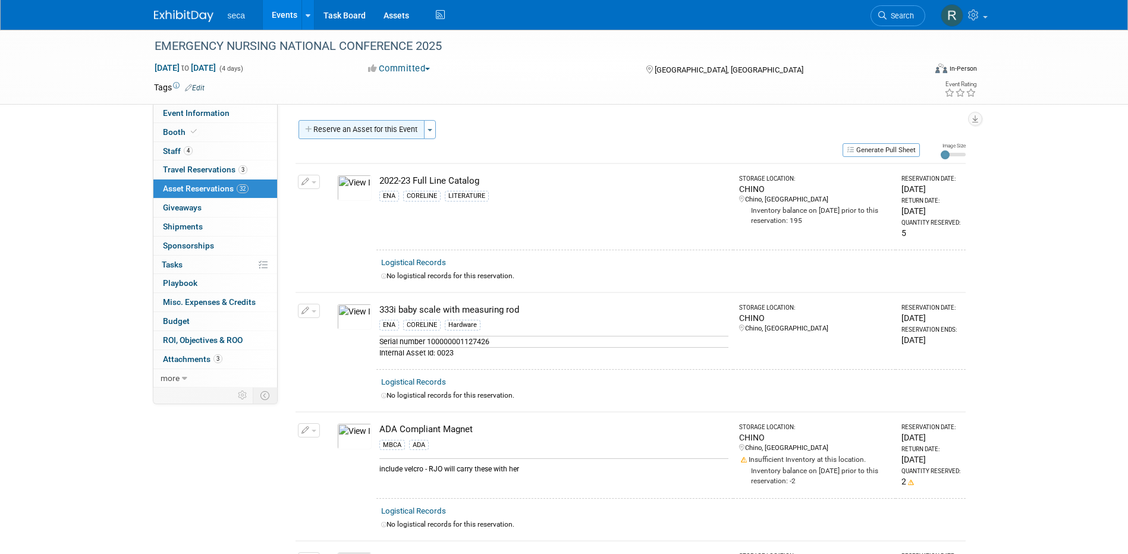
click at [355, 130] on button "Reserve an Asset for this Event" at bounding box center [362, 129] width 126 height 19
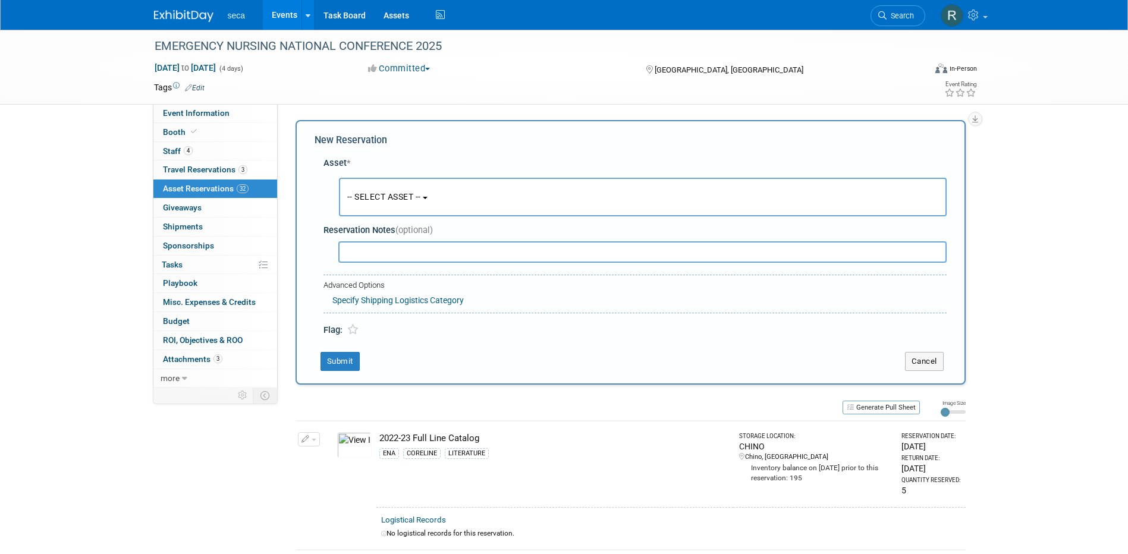
scroll to position [11, 0]
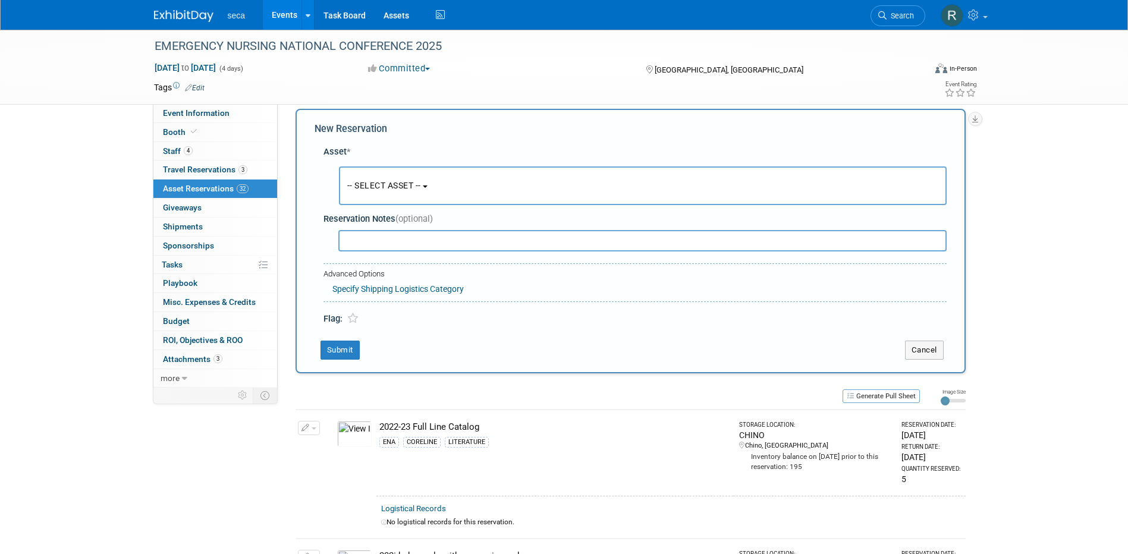
click at [361, 181] on span "-- SELECT ASSET --" at bounding box center [384, 186] width 74 height 10
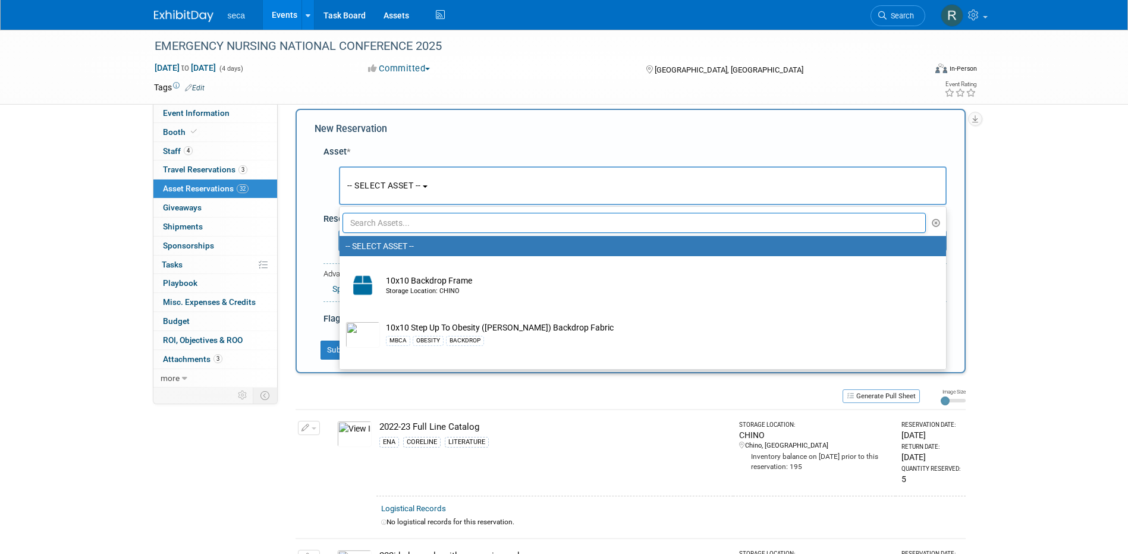
click at [375, 228] on input "text" at bounding box center [635, 223] width 584 height 20
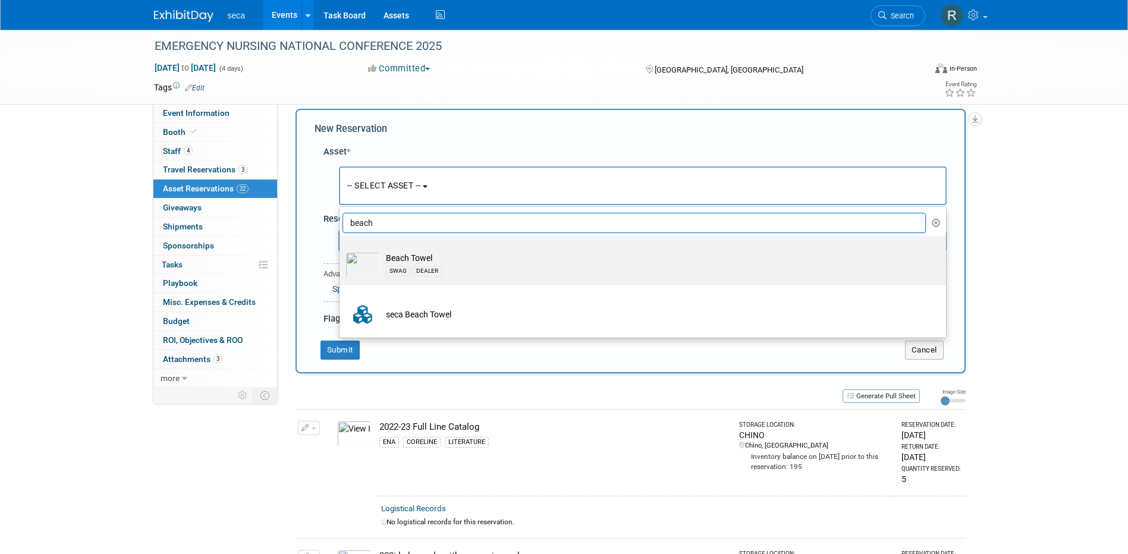
type input "beach"
click at [416, 260] on td "Beach Towel SWAG DEALER" at bounding box center [651, 265] width 542 height 26
click at [341, 250] on input "Beach Towel SWAG DEALER" at bounding box center [338, 247] width 8 height 8
select select "10728349"
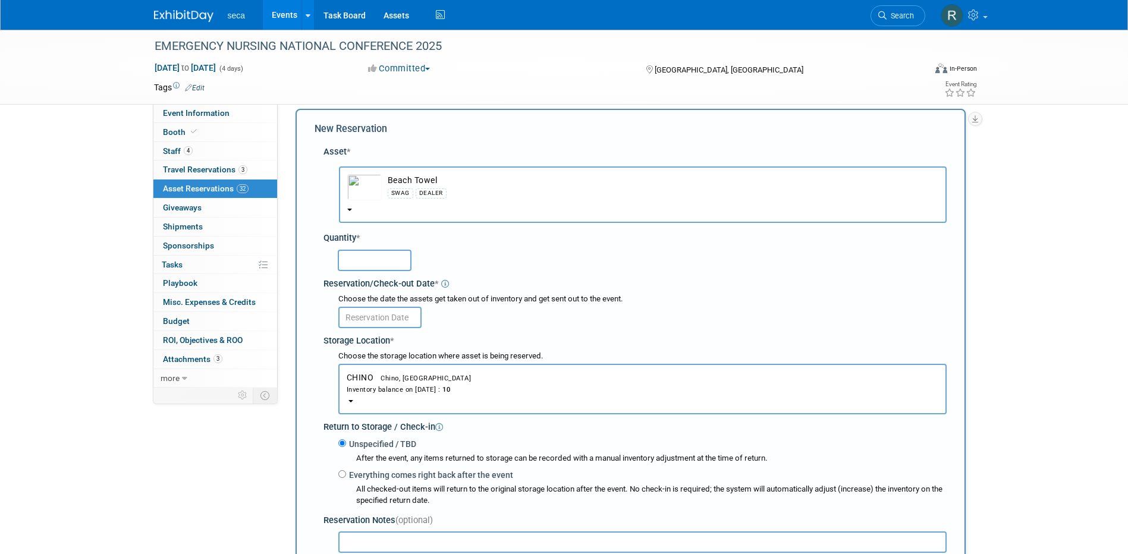
click at [357, 257] on input "text" at bounding box center [375, 260] width 74 height 21
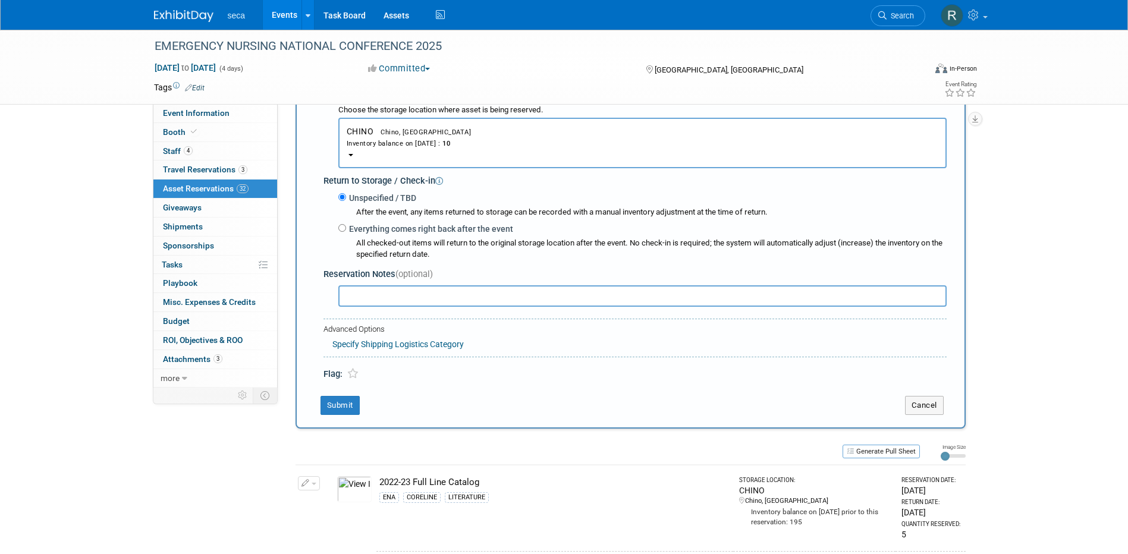
scroll to position [130, 0]
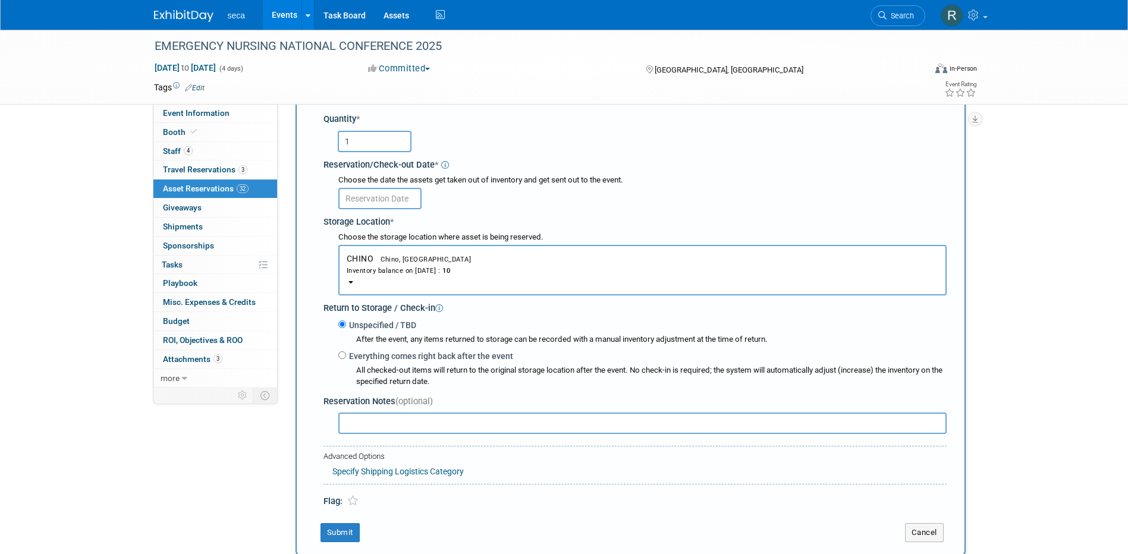
type input "1"
click at [384, 195] on input "text" at bounding box center [379, 198] width 83 height 21
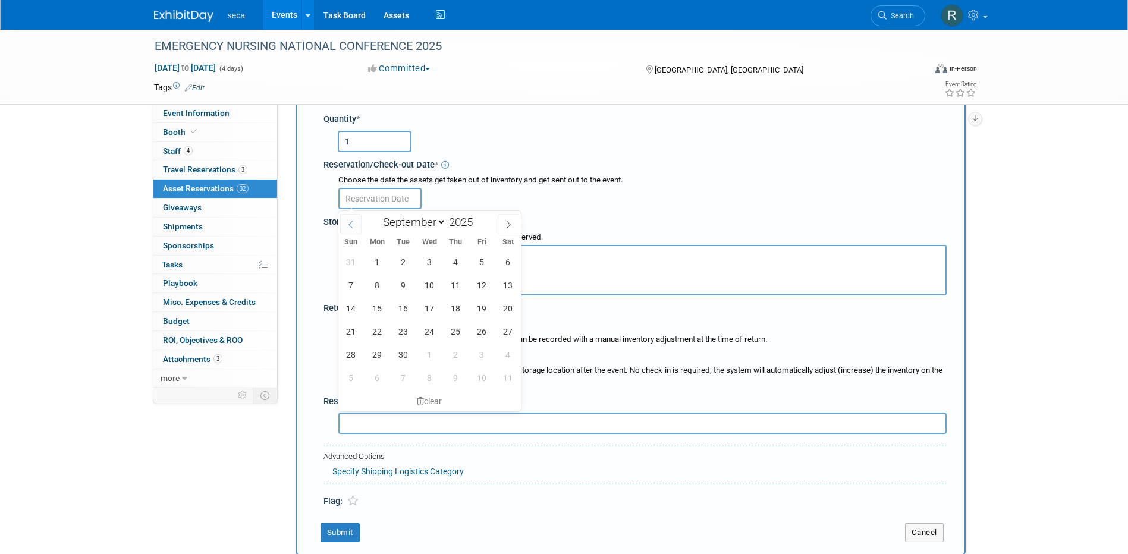
click at [348, 223] on icon at bounding box center [351, 225] width 8 height 8
select select "7"
click at [485, 353] on span "29" at bounding box center [481, 354] width 23 height 23
type input "[DATE]"
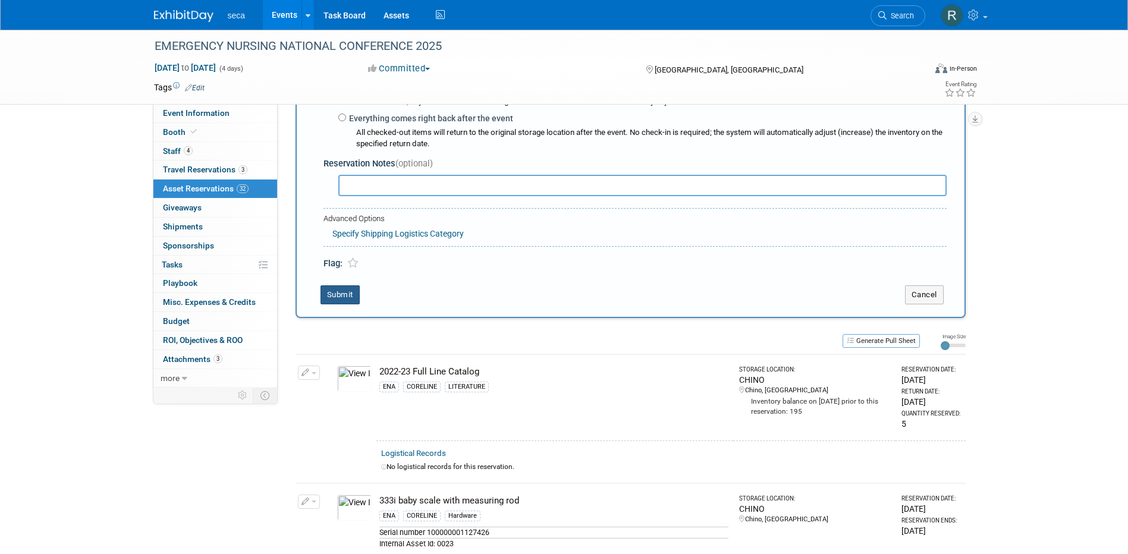
click at [350, 291] on button "Submit" at bounding box center [340, 294] width 39 height 19
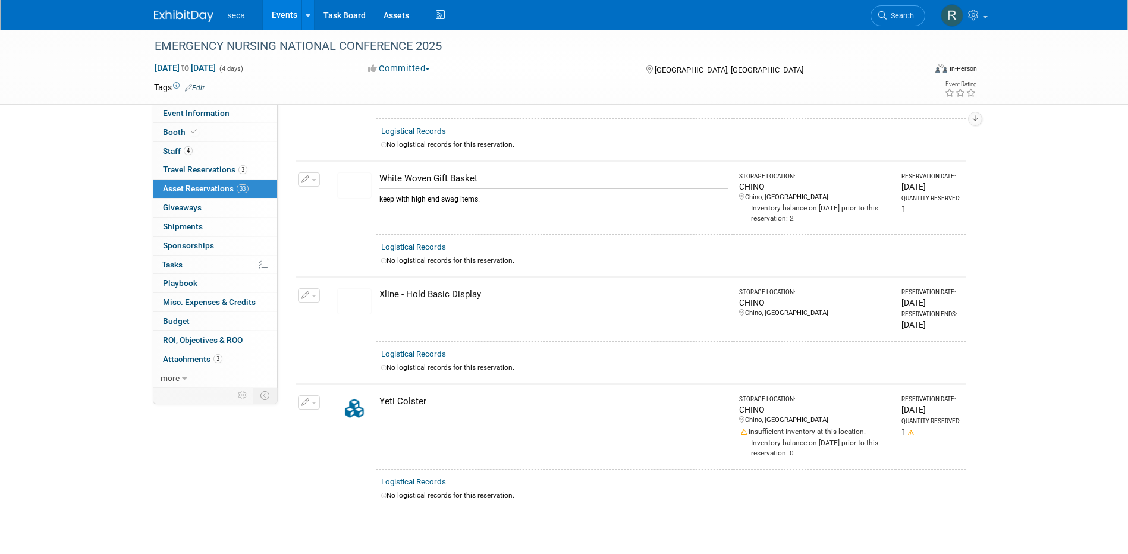
scroll to position [3627, 0]
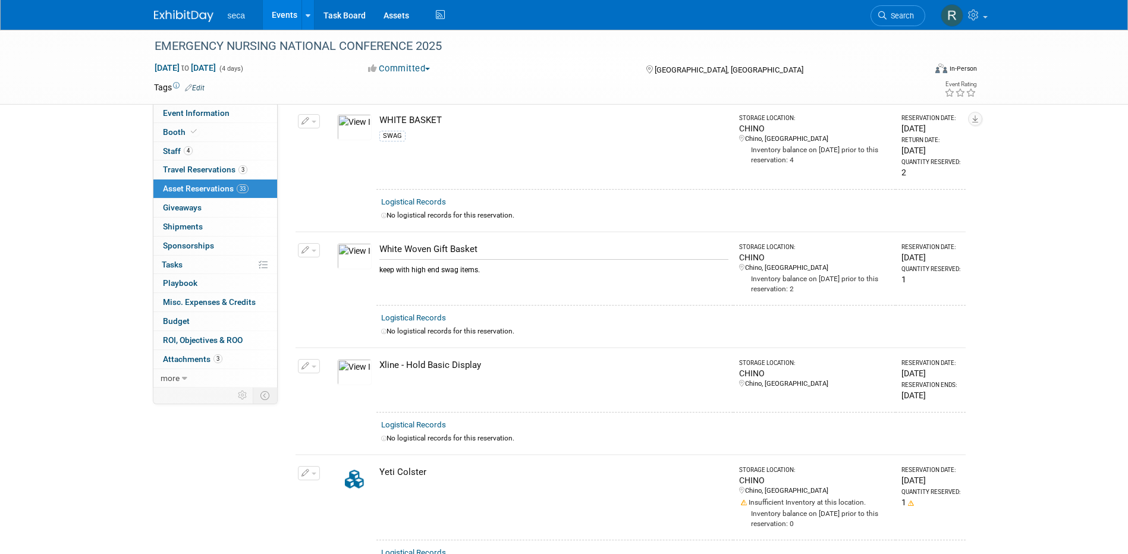
click at [307, 247] on icon "button" at bounding box center [305, 251] width 8 height 8
click at [346, 262] on button "Change Reservation" at bounding box center [354, 270] width 100 height 16
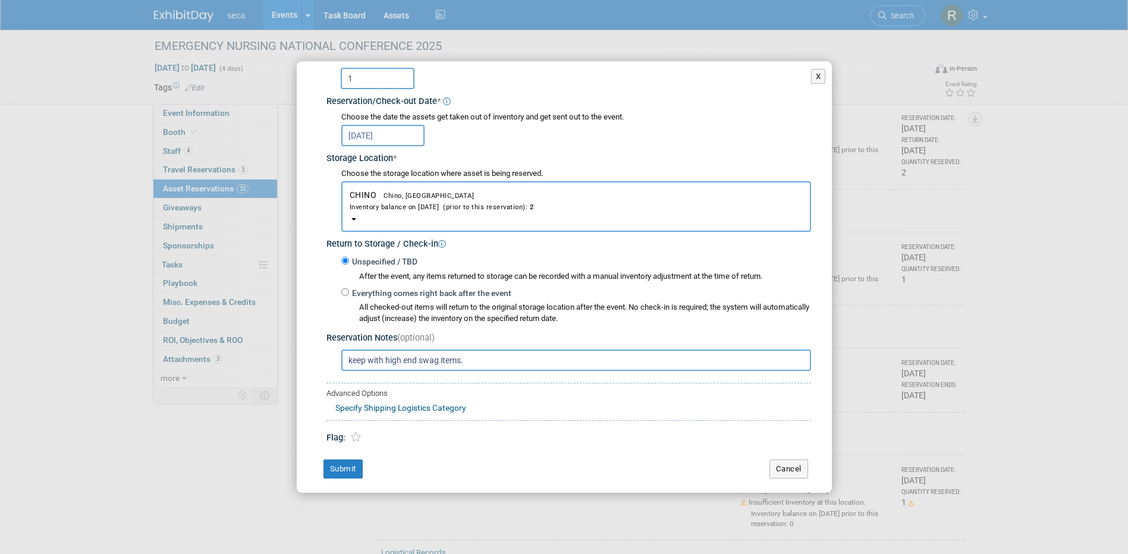
scroll to position [122, 0]
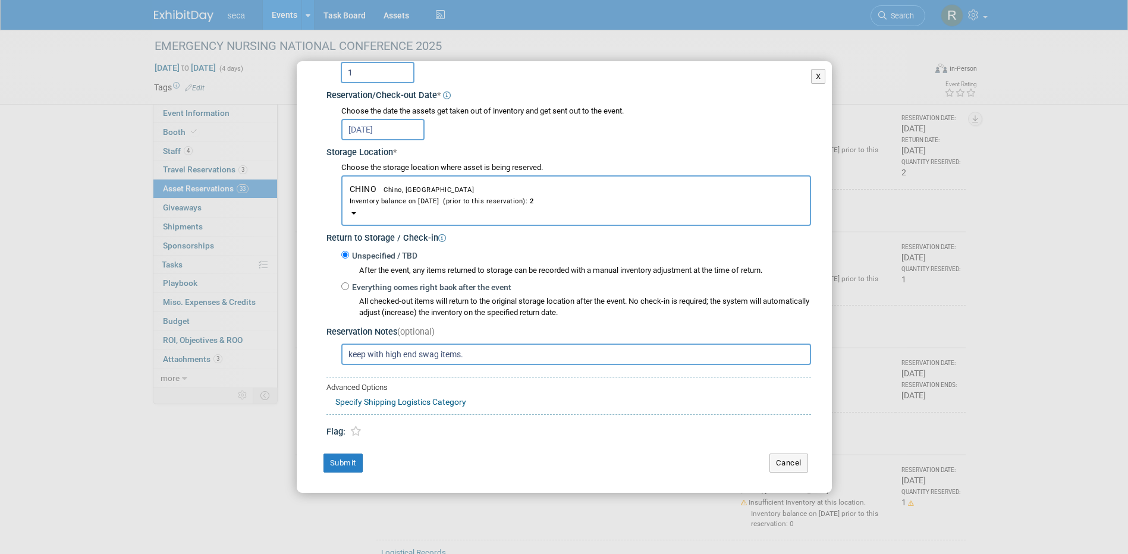
click at [499, 353] on input "keep with high end swag items." at bounding box center [576, 354] width 470 height 21
type input "keep with high end swag items - being delivered via Amazon [DATE] between 2-6pm…"
click at [350, 463] on button "Submit" at bounding box center [342, 463] width 39 height 19
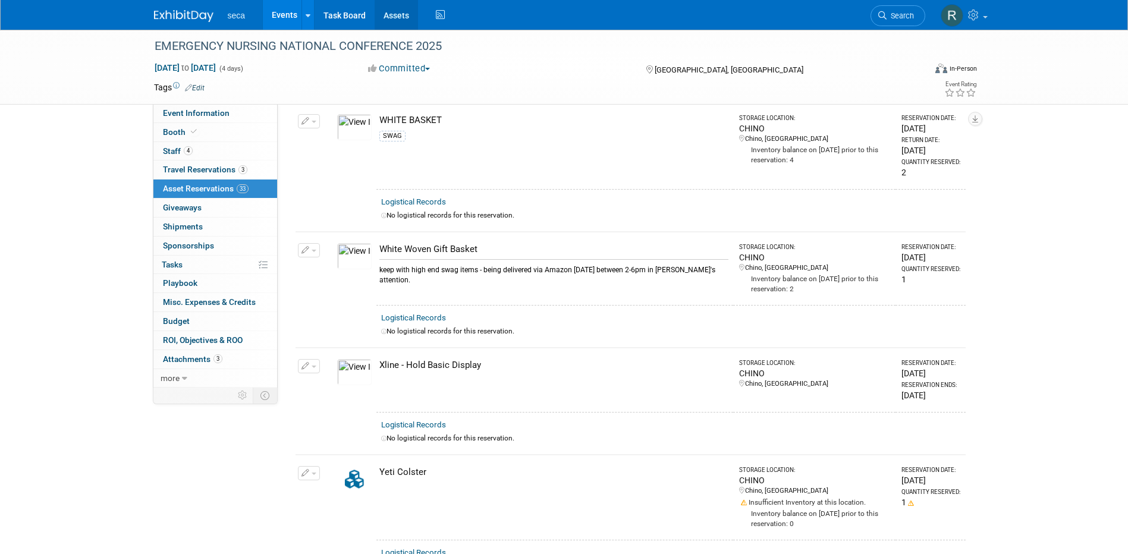
click at [397, 4] on link "Assets" at bounding box center [396, 15] width 43 height 30
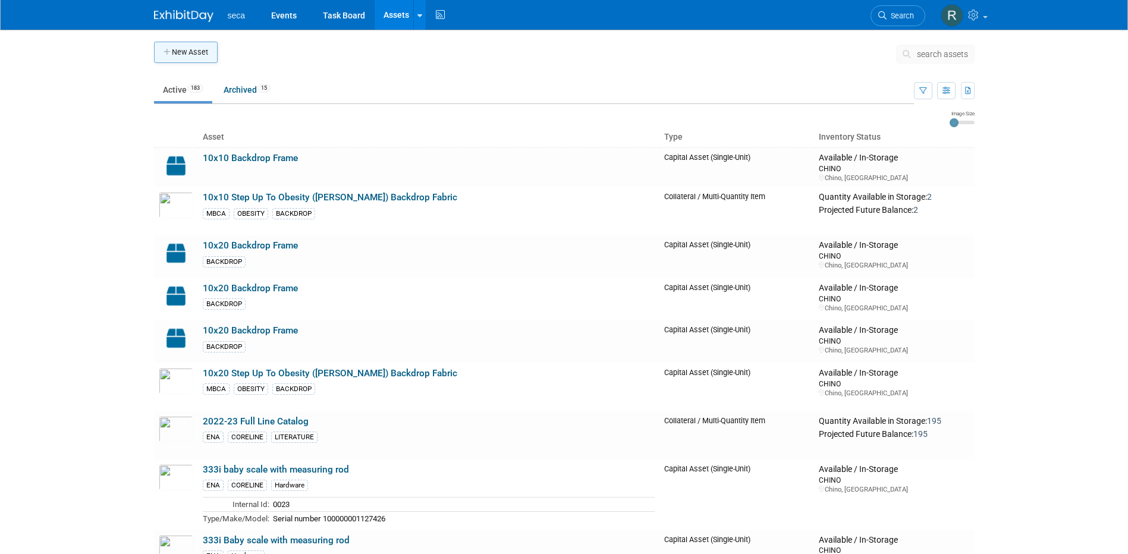
click at [197, 52] on button "New Asset" at bounding box center [186, 52] width 64 height 21
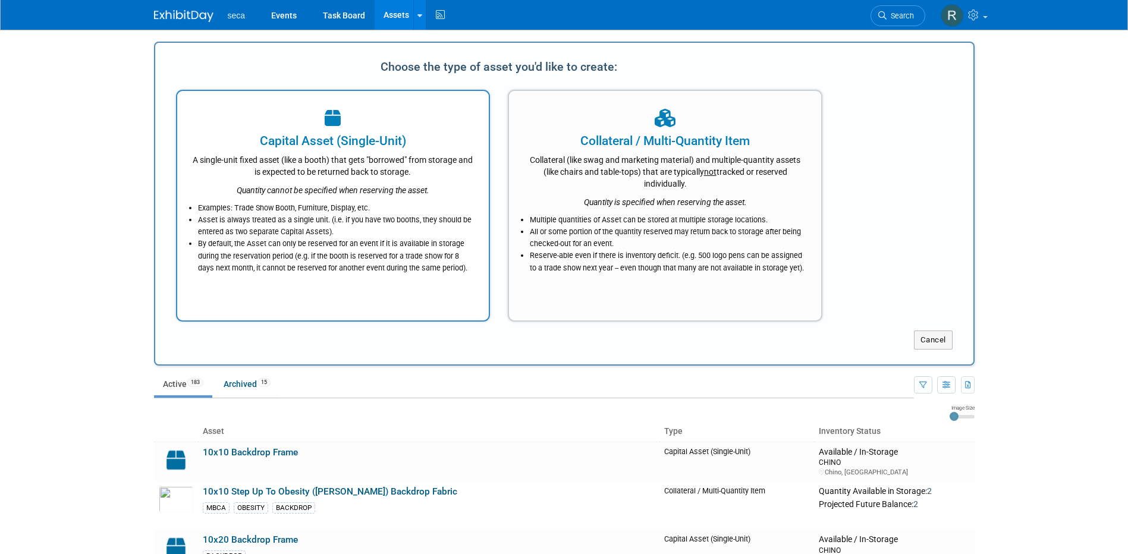
click at [378, 209] on li "Examples: Trade Show Booth, Furniture, Display, etc." at bounding box center [336, 208] width 277 height 12
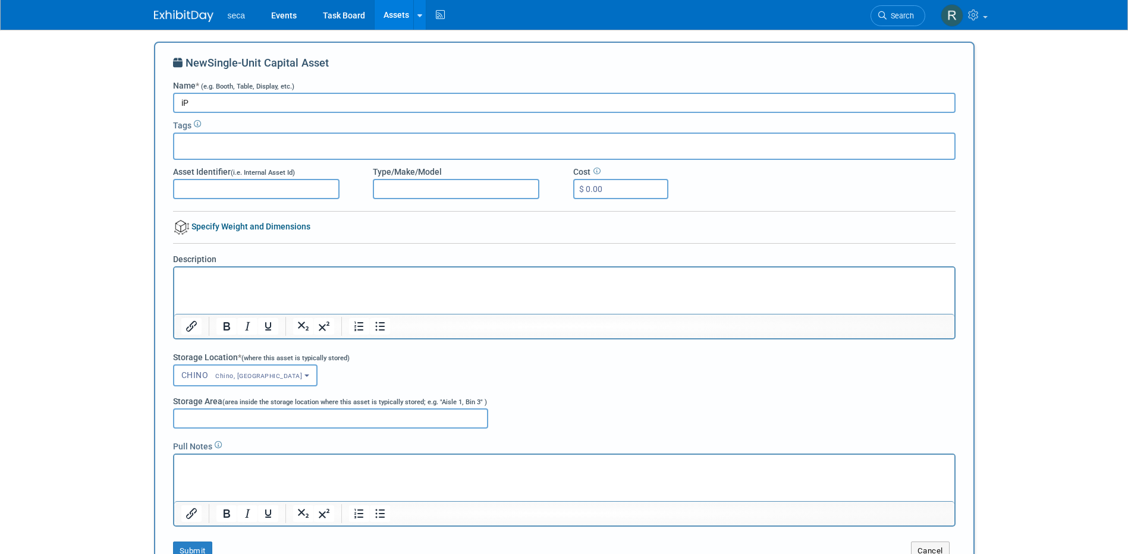
type input "i"
type input "iPad for Tradeshows"
click at [222, 284] on html at bounding box center [564, 276] width 780 height 17
click at [335, 282] on p "This is Neil's old iPad to use for collecting data at tradeshows." at bounding box center [564, 278] width 766 height 12
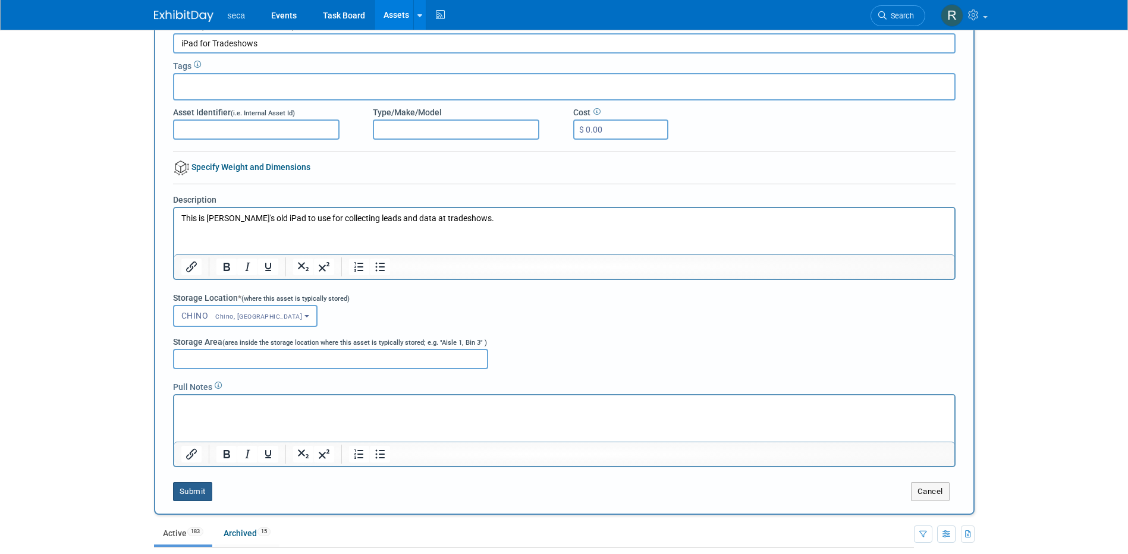
click at [187, 487] on button "Submit" at bounding box center [192, 491] width 39 height 19
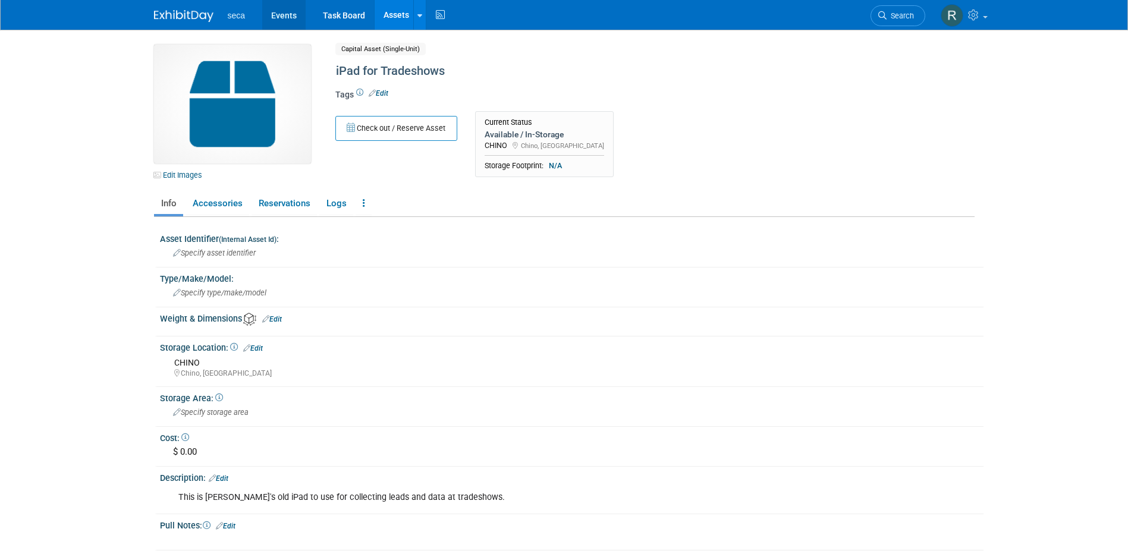
click at [281, 14] on link "Events" at bounding box center [283, 15] width 43 height 30
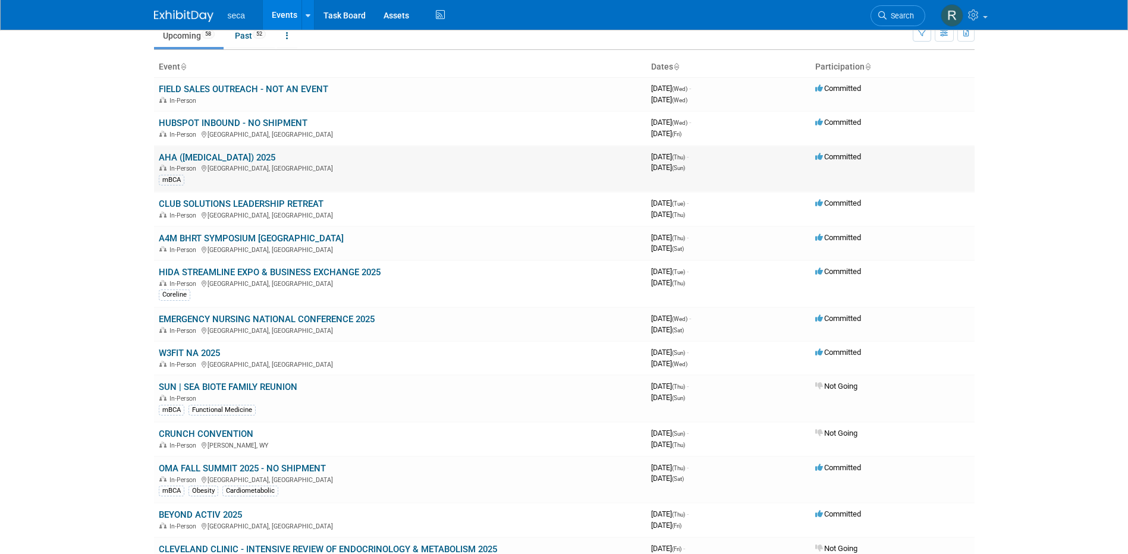
scroll to position [178, 0]
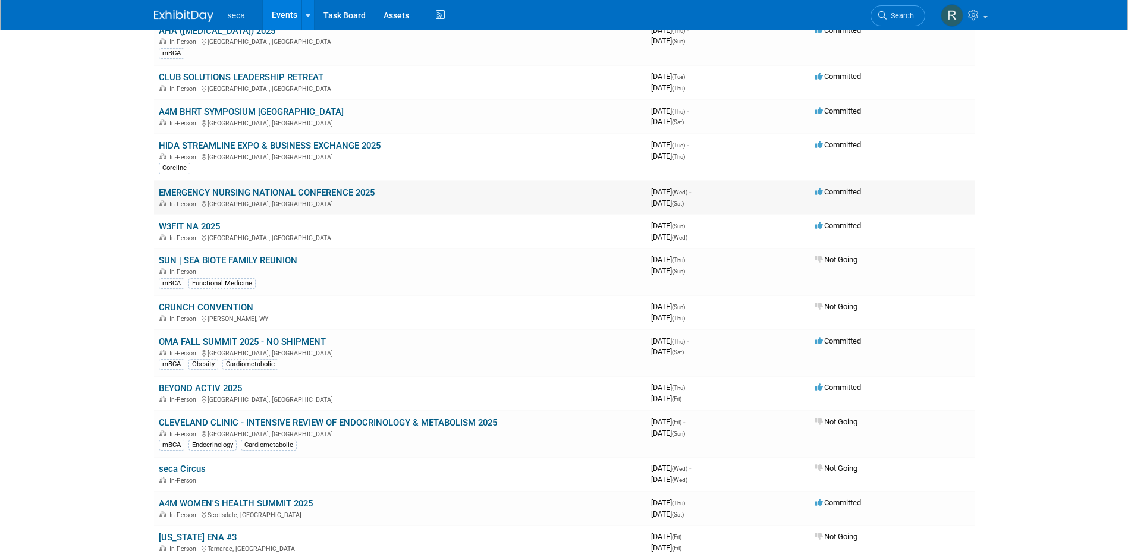
click at [231, 194] on link "EMERGENCY NURSING NATIONAL CONFERENCE 2025" at bounding box center [267, 192] width 216 height 11
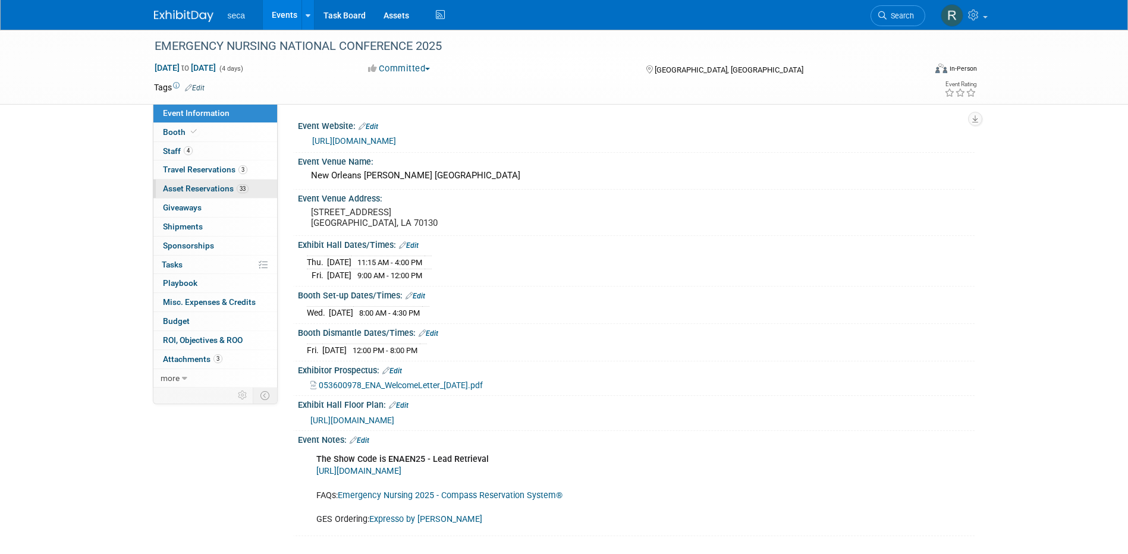
click at [203, 194] on link "33 Asset Reservations 33" at bounding box center [215, 189] width 124 height 18
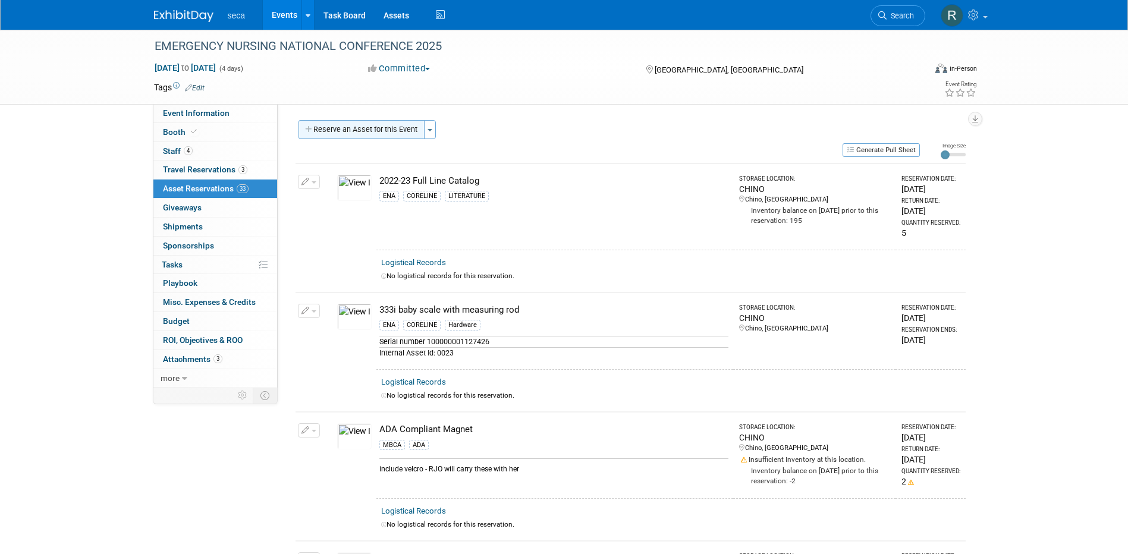
click at [376, 128] on button "Reserve an Asset for this Event" at bounding box center [362, 129] width 126 height 19
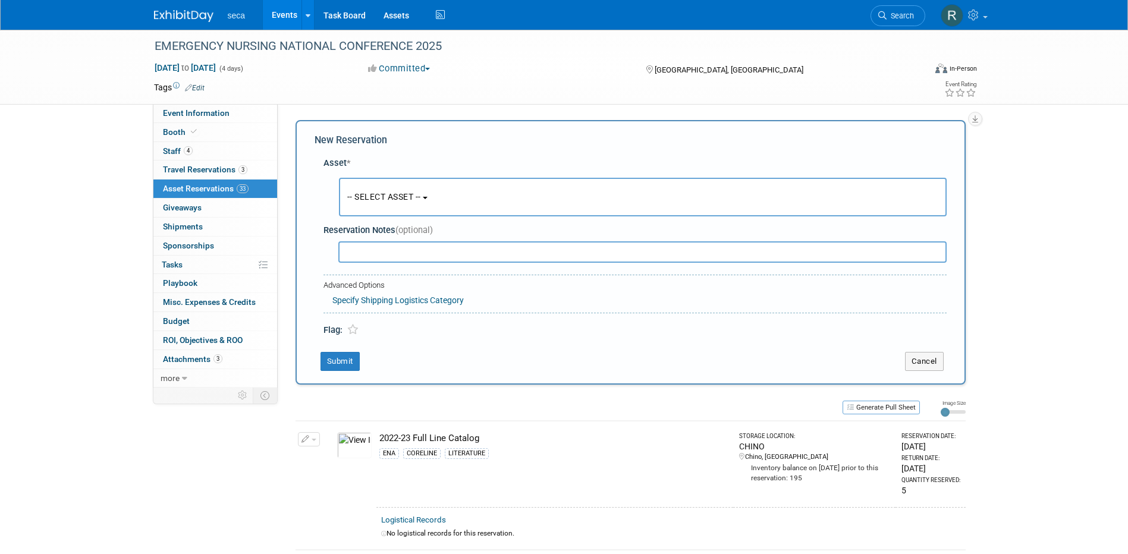
scroll to position [11, 0]
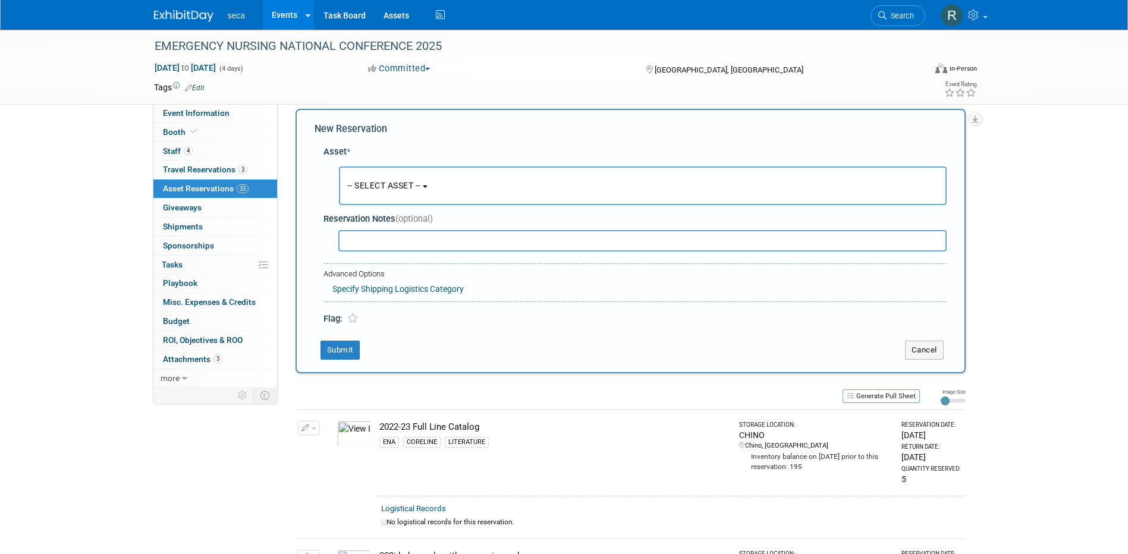
click at [384, 183] on span "-- SELECT ASSET --" at bounding box center [384, 186] width 74 height 10
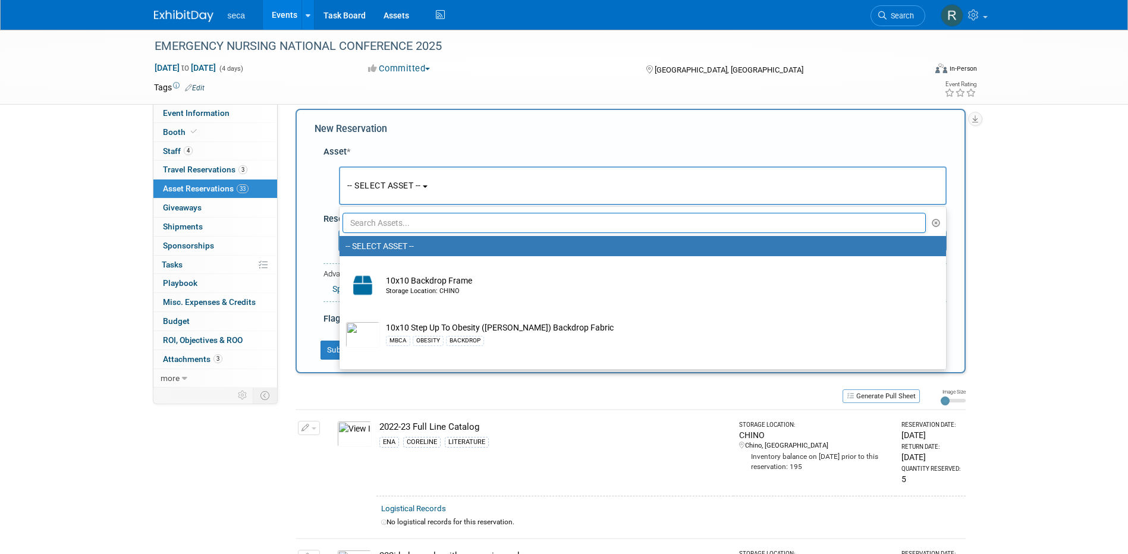
click at [387, 221] on input "text" at bounding box center [635, 223] width 584 height 20
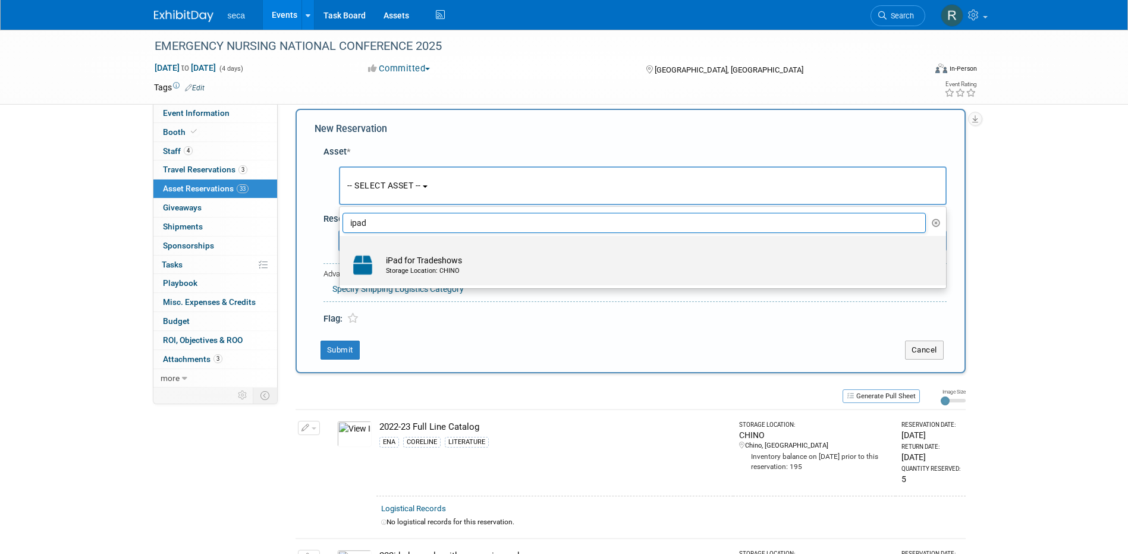
type input "ipad"
click at [470, 272] on div "Storage Location: CHINO" at bounding box center [654, 271] width 536 height 10
click at [341, 250] on input "iPad for Tradeshows Storage Location: CHINO" at bounding box center [338, 247] width 8 height 8
select select "10729265"
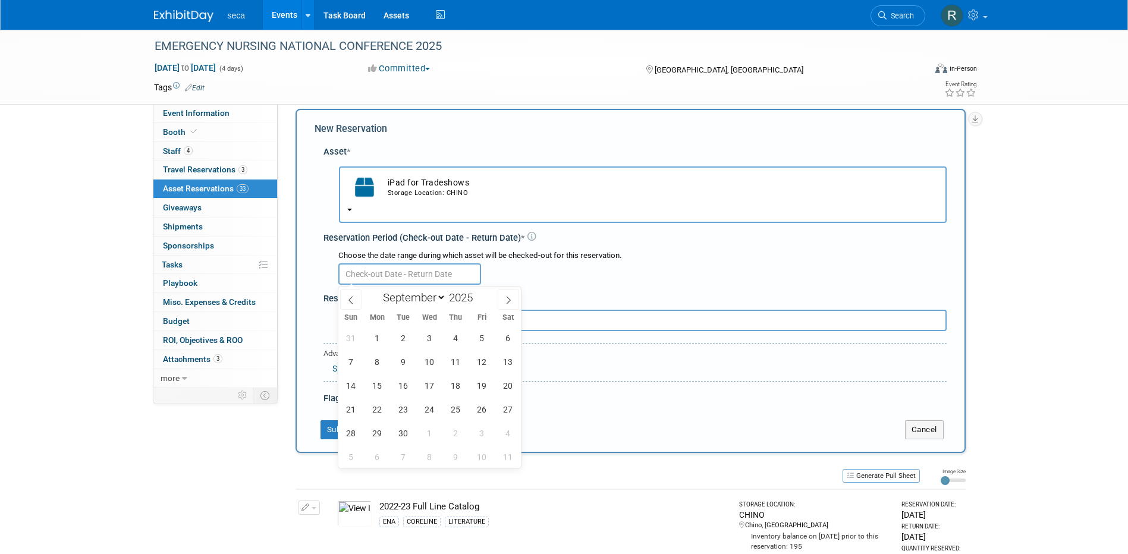
click at [363, 280] on input "text" at bounding box center [409, 273] width 143 height 21
click at [353, 303] on icon at bounding box center [351, 300] width 8 height 8
select select "7"
click at [483, 437] on span "29" at bounding box center [481, 433] width 23 height 23
type input "[DATE]"
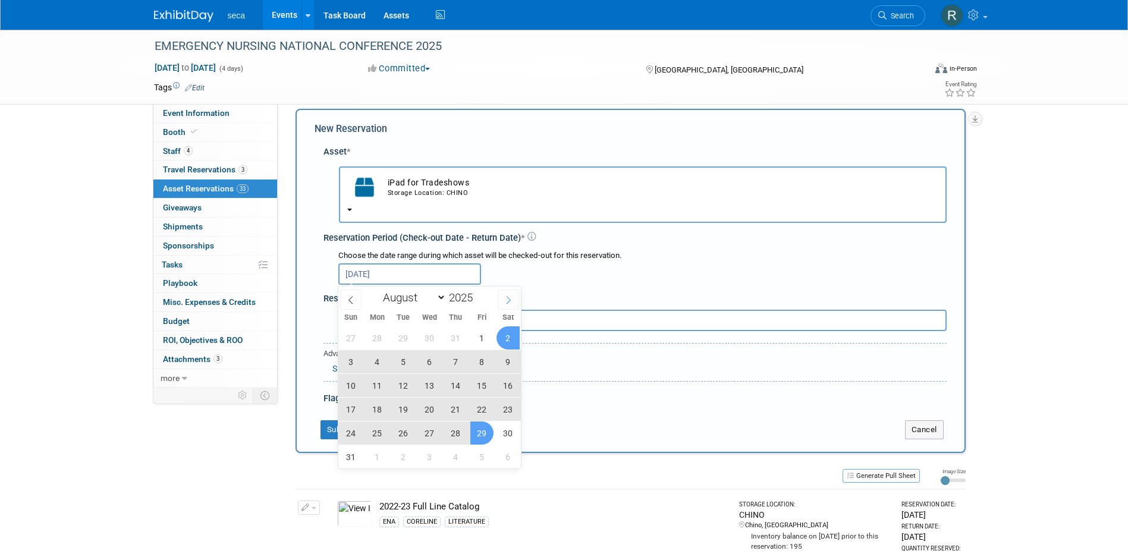
click at [507, 299] on icon at bounding box center [508, 300] width 8 height 8
select select "8"
click at [400, 436] on span "30" at bounding box center [403, 433] width 23 height 23
type input "[DATE] to [DATE]"
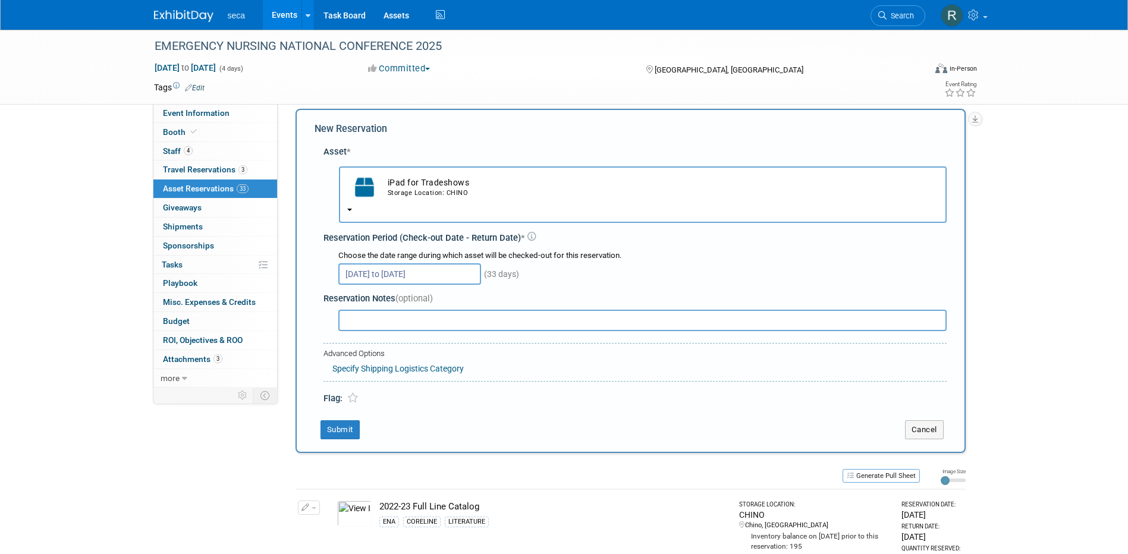
click at [395, 326] on input "text" at bounding box center [642, 320] width 608 height 21
drag, startPoint x: 768, startPoint y: 321, endPoint x: 522, endPoint y: 326, distance: 246.2
click at [522, 326] on input "[PERSON_NAME]'s old iPad that was returned to Chino office - please make sure t…" at bounding box center [642, 320] width 608 height 21
type input "[PERSON_NAME]'s old iPad that was returned to Chino office - please send charger"
click at [328, 429] on button "Submit" at bounding box center [340, 429] width 39 height 19
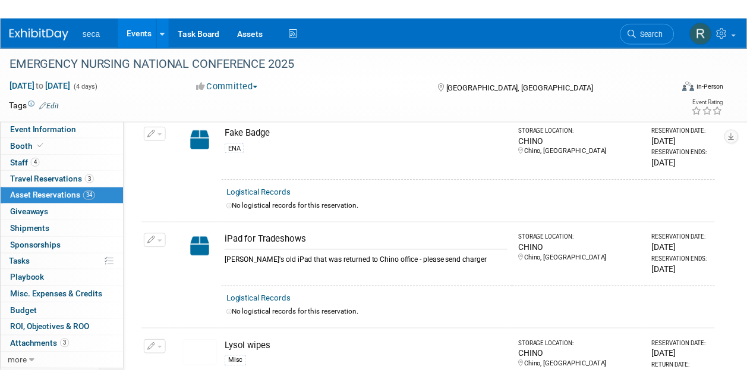
scroll to position [1830, 0]
